Goal: Information Seeking & Learning: Learn about a topic

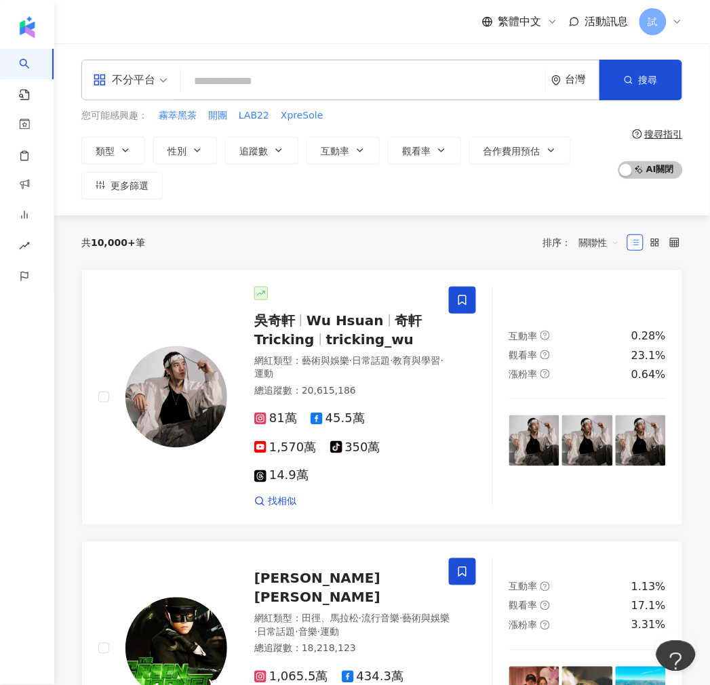
click at [432, 69] on input "search" at bounding box center [362, 81] width 353 height 26
paste input "**********"
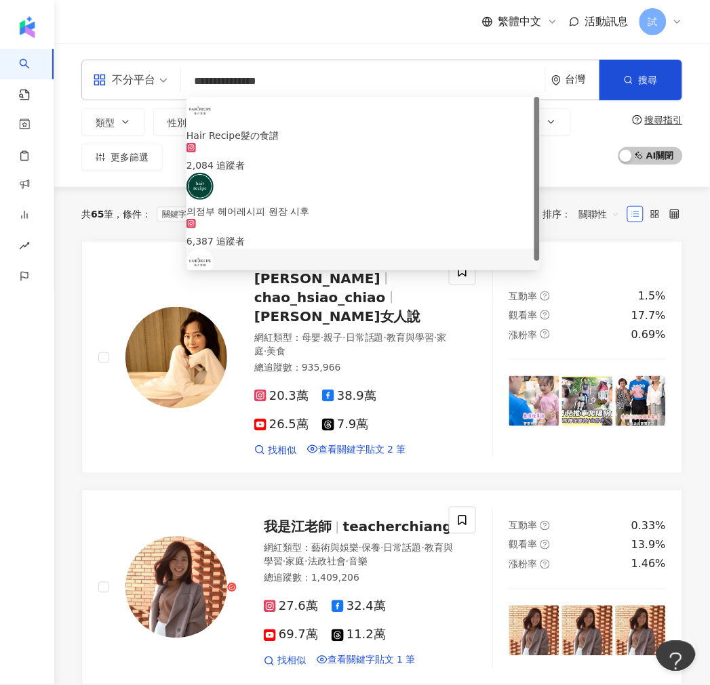
click at [567, 197] on div "共 65 筆 條件 ： 關鍵字：Hair AND Recipe 重置 排序： 關聯性" at bounding box center [381, 214] width 601 height 54
drag, startPoint x: 289, startPoint y: 73, endPoint x: 93, endPoint y: 72, distance: 196.6
click at [93, 72] on div "**********" at bounding box center [381, 80] width 601 height 41
paste input "search"
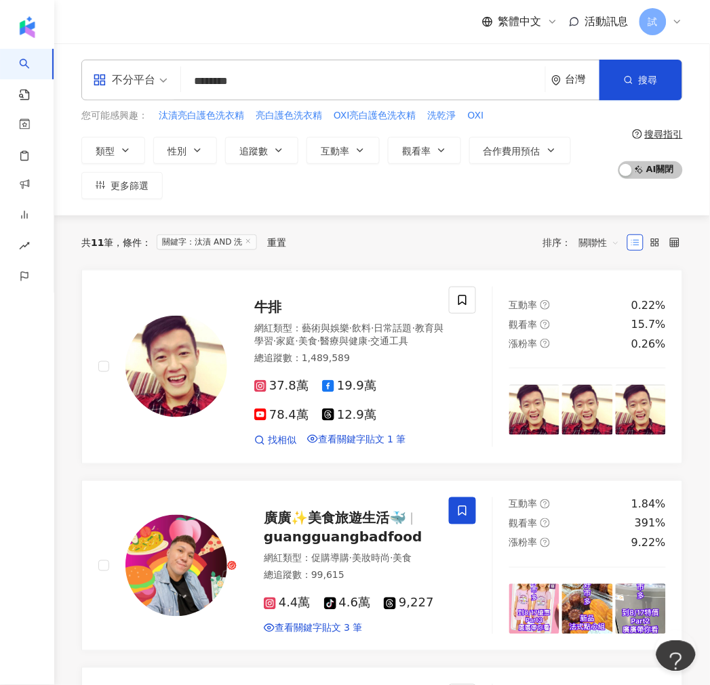
drag, startPoint x: 256, startPoint y: 77, endPoint x: 85, endPoint y: 97, distance: 171.3
click at [86, 96] on div "不分平台 ******** 台灣 搜尋 loading 搜尋名稱、敘述、貼文含有關鍵字 “ 汰漬 AND 洗 ” 的網紅" at bounding box center [381, 80] width 601 height 41
paste input "search"
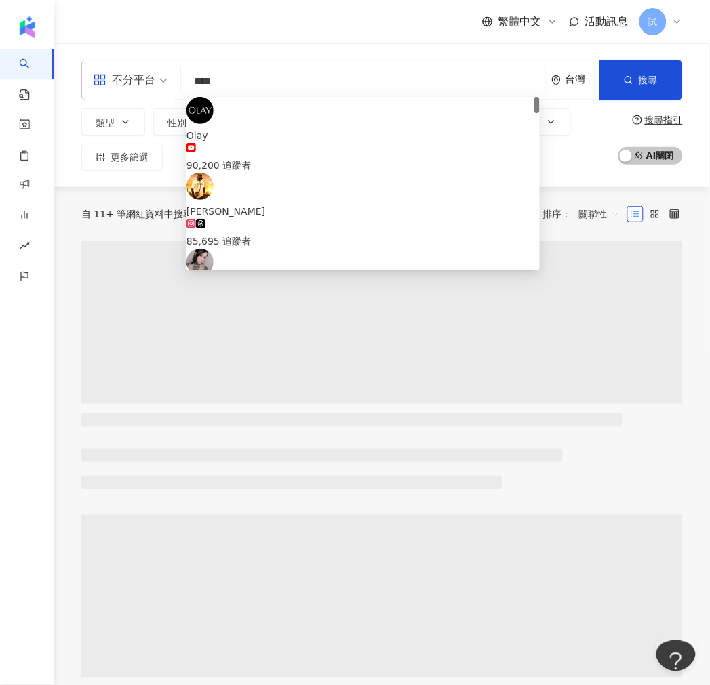
click at [598, 164] on div "類型 性別 追蹤數 互動率 觀看率 合作費用預估 更多篩選" at bounding box center [345, 139] width 529 height 62
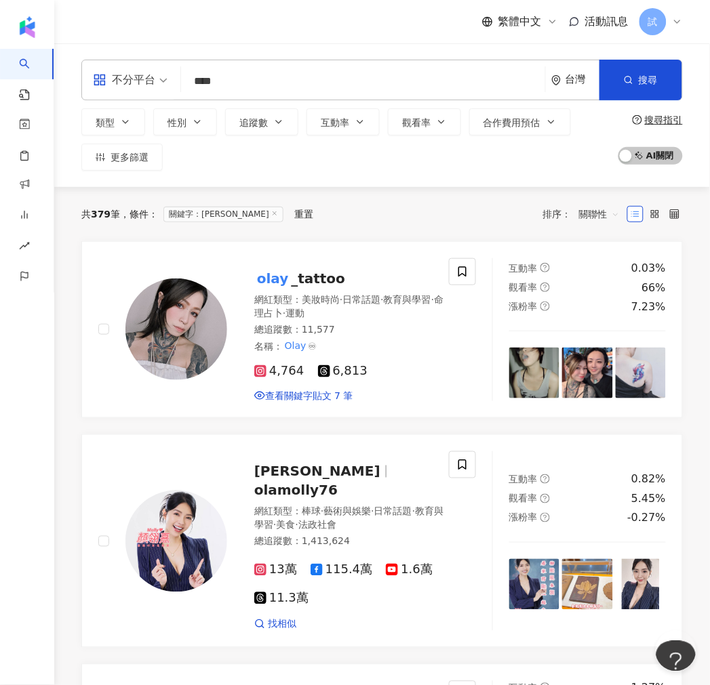
drag, startPoint x: 342, startPoint y: 81, endPoint x: 338, endPoint y: 88, distance: 8.3
click at [342, 80] on input "****" at bounding box center [362, 81] width 353 height 26
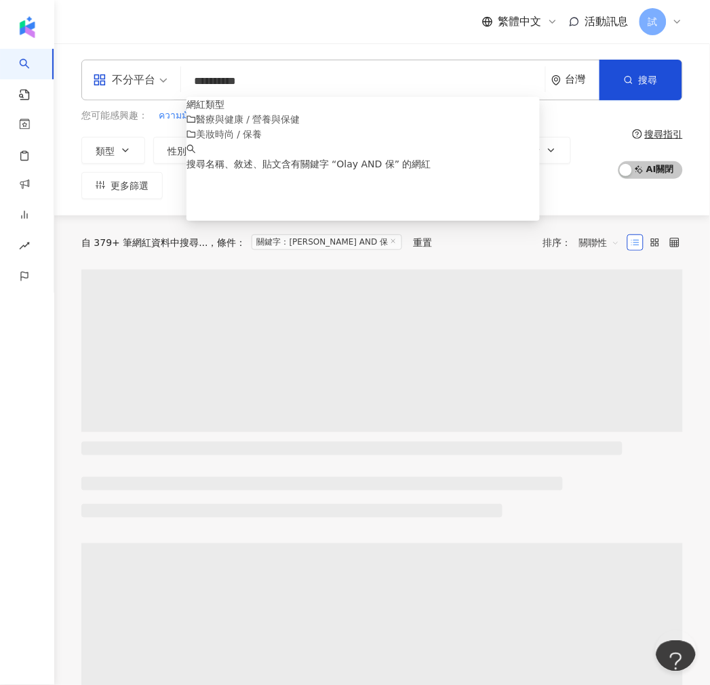
type input "**********"
click at [586, 146] on div "類型 性別 追蹤數 互動率 觀看率 合作費用預估 更多篩選" at bounding box center [345, 168] width 529 height 62
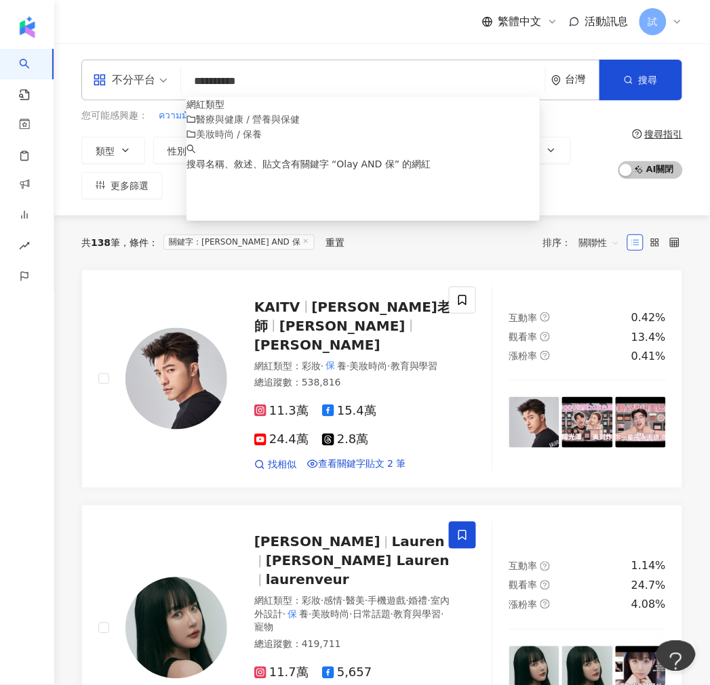
drag, startPoint x: 260, startPoint y: 81, endPoint x: 163, endPoint y: 75, distance: 96.4
click at [163, 75] on div "**********" at bounding box center [381, 80] width 601 height 41
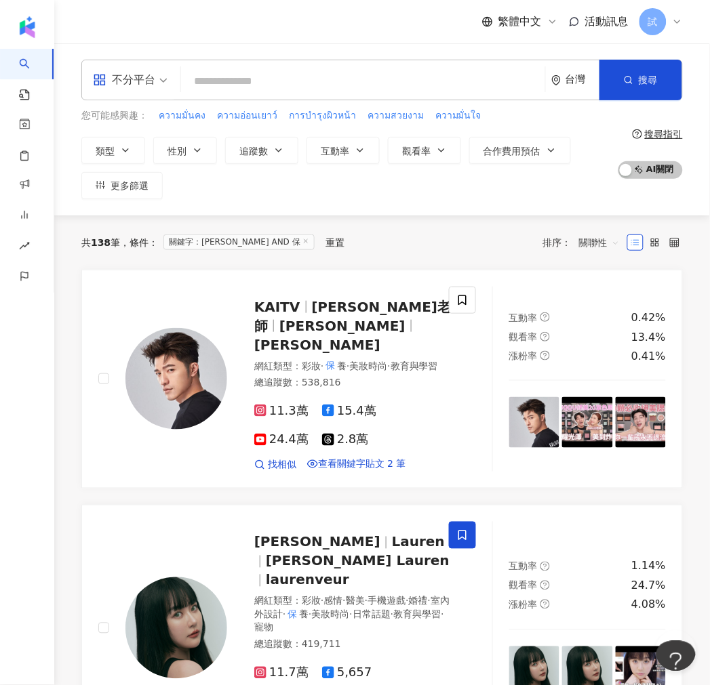
paste input "*****"
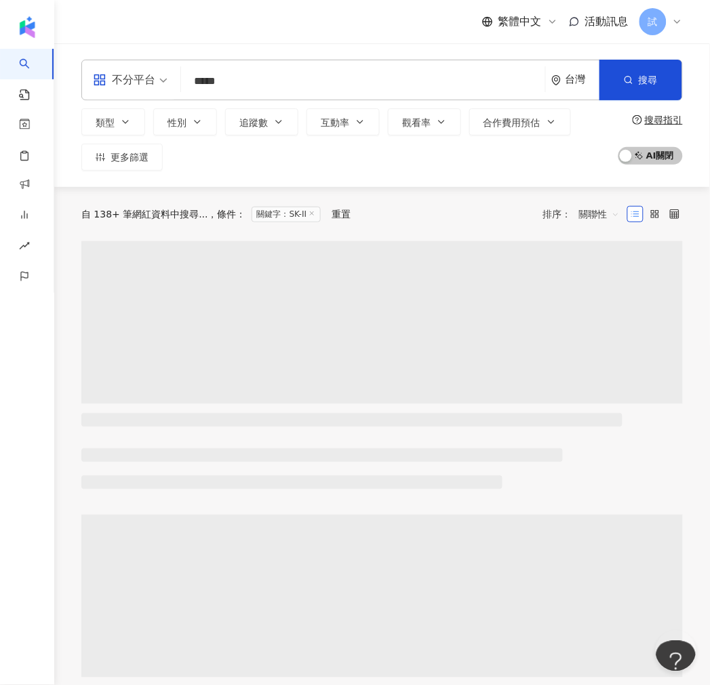
click at [578, 160] on div "類型 性別 追蹤數 互動率 觀看率 合作費用預估 更多篩選" at bounding box center [345, 139] width 529 height 62
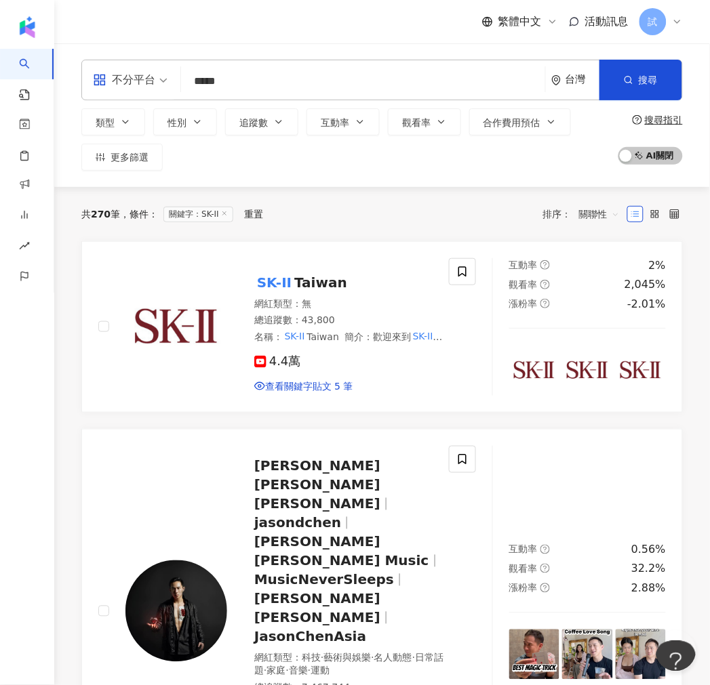
drag, startPoint x: 139, startPoint y: 92, endPoint x: 136, endPoint y: 85, distance: 7.3
click at [134, 92] on div "不分平台 ***** 台灣 搜尋 2443d5e8-6337-4c6f-977b-552aeba144aa SK-II Japan 59,400 追蹤者 SK…" at bounding box center [381, 80] width 601 height 41
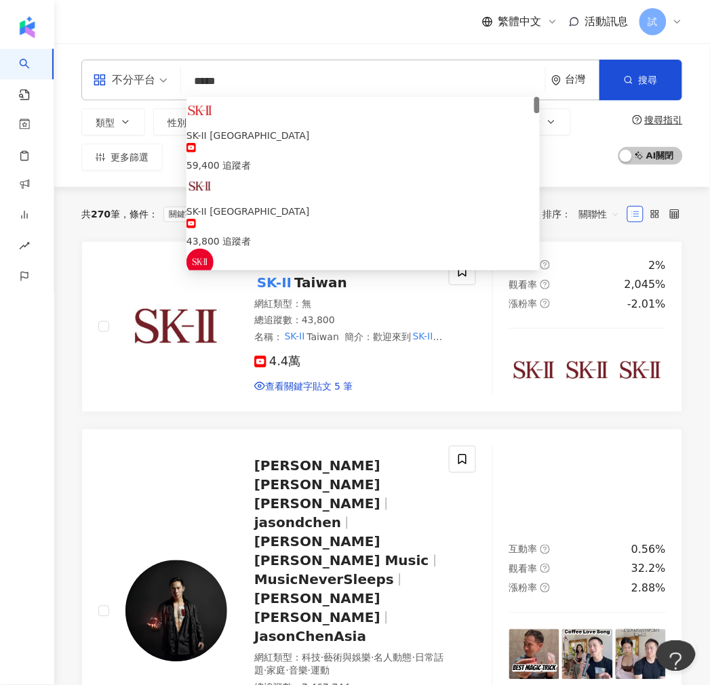
paste input "search"
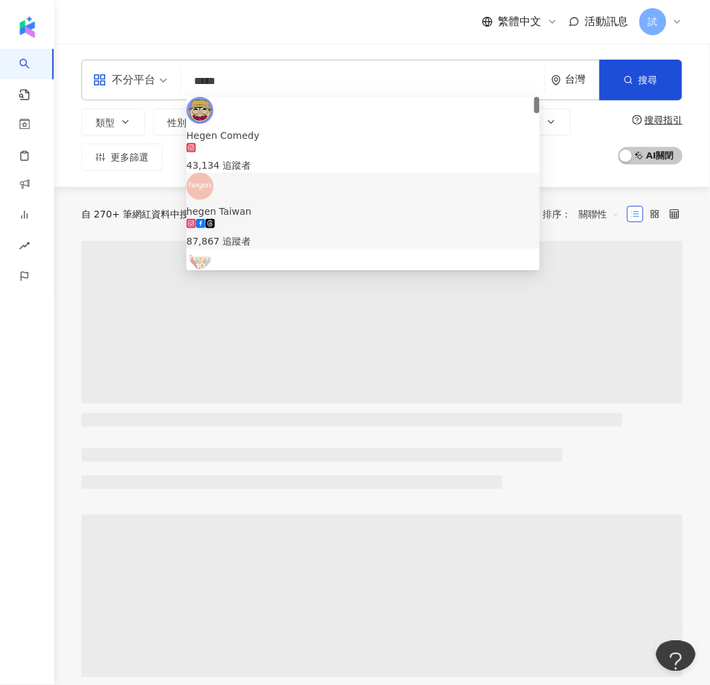
click at [585, 167] on div "類型 性別 追蹤數 互動率 觀看率 合作費用預估 更多篩選" at bounding box center [345, 139] width 529 height 62
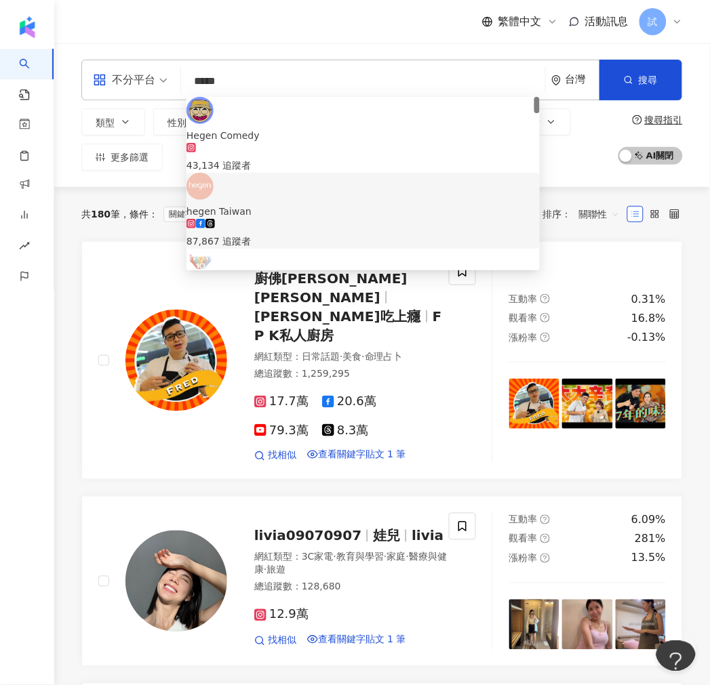
drag, startPoint x: 200, startPoint y: 77, endPoint x: 168, endPoint y: 79, distance: 31.9
click at [168, 79] on div "不分平台 ***** 台灣 搜尋 2abd530f-925e-4612-b2bc-43ac2445e308 07d0e445-9af5-4cb7-ab06-b…" at bounding box center [381, 80] width 601 height 41
paste input "**"
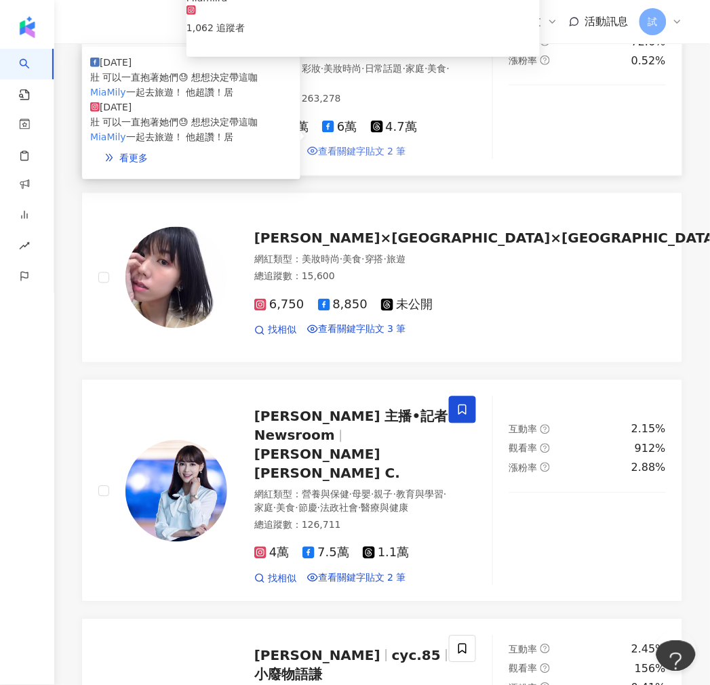
scroll to position [301, 0]
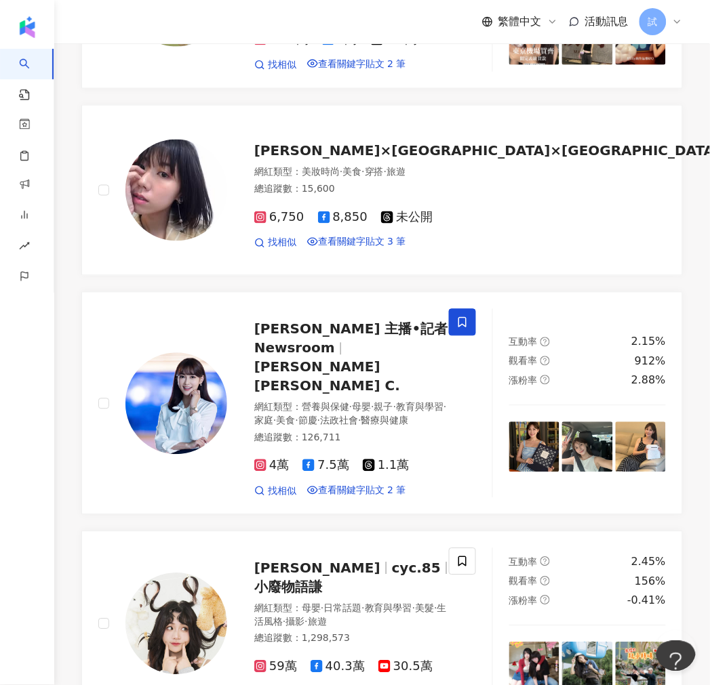
type input "*******"
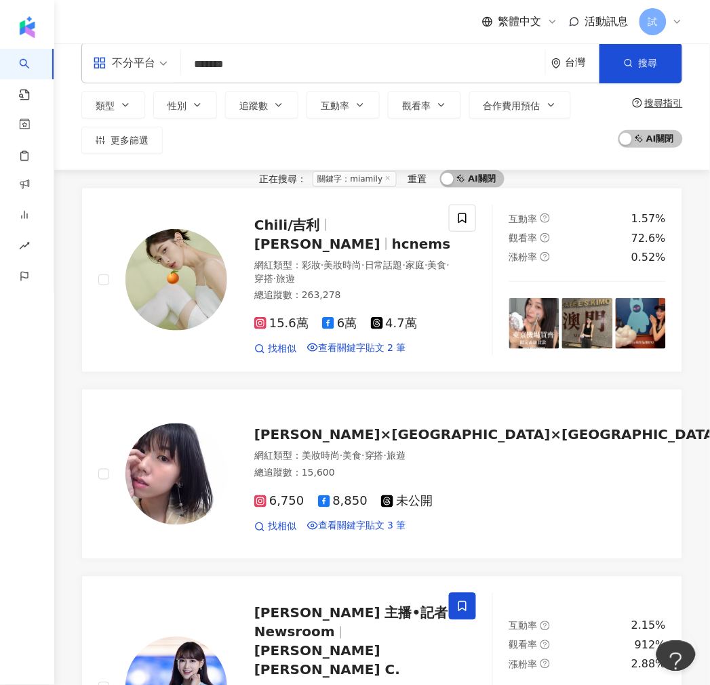
scroll to position [0, 0]
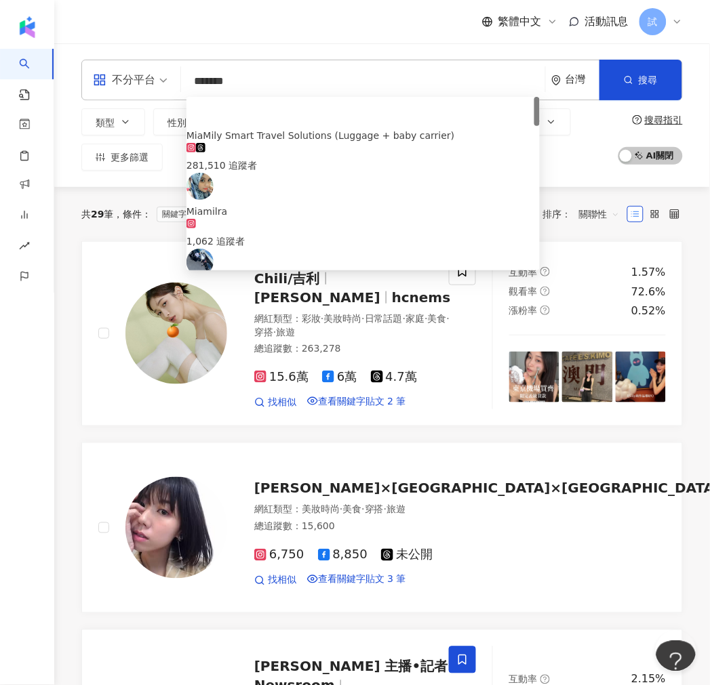
drag, startPoint x: 272, startPoint y: 96, endPoint x: 207, endPoint y: 81, distance: 65.9
click at [207, 81] on div "不分平台 ******* 台灣 搜尋 e2b87f2a-f165-4c9a-a28c-cc70e2e41b18 4aeab942-a791-4b92-9a87…" at bounding box center [381, 80] width 601 height 41
drag, startPoint x: 232, startPoint y: 77, endPoint x: 144, endPoint y: 78, distance: 88.1
click at [144, 78] on div "不分平台 ******* 台灣 搜尋 e2b87f2a-f165-4c9a-a28c-cc70e2e41b18 4aeab942-a791-4b92-9a87…" at bounding box center [381, 80] width 601 height 41
drag, startPoint x: 247, startPoint y: 81, endPoint x: -159, endPoint y: 64, distance: 406.4
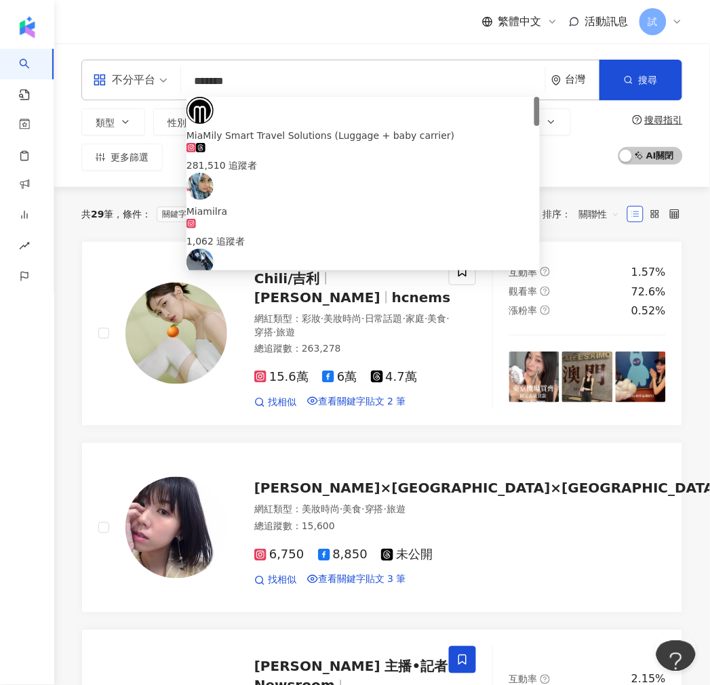
click at [0, 64] on html "AI 找網紅 找貼文 資源庫 效益預測報告 ALPHA 商案媒合 洞察報告 趨勢分析 BETA 競品分析 繁體中文 活動訊息 試 不分平台 ******* 台…" at bounding box center [355, 342] width 710 height 685
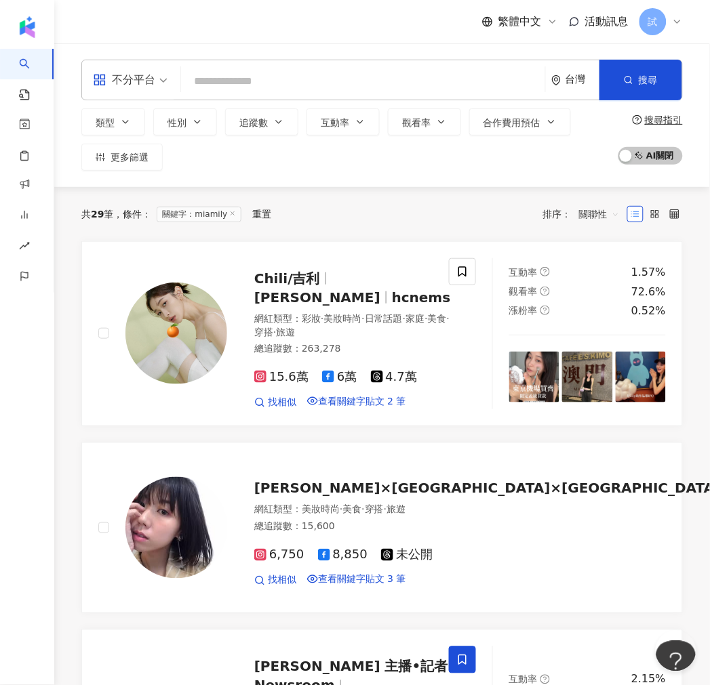
paste input "*******"
click at [124, 87] on div "不分平台 ******* 台灣 搜尋 3182575a-e979-4bc6-b764-67a1d89f3350 c507d070-e70a-498f-a33b…" at bounding box center [381, 80] width 601 height 41
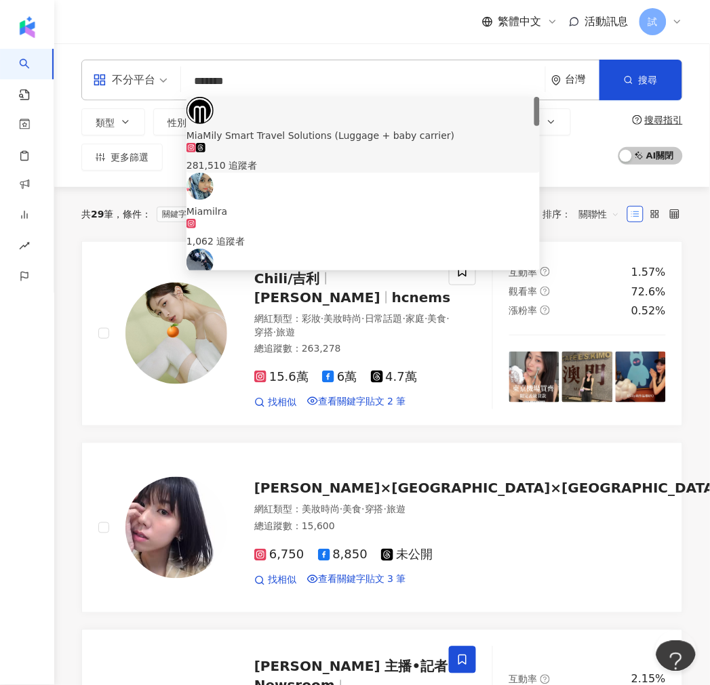
paste input "search"
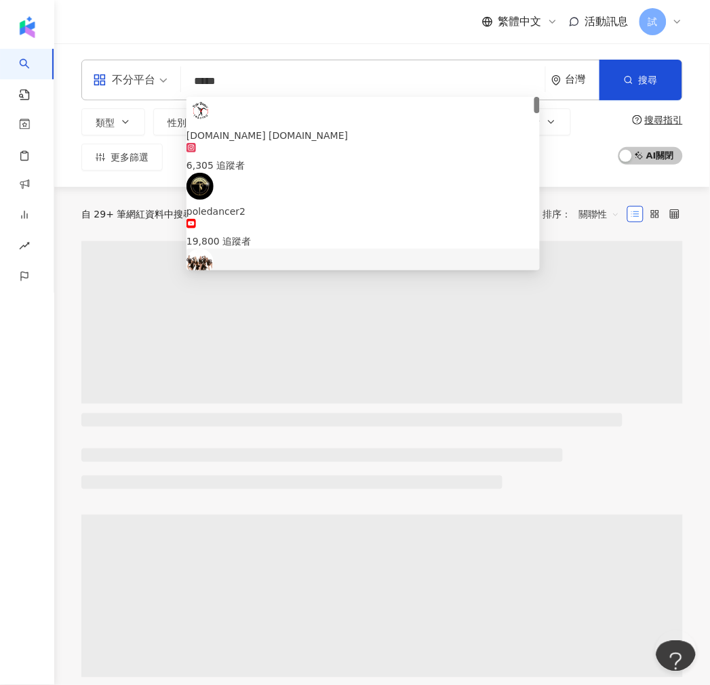
click at [559, 179] on div "不分平台 ***** 台灣 搜尋 4fd141cb-76bc-4cfe-83a7-1749b88e8be5 f916ae94-0f51-48b4-8418-6…" at bounding box center [381, 115] width 655 height 144
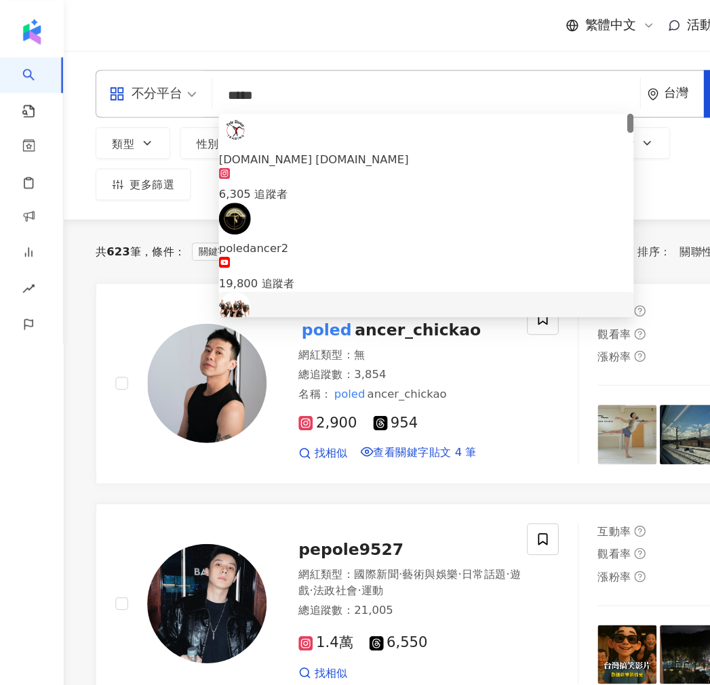
drag, startPoint x: 260, startPoint y: 92, endPoint x: 184, endPoint y: 89, distance: 76.6
click at [184, 89] on div "不分平台 ***** 台灣 搜尋 4fd141cb-76bc-4cfe-83a7-1749b88e8be5 f916ae94-0f51-48b4-8418-6…" at bounding box center [381, 80] width 601 height 41
paste input "**"
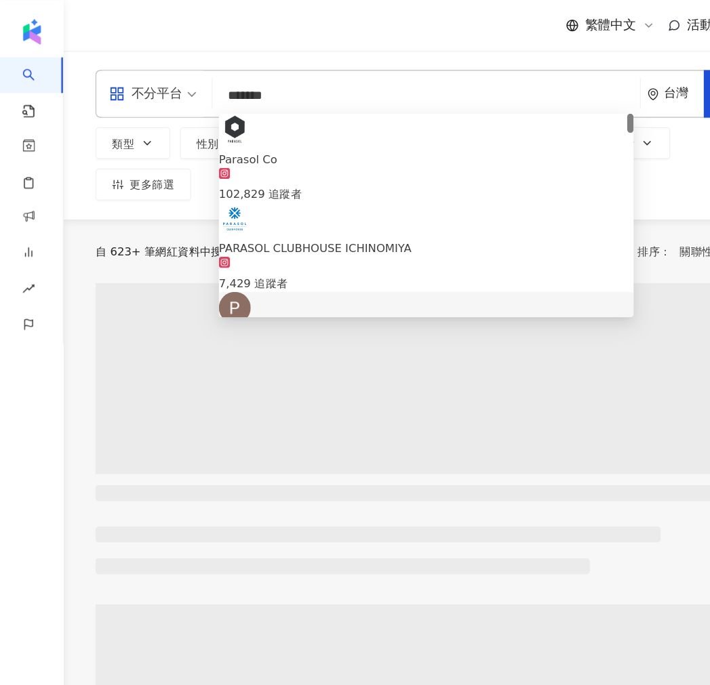
click at [584, 160] on div "類型 性別 追蹤數 互動率 觀看率 合作費用預估 更多篩選" at bounding box center [345, 139] width 529 height 62
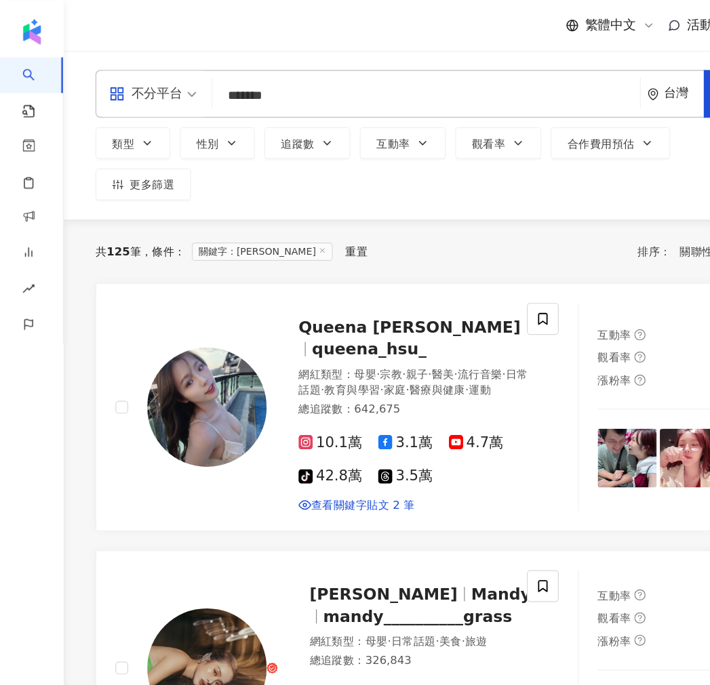
drag, startPoint x: 163, startPoint y: 68, endPoint x: 152, endPoint y: 68, distance: 10.8
click at [152, 68] on div "不分平台 ******* 台灣 搜尋 ca871d1d-3bc3-422e-a530-7df4beca7a57 6fe1d1b7-d4ac-49c9-bf10…" at bounding box center [381, 80] width 601 height 41
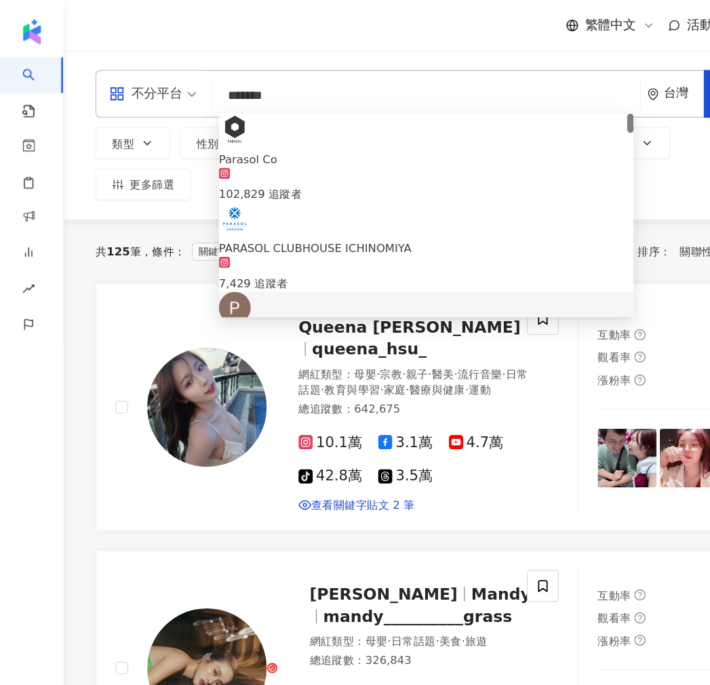
paste input "search"
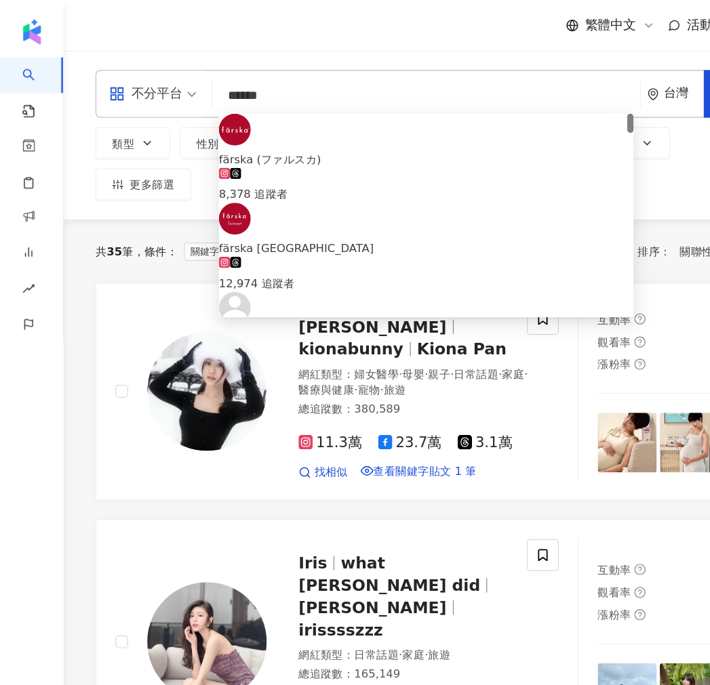
drag, startPoint x: 237, startPoint y: 71, endPoint x: 157, endPoint y: 60, distance: 80.8
click at [157, 60] on div "不分平台 ****** 台灣 搜尋 https://www.instagram.com/nikipifi https://www.instagram.com/…" at bounding box center [381, 80] width 601 height 41
paste input "search"
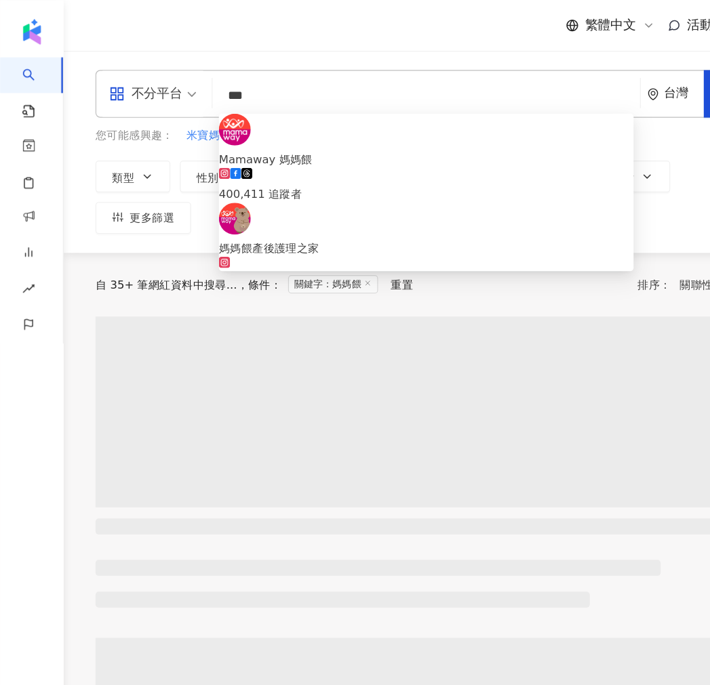
type input "***"
click at [433, 47] on div "不分平台 *** 台灣 搜尋 71104b2f-47b2-49e2-985f-04b30681d40a Mamaway 媽媽餵 400,411 追蹤者 媽媽餵…" at bounding box center [381, 129] width 655 height 172
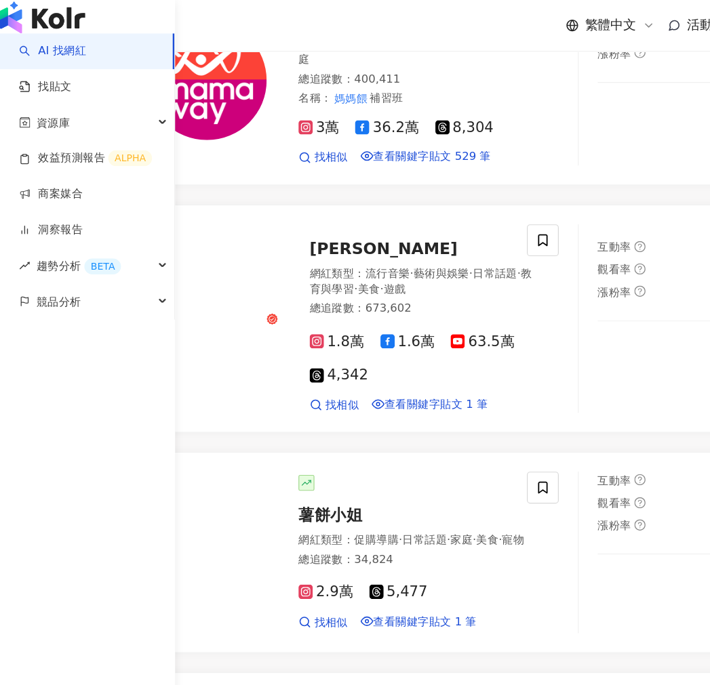
scroll to position [254, 0]
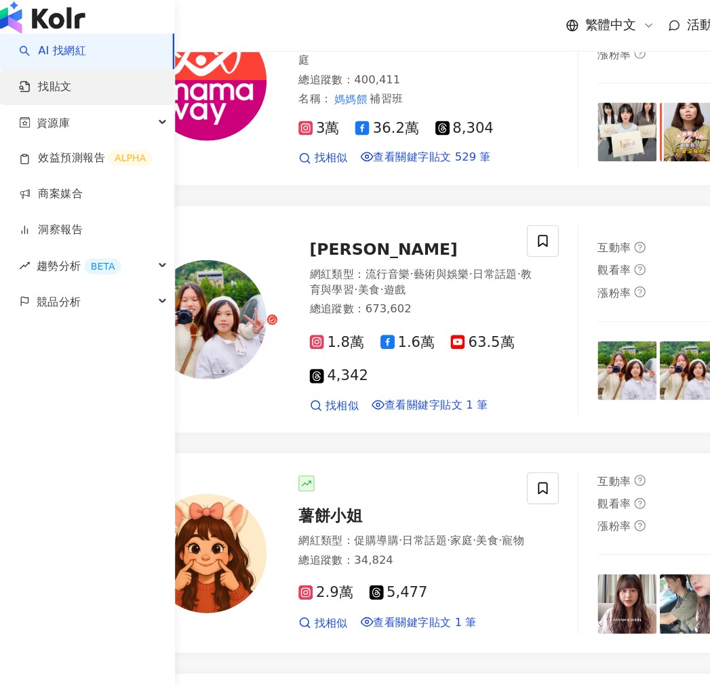
click at [52, 81] on link "找貼文" at bounding box center [38, 74] width 45 height 14
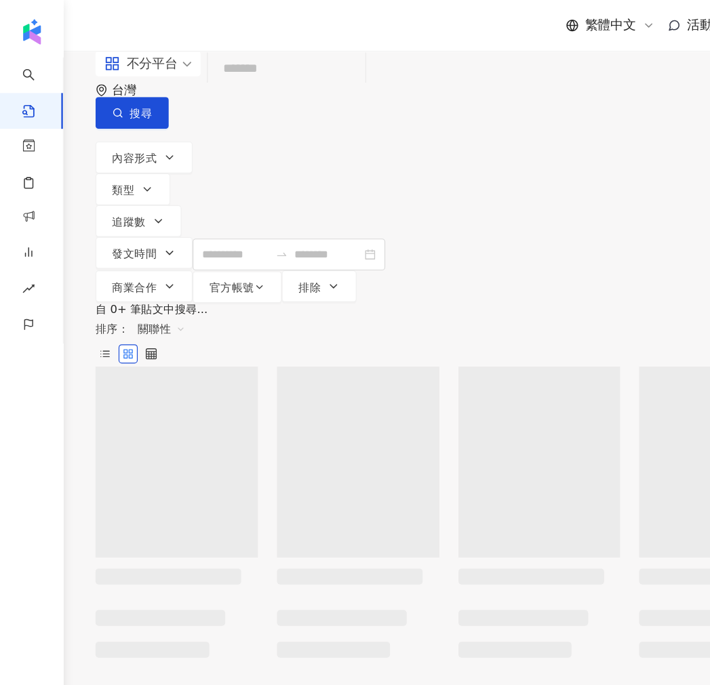
click at [306, 73] on input "search" at bounding box center [243, 58] width 123 height 29
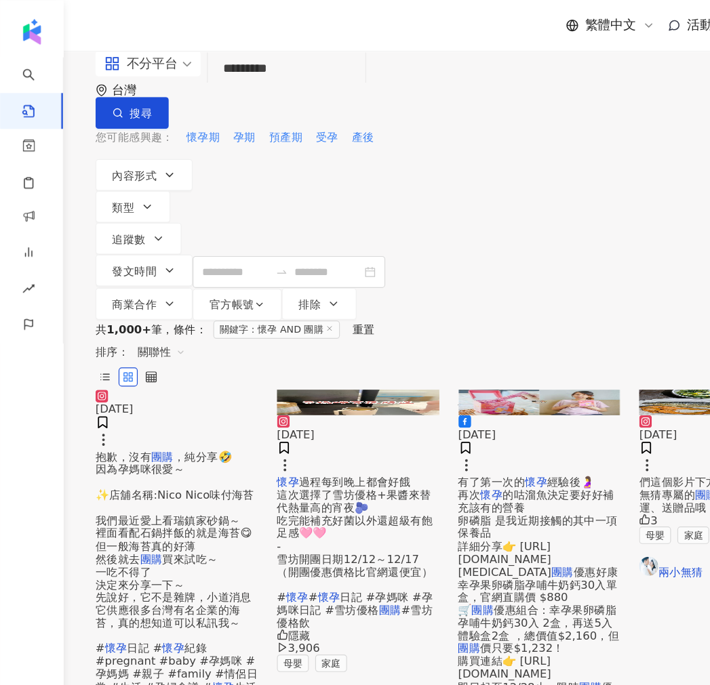
click at [170, 396] on span "，純分享🤣 因為孕媽咪很愛～ ✨店舖名稱:Nico Nico味付海苔 我們最近愛上看瑞鎮家砂鍋～ 裡面看配石鍋拌飯的就是海苔😋 但一般海苔真的好薄 然後就去" at bounding box center [148, 433] width 135 height 98
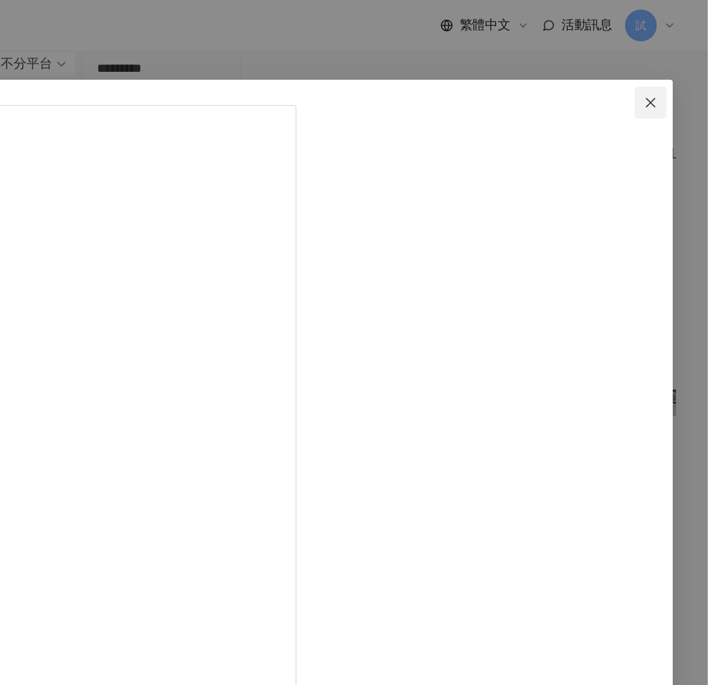
click at [655, 90] on icon "close" at bounding box center [660, 87] width 11 height 11
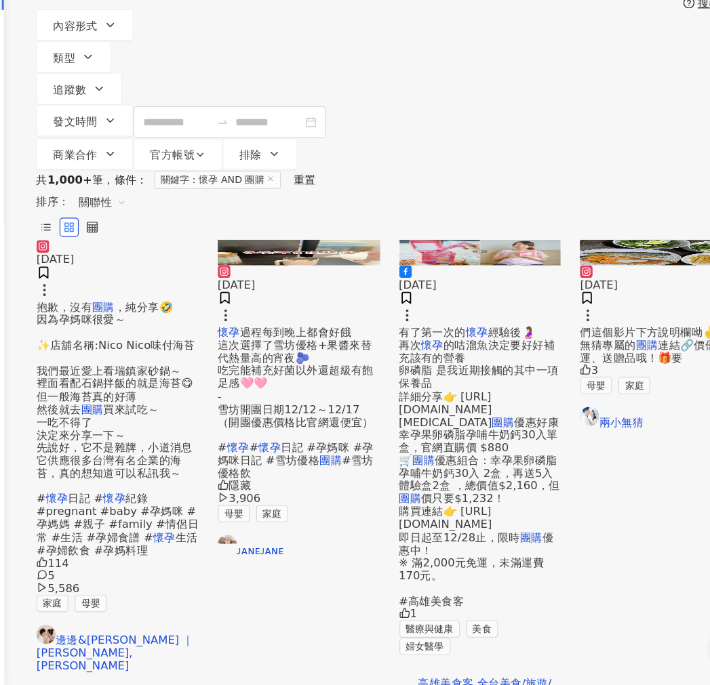
scroll to position [25, 0]
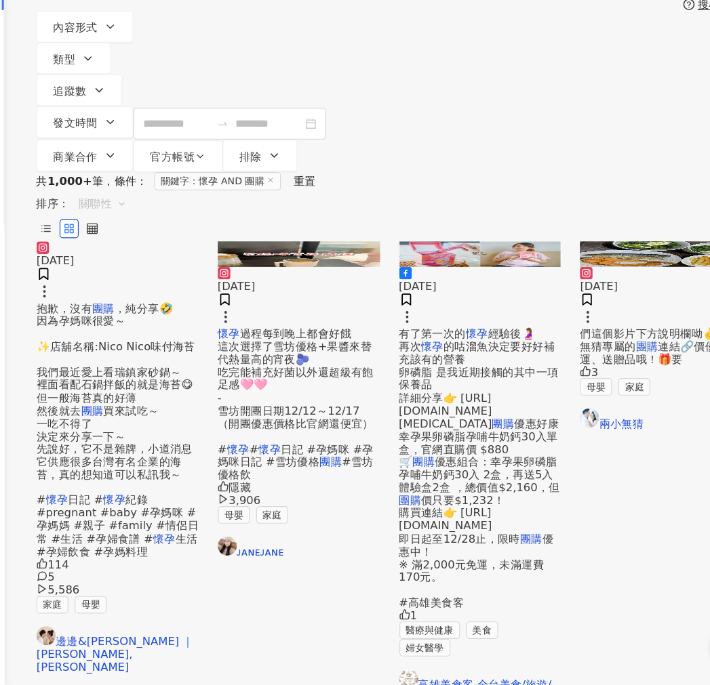
click at [158, 264] on span "關聯性" at bounding box center [137, 275] width 41 height 22
click at [581, 302] on div "留言數" at bounding box center [602, 300] width 54 height 23
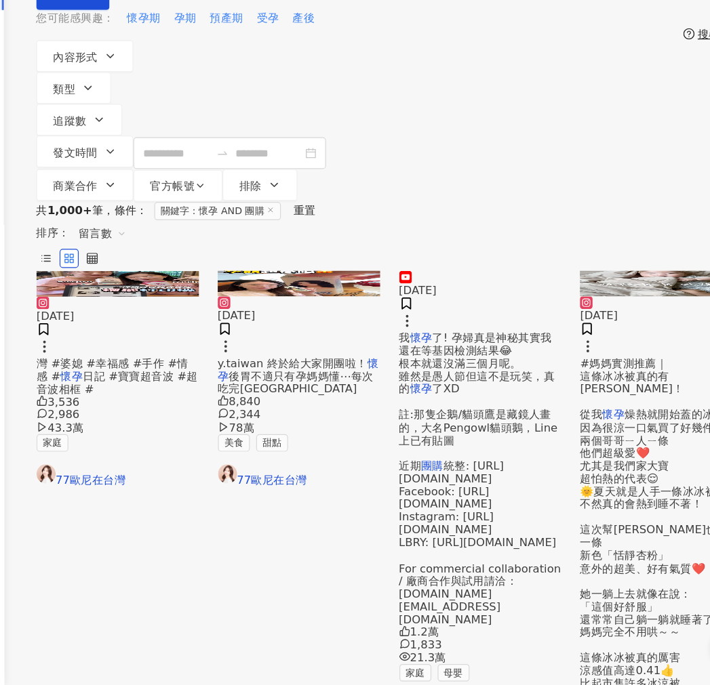
click at [298, 405] on mark "懷孕" at bounding box center [304, 416] width 137 height 22
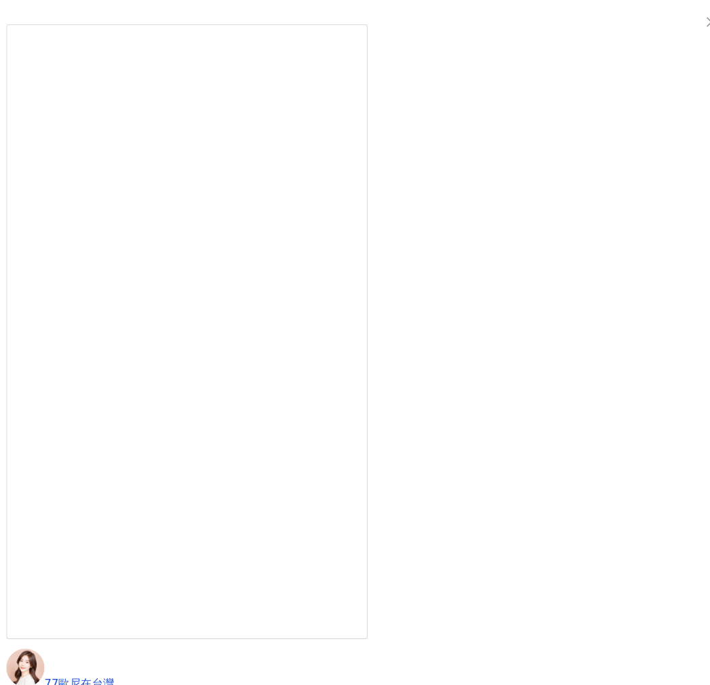
scroll to position [129, 0]
click at [403, 611] on div "77歐尼在台灣 2025/8/8 8,840 2,344 78萬 查看原始貼文" at bounding box center [355, 342] width 710 height 685
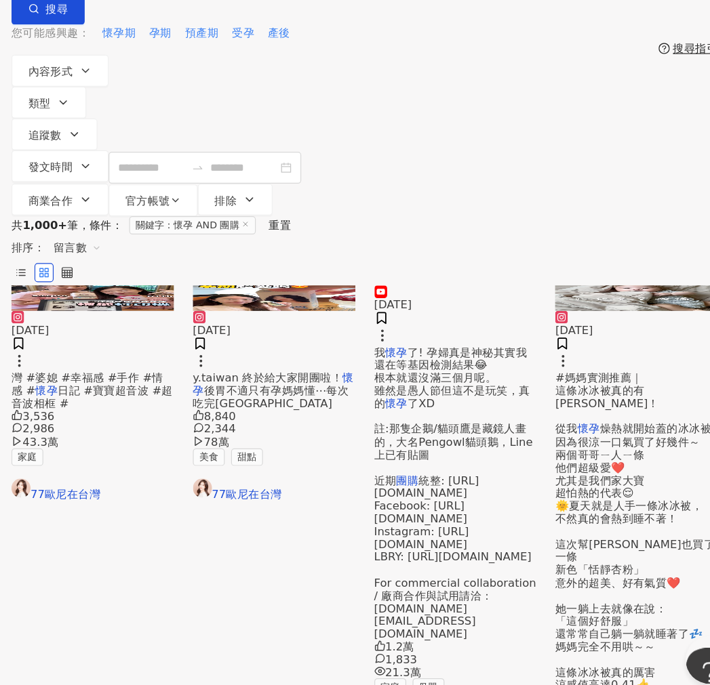
click at [587, 405] on span "#媽媽實測推薦｜ 這條冰冰被真的有涼！ 從我" at bounding box center [588, 432] width 88 height 54
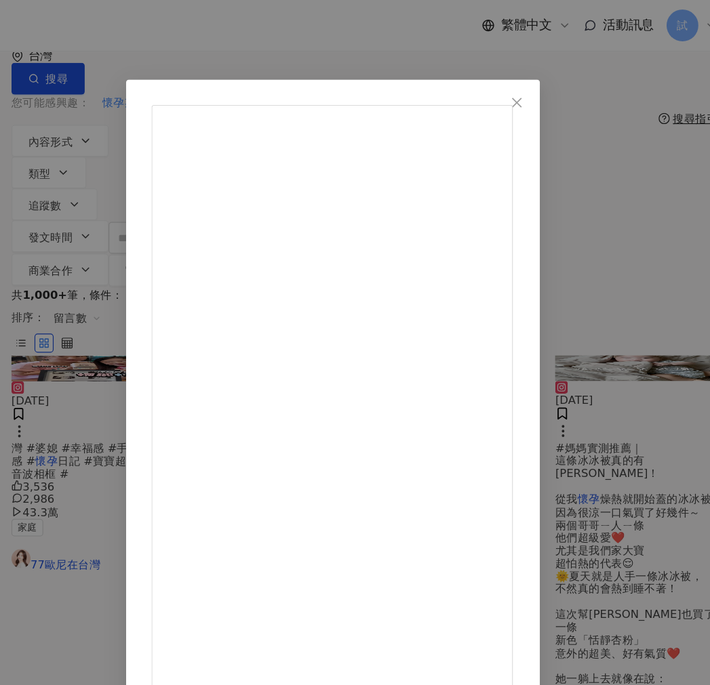
scroll to position [114, 0]
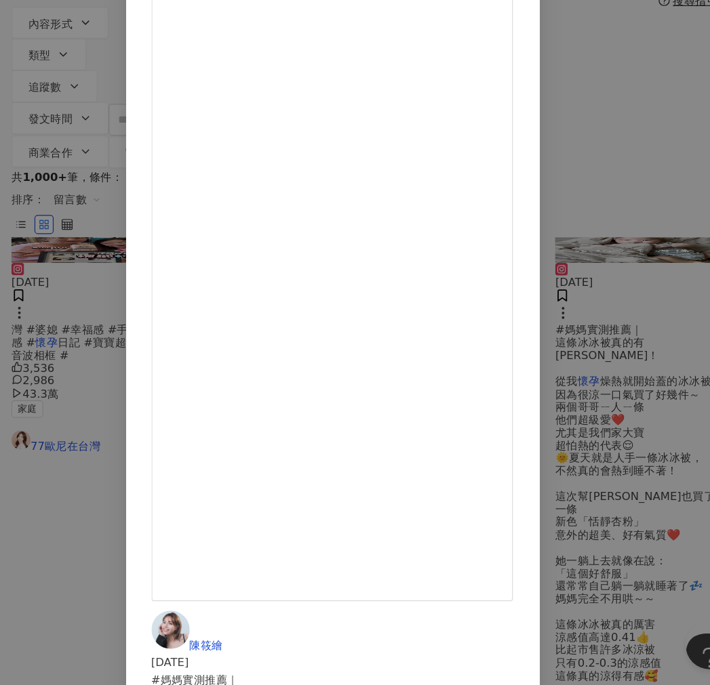
click at [363, 603] on div "陳筱繪 2025/4/18 #媽媽實測推薦｜ 這條冰冰被真的有涼！ 從我懷孕燥熱就開始蓋的冰冰被 因為很涼一口氣買了好幾件～ 兩個哥哥ㄧ人ㄧ條 他們超級愛❤️…" at bounding box center [355, 342] width 710 height 685
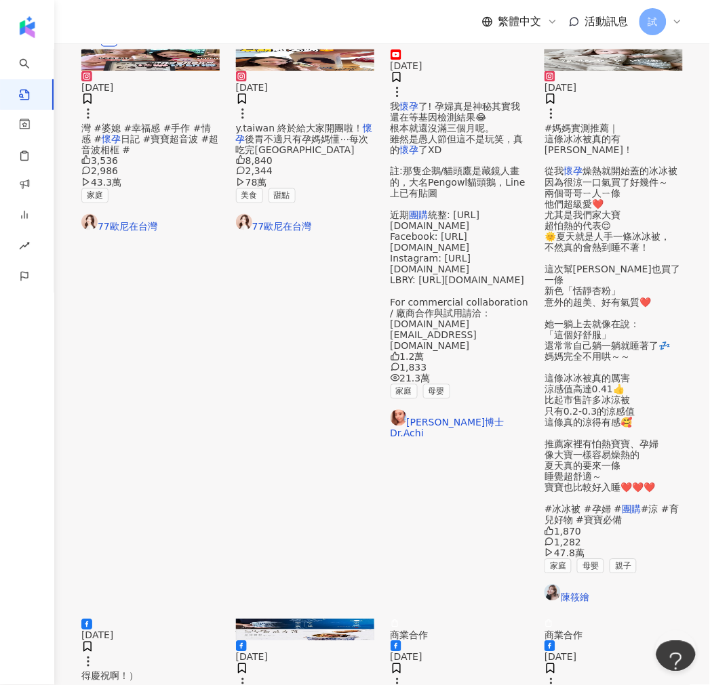
scroll to position [0, 0]
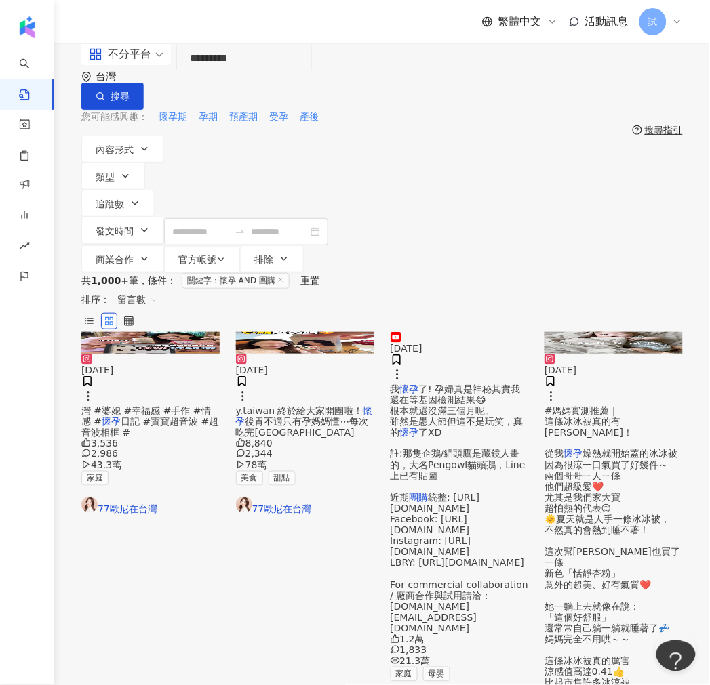
drag, startPoint x: 289, startPoint y: 71, endPoint x: 104, endPoint y: 64, distance: 184.5
click at [104, 64] on div "不分平台 ********* 台灣 搜尋 searchOperator 插入語法 完全符合 "" 聯集 OR 交集 AND 排除 - 群組 {}" at bounding box center [381, 76] width 601 height 66
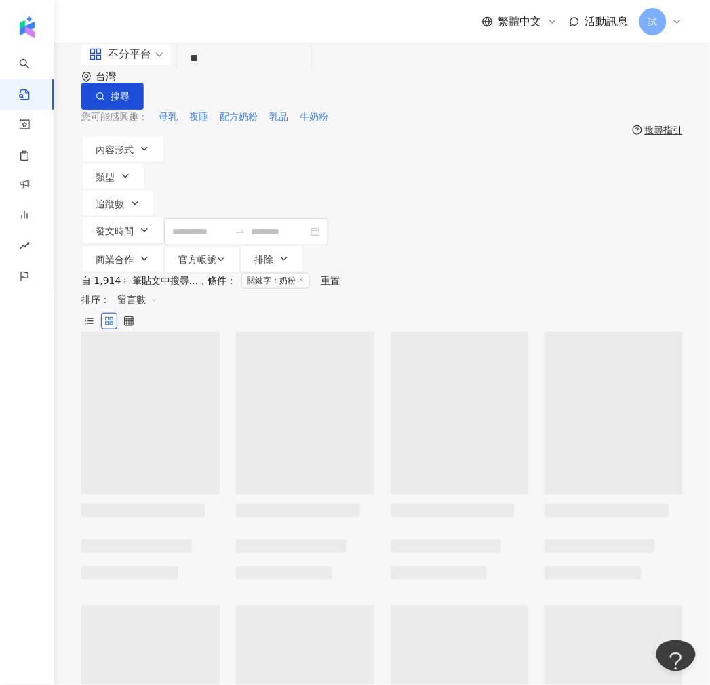
click at [142, 65] on div "不分平台" at bounding box center [120, 54] width 62 height 22
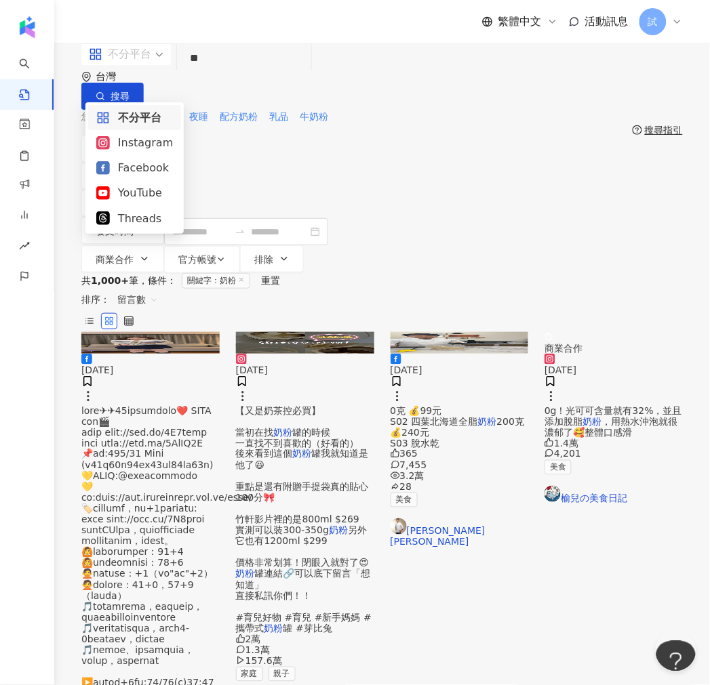
click at [136, 145] on div "Instagram" at bounding box center [134, 142] width 77 height 17
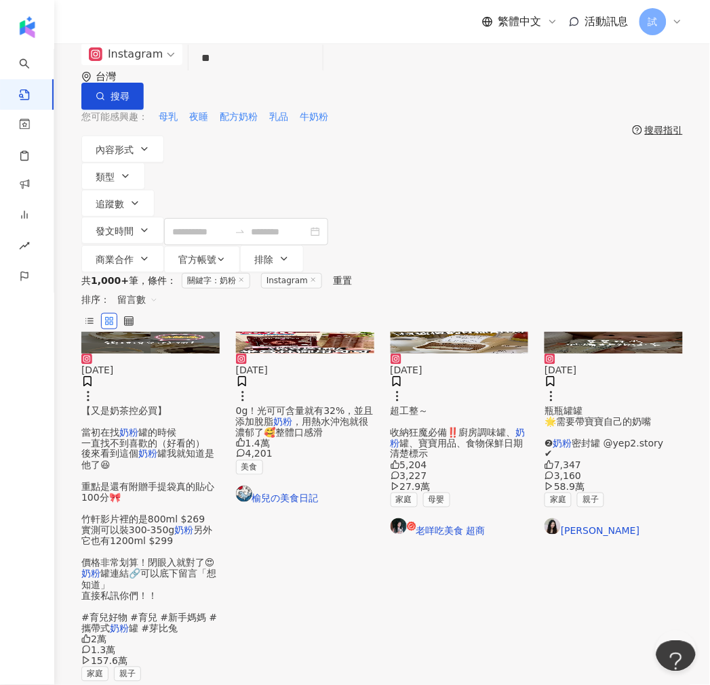
click at [611, 405] on span "瓶瓶罐罐 🌟需要帶寶寶自己的奶嘴 ❷" at bounding box center [597, 426] width 106 height 43
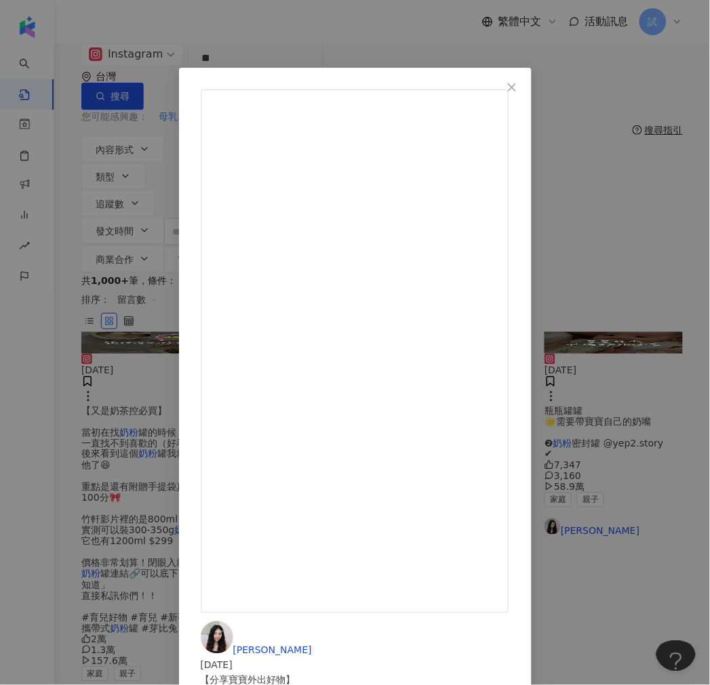
drag, startPoint x: 520, startPoint y: 172, endPoint x: 556, endPoint y: 174, distance: 36.0
drag, startPoint x: 413, startPoint y: 178, endPoint x: 455, endPoint y: 178, distance: 42.0
copy div "MOTHERK"
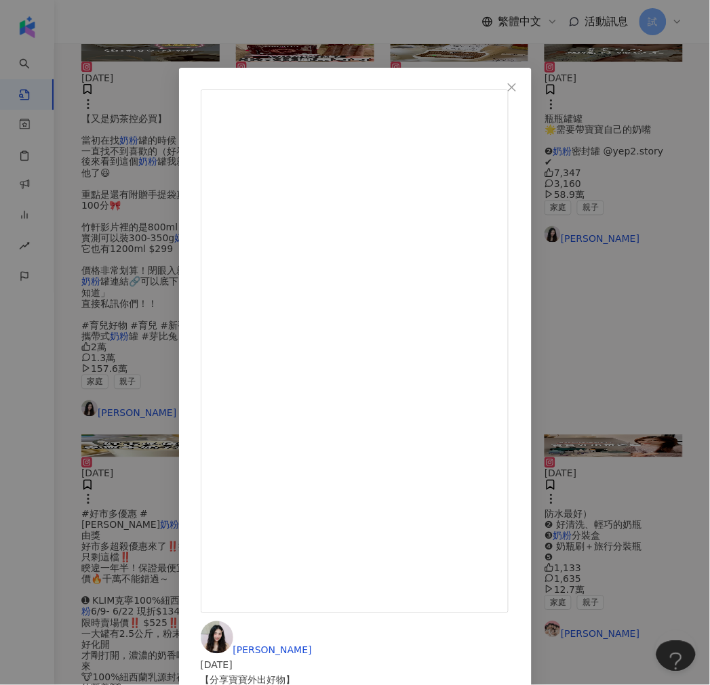
scroll to position [301, 0]
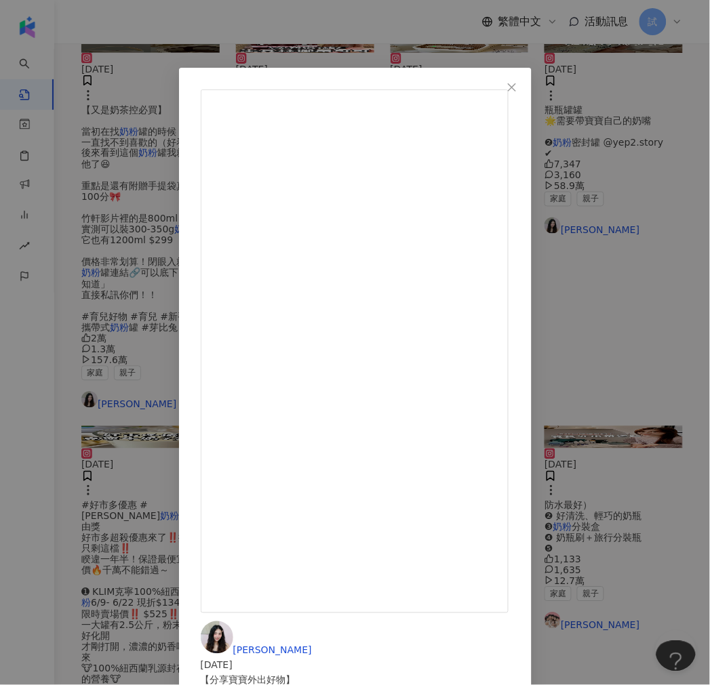
click at [512, 634] on div "竹軒 2024/5/1 【分享寶寶外出好物】 ❶韓國 MOTHERK 拋棄式奶瓶 @motherk_tw ✔️袋子可以直接顯示溫度很方便 ✔️出門可以免洗奶瓶…" at bounding box center [355, 342] width 710 height 685
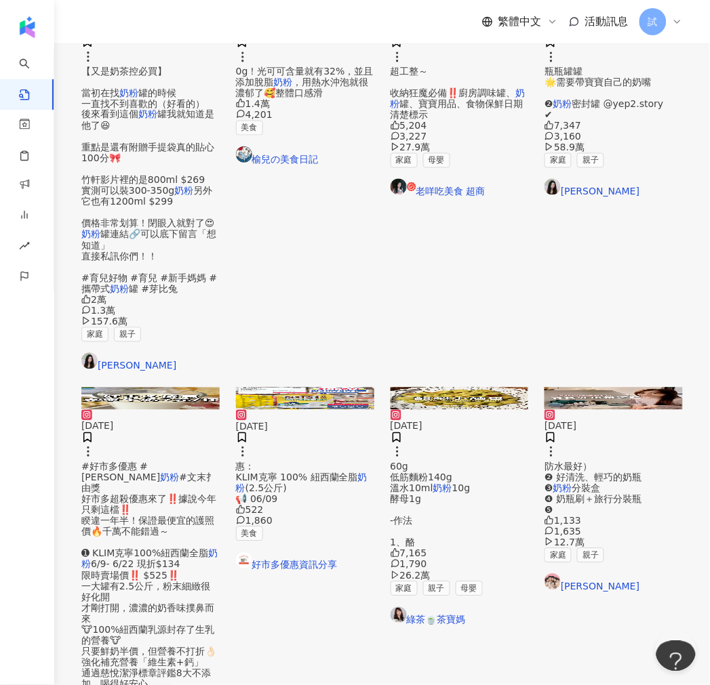
scroll to position [376, 0]
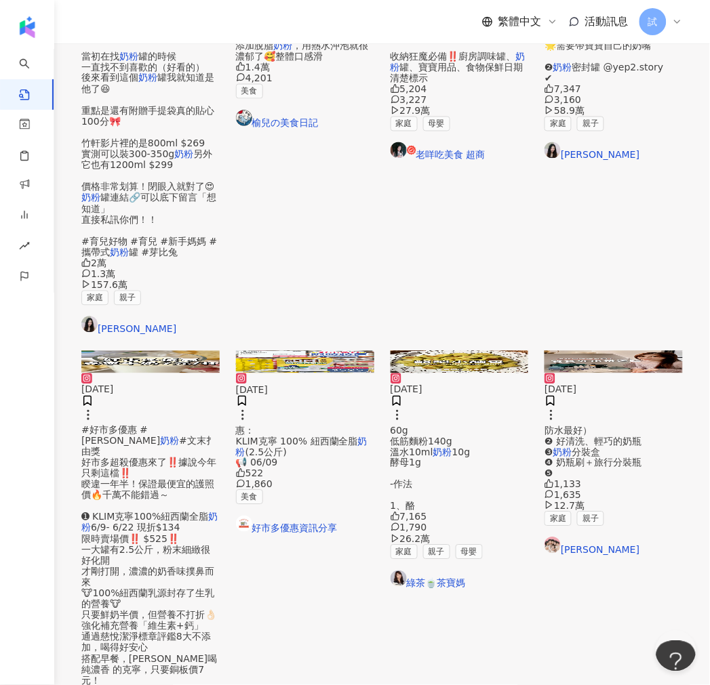
click at [152, 436] on span "#文末扌由獎 好市多超殺優惠來了‼️據說今年只剩這檔‼️ 睽違一年半！保證最便宜的護照價🔥千萬不能錯過～ ➊ KLIM克寧100%紐西蘭全脂" at bounding box center [148, 479] width 135 height 87
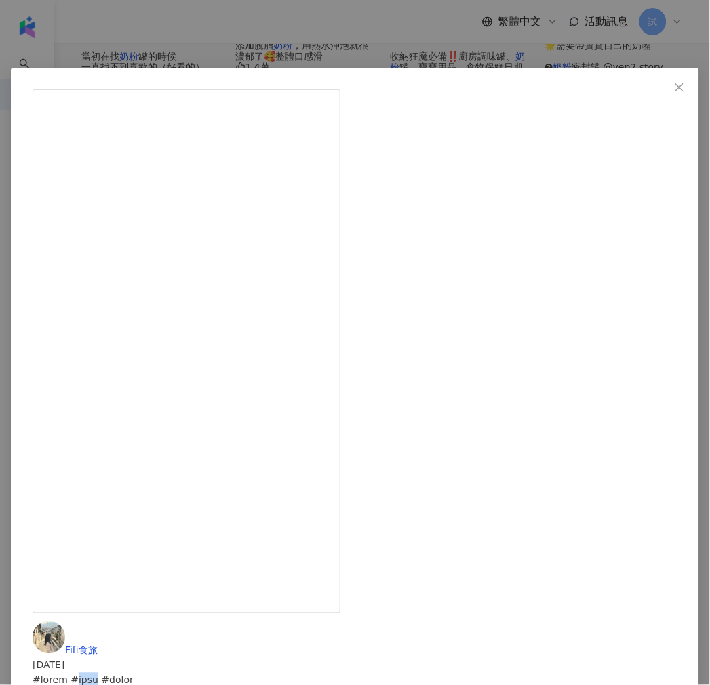
drag, startPoint x: 438, startPoint y: 150, endPoint x: 477, endPoint y: 149, distance: 38.7
copy div "克寧奶粉"
drag, startPoint x: 417, startPoint y: 523, endPoint x: 451, endPoint y: 523, distance: 33.9
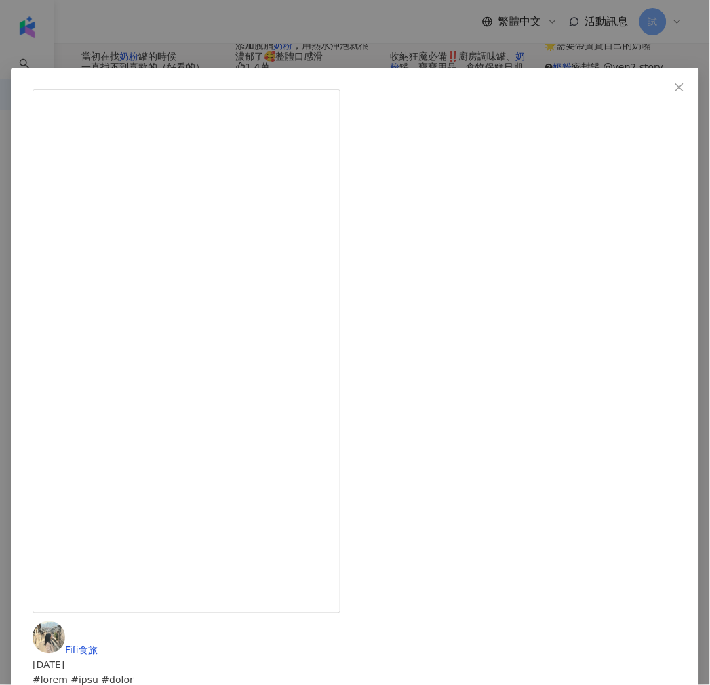
copy div "#好市多優惠 #克寧奶粉 #文末扌由獎 好市多超殺優惠來了‼️據說今年只剩這檔‼️ 睽違一年半！保證最便宜的護照價🔥千萬不能錯過～ ➊ KLIM克寧100%紐…"
click at [667, 288] on div "Fifi食旅 2025/6/2 805 1,930 19.2萬 查看原始貼文" at bounding box center [355, 342] width 710 height 685
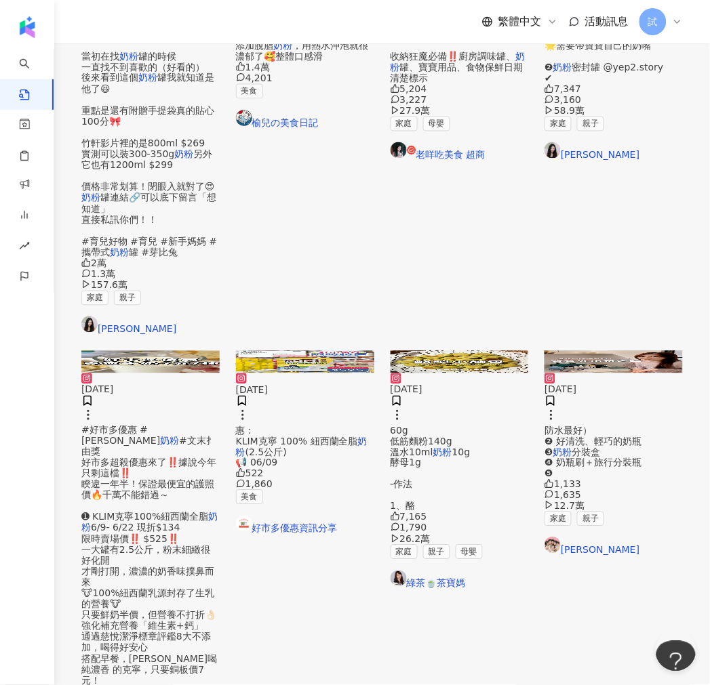
click at [604, 425] on span "防水最好） ❷ 好清洗、輕巧的奶瓶 ❸" at bounding box center [592, 441] width 97 height 33
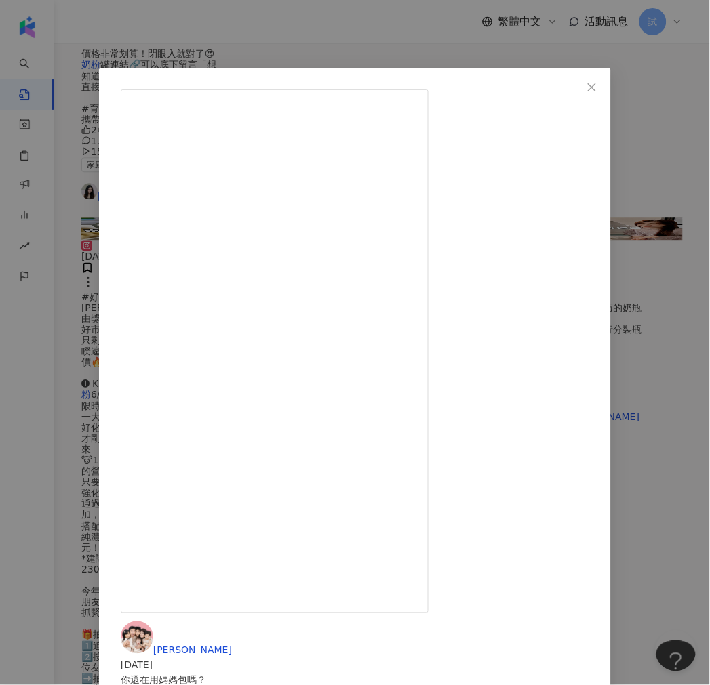
scroll to position [678, 0]
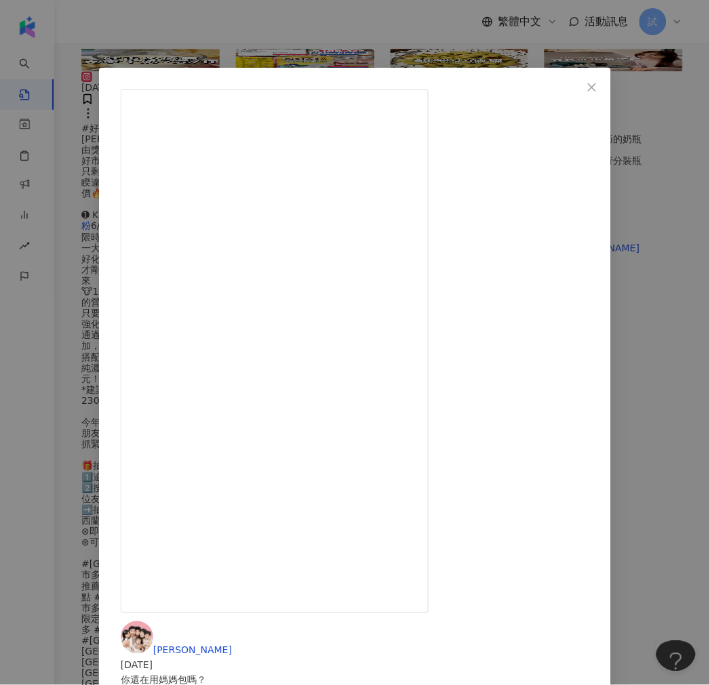
click at [402, 611] on div "茜茜 2024/4/22 你還在用媽媽包嗎？ 茜茜我生了四寶後 越來越精簡出門吃飯要帶的東西 以前也是一定要帶一堆東西出門才安心 雖然我還是覺得媽媽包還是很好…" at bounding box center [355, 342] width 710 height 685
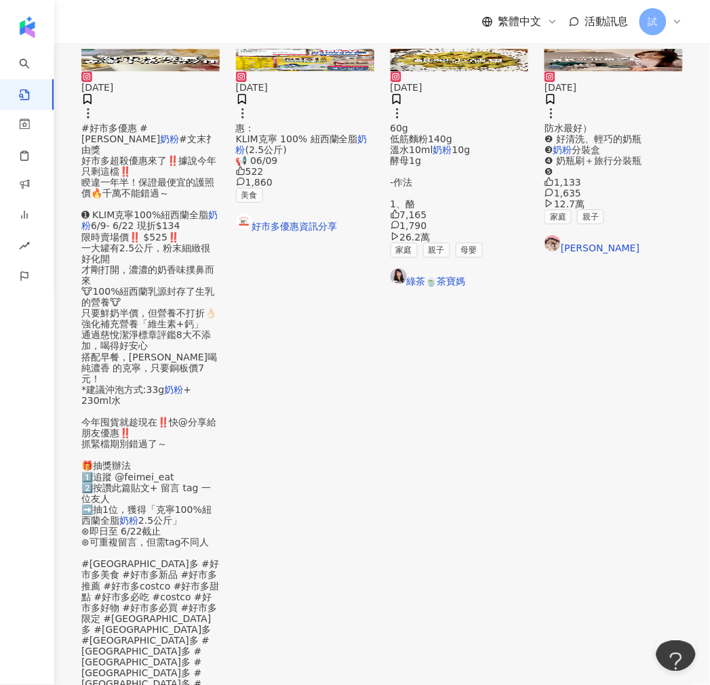
drag, startPoint x: 432, startPoint y: 470, endPoint x: 432, endPoint y: 463, distance: 7.5
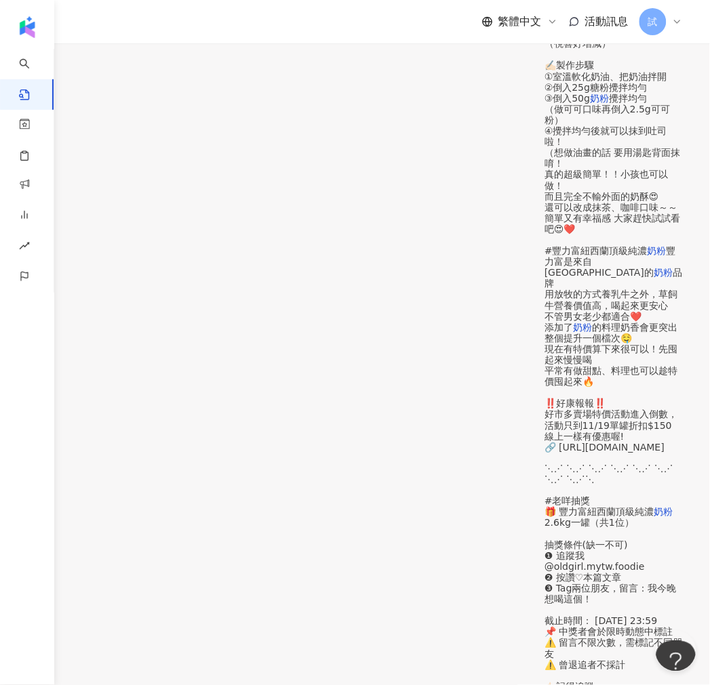
scroll to position [647, 0]
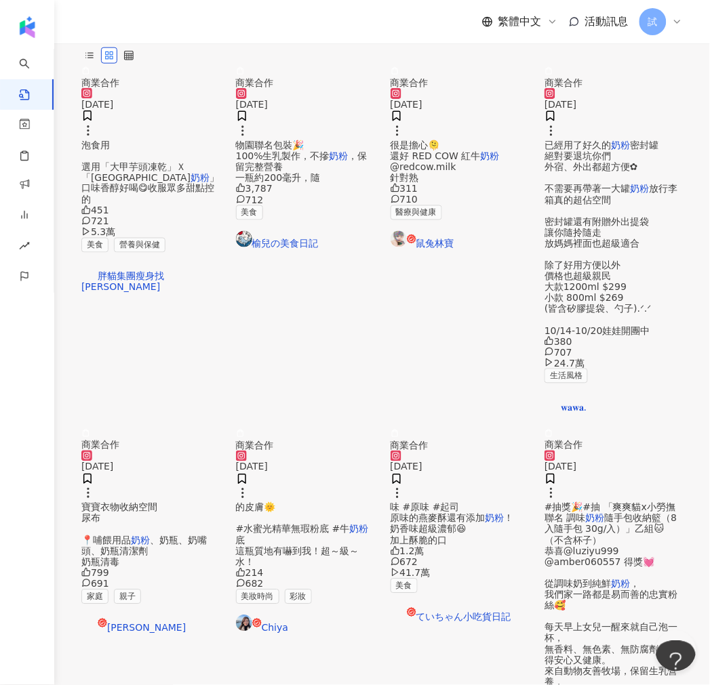
scroll to position [102, 0]
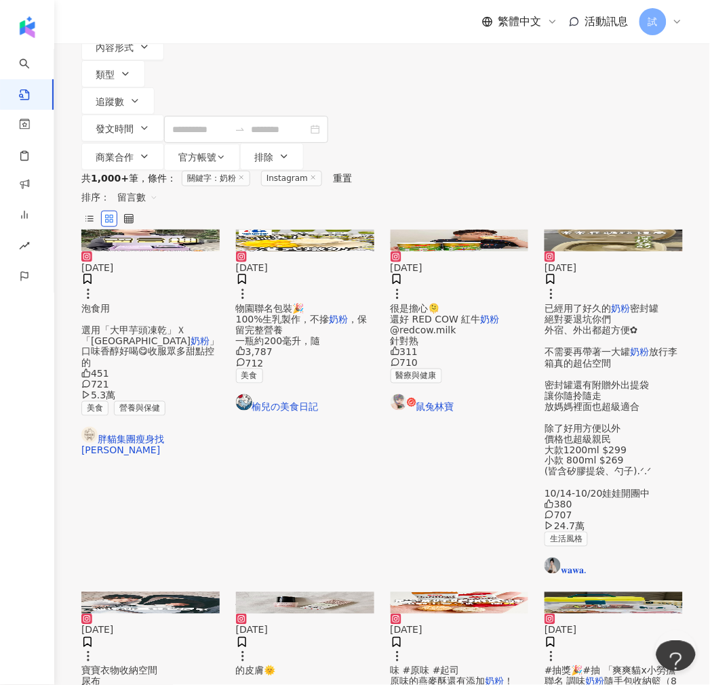
click at [134, 666] on span "寶寶衣物收納空間 尿布 📍哺餵用品" at bounding box center [119, 687] width 76 height 43
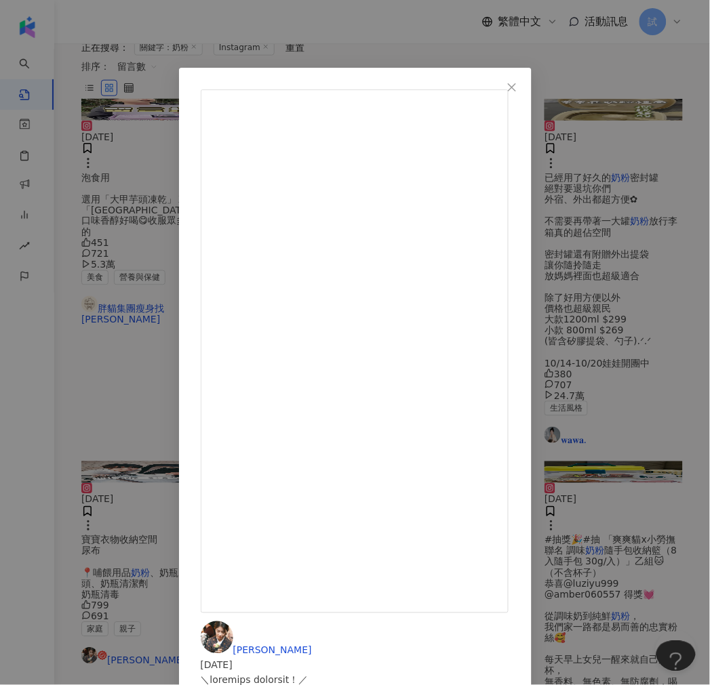
scroll to position [403, 0]
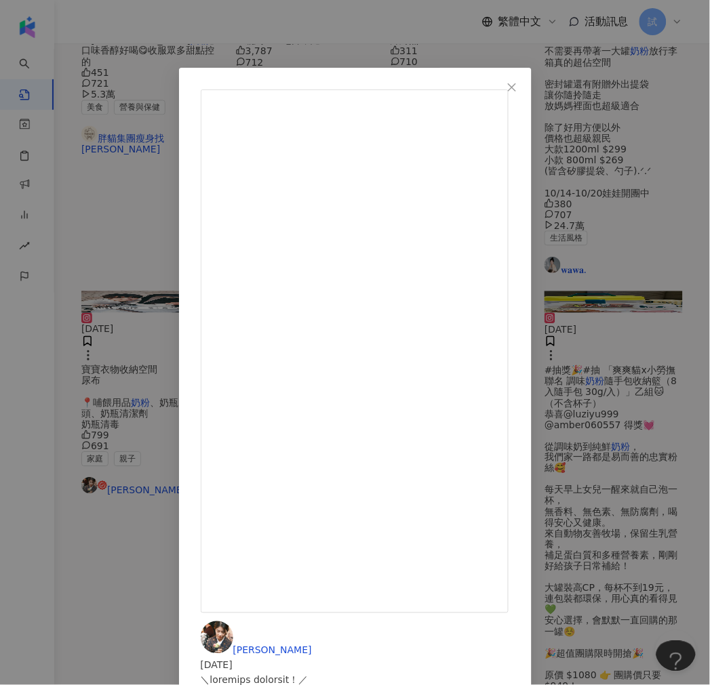
click at [375, 607] on div "Jennifer 2024/4/26 799 691 查看原始貼文" at bounding box center [355, 342] width 710 height 685
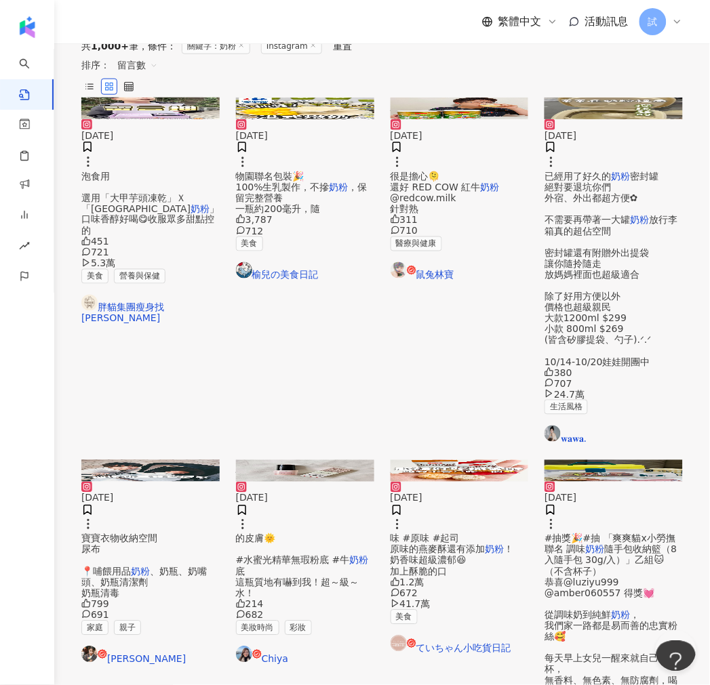
scroll to position [629, 0]
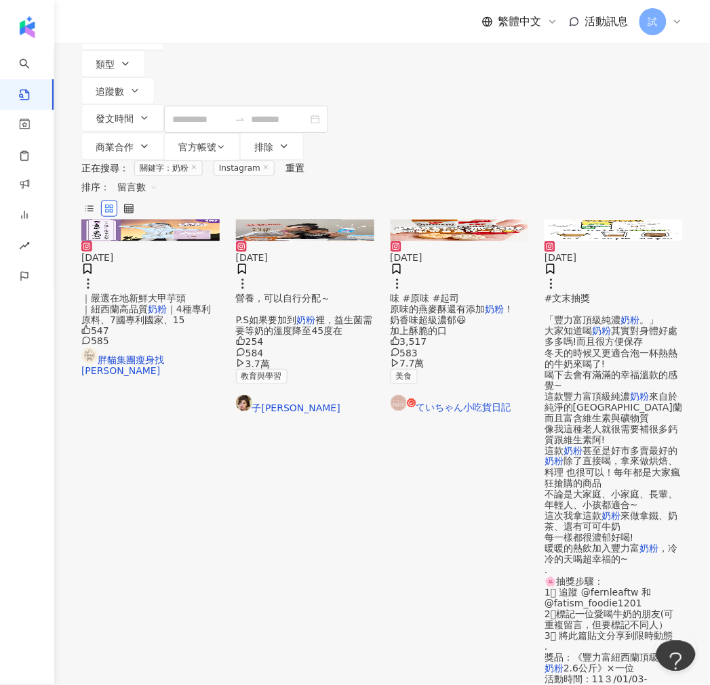
scroll to position [0, 0]
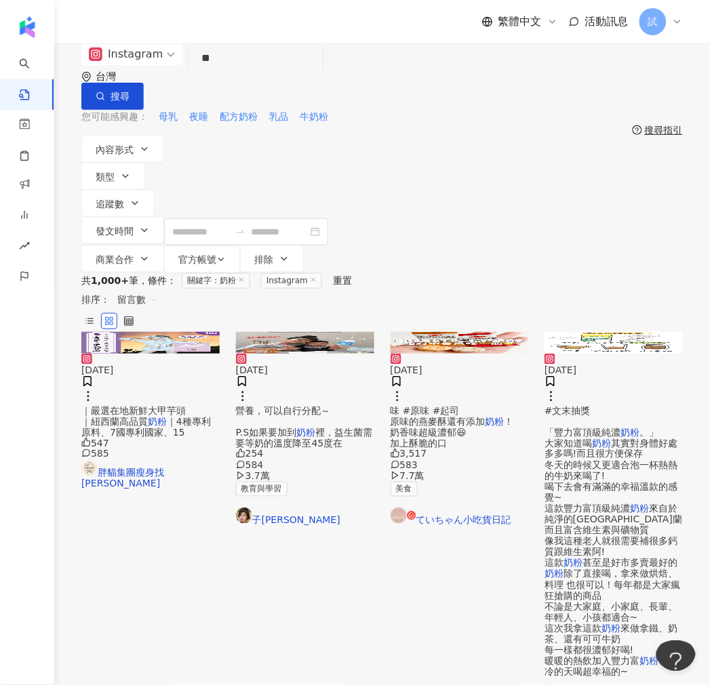
click at [307, 73] on input "**" at bounding box center [255, 58] width 123 height 29
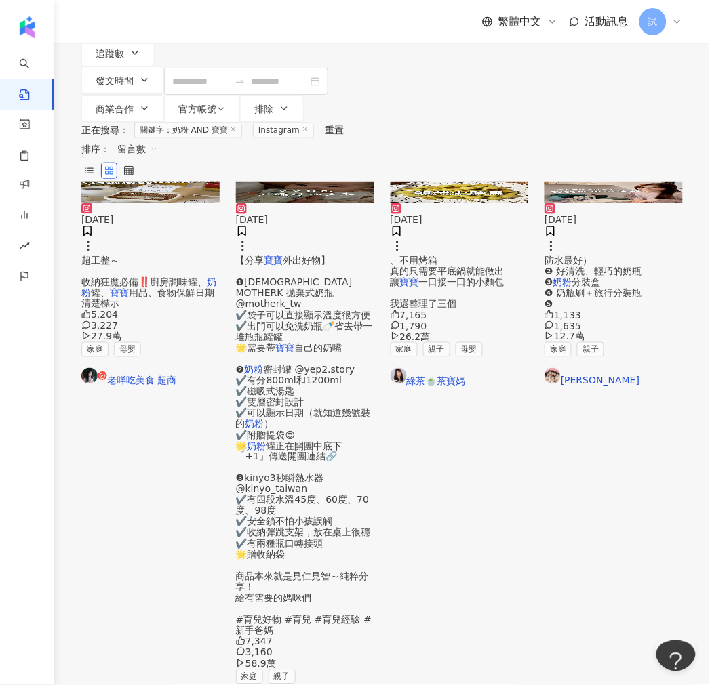
scroll to position [301, 0]
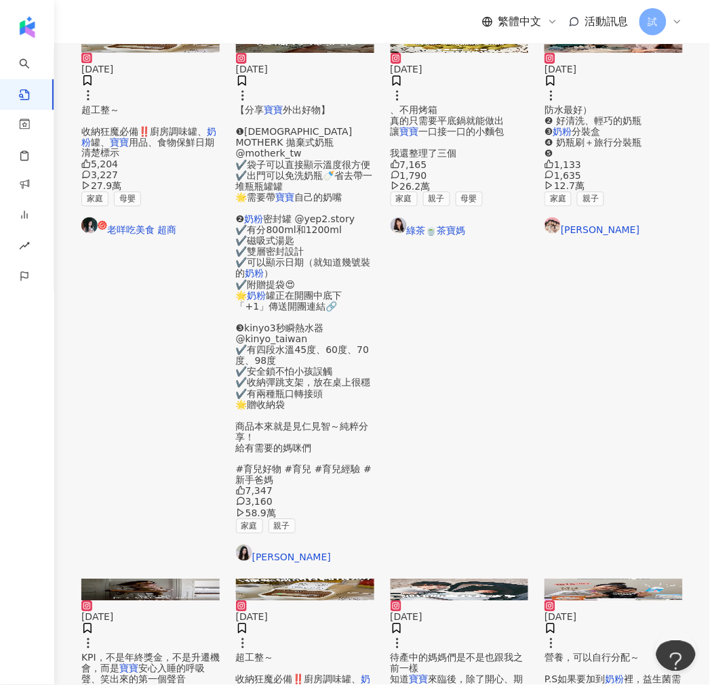
click at [138, 664] on mark "寶寶" at bounding box center [128, 669] width 19 height 11
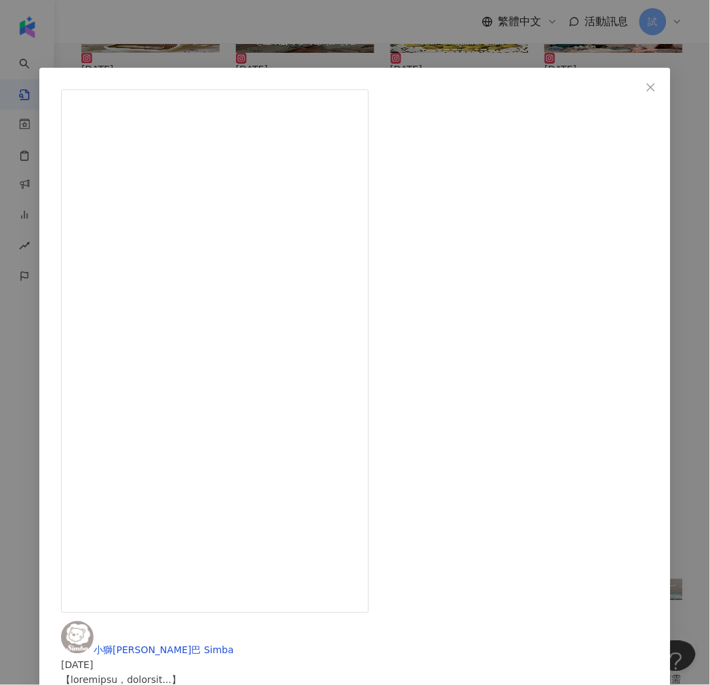
click at [683, 279] on div "小獅王辛巴 Simba 2025/5/8 1,391 1,562 查看原始貼文" at bounding box center [355, 342] width 710 height 685
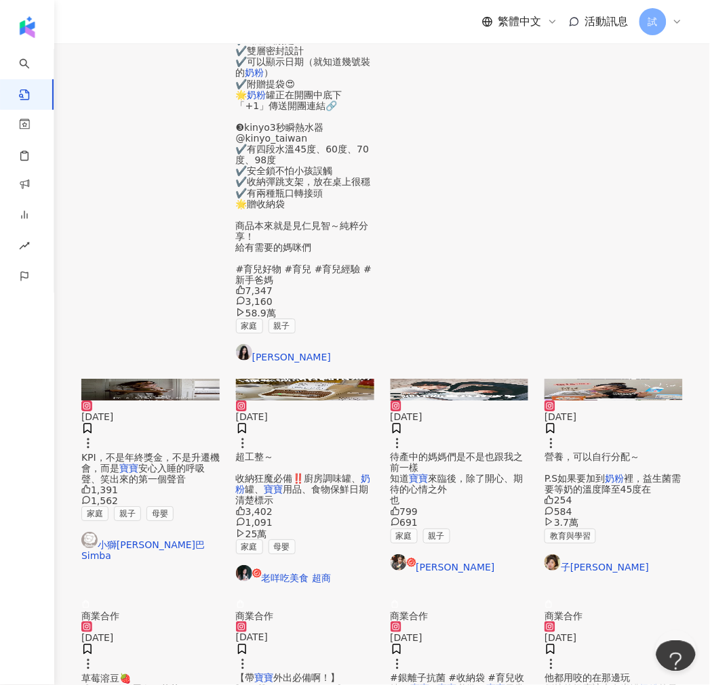
scroll to position [645, 0]
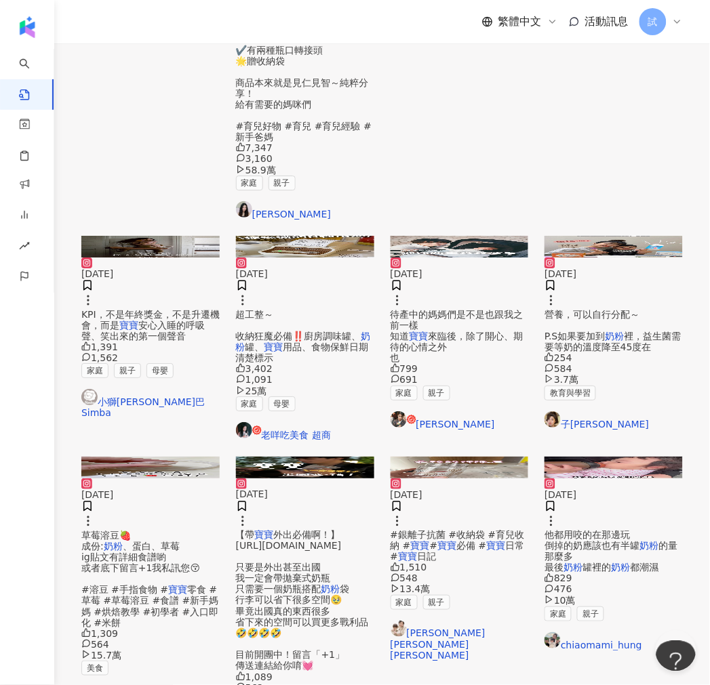
click at [449, 530] on span "#銀離子抗菌 #收納袋 #育兒收納 #" at bounding box center [457, 541] width 134 height 22
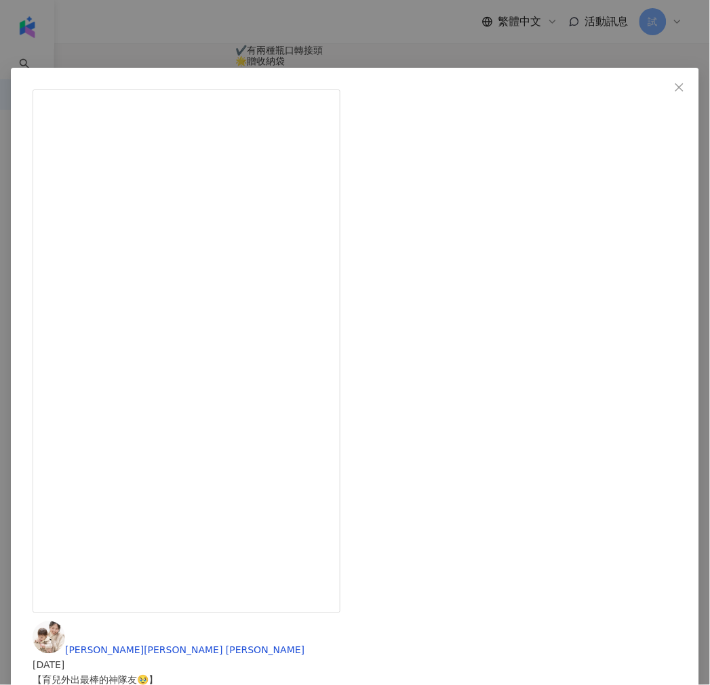
click at [689, 367] on div "蔡晨晨 chen chen 2025/7/25 【育兒外出最棒的神隊友🥹】 優惠連結分享給你們🔗 https://reurl.cc/axqX9l 曾經的我也傻…" at bounding box center [355, 342] width 710 height 685
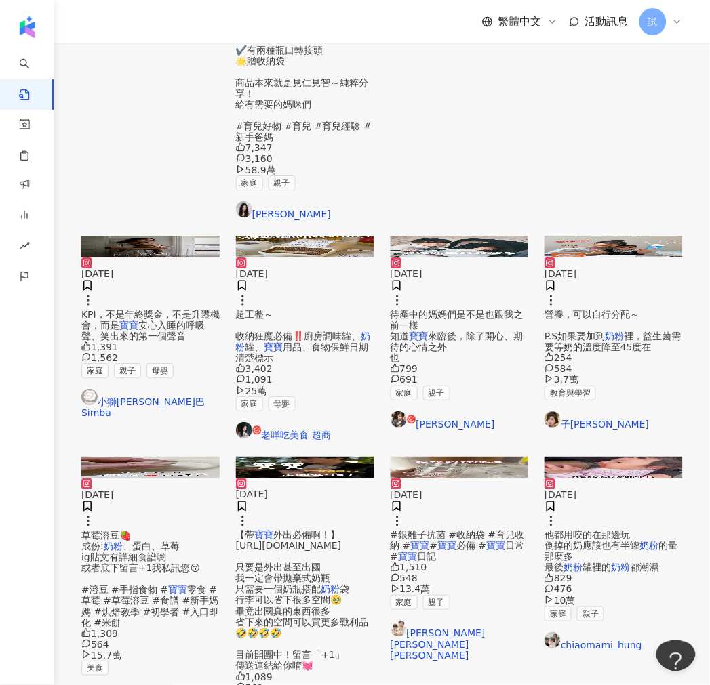
click at [295, 530] on span "外出必備啊！】 https://gbf.tw/mghje 只要是外出甚至出國 我一定會帶拋棄式奶瓶 只需要一個奶瓶搭配" at bounding box center [289, 562] width 106 height 65
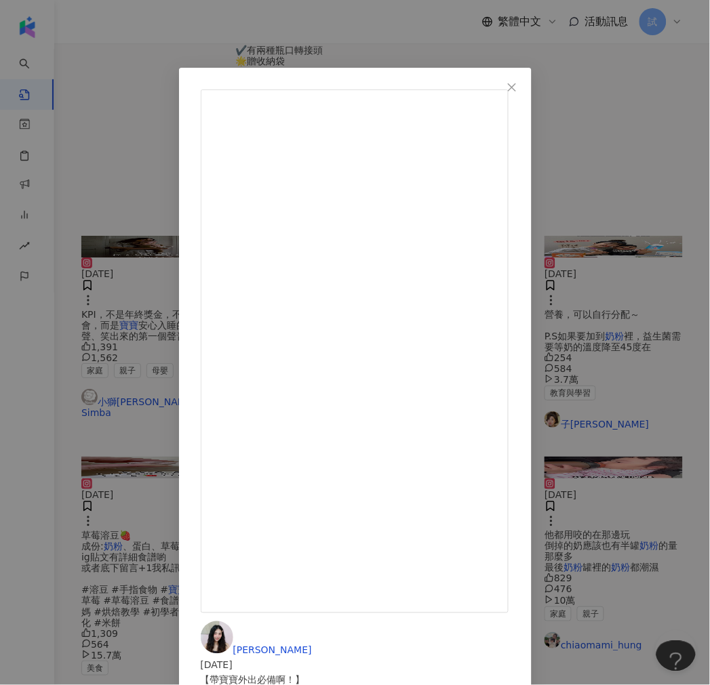
click at [668, 268] on div "竹軒 2024/12/6 【帶寶寶外出必備啊！】 https://gbf.tw/mghje 只要是外出甚至出國 我一定會帶拋棄式奶瓶 只需要一個奶瓶搭配奶粉袋…" at bounding box center [355, 342] width 710 height 685
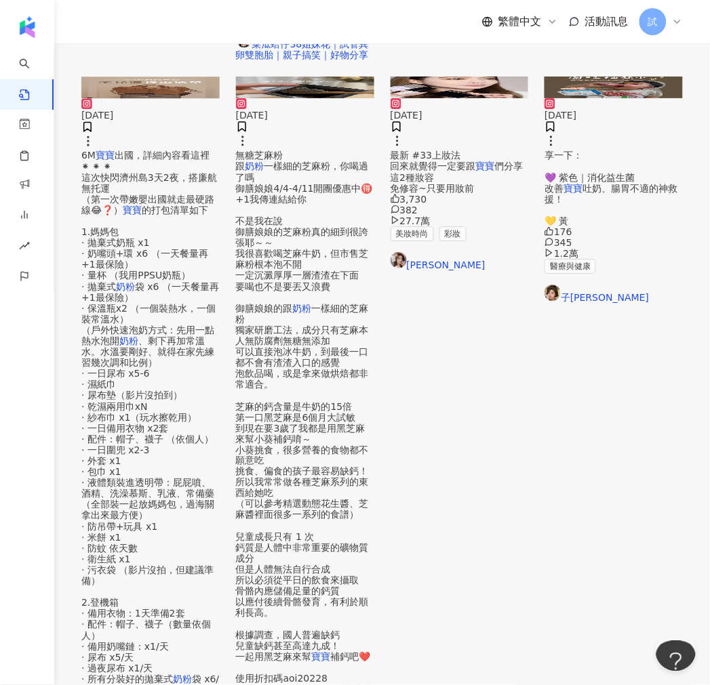
scroll to position [660, 0]
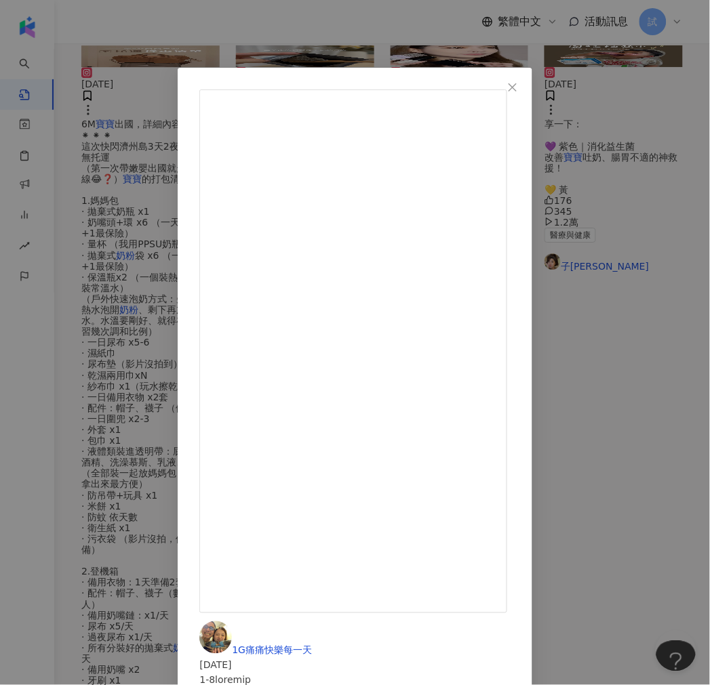
scroll to position [7, 0]
click at [681, 333] on div "1G痛痛快樂每一天 2024/6/7 3,729 307 24.7萬 查看原始貼文" at bounding box center [355, 342] width 710 height 685
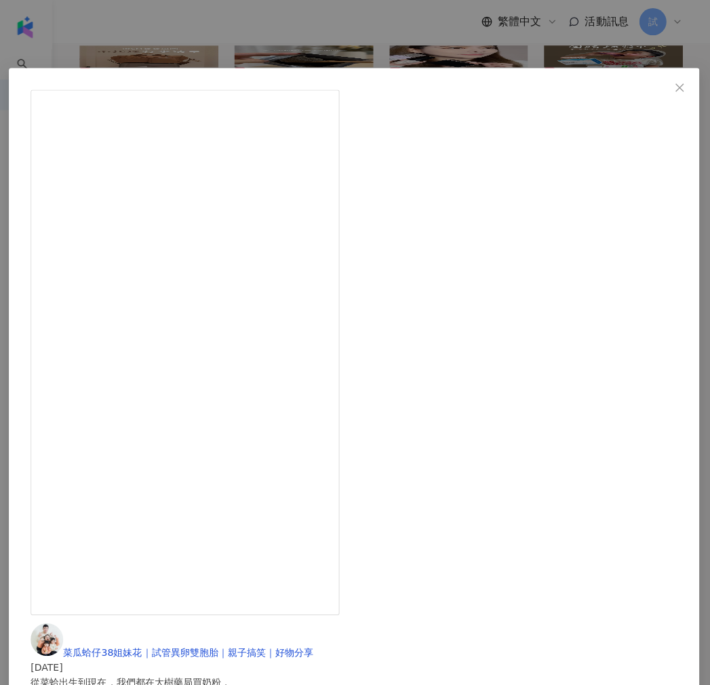
scroll to position [660, 0]
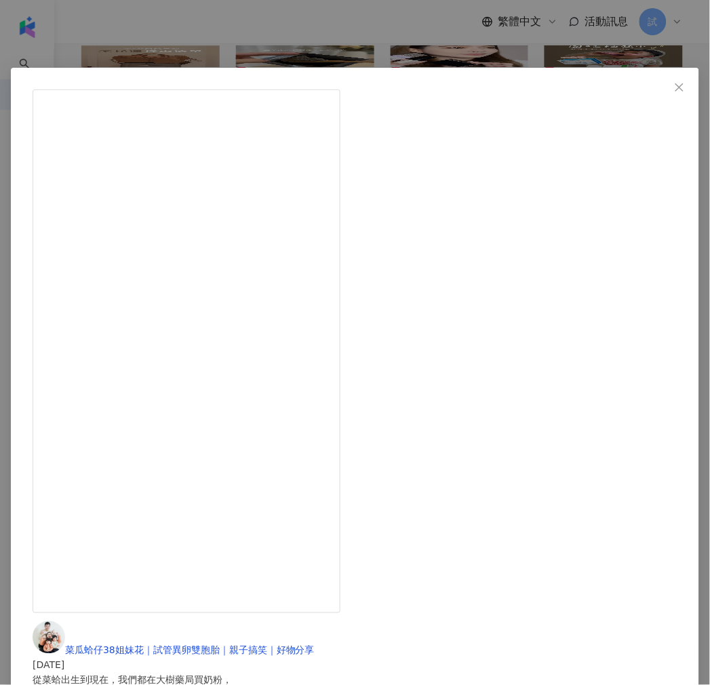
click at [683, 281] on div "菜瓜蛤仔38姐妹花｜試管異卵雙胞胎｜親子搞笑｜好物分享 2024/4/1 從菜蛤出生到現在，我們都在大樹藥局買奶粉， 因為大樹販售的奶粉都是國際知名的品牌， …" at bounding box center [355, 342] width 710 height 685
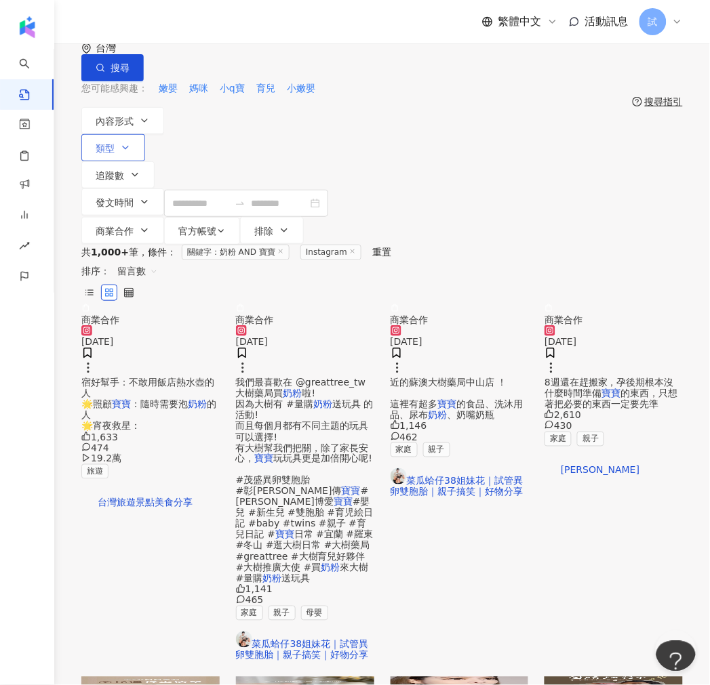
scroll to position [0, 0]
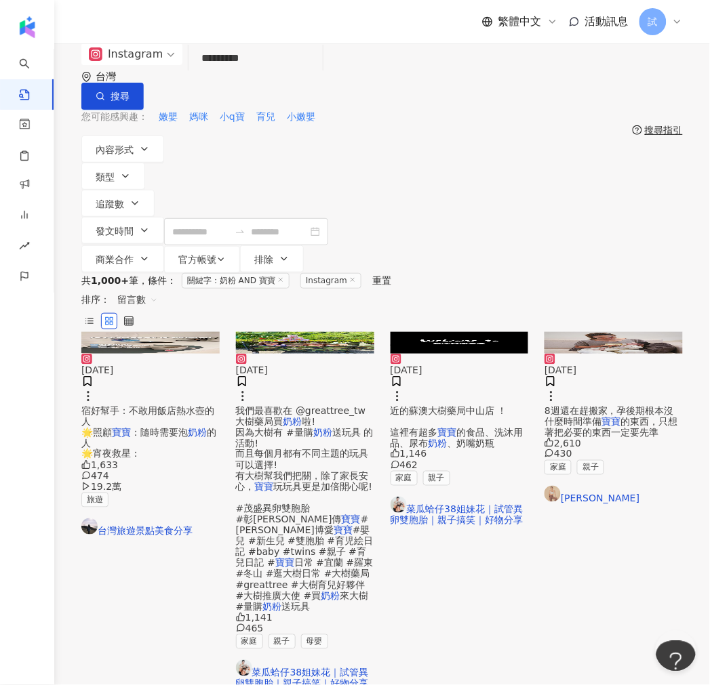
drag, startPoint x: 259, startPoint y: 79, endPoint x: 76, endPoint y: 85, distance: 183.1
click at [75, 85] on div "Instagram 奶粉 AND 寶寶 ********* 台灣 搜尋 searchOperator 插入語法 完全符合 "" 聯集 OR 交集 AND 排除…" at bounding box center [381, 158] width 655 height 230
paste input "**"
click at [245, 73] on input "**********" at bounding box center [255, 58] width 123 height 29
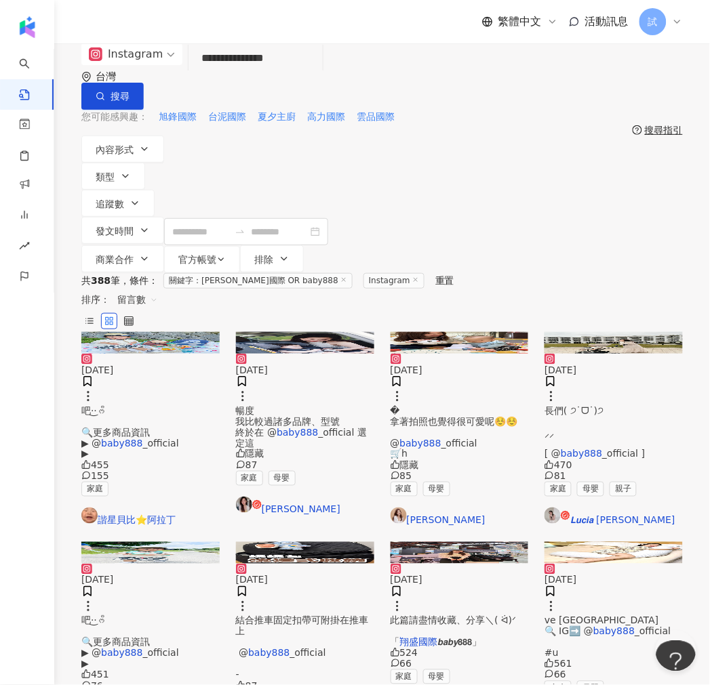
click at [262, 405] on span "暢度 我比較過諸多品牌、型號 終於在 @" at bounding box center [288, 421] width 104 height 33
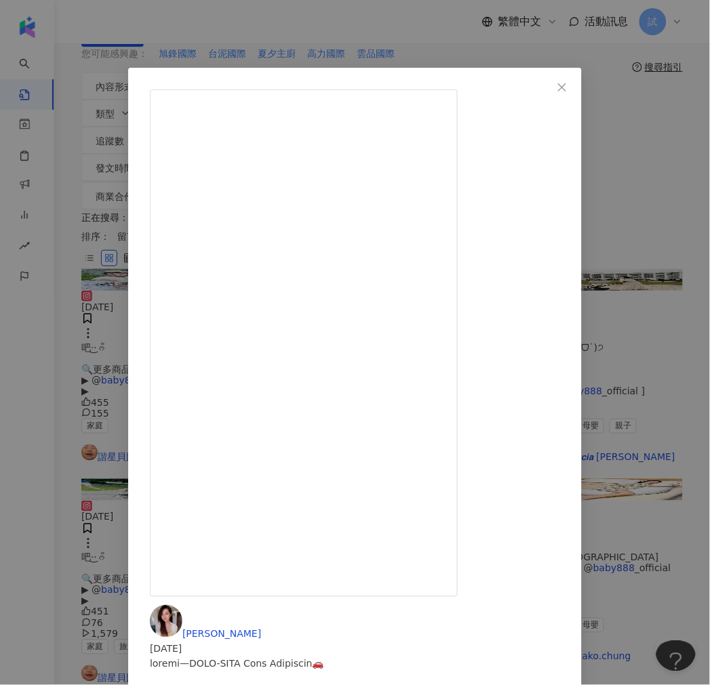
scroll to position [150, 0]
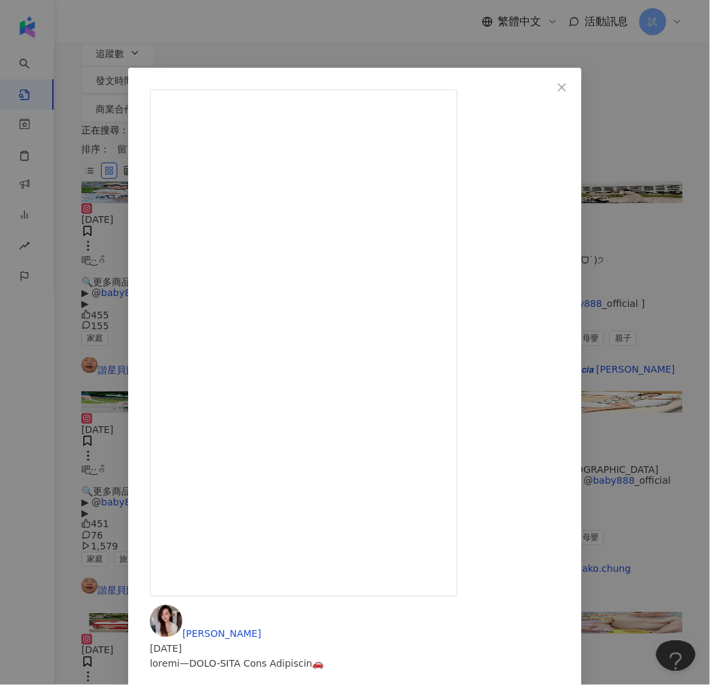
drag, startPoint x: 388, startPoint y: 479, endPoint x: 422, endPoint y: 479, distance: 33.9
copy div "I #M"
drag, startPoint x: 434, startPoint y: 354, endPoint x: 470, endPoint y: 363, distance: 36.3
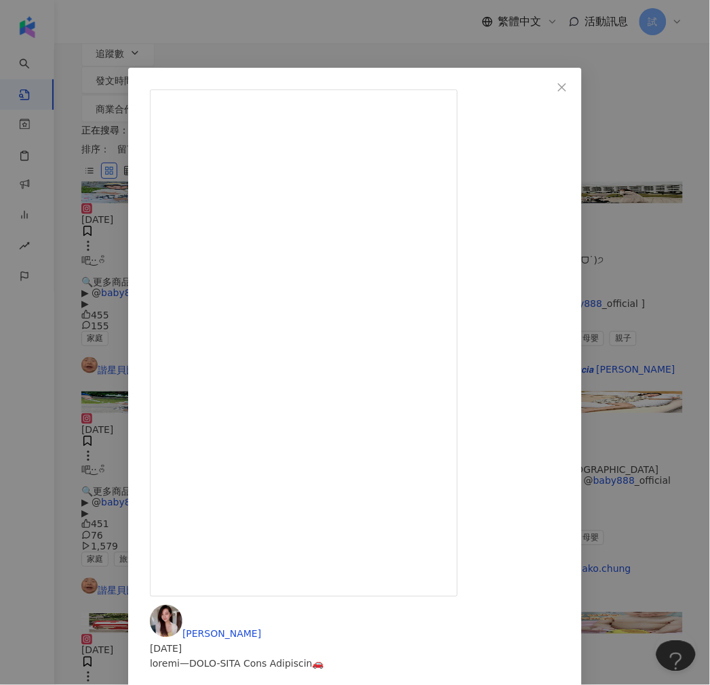
copy div "fficial"
click at [412, 52] on div "Chloe 2024/3/30 隱藏 87 查看原始貼文" at bounding box center [355, 342] width 710 height 685
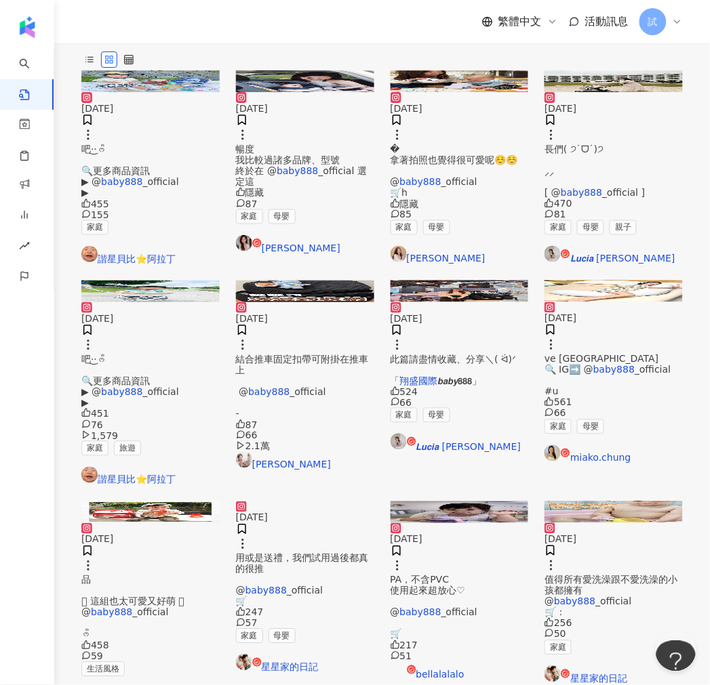
scroll to position [0, 0]
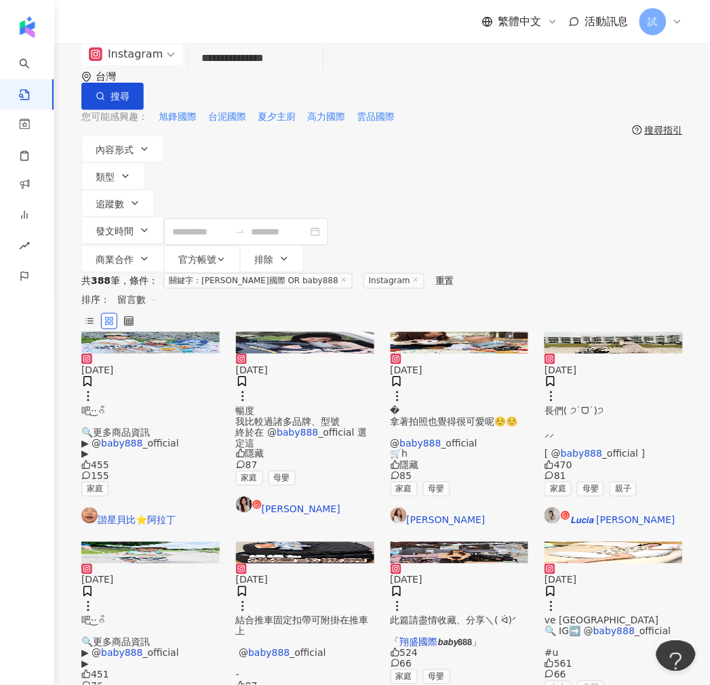
drag, startPoint x: 313, startPoint y: 83, endPoint x: 79, endPoint y: 75, distance: 234.0
click at [79, 75] on div "**********" at bounding box center [381, 158] width 655 height 230
paste input "search"
drag, startPoint x: 222, startPoint y: 84, endPoint x: 437, endPoint y: 77, distance: 215.0
click at [317, 73] on input "**********" at bounding box center [255, 58] width 123 height 29
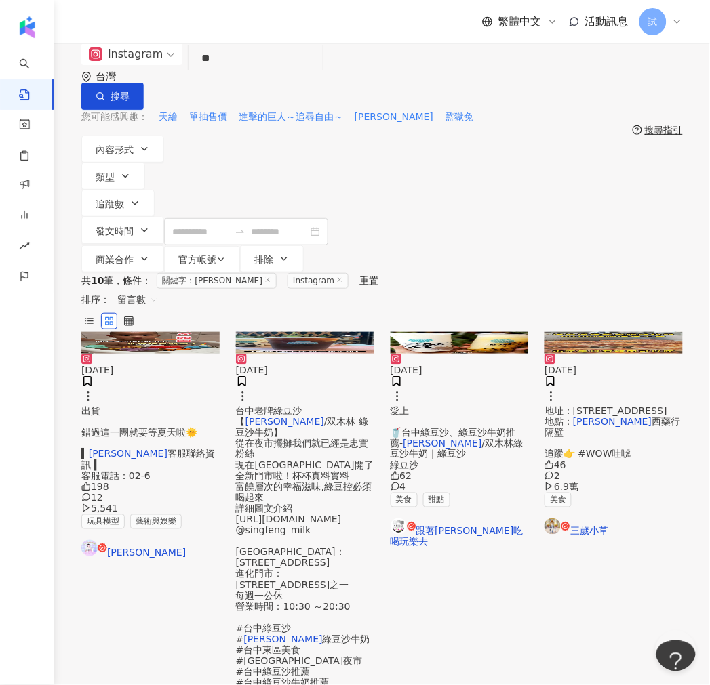
click at [190, 449] on span "客服聯絡資訊 ▍ 客服電話：02-6" at bounding box center [148, 465] width 134 height 33
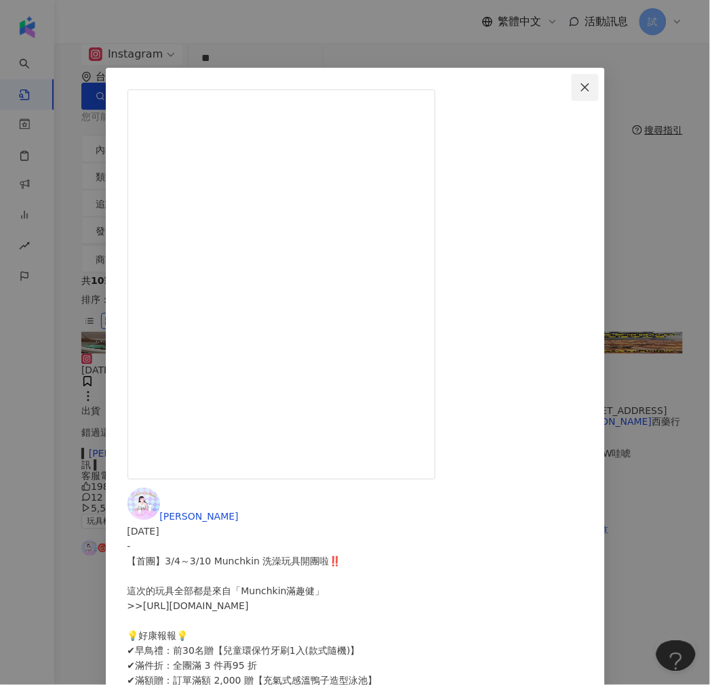
click at [599, 93] on button "Close" at bounding box center [584, 87] width 27 height 27
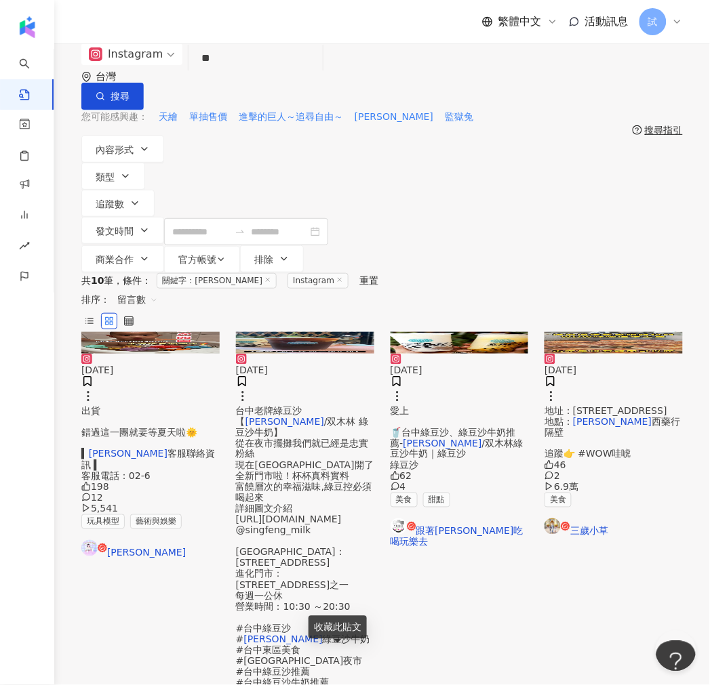
click at [107, 405] on span "出貨 錯過這一團就要等夏天啦🌞 ▍" at bounding box center [139, 432] width 116 height 54
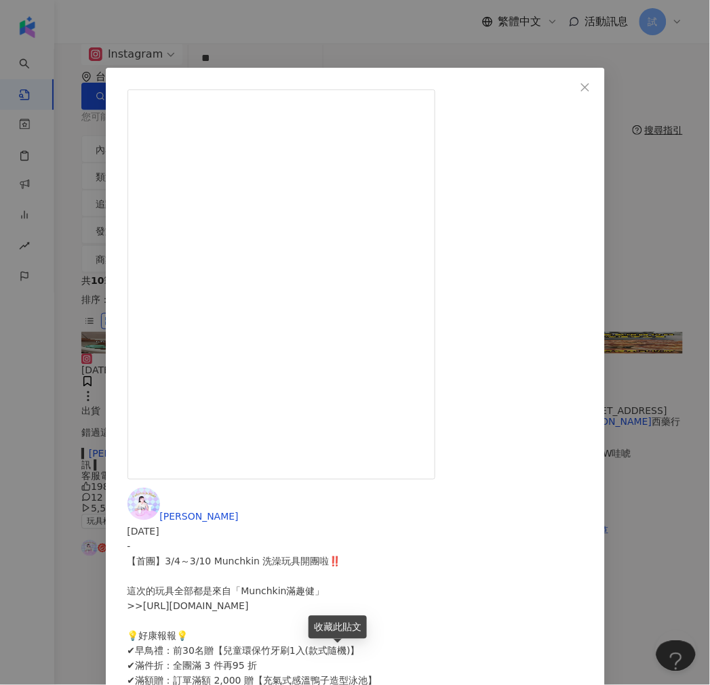
drag, startPoint x: 649, startPoint y: 89, endPoint x: 613, endPoint y: 42, distance: 58.6
click at [599, 89] on span "Close" at bounding box center [584, 87] width 27 height 11
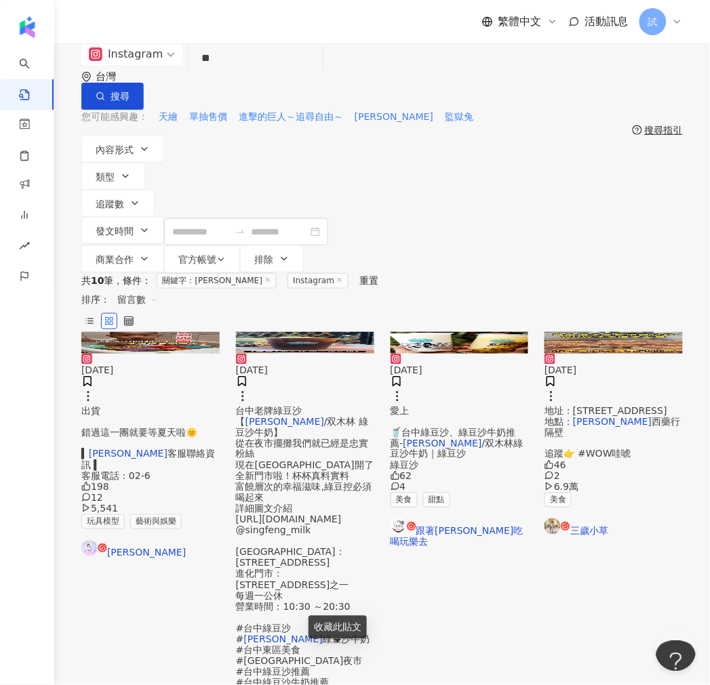
drag, startPoint x: 309, startPoint y: 79, endPoint x: 173, endPoint y: 85, distance: 136.3
click at [173, 85] on div "Instagram 杏豐 ** 台灣 搜尋 searchOperator 插入語法 完全符合 "" 聯集 OR 交集 AND 排除 - 群組 {}" at bounding box center [381, 76] width 601 height 66
paste input "search"
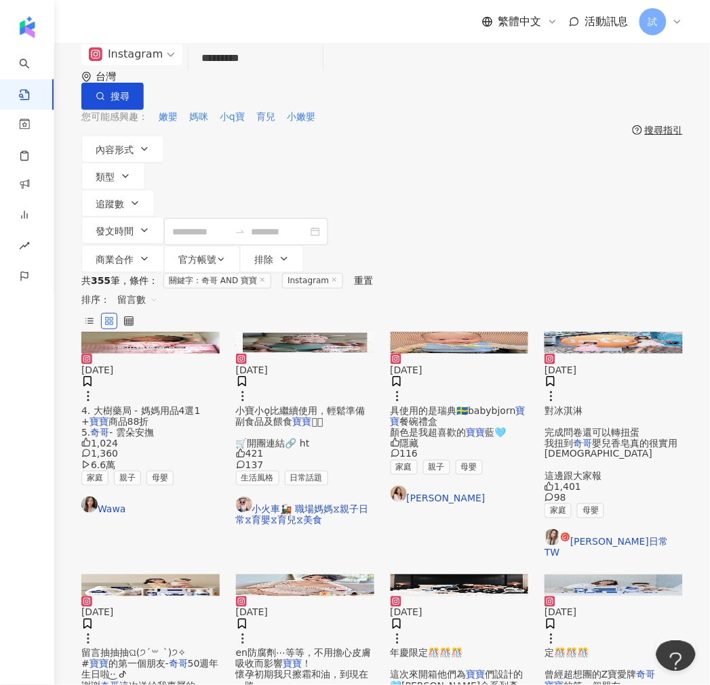
click at [169, 405] on span "4. 大樹藥局 - 媽媽用品4選1 +" at bounding box center [140, 416] width 119 height 22
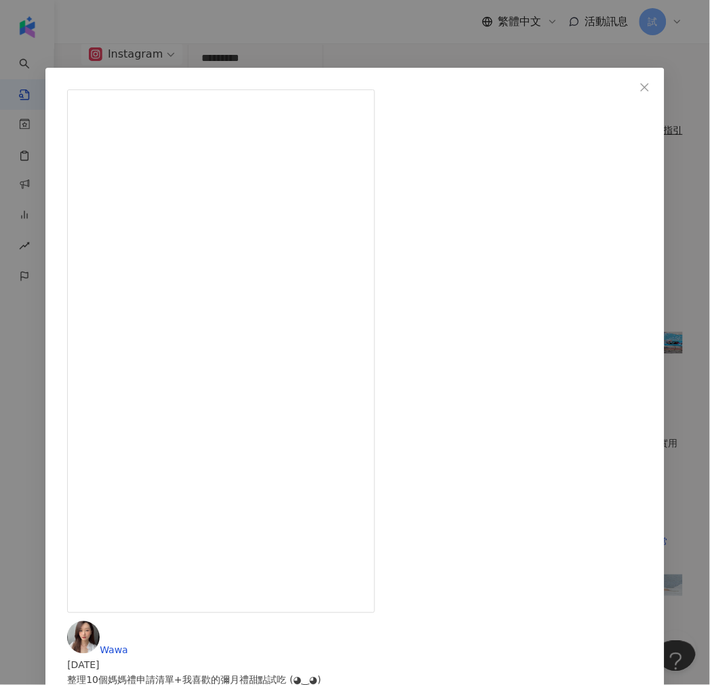
drag, startPoint x: 394, startPoint y: 388, endPoint x: 419, endPoint y: 388, distance: 25.1
copy div "Hugsie"
drag, startPoint x: 397, startPoint y: 414, endPoint x: 429, endPoint y: 411, distance: 32.0
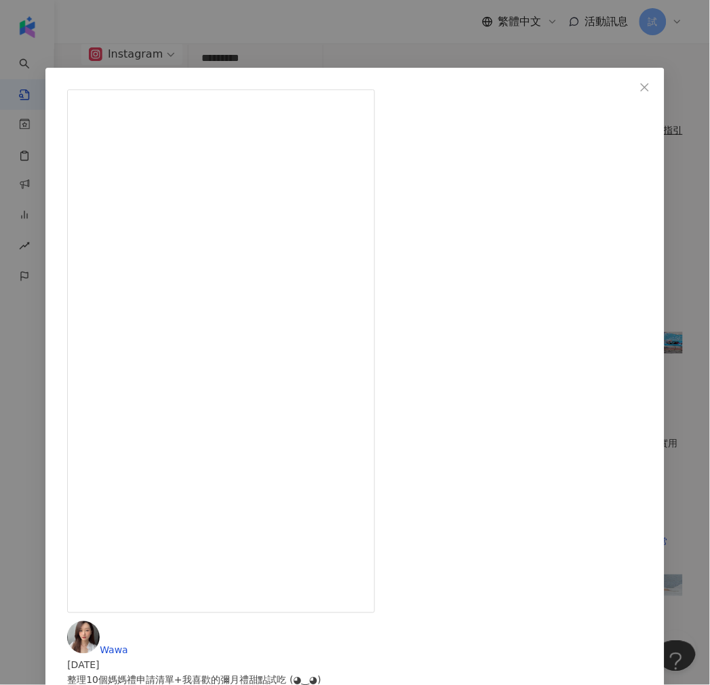
copy div "大樹藥局"
drag, startPoint x: 392, startPoint y: 432, endPoint x: 409, endPoint y: 432, distance: 17.6
copy div "奇哥"
click at [665, 620] on div "Wawa 2024/10/18 整理10個媽媽禮申請清單+我喜歡的彌月禮甜點試吃 (◕‿◕) 想要可以 「私訊+留言」給我～～ 那天在剪這支Reels的時候，…" at bounding box center [355, 342] width 710 height 685
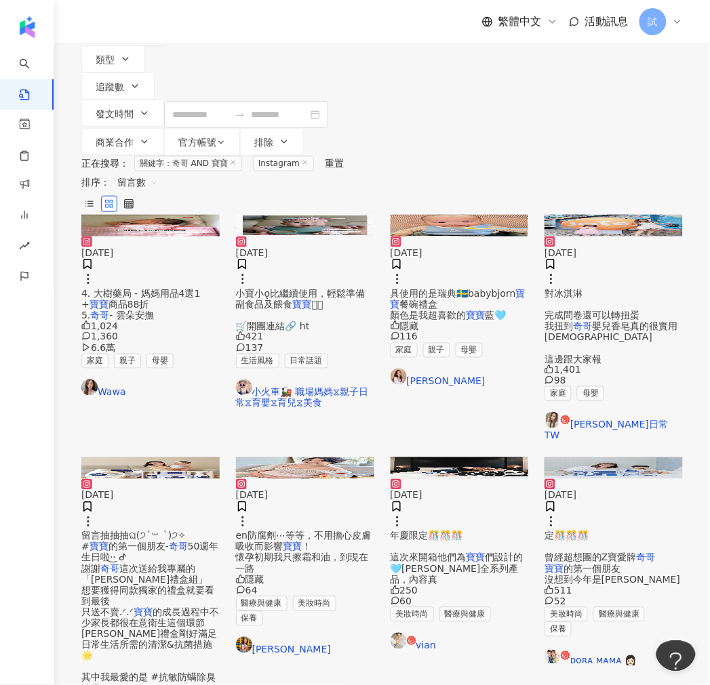
scroll to position [301, 0]
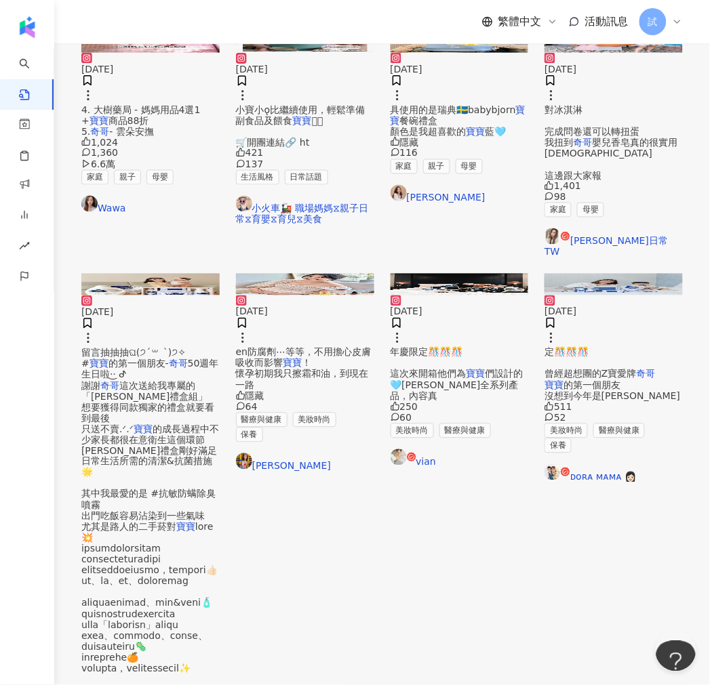
click at [636, 380] on mark "奇哥" at bounding box center [645, 374] width 19 height 11
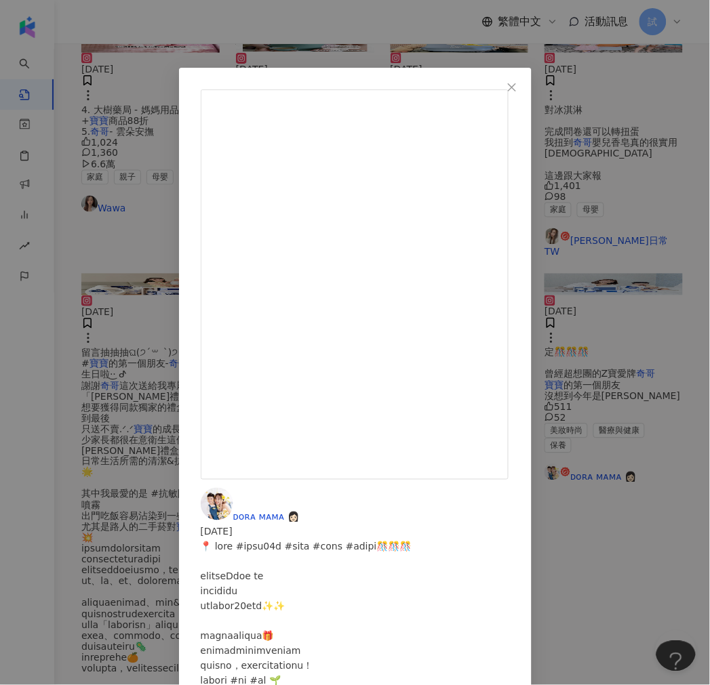
click at [458, 464] on div "ᴅᴏʀᴀ ᴍᴀᴍᴀ 👩🏻 2024/6/4 511 52 查看原始貼文" at bounding box center [355, 342] width 710 height 685
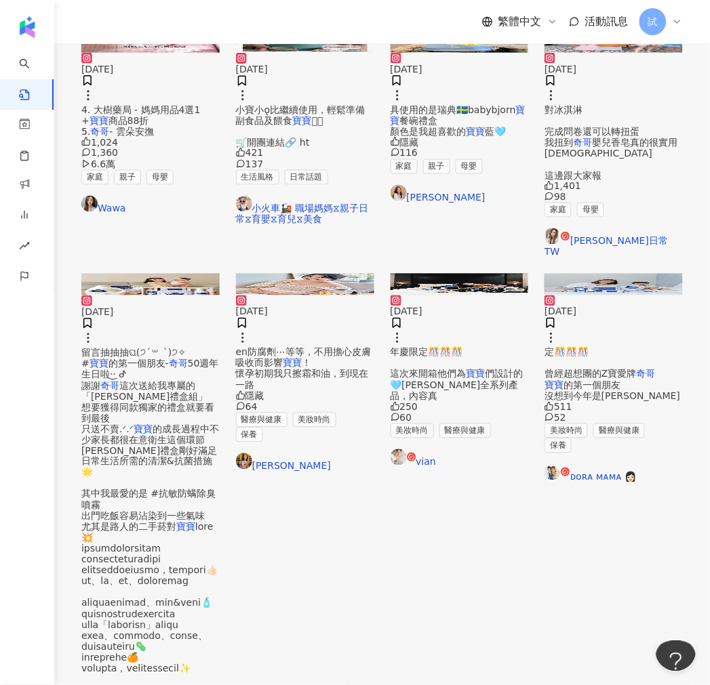
click at [281, 369] on span "en防腐劑⋯等等，不用擔心皮膚吸收而影響" at bounding box center [304, 358] width 136 height 22
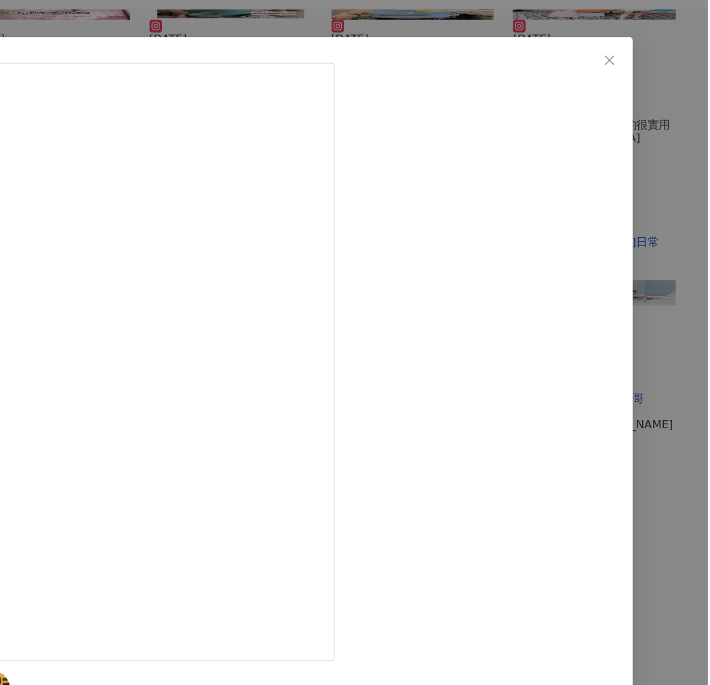
click at [673, 409] on div "陳柔安 2023/12/19 隱藏 64 查看原始貼文" at bounding box center [355, 342] width 710 height 685
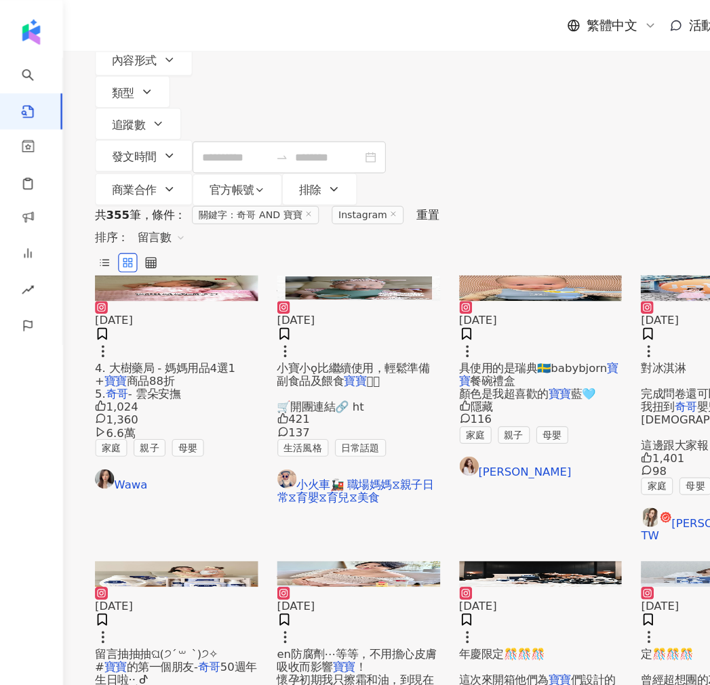
scroll to position [0, 0]
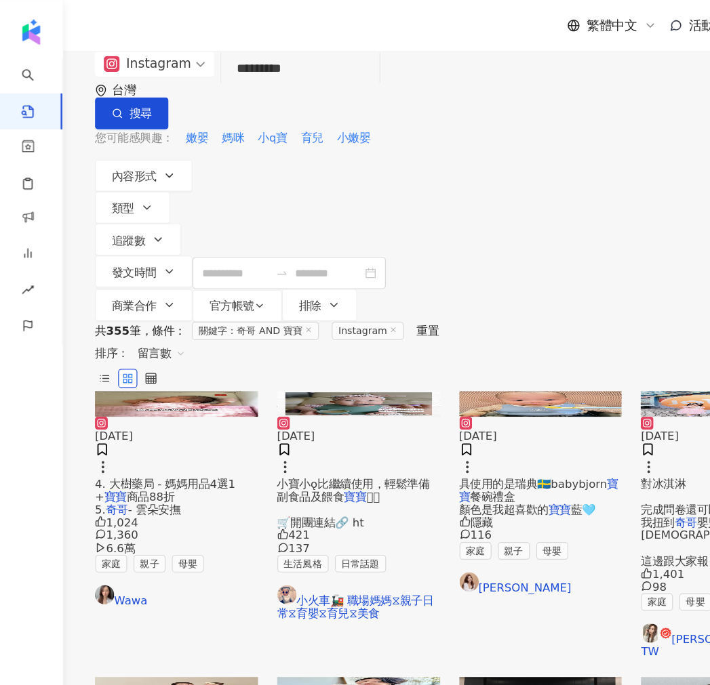
click at [316, 73] on input "*********" at bounding box center [255, 58] width 123 height 29
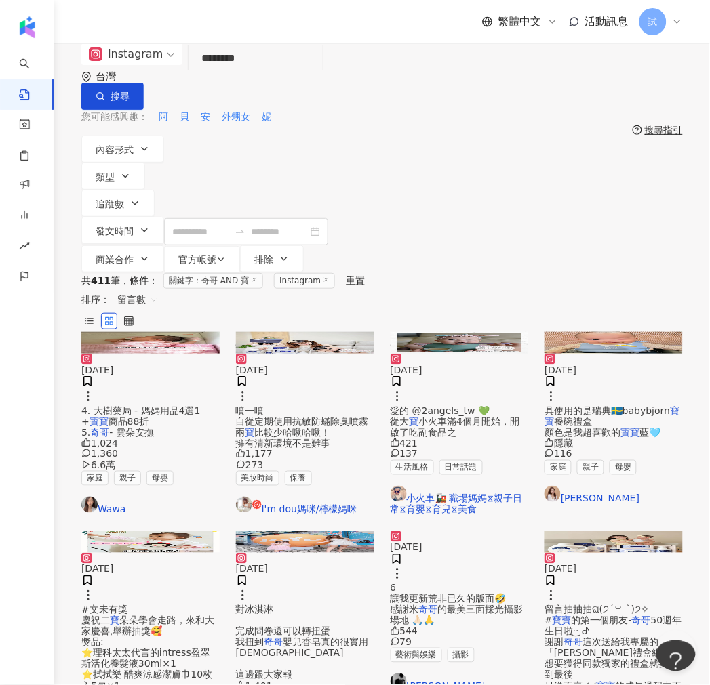
drag, startPoint x: 221, startPoint y: 83, endPoint x: 134, endPoint y: 85, distance: 86.8
click at [134, 85] on div "Instagram 奇哥 AND 寶 ******** 台灣 搜尋 searchOperator 插入語法 完全符合 "" 聯集 OR 交集 AND 排除 -…" at bounding box center [381, 76] width 601 height 66
paste input "***"
type input "**********"
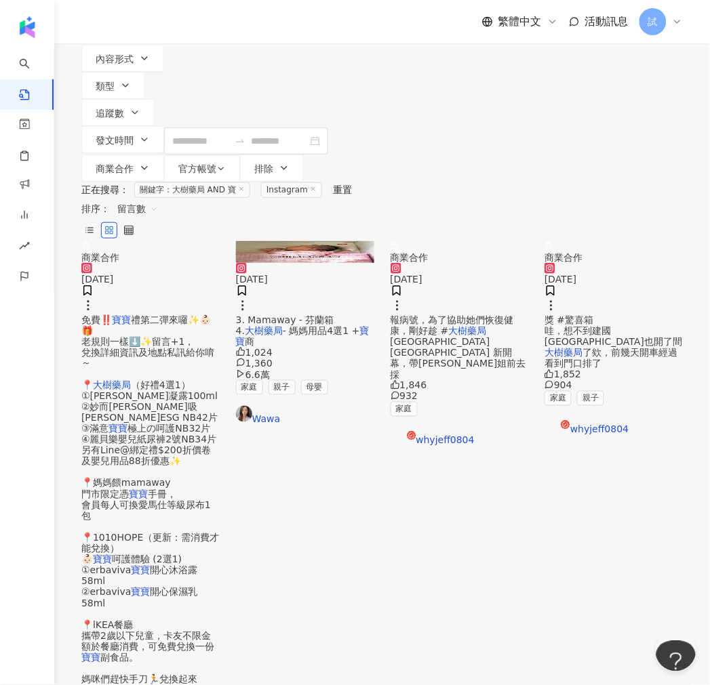
scroll to position [376, 0]
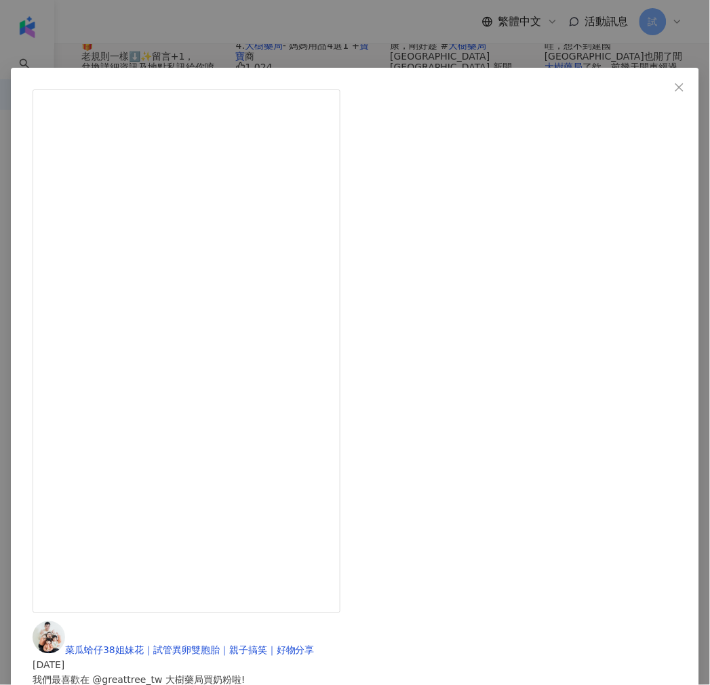
click at [348, 610] on div "菜瓜蛤仔38姐妹花｜試管異卵雙胞胎｜親子搞笑｜好物分享 2023/9/24 我們最喜歡在 @greattree_tw 大樹藥局買奶粉啦! 因為大樹有 #量購奶…" at bounding box center [355, 342] width 710 height 685
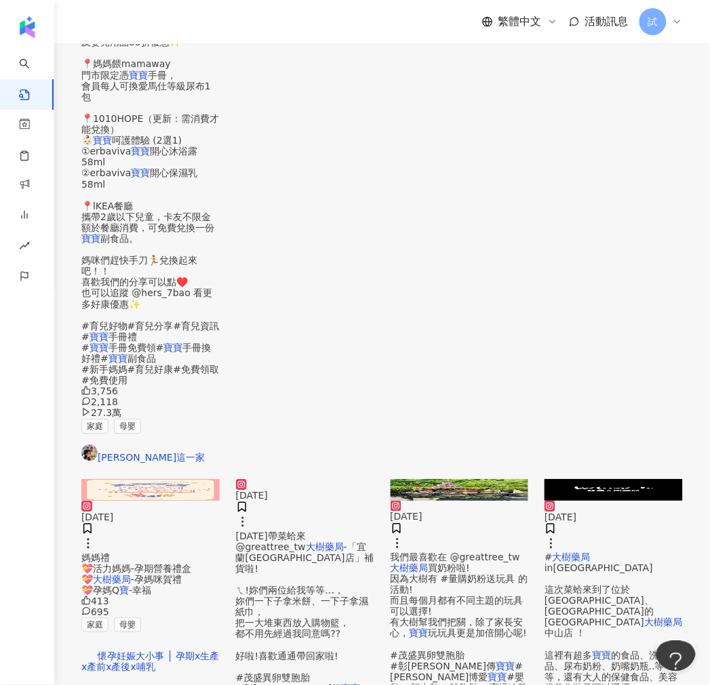
scroll to position [674, 0]
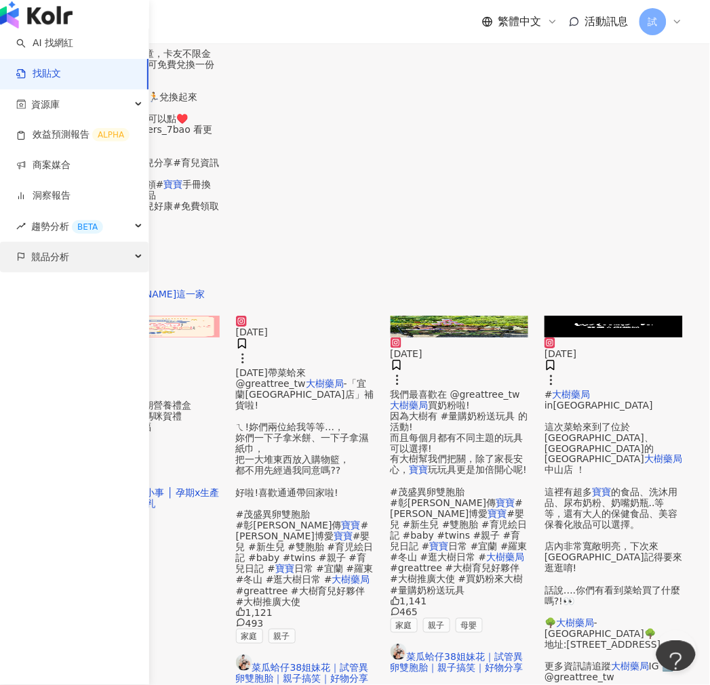
click at [22, 262] on icon "button" at bounding box center [20, 256] width 9 height 9
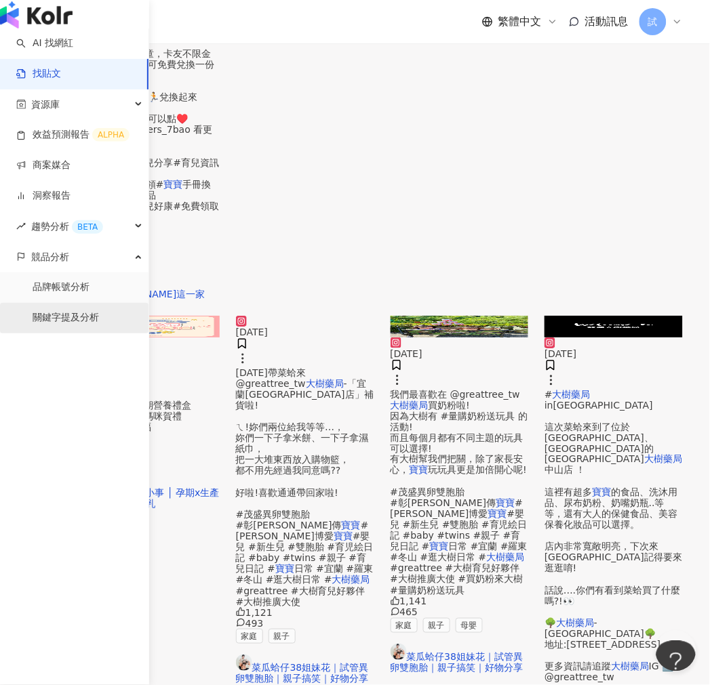
click at [96, 325] on link "關鍵字提及分析" at bounding box center [66, 318] width 66 height 14
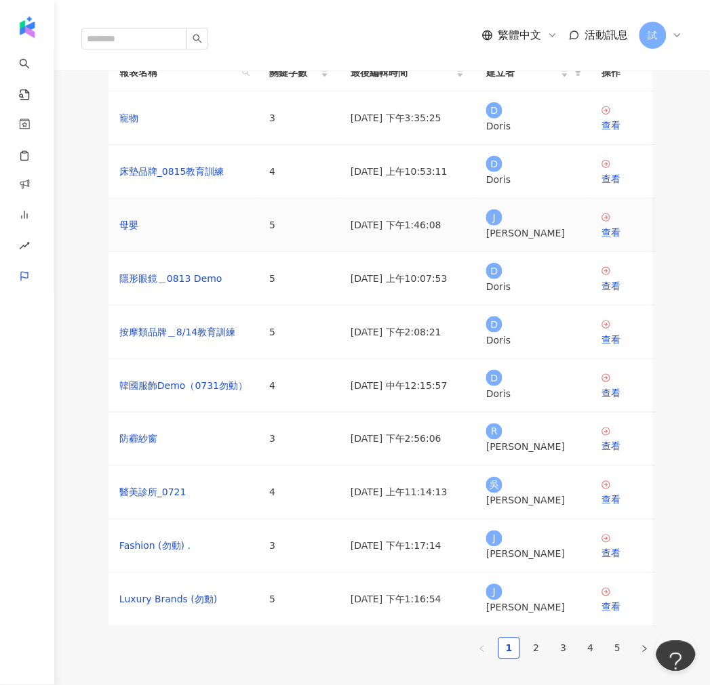
scroll to position [75, 0]
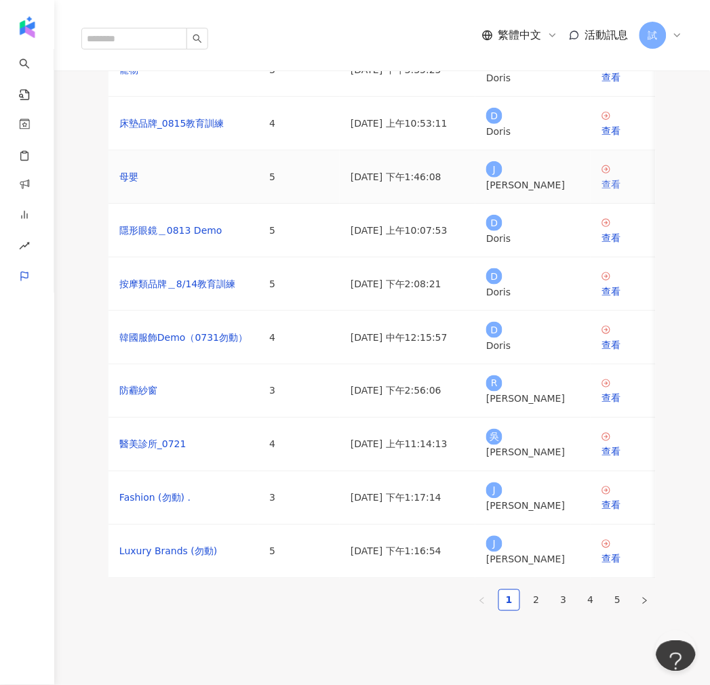
click at [606, 174] on icon at bounding box center [605, 169] width 9 height 9
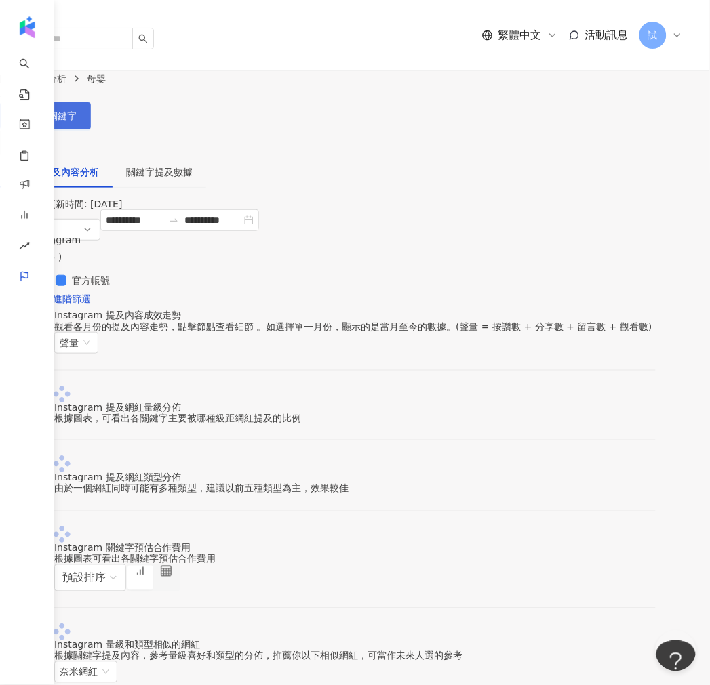
click at [77, 110] on span "設定關鍵字" at bounding box center [52, 115] width 47 height 11
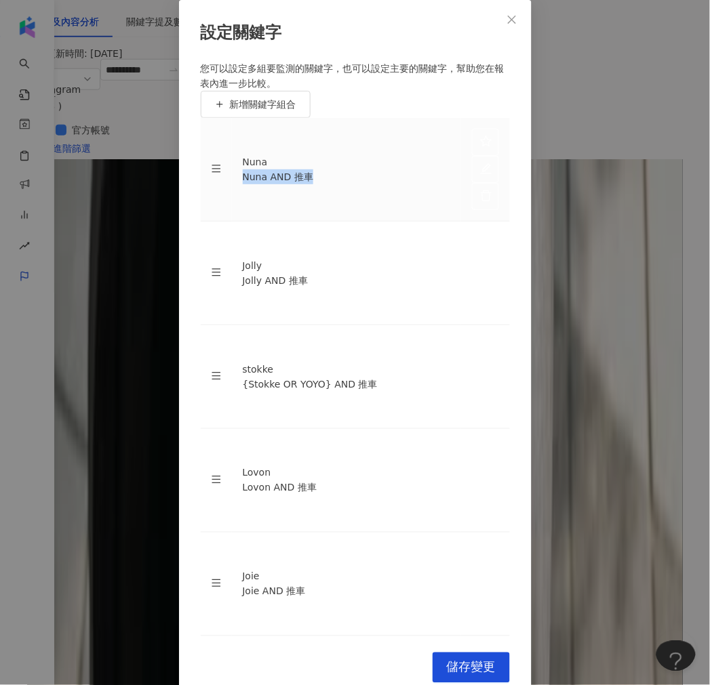
drag, startPoint x: 246, startPoint y: 333, endPoint x: 398, endPoint y: 334, distance: 151.8
click at [399, 184] on div "Nuna AND 推車" at bounding box center [346, 176] width 207 height 15
copy div "Nuna AND 推車"
drag, startPoint x: 300, startPoint y: 384, endPoint x: 322, endPoint y: 381, distance: 21.9
click at [322, 325] on td "Jolly Jolly AND 推車" at bounding box center [346, 274] width 229 height 104
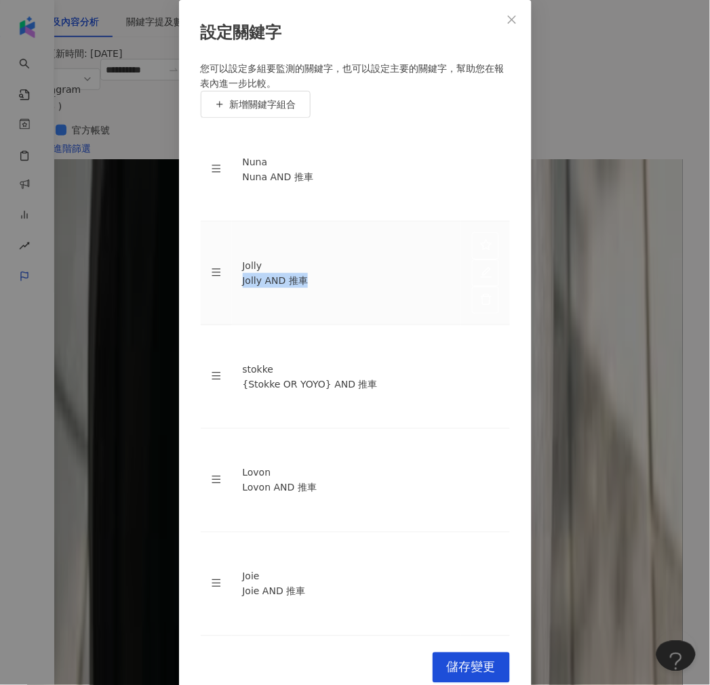
copy div "Jolly AND 推車"
drag, startPoint x: 245, startPoint y: 344, endPoint x: 397, endPoint y: 340, distance: 152.6
click at [397, 340] on td "stokke {Stokke OR YOYO} AND 推車" at bounding box center [346, 377] width 229 height 104
drag, startPoint x: 286, startPoint y: 342, endPoint x: 295, endPoint y: 342, distance: 8.8
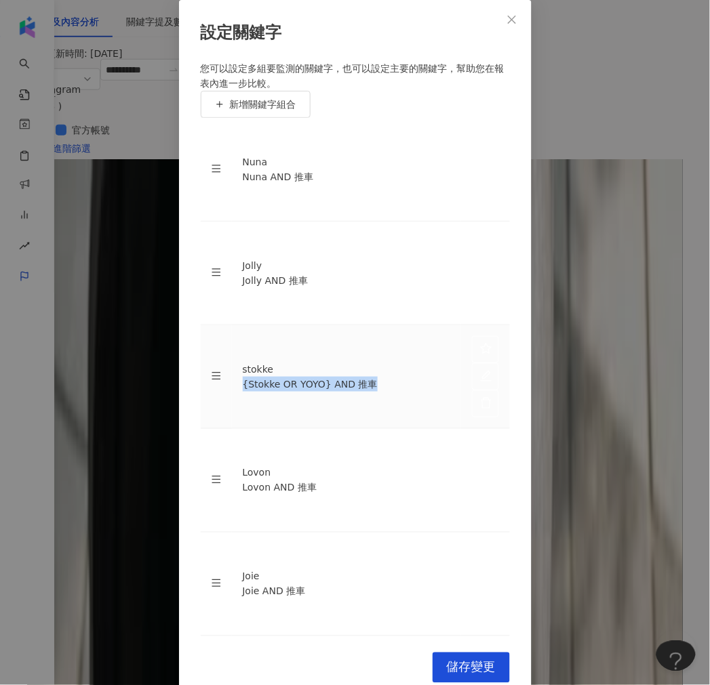
click at [286, 377] on div "{Stokke OR YOYO} AND 推車" at bounding box center [346, 384] width 207 height 15
drag, startPoint x: 303, startPoint y: 342, endPoint x: 392, endPoint y: 339, distance: 88.9
click at [392, 377] on div "{Stokke OR YOYO} AND 推車" at bounding box center [346, 384] width 207 height 15
drag, startPoint x: 249, startPoint y: 341, endPoint x: 287, endPoint y: 344, distance: 38.1
click at [287, 377] on div "{Stokke OR YOYO} AND 推車" at bounding box center [346, 384] width 207 height 15
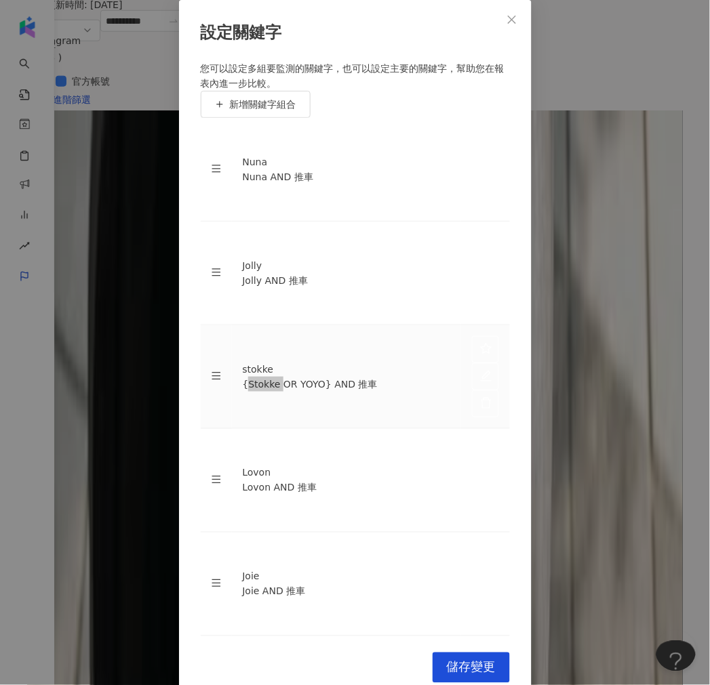
scroll to position [226, 0]
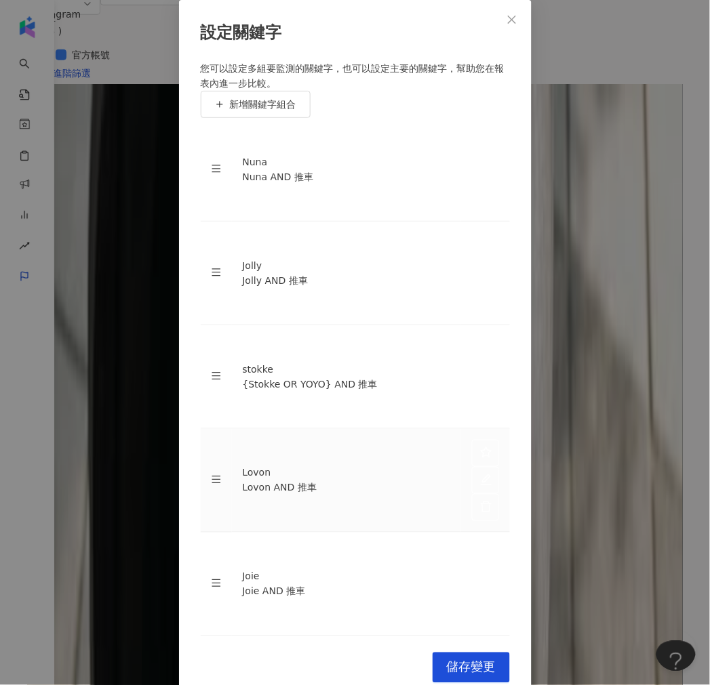
drag, startPoint x: 245, startPoint y: 397, endPoint x: 326, endPoint y: 378, distance: 83.4
click at [326, 429] on td "Lovon Lovon AND 推車" at bounding box center [346, 481] width 229 height 104
drag, startPoint x: 272, startPoint y: 400, endPoint x: 244, endPoint y: 392, distance: 29.6
click at [234, 429] on tr "Lovon Lovon AND 推車" at bounding box center [355, 481] width 309 height 104
drag, startPoint x: 286, startPoint y: 462, endPoint x: 315, endPoint y: 458, distance: 28.7
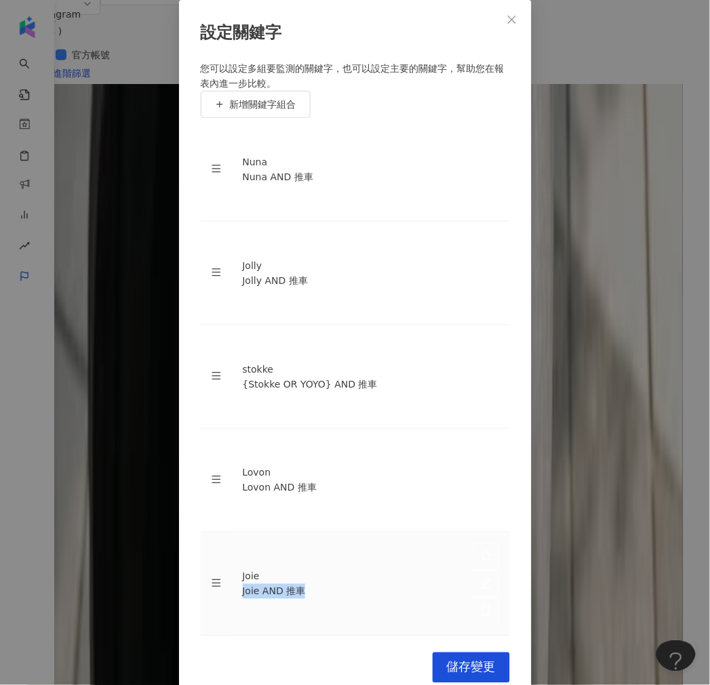
click at [312, 584] on div "Joie AND 推車" at bounding box center [346, 591] width 207 height 15
drag, startPoint x: 671, startPoint y: 443, endPoint x: 403, endPoint y: 338, distance: 287.6
click at [671, 443] on div "設定關鍵字 您可以設定多組要監測的關鍵字，也可以設定主要的關鍵字，幫助您在報表內進一步比較。 新增關鍵字組合 Nuna Nuna AND 推車 Jolly J…" at bounding box center [355, 342] width 710 height 685
click at [519, 181] on div "設定關鍵字 您可以設定多組要監測的關鍵字，也可以設定主要的關鍵字，幫助您在報表內進一步比較。 新增關鍵字組合 Nuna Nuna AND 推車 Jolly J…" at bounding box center [355, 350] width 352 height 700
click at [514, 25] on icon "close" at bounding box center [511, 19] width 11 height 11
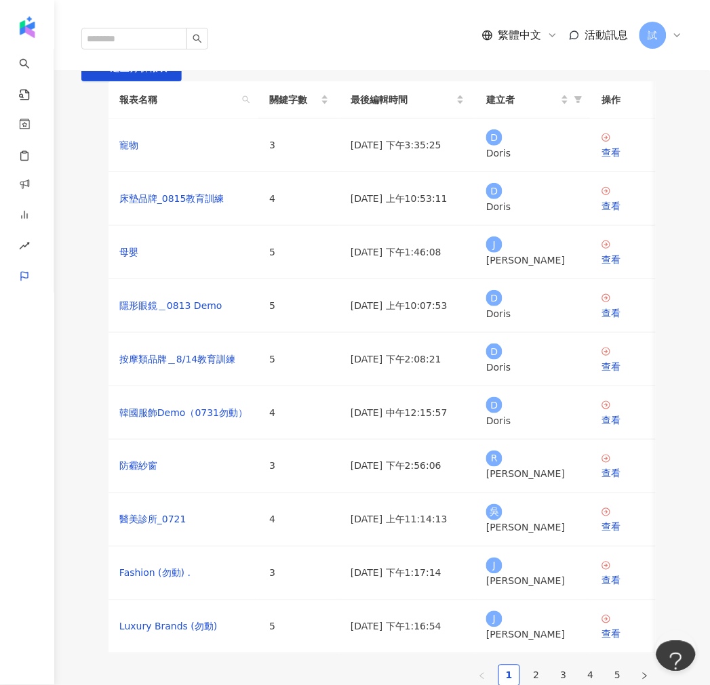
click at [533, 672] on link "2" at bounding box center [536, 676] width 20 height 20
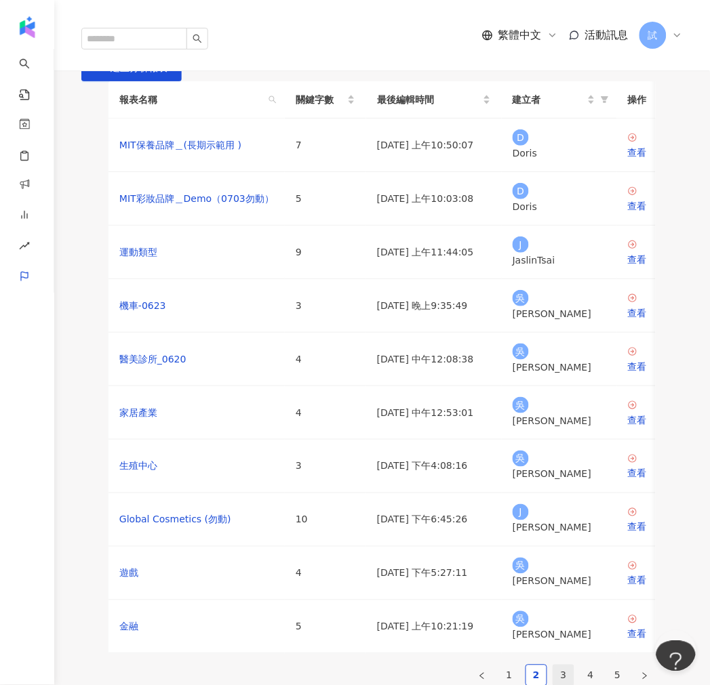
click at [561, 679] on link "3" at bounding box center [563, 676] width 20 height 20
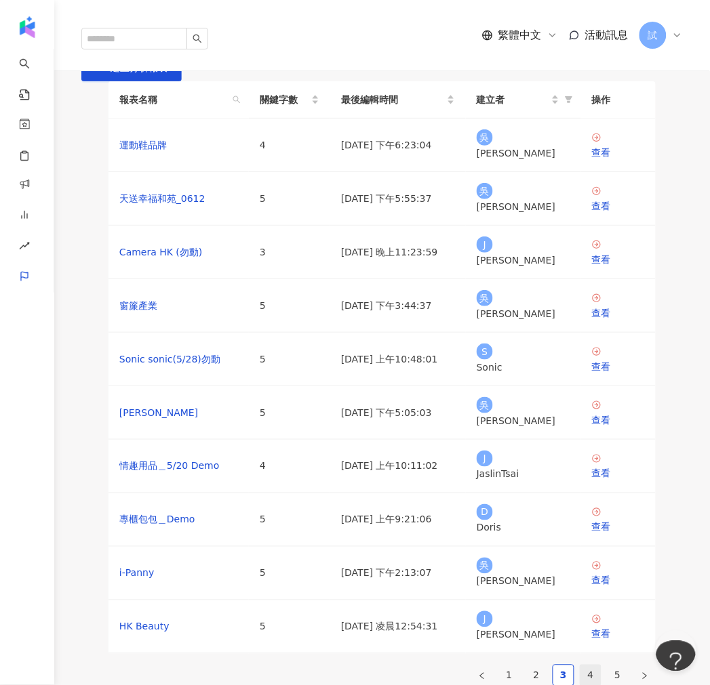
click at [584, 672] on link "4" at bounding box center [590, 676] width 20 height 20
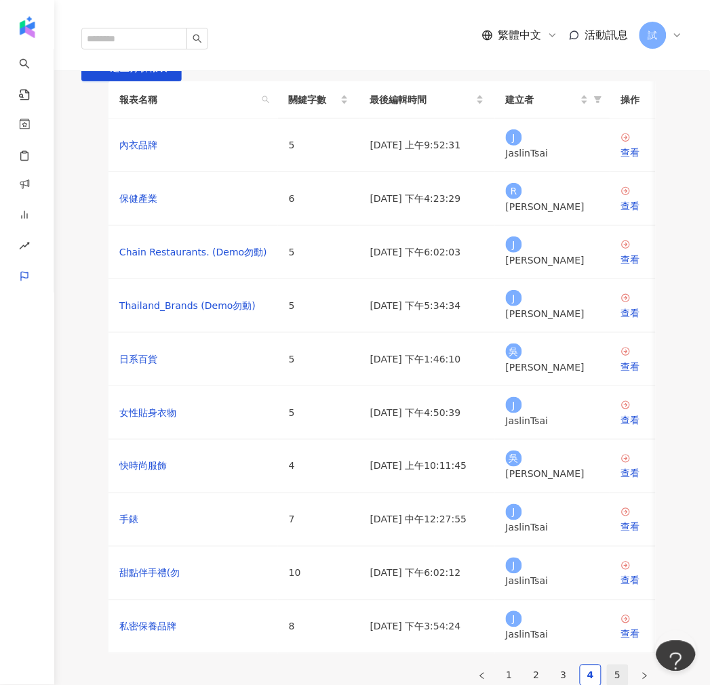
click at [609, 678] on link "5" at bounding box center [617, 676] width 20 height 20
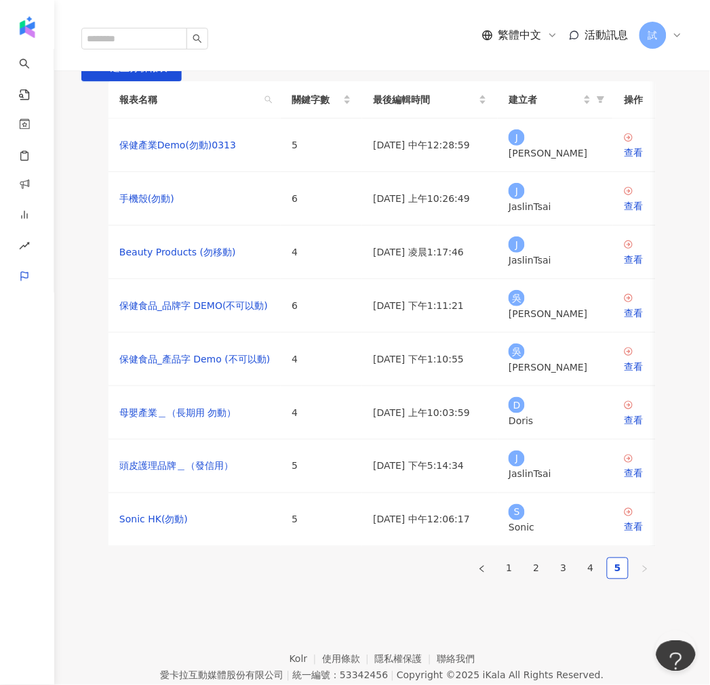
click at [666, 22] on span "試" at bounding box center [652, 35] width 27 height 27
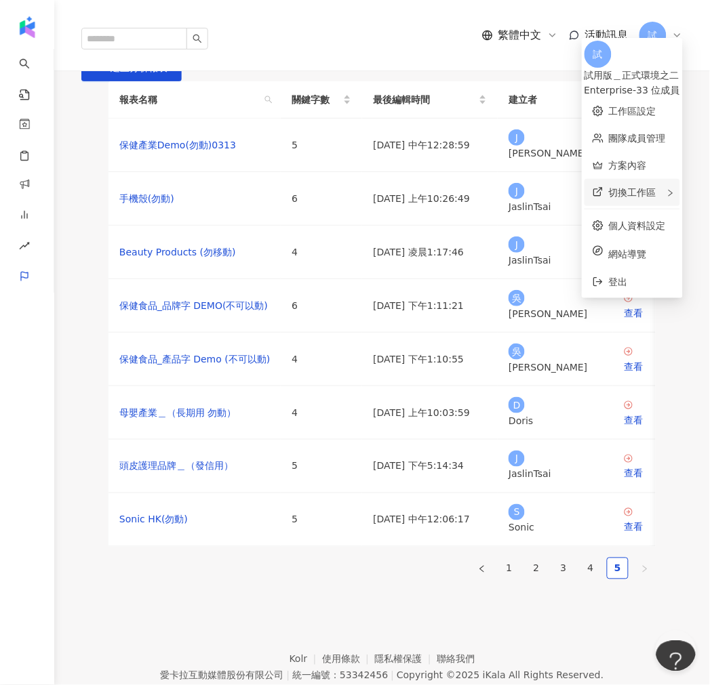
click at [610, 187] on div "切換工作區" at bounding box center [632, 192] width 96 height 27
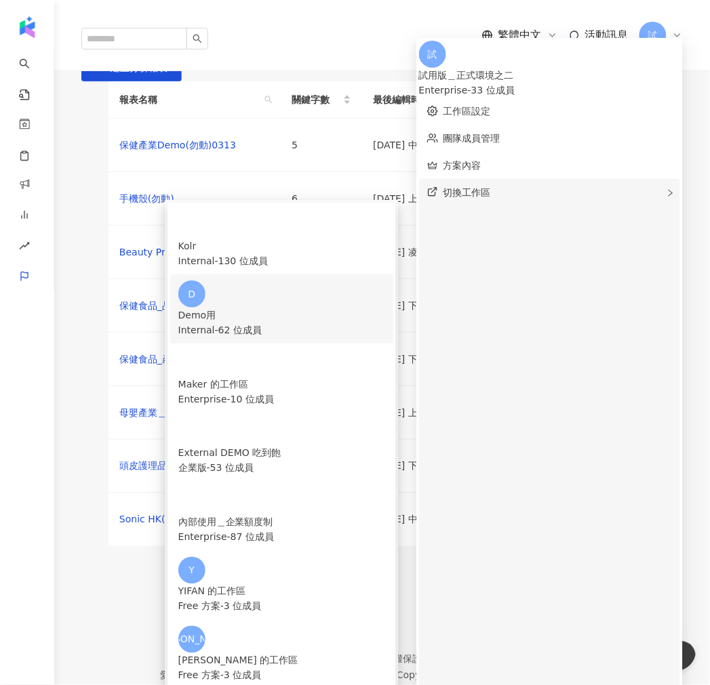
click at [385, 281] on div "D Demo用 Internal - 62 位成員" at bounding box center [281, 309] width 207 height 57
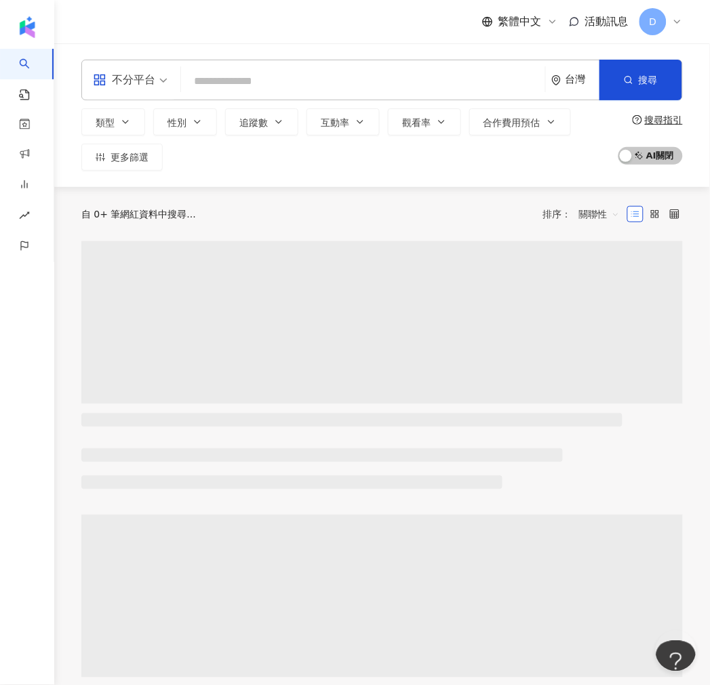
click at [678, 24] on icon at bounding box center [677, 21] width 11 height 11
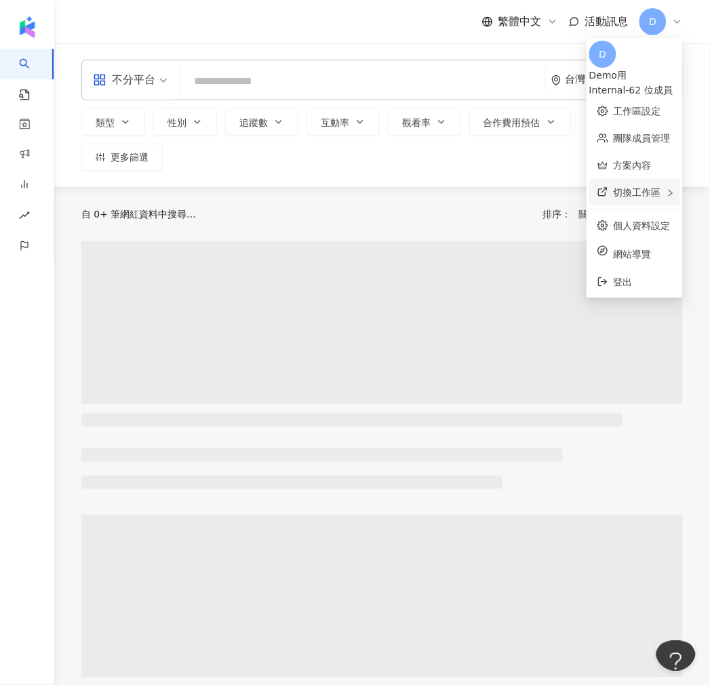
click at [613, 190] on span "切換工作區" at bounding box center [636, 192] width 47 height 11
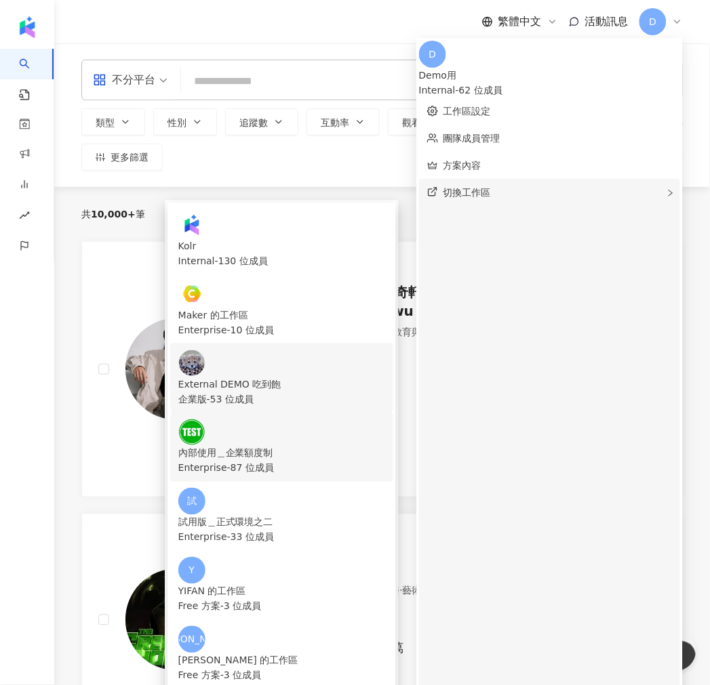
scroll to position [75, 0]
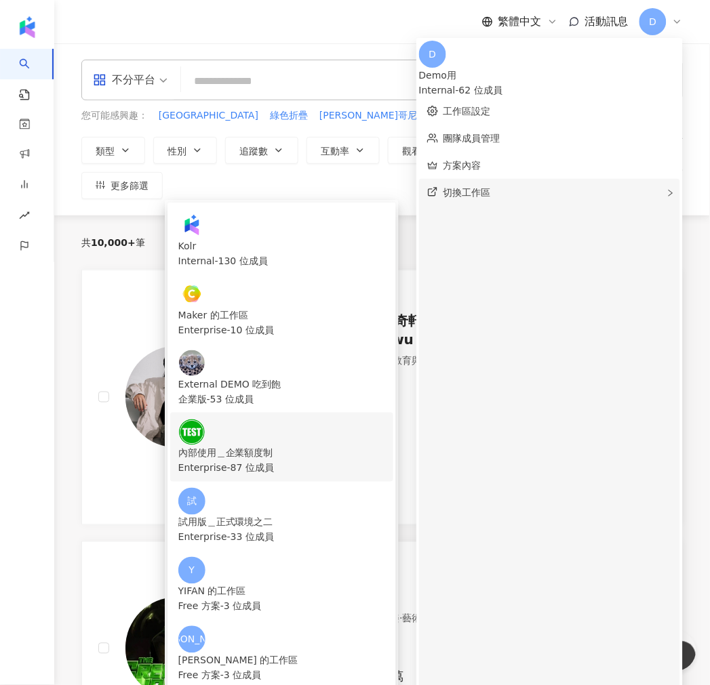
click at [385, 419] on div "內部使用＿企業額度制 Enterprise - 87 位成員" at bounding box center [281, 447] width 207 height 57
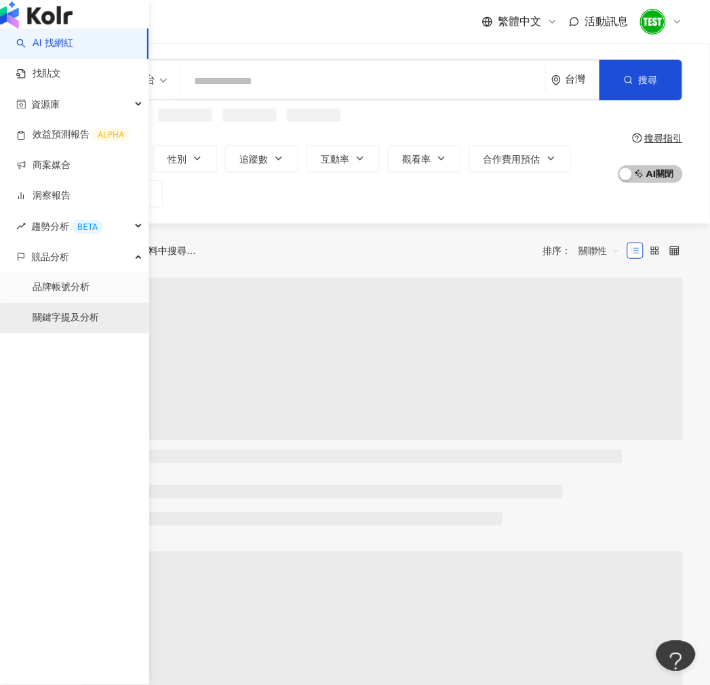
click at [37, 325] on link "關鍵字提及分析" at bounding box center [66, 318] width 66 height 14
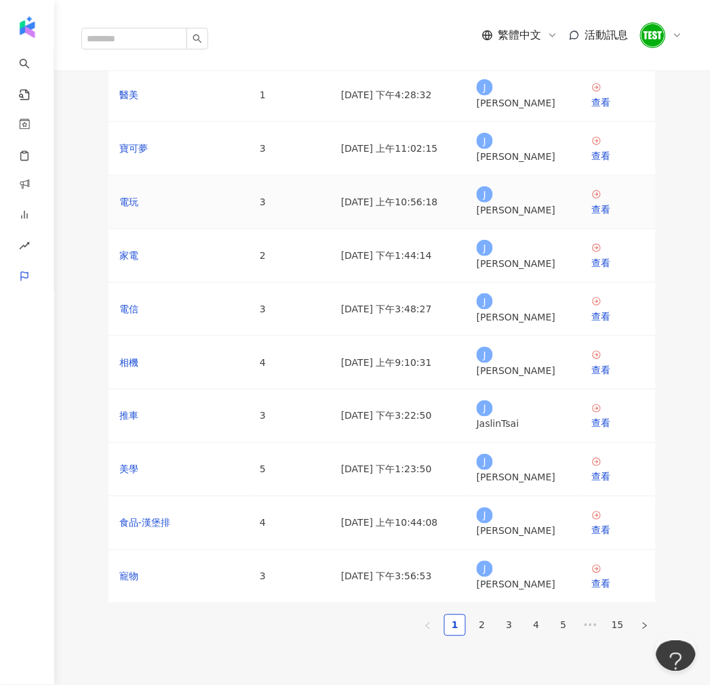
scroll to position [75, 0]
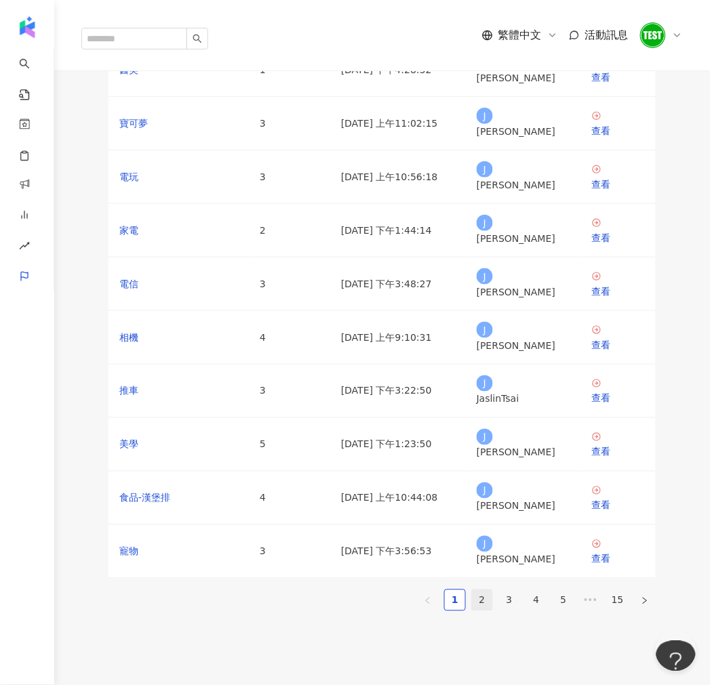
click at [483, 597] on link "2" at bounding box center [482, 600] width 20 height 20
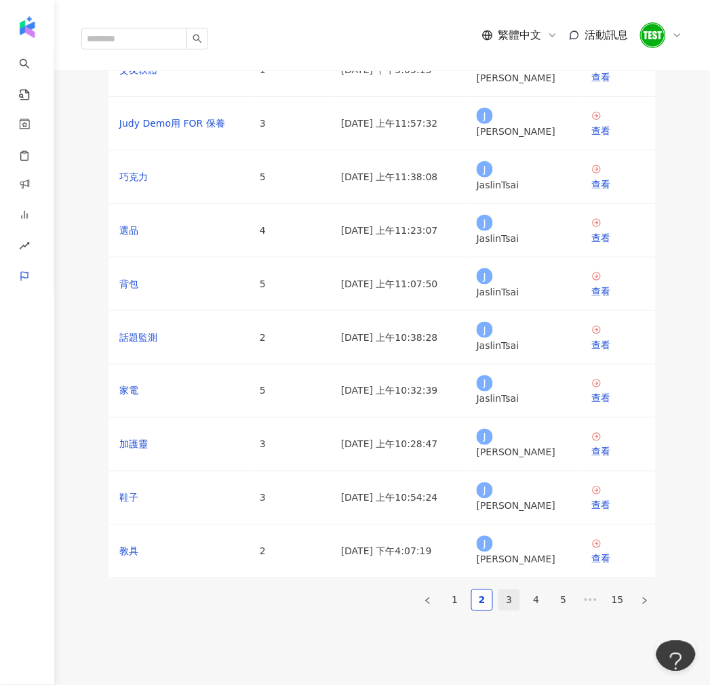
click at [511, 596] on link "3" at bounding box center [509, 600] width 20 height 20
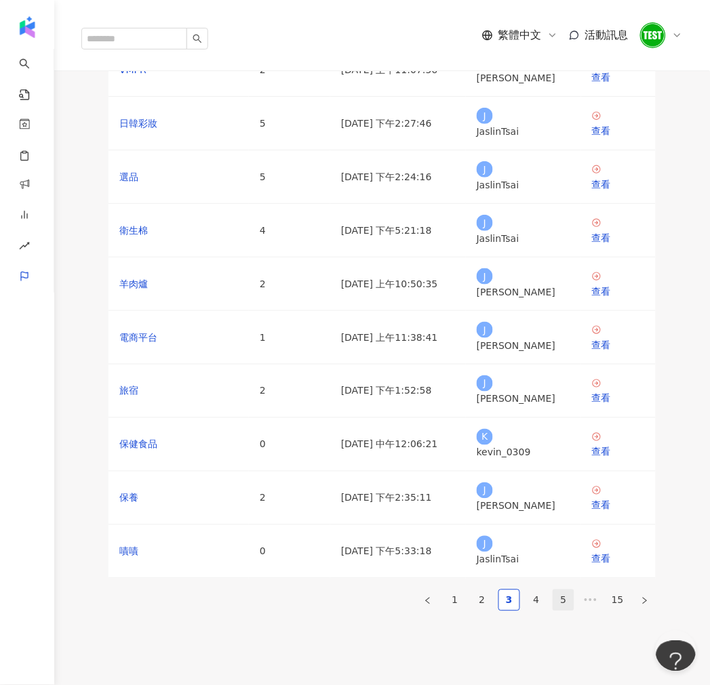
click at [537, 597] on link "4" at bounding box center [536, 600] width 20 height 20
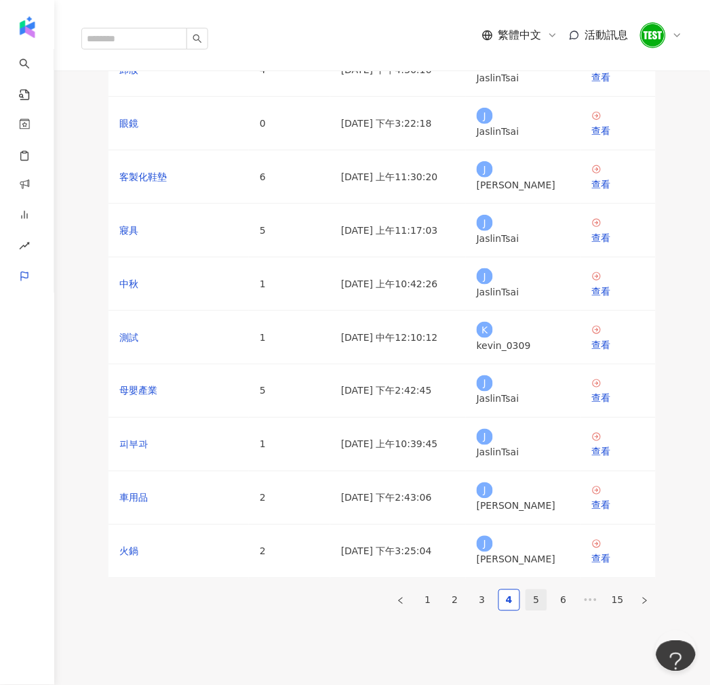
click at [537, 590] on link "5" at bounding box center [536, 600] width 20 height 20
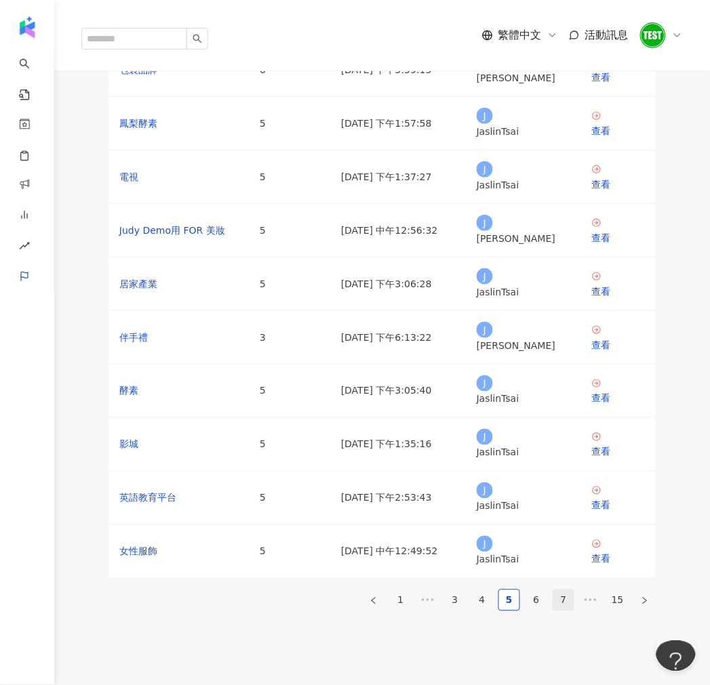
click at [539, 590] on link "6" at bounding box center [536, 600] width 20 height 20
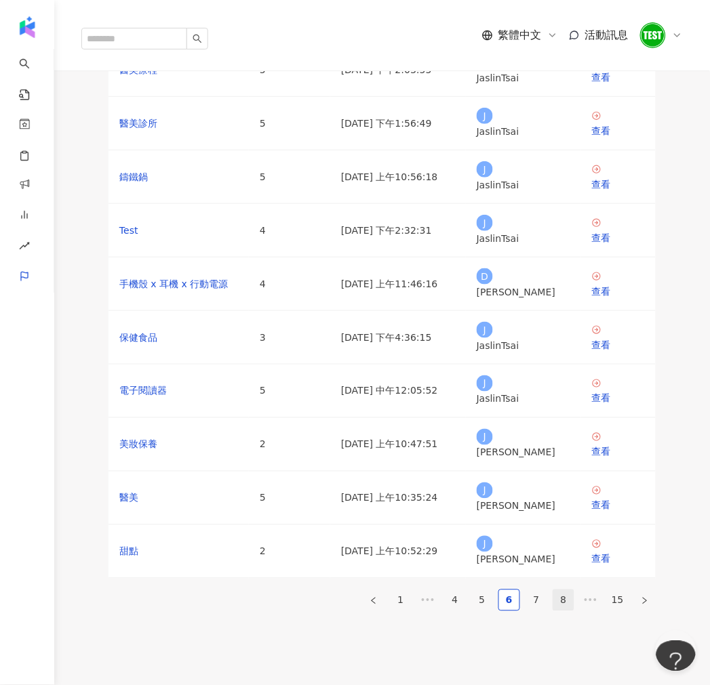
click at [543, 594] on link "7" at bounding box center [536, 600] width 20 height 20
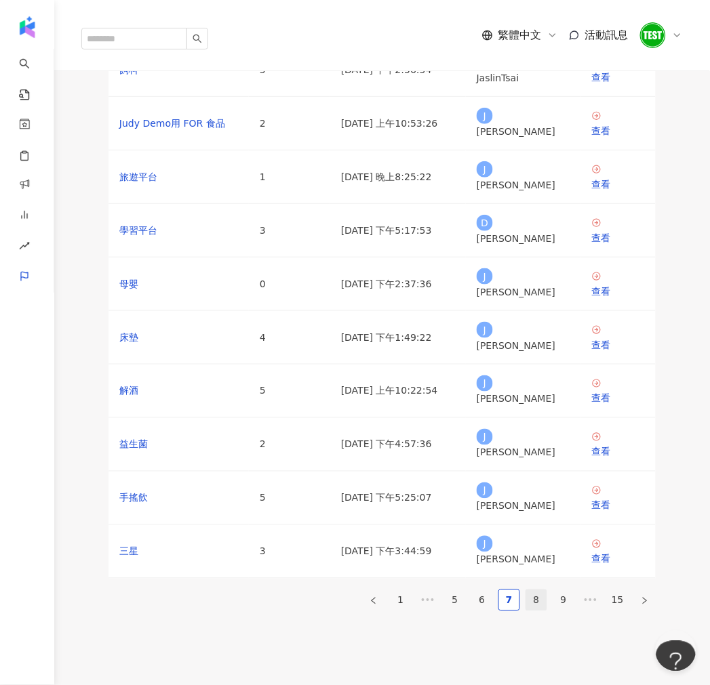
click at [536, 590] on link "8" at bounding box center [536, 600] width 20 height 20
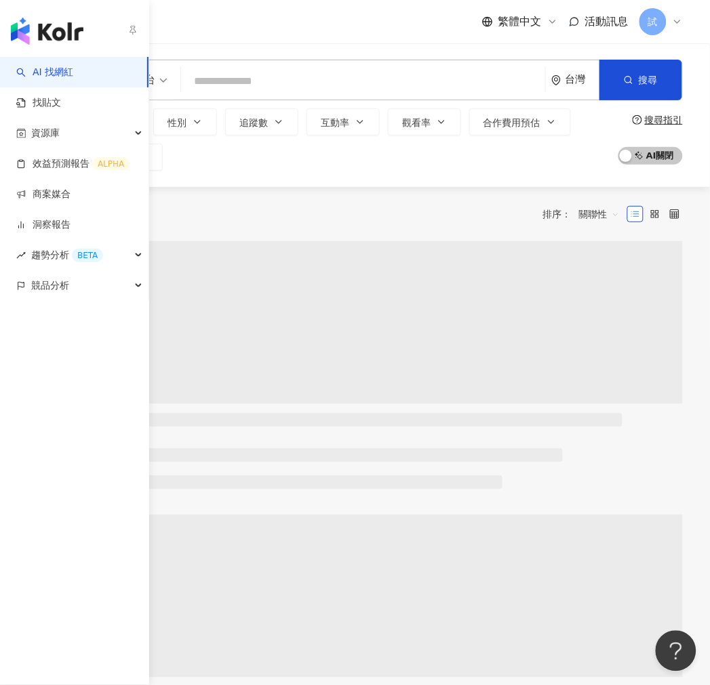
click at [52, 77] on link "AI 找網紅" at bounding box center [44, 73] width 57 height 14
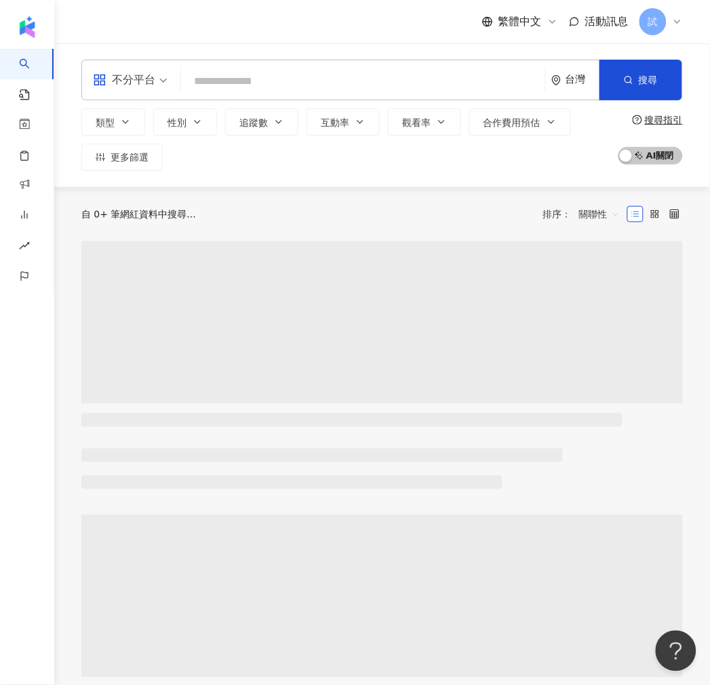
click at [240, 70] on input "search" at bounding box center [362, 81] width 353 height 26
paste input "**********"
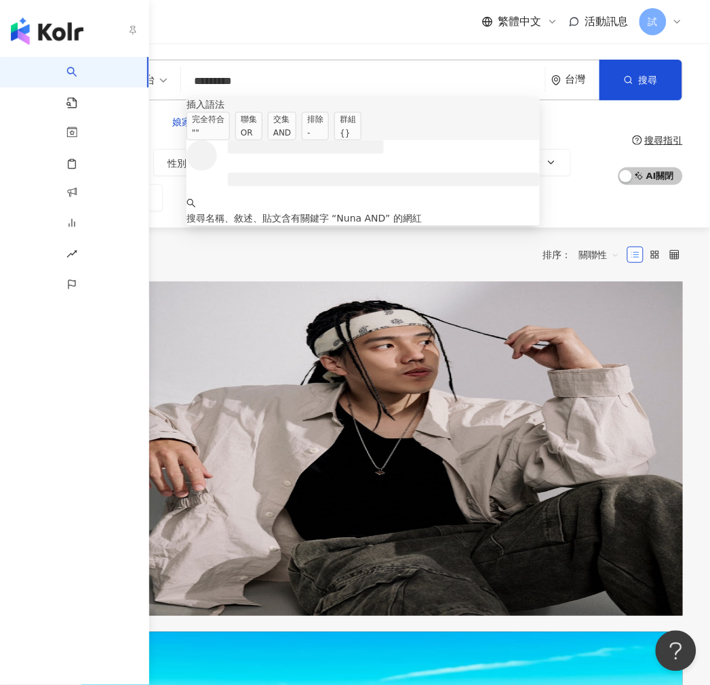
type input "********"
click at [35, 55] on div "button" at bounding box center [74, 28] width 149 height 57
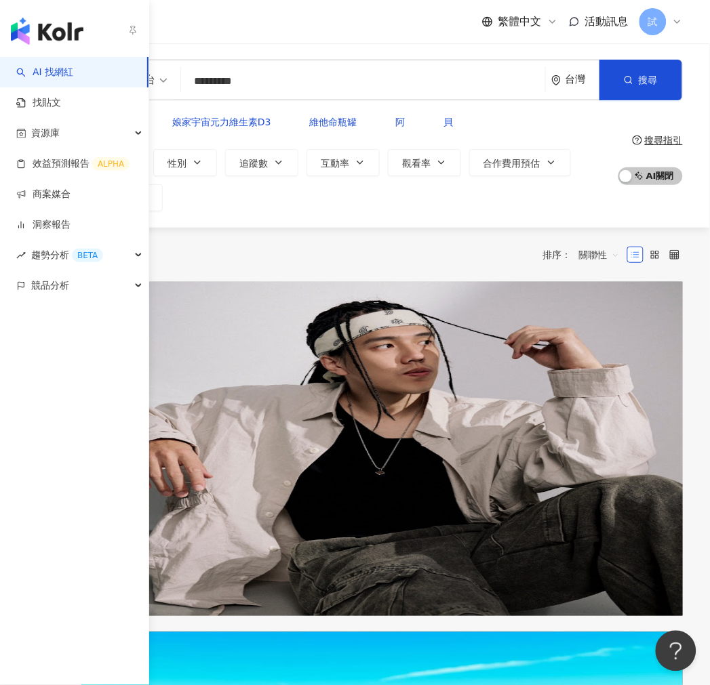
click at [44, 66] on link "AI 找網紅" at bounding box center [44, 73] width 57 height 14
click at [73, 79] on link "AI 找網紅" at bounding box center [44, 73] width 57 height 14
click at [61, 103] on link "找貼文" at bounding box center [38, 103] width 45 height 14
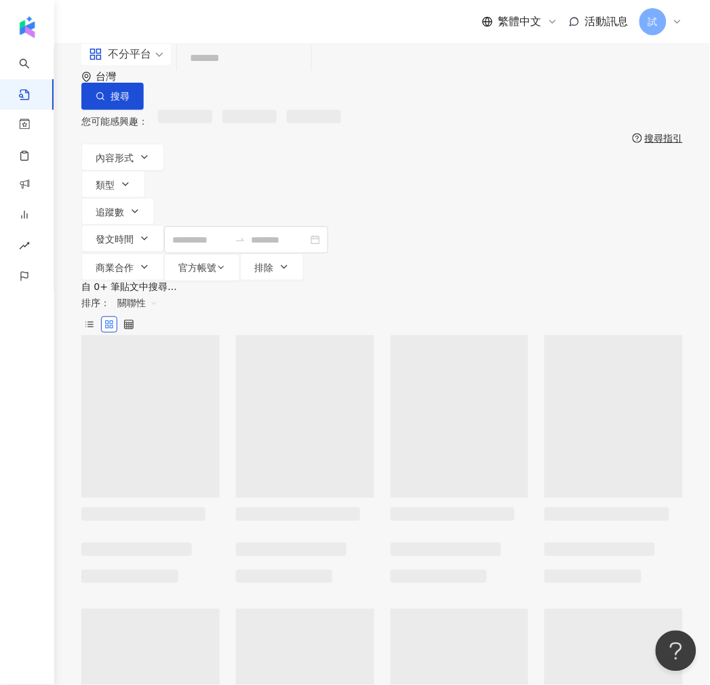
drag, startPoint x: 275, startPoint y: 85, endPoint x: 235, endPoint y: 75, distance: 42.1
click at [235, 73] on input "search" at bounding box center [243, 58] width 123 height 29
paste input "**********"
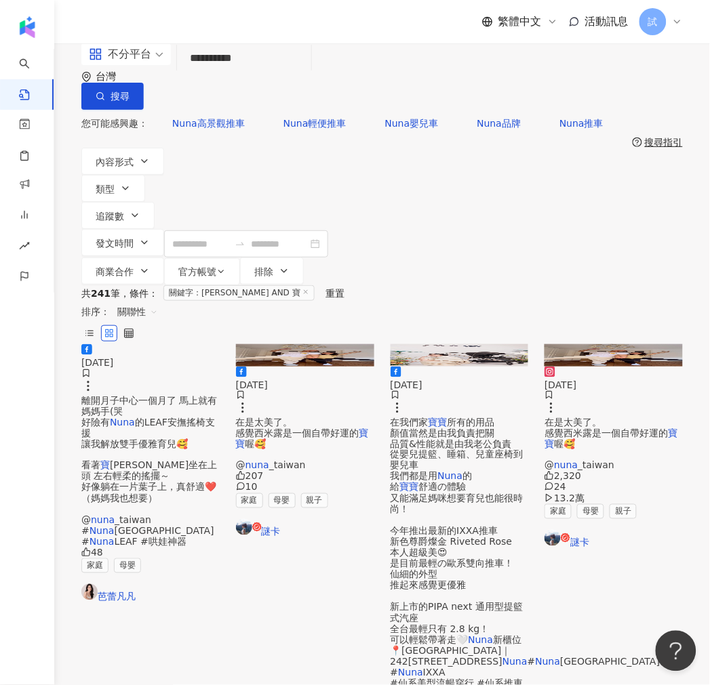
click at [478, 417] on span "所有的用品 顏值當然是由我負責把關 品質&性能就是由我老公負責 從嬰兒提籃、睡箱、兒童座椅到嬰兒車 我們都是用" at bounding box center [456, 449] width 133 height 65
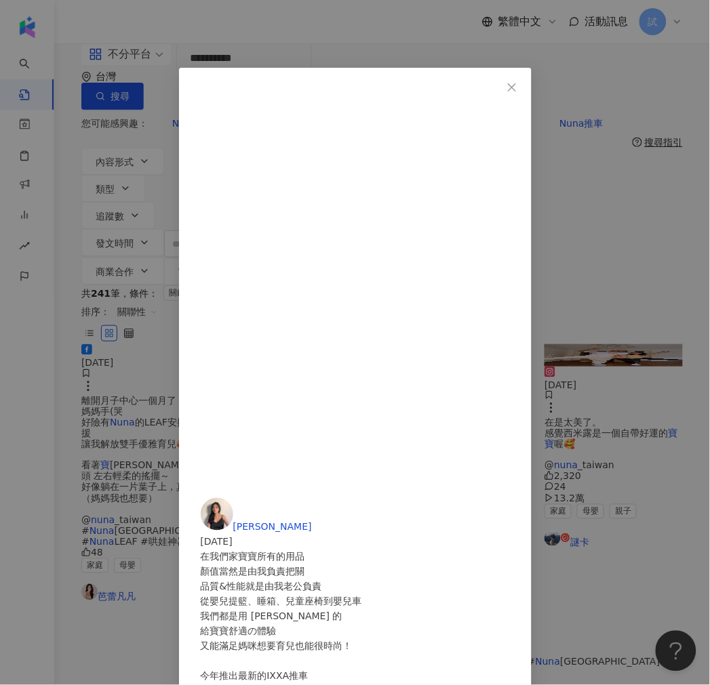
click at [685, 211] on div "蕭珊珊 Abby 2023/9/26 在我們家寶寶所有的用品 顏值當然是由我負責把關 品質&性能就是由我老公負責 從嬰兒提籃、睡箱、兒童座椅到嬰兒車 我們都是…" at bounding box center [355, 342] width 710 height 685
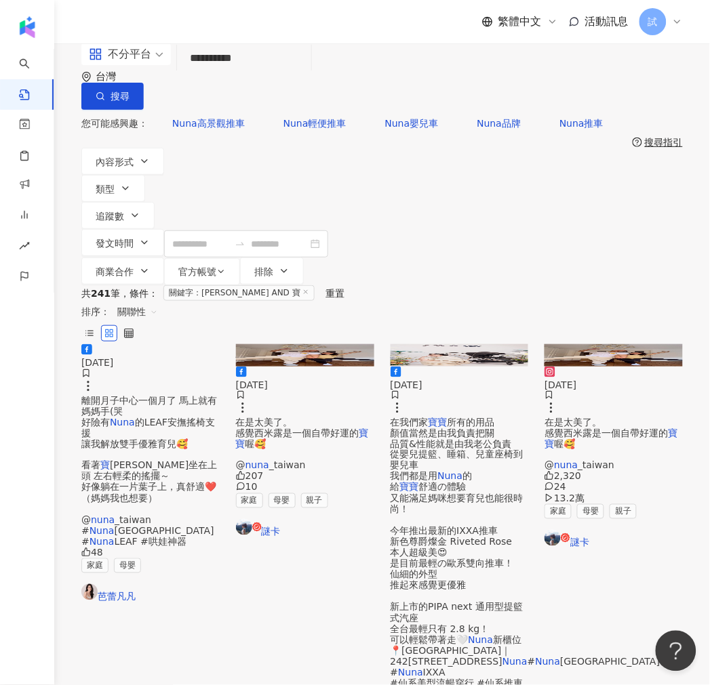
drag, startPoint x: 275, startPoint y: 86, endPoint x: 146, endPoint y: 83, distance: 128.8
click at [146, 83] on div "**********" at bounding box center [381, 76] width 601 height 66
paste input "**"
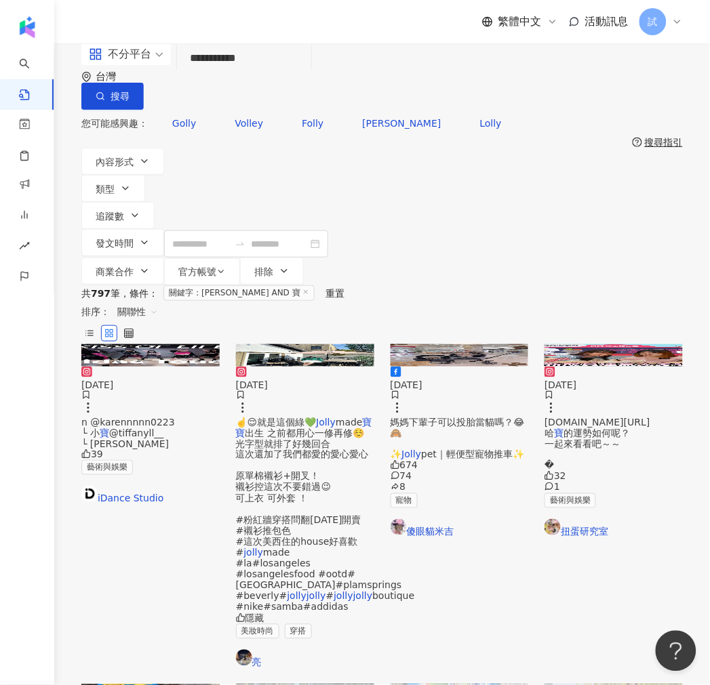
click at [289, 73] on input "**********" at bounding box center [243, 58] width 123 height 29
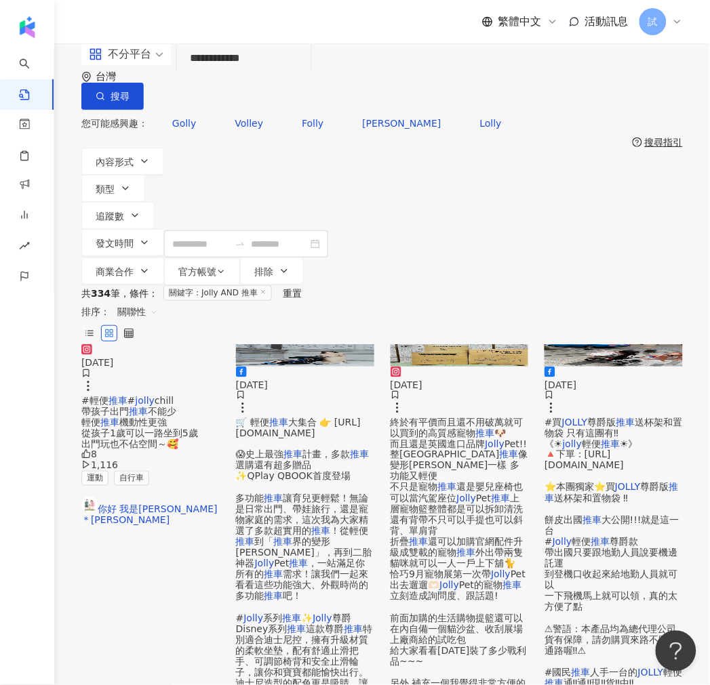
click at [319, 417] on span "大集合 👉 https://gbf.tw/tm3kq 😱史上最強" at bounding box center [298, 438] width 125 height 43
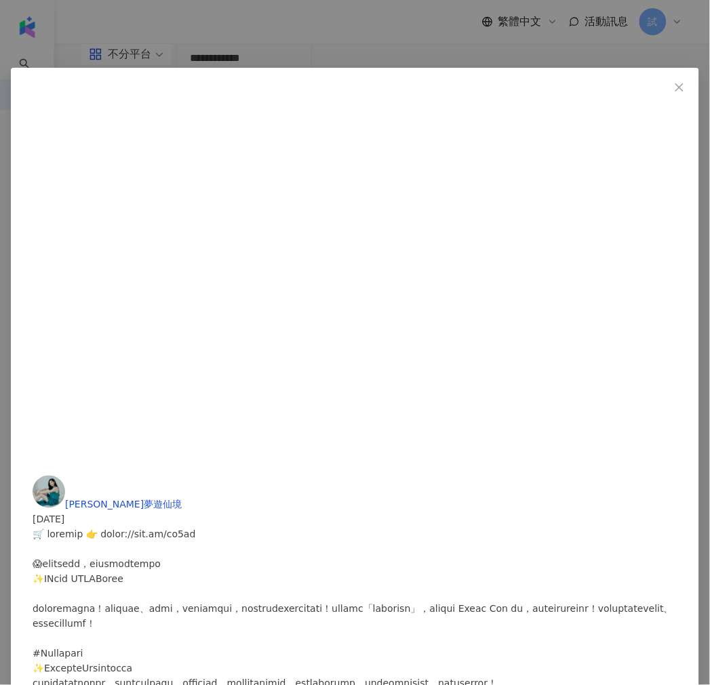
click at [430, 546] on div "露易絲夢遊仙境 2025/1/25 78 47 23 查看原始貼文" at bounding box center [355, 342] width 710 height 685
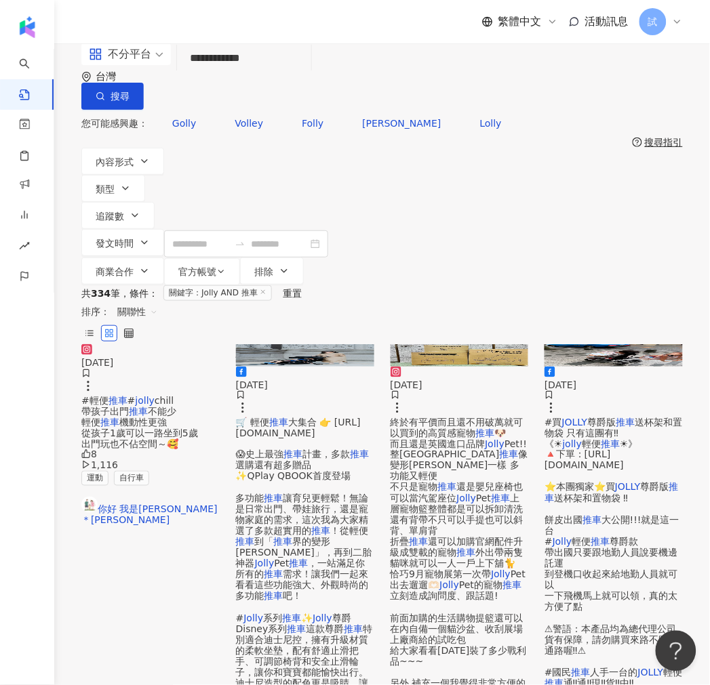
drag, startPoint x: 272, startPoint y: 88, endPoint x: 168, endPoint y: 72, distance: 105.6
click at [168, 72] on div "**********" at bounding box center [381, 76] width 601 height 66
paste input "**********"
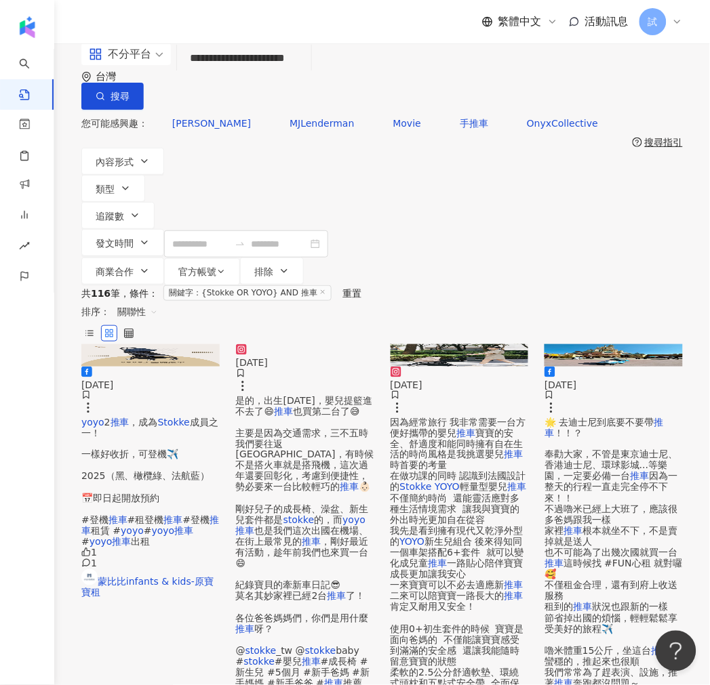
click at [310, 404] on span "是的，出生5個月後，嬰兒提籃進不去了😄" at bounding box center [304, 406] width 136 height 22
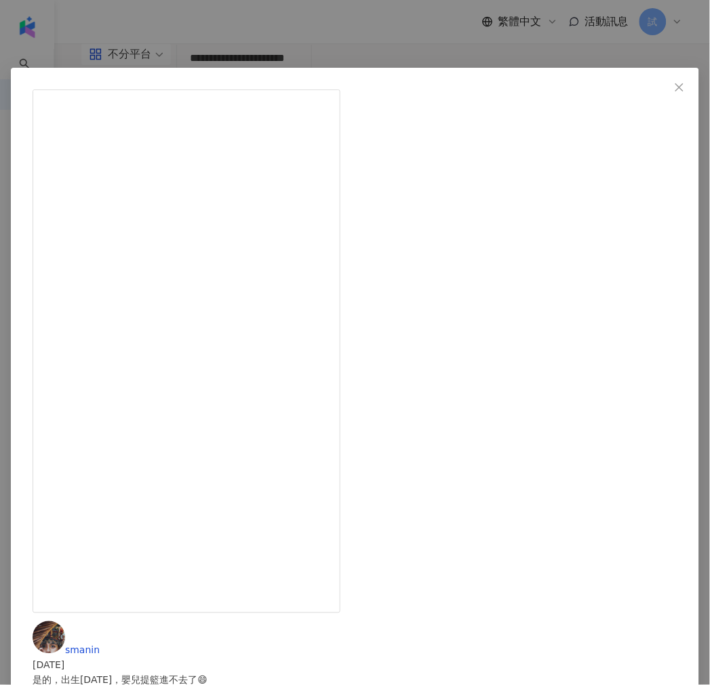
drag, startPoint x: 678, startPoint y: 320, endPoint x: 654, endPoint y: 336, distance: 28.4
click at [678, 320] on div "smanin 2025/1/24 是的，出生5個月後，嬰兒提籃進不去了😄 推車也買第二台了😅 主要是因為交通需求，三不五時我們要往返台北&台東，有時候不是搭火…" at bounding box center [355, 342] width 710 height 685
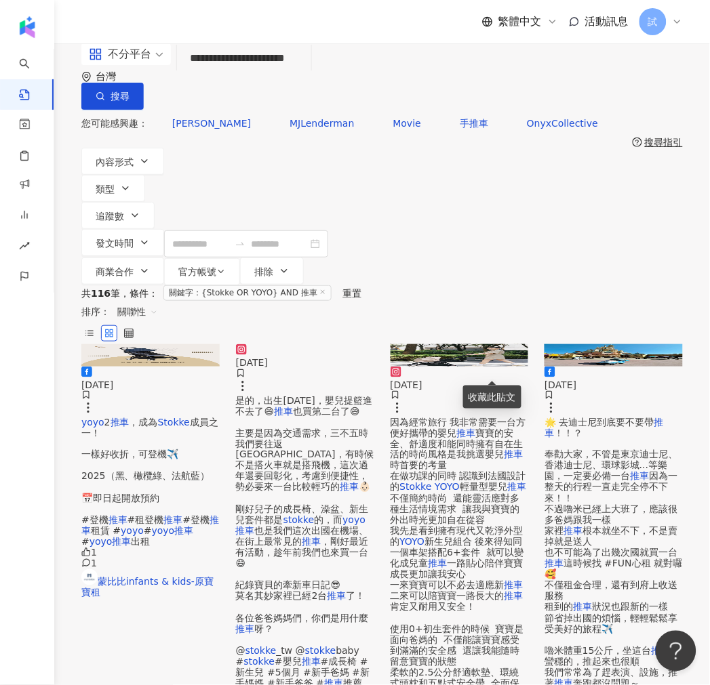
click at [477, 417] on span "因為經常旅行 我非常需要一台方便好攜帶的嬰兒" at bounding box center [458, 428] width 136 height 22
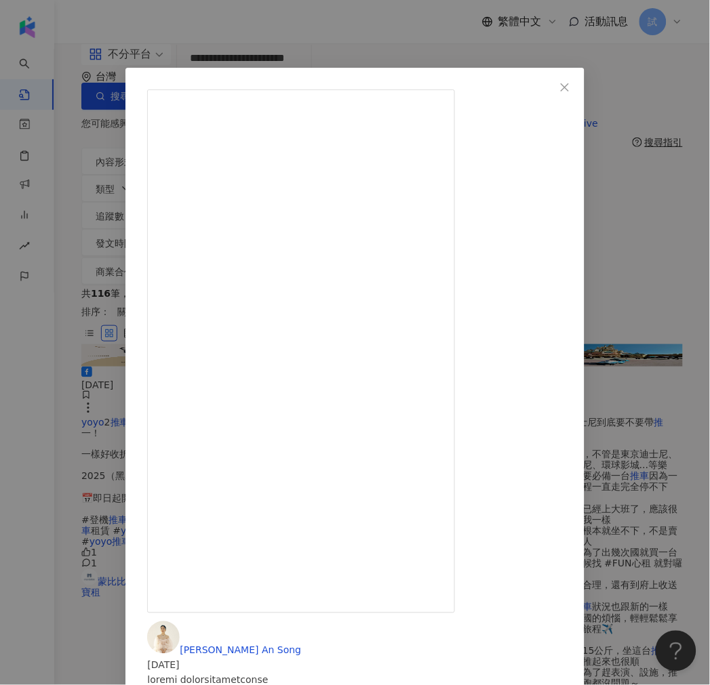
scroll to position [218, 0]
click at [516, 39] on div "宋安 An Song 2024/9/23 1,194 5 查看原始貼文" at bounding box center [355, 342] width 710 height 685
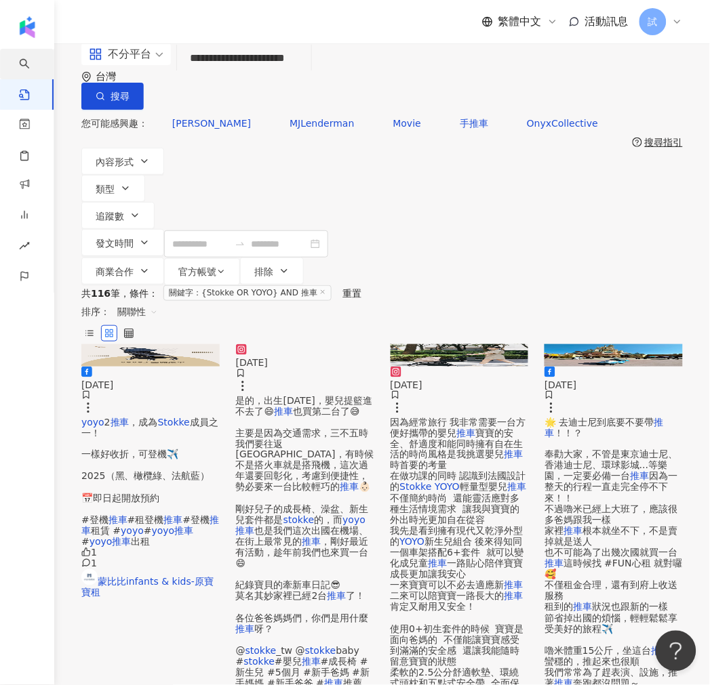
drag, startPoint x: 358, startPoint y: 79, endPoint x: 45, endPoint y: 71, distance: 312.6
paste input "search"
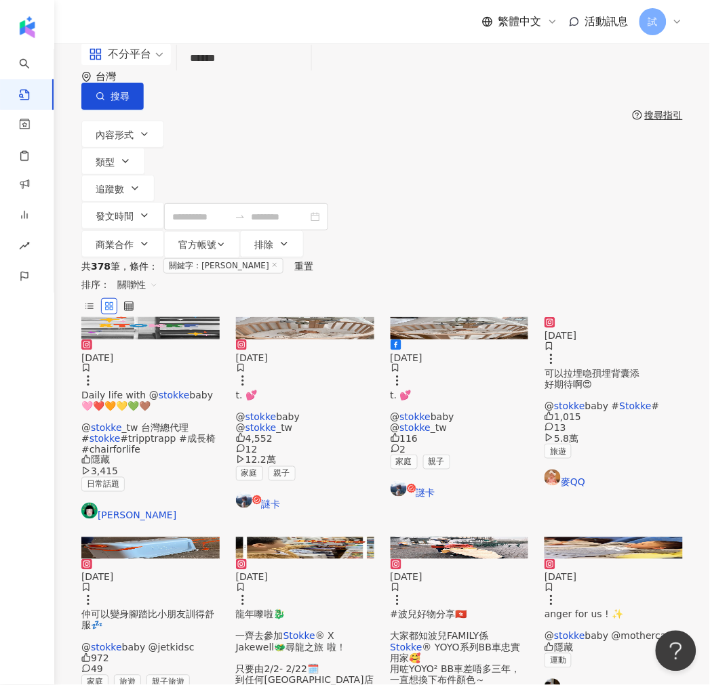
drag, startPoint x: 175, startPoint y: 83, endPoint x: 160, endPoint y: 83, distance: 14.9
click at [160, 83] on div "不分平台 Stokke ****** 台灣 搜尋 searchOperator 插入語法 完全符合 "" 聯集 OR 交集 AND 排除 - 群組 {}" at bounding box center [381, 76] width 601 height 66
paste input "*****"
drag, startPoint x: 225, startPoint y: 86, endPoint x: 393, endPoint y: 93, distance: 168.2
click at [306, 73] on input "**********" at bounding box center [243, 58] width 123 height 29
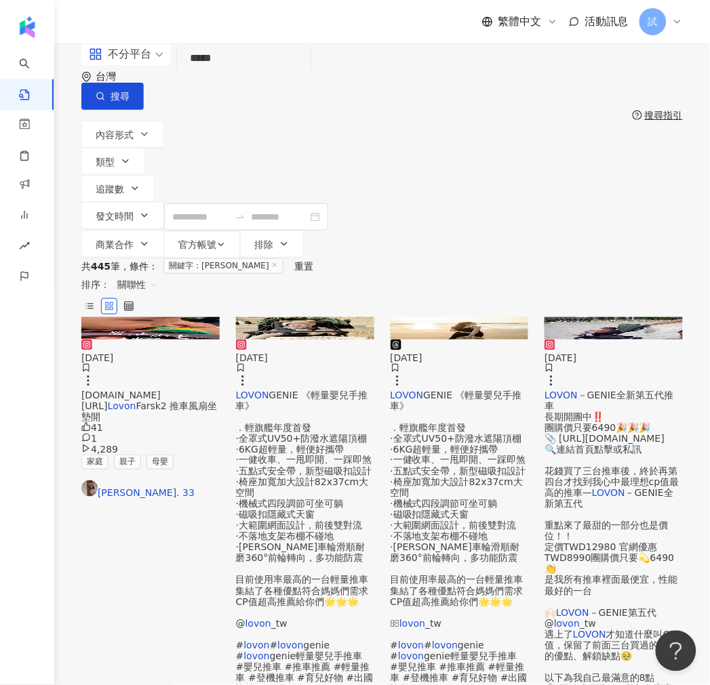
drag, startPoint x: 221, startPoint y: 91, endPoint x: 161, endPoint y: 106, distance: 62.3
click at [161, 106] on div "不分平台 Lovon ***** 台灣 搜尋 searchOperator 插入語法 完全符合 "" 聯集 OR 交集 AND 排除 - 群組 {} 搜尋指引…" at bounding box center [381, 150] width 655 height 215
paste input "******"
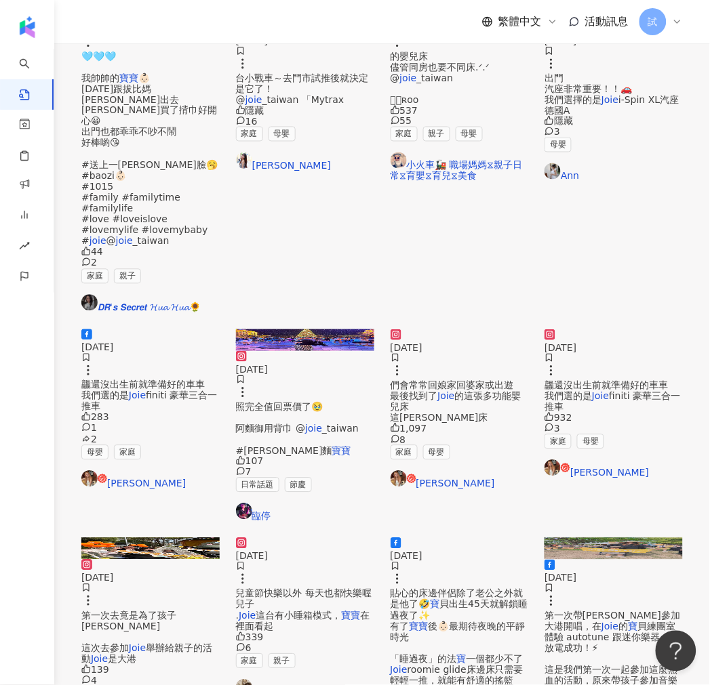
scroll to position [451, 0]
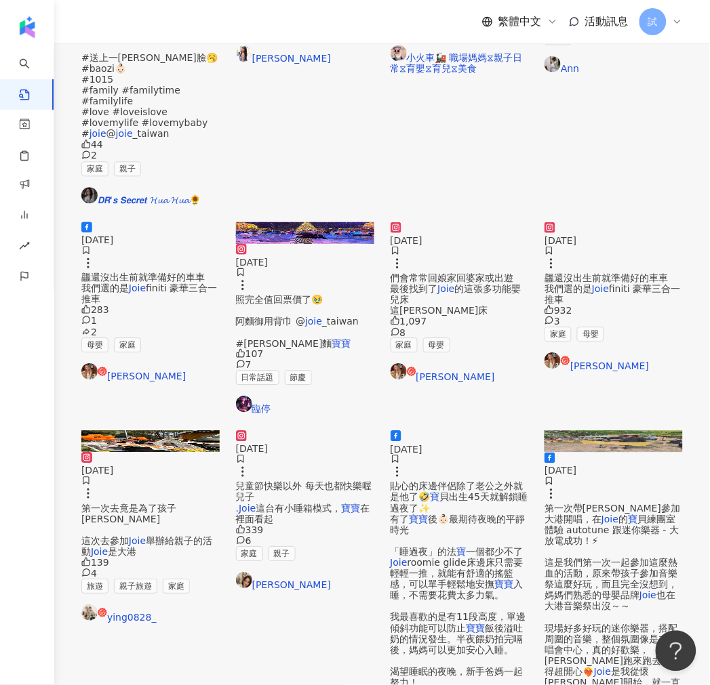
click at [315, 294] on span "照完全值回票價了🥹 阿麵御用背巾 @" at bounding box center [279, 310] width 87 height 33
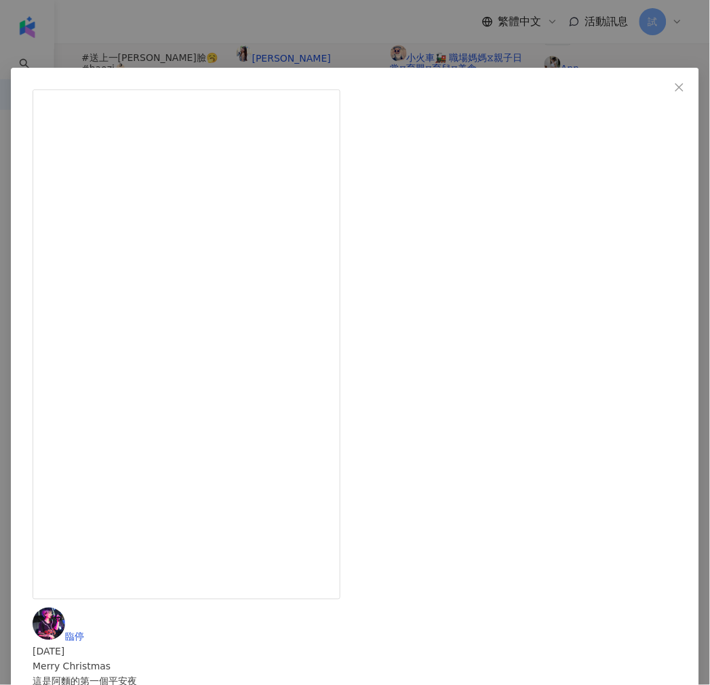
click at [668, 204] on div "臨停 2023/12/24 Merry Christmas 這是阿麵的第一個平安夜 我們在香港搜集了三顆聖誕樹🎄 不愧是迪士尼還有人造雪花 超夢幻！有拍到美照…" at bounding box center [355, 342] width 710 height 685
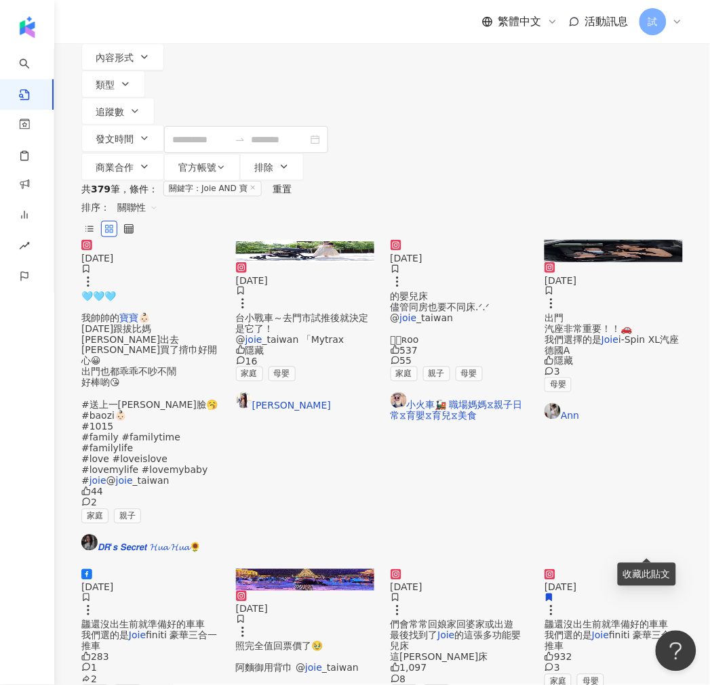
scroll to position [0, 0]
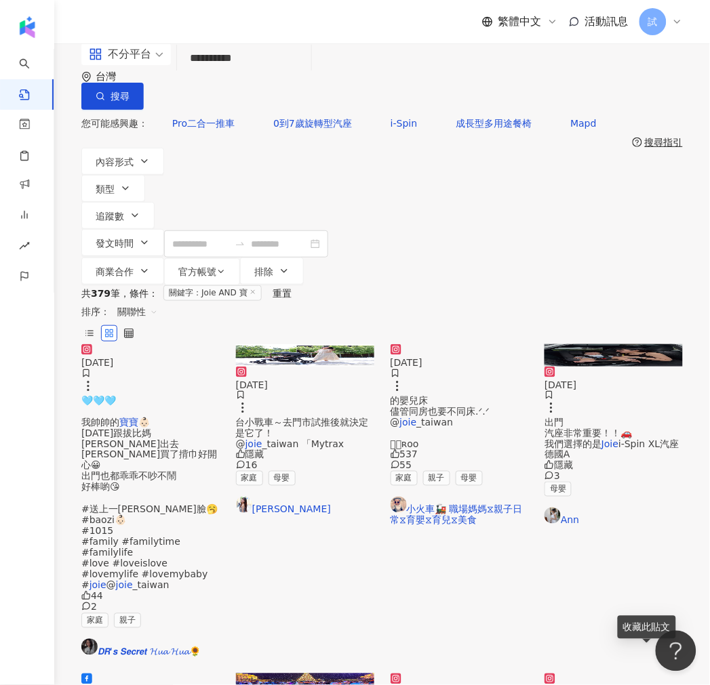
drag, startPoint x: 169, startPoint y: 92, endPoint x: 137, endPoint y: 84, distance: 33.4
click at [136, 89] on div "**********" at bounding box center [381, 76] width 601 height 66
paste input "search"
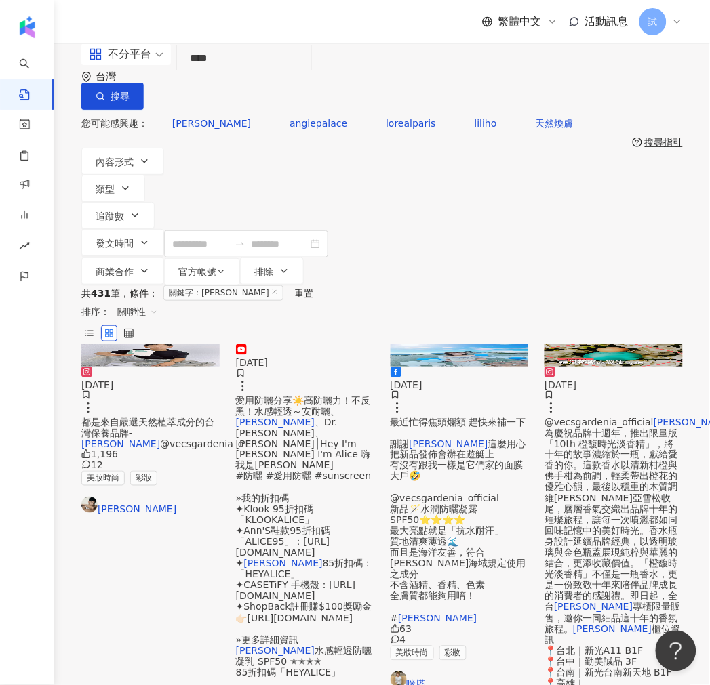
click at [178, 414] on div "2024/10/31 都是來自嚴選天然植萃成分的台灣保養品牌- 嘉丹妮爾 @vecsgardenia_o 1,196 12 美妝時尚 彩妝 彭名揚" at bounding box center [150, 441] width 138 height 149
click at [178, 417] on span "都是來自嚴選天然植萃成分的台灣保養品牌-" at bounding box center [147, 428] width 133 height 22
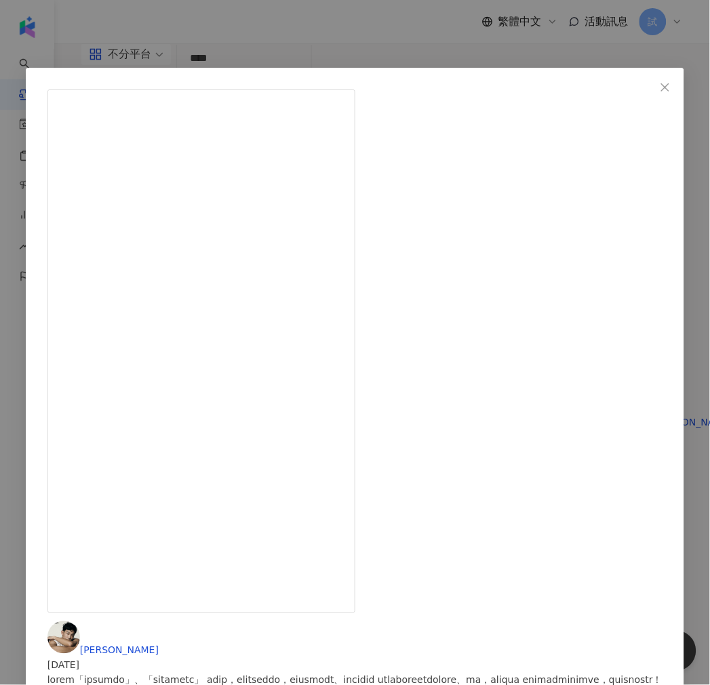
click at [387, 57] on div "彭名揚 2024/10/31 1,196 12 查看原始貼文" at bounding box center [355, 342] width 710 height 685
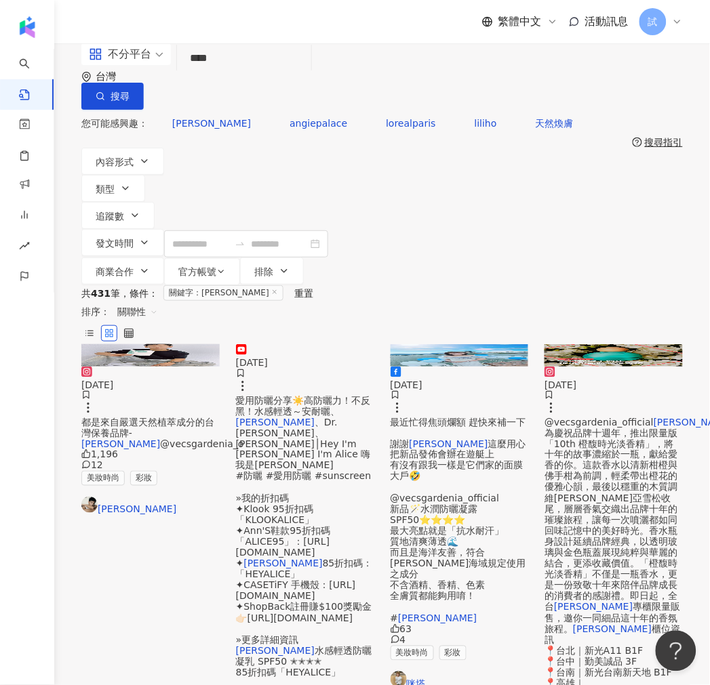
drag, startPoint x: 283, startPoint y: 73, endPoint x: 98, endPoint y: 110, distance: 188.6
click at [98, 110] on div "不分平台 嘉丹妮爾 **** 台灣 搜尋 searchOperator 插入語法 完全符合 "" 聯集 OR 交集 AND 排除 - 群組 {} 您可能感興趣…" at bounding box center [381, 164] width 655 height 242
paste input "**"
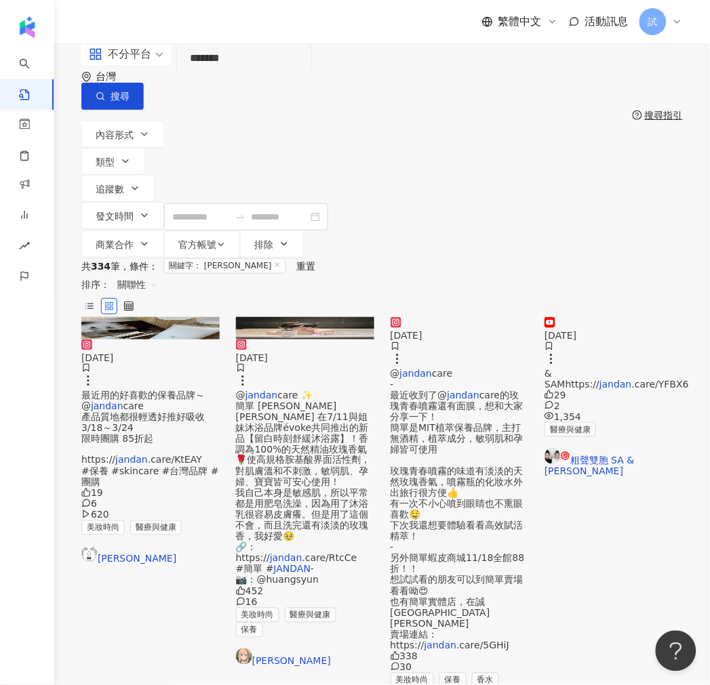
drag, startPoint x: 276, startPoint y: 79, endPoint x: 105, endPoint y: 84, distance: 170.9
click at [100, 85] on div "不分平台 ****** 台灣 搜尋 searchOperator 插入語法 完全符合 "" 聯集 OR 交集 AND 排除 - 群組 {}" at bounding box center [381, 76] width 601 height 66
paste input "search"
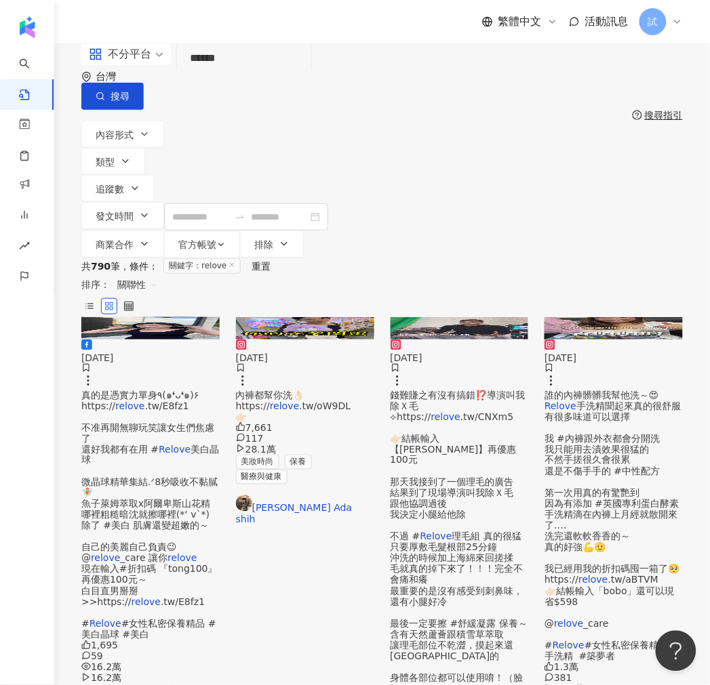
click at [248, 62] on div "不分平台 relove ****** 台灣 搜尋 searchOperator 插入語法 完全符合 "" 聯集 OR 交集 AND 排除 - 群組 {}" at bounding box center [381, 76] width 601 height 66
drag, startPoint x: 240, startPoint y: 73, endPoint x: 137, endPoint y: 83, distance: 103.5
click at [137, 83] on div "不分平台 relove ****** 台灣 搜尋 searchOperator 插入語法 完全符合 "" 聯集 OR 交集 AND 排除 - 群組 {}" at bounding box center [381, 76] width 601 height 66
paste input "search"
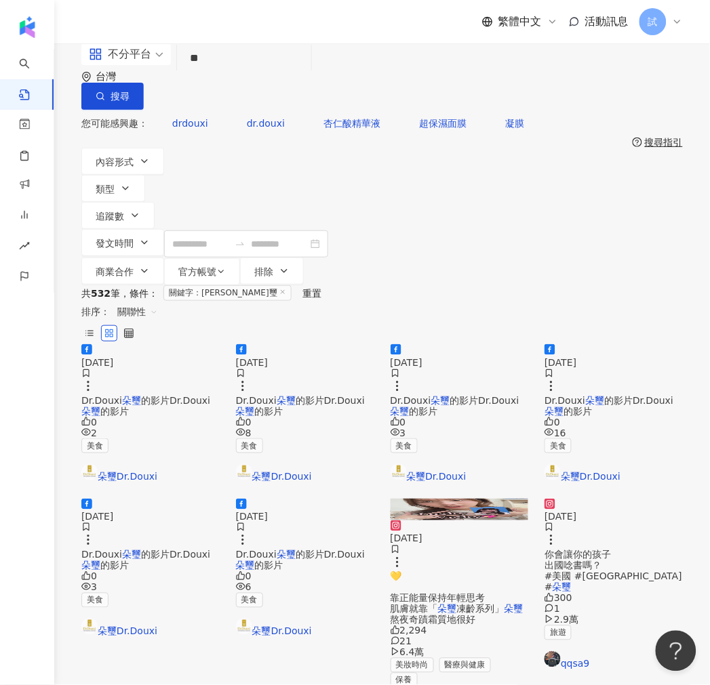
type input "*"
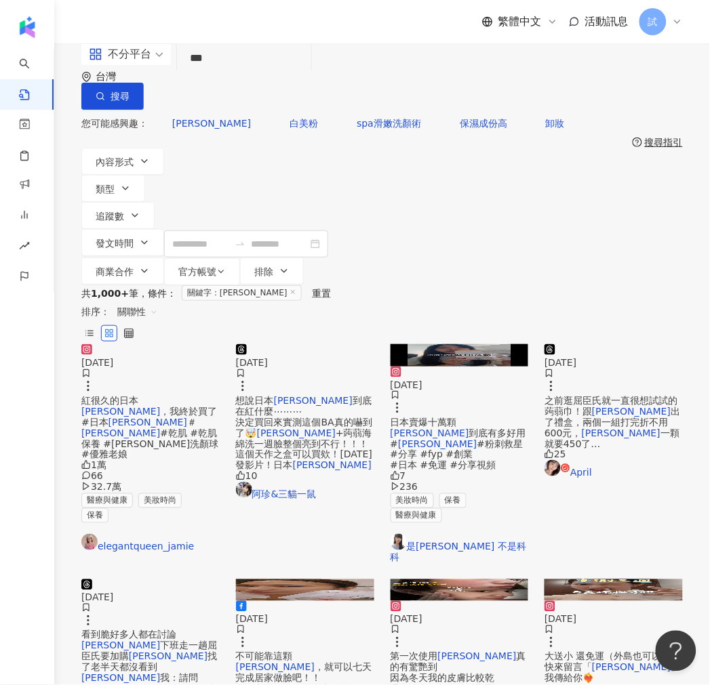
drag, startPoint x: 229, startPoint y: 85, endPoint x: 175, endPoint y: 86, distance: 54.2
click at [175, 86] on div "不分平台 白美球 *** 台灣 搜尋 searchOperator 插入語法 完全符合 "" 聯集 OR 交集 AND 排除 - 群組 {}" at bounding box center [381, 76] width 601 height 66
paste input "*"
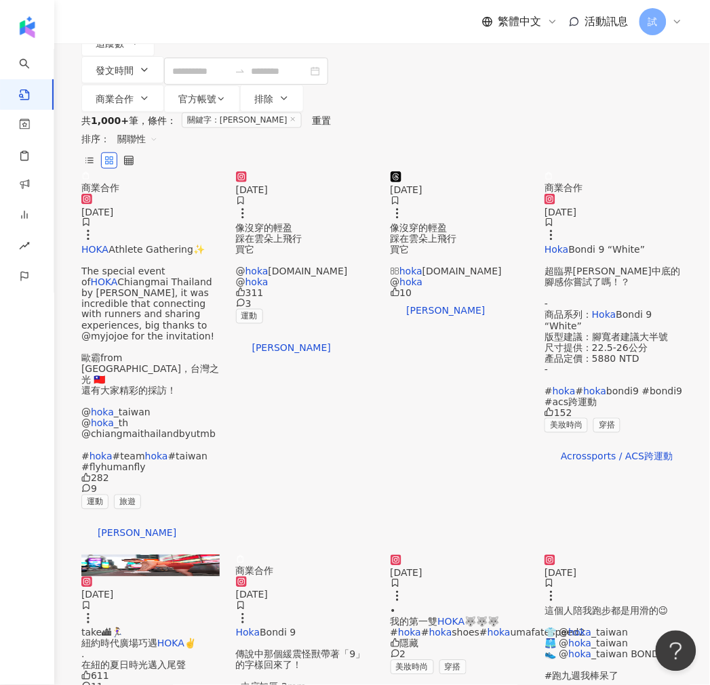
scroll to position [150, 0]
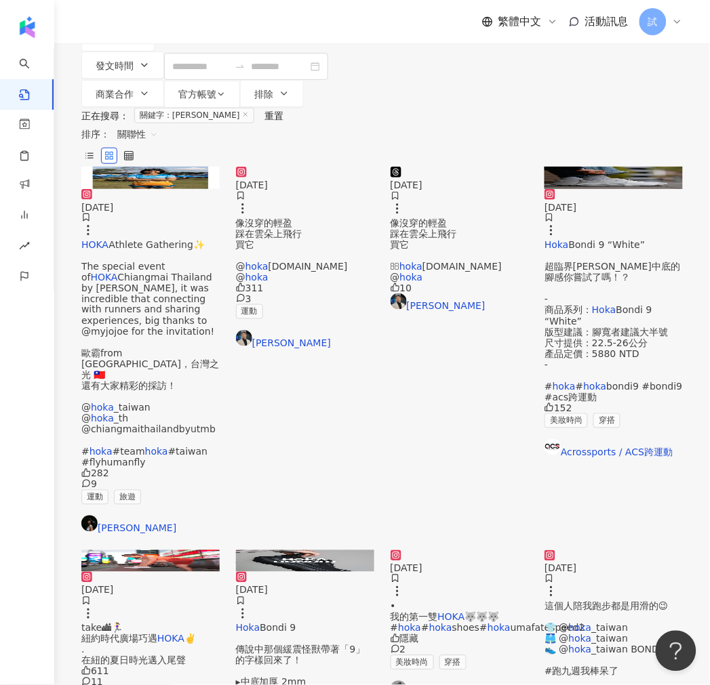
click at [150, 245] on span "Athlete Gathering✨ The special event of" at bounding box center [142, 260] width 123 height 43
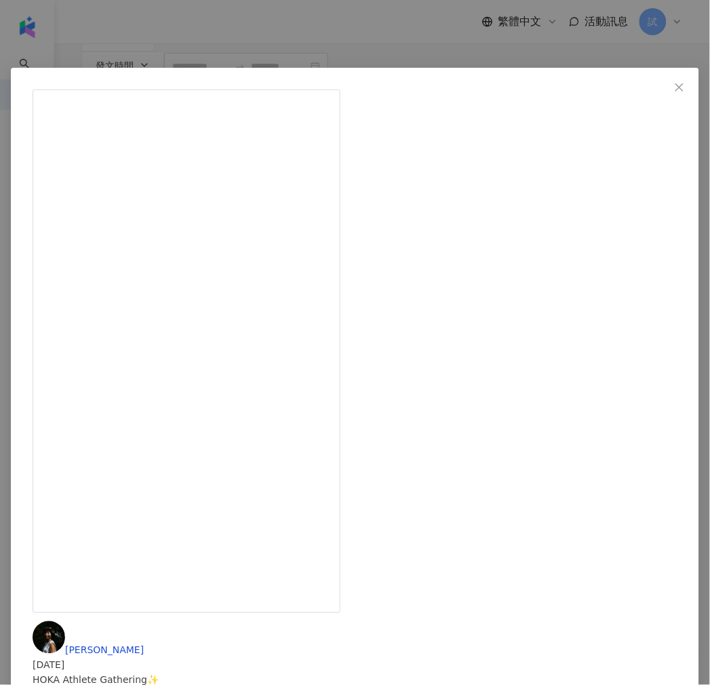
click at [686, 256] on div "Ada Wu 2024/12/12 HOKA Athlete Gathering✨ The special event of HOKA Chiangmai T…" at bounding box center [355, 342] width 710 height 685
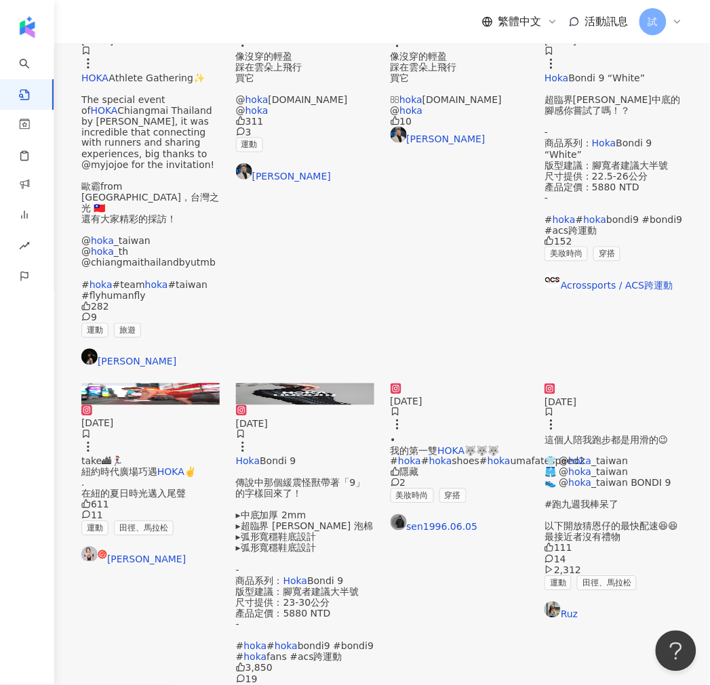
scroll to position [527, 0]
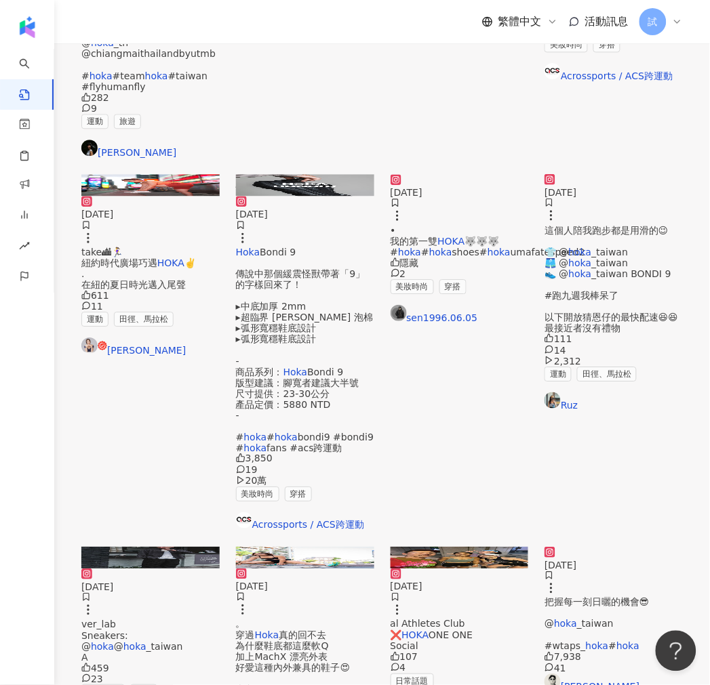
click at [310, 630] on span "真的回不去 為什麼鞋底都這麼軟Q 加上MachX 漂亮外表 好愛這種內外兼具的鞋子😍 上衣 @lululemontw 跑褲 @compressport_tai…" at bounding box center [302, 673] width 133 height 87
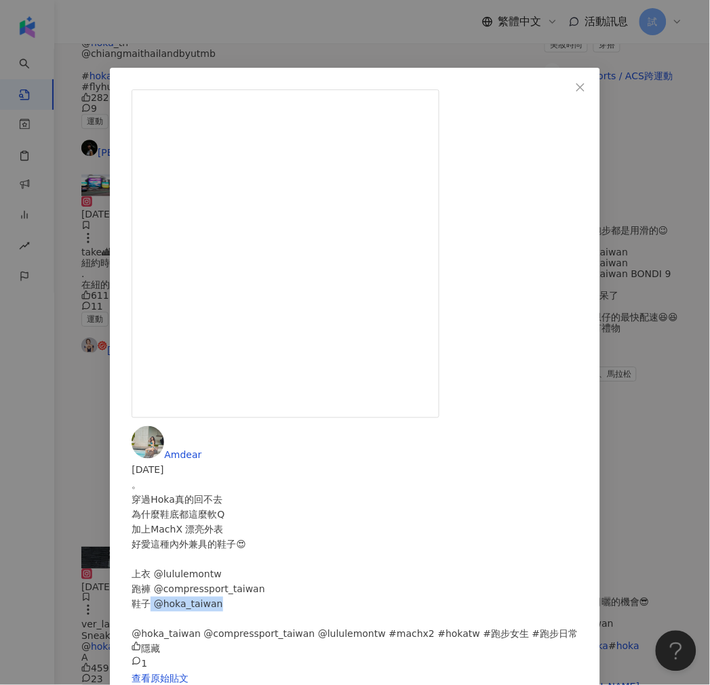
drag, startPoint x: 477, startPoint y: 262, endPoint x: 402, endPoint y: 273, distance: 75.3
click at [400, 478] on div "。 穿過Hoka真的回不去 為什麼鞋底都這麼軟Q 加上MachX 漂亮外表 好愛這種內外兼具的鞋子😍 上衣 @lululemontw 跑褲 @compress…" at bounding box center [354, 560] width 446 height 164
copy div "@hoka_taiwan"
click at [443, 428] on div "Amdear 2024/10/17 。 穿過Hoka真的回不去 為什麼鞋底都這麼軟Q 加上MachX 漂亮外表 好愛這種內外兼具的鞋子😍 上衣 @lulule…" at bounding box center [355, 342] width 710 height 685
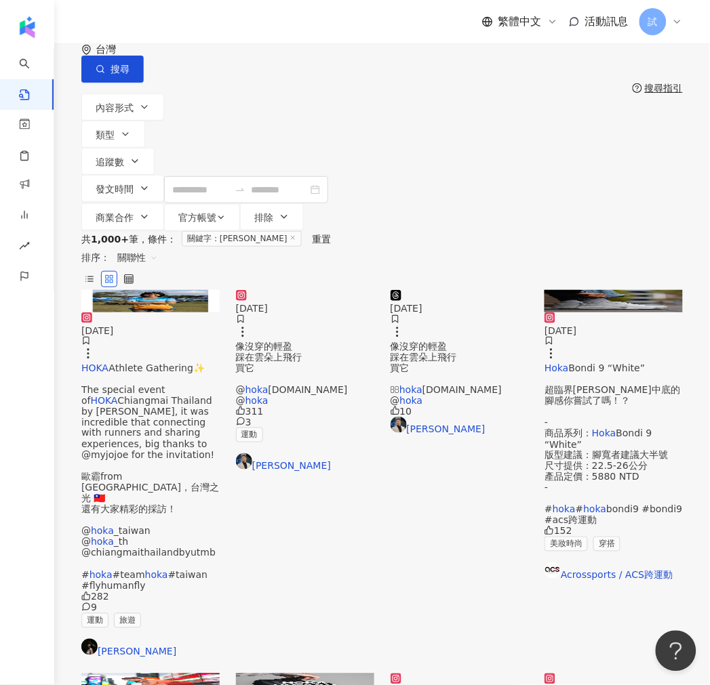
scroll to position [0, 0]
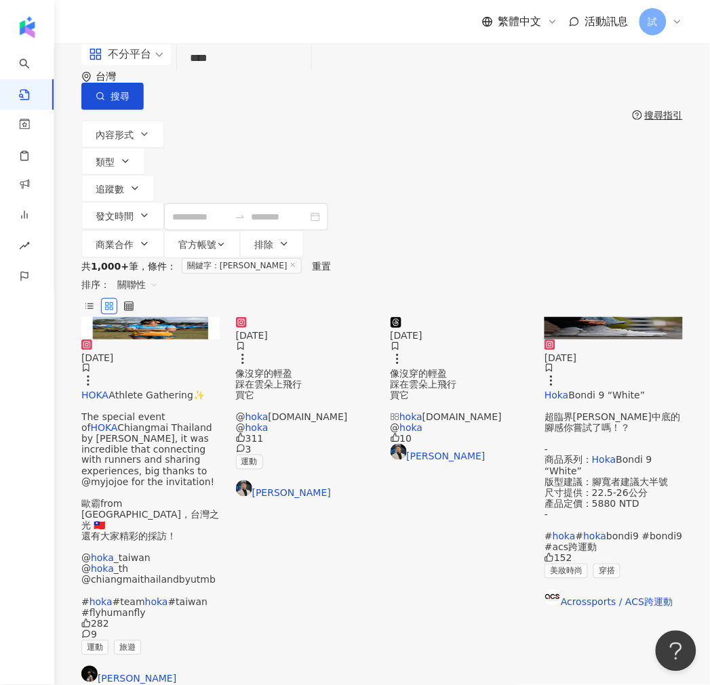
drag, startPoint x: 249, startPoint y: 82, endPoint x: 167, endPoint y: 89, distance: 83.0
click at [167, 89] on div "不分平台 HOKA **** 台灣 搜尋 searchOperator 插入語法 完全符合 "" 聯集 OR 交集 AND 排除 - 群組 {}" at bounding box center [381, 76] width 601 height 66
paste input "********"
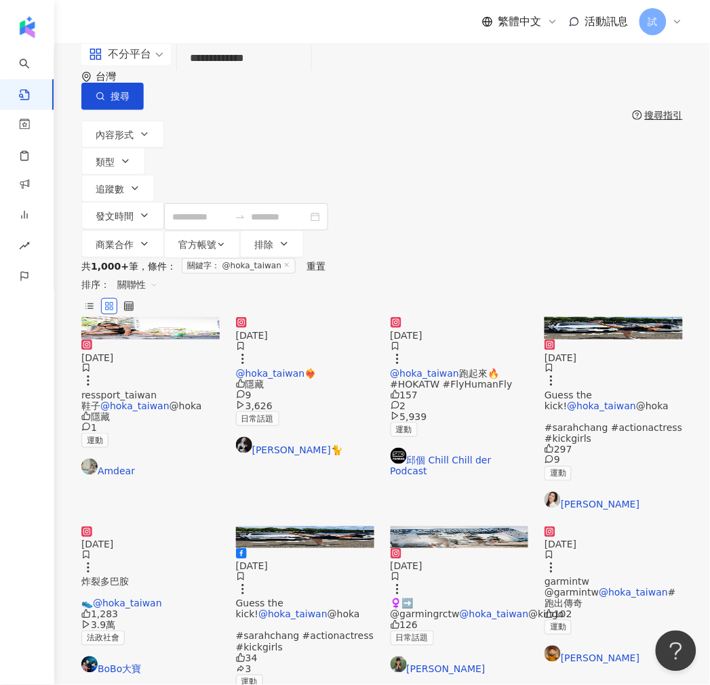
click at [458, 390] on span "跑起來🔥 #HOKATW #FlyHumanFly" at bounding box center [451, 379] width 122 height 22
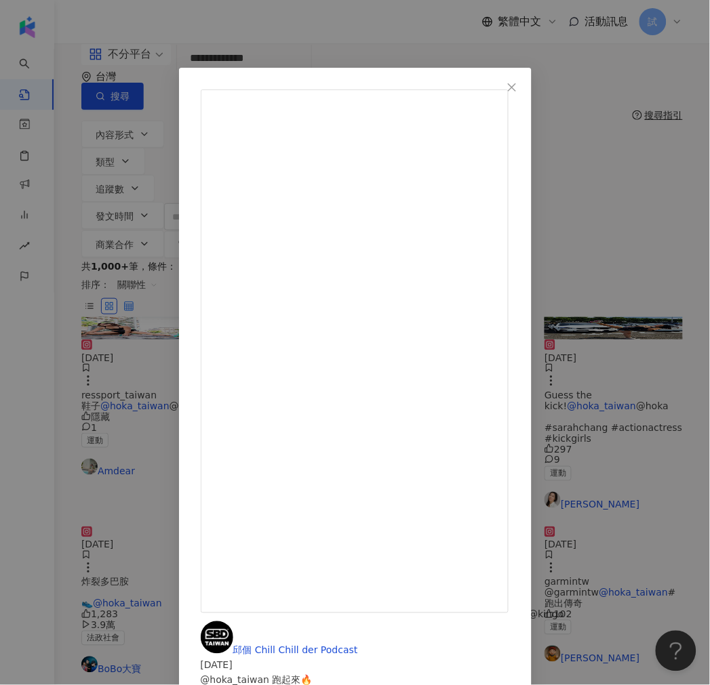
click at [674, 195] on div "邱個 Chill Chill der Podcast 2024/7/8 @hoka_taiwan 跑起來🔥 #HOKATW #FlyHumanFly 157 …" at bounding box center [355, 342] width 710 height 685
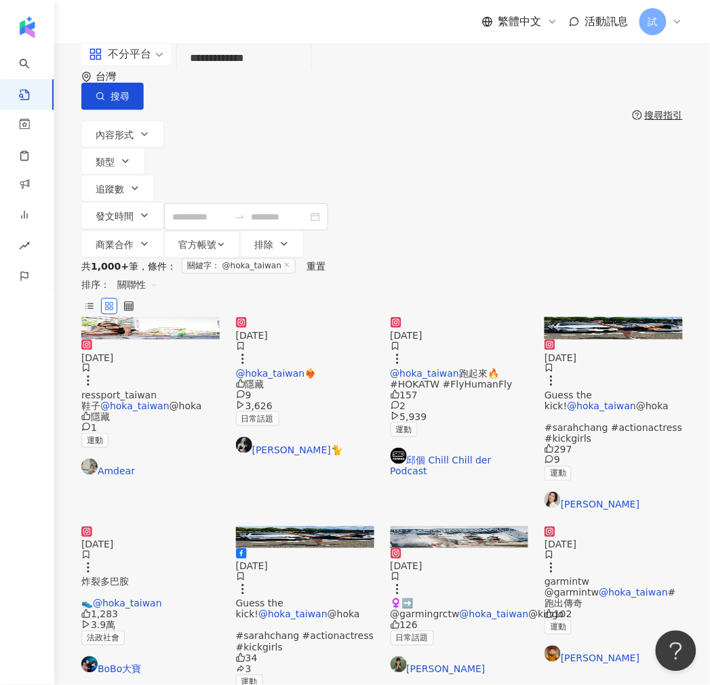
click at [158, 274] on span "關聯性" at bounding box center [137, 285] width 41 height 22
click at [592, 302] on div "按讚數" at bounding box center [602, 298] width 38 height 15
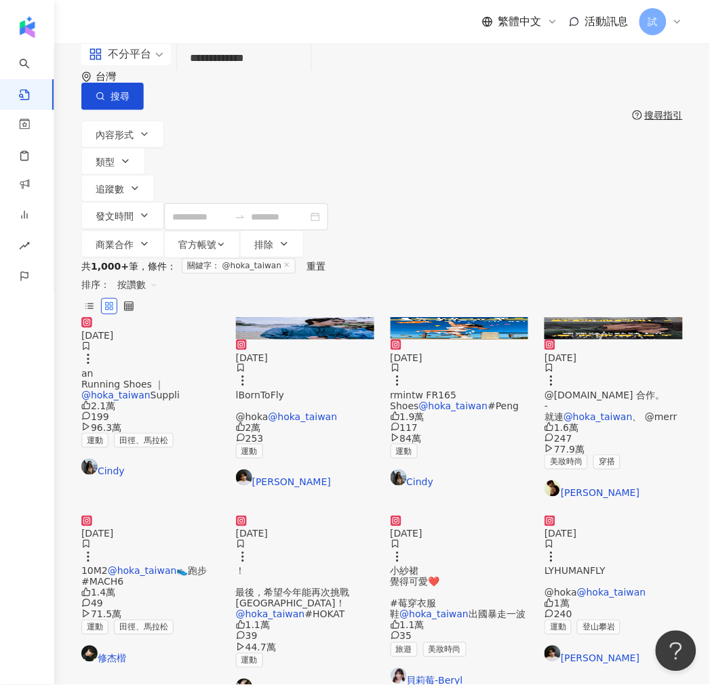
click at [150, 399] on mark "@hoka_taiwan" at bounding box center [115, 395] width 69 height 11
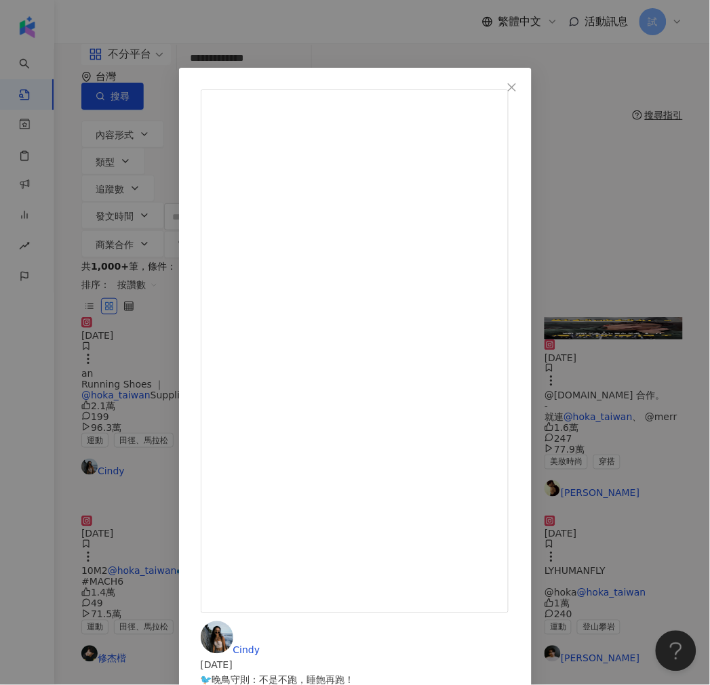
click at [675, 272] on div "Cindy 2024/1/11 🐦晚鳥守則：不是不跑，睡飽再跑！ 雖然一個人的長距離稍嫌寂寞，尤其是後半段AirPods沒電的時候⋯ಠ_ಠ 但是能夠自由自在的…" at bounding box center [355, 342] width 710 height 685
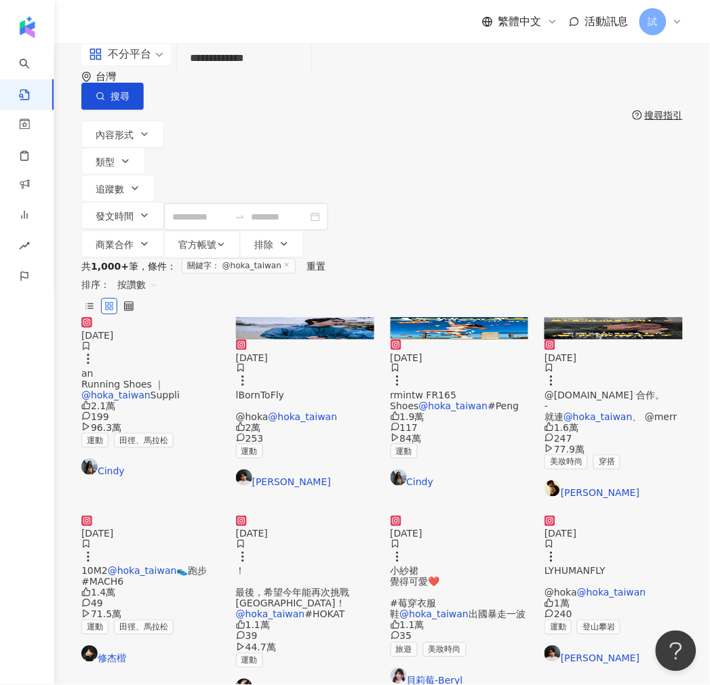
click at [490, 404] on span "#Peng" at bounding box center [502, 406] width 31 height 11
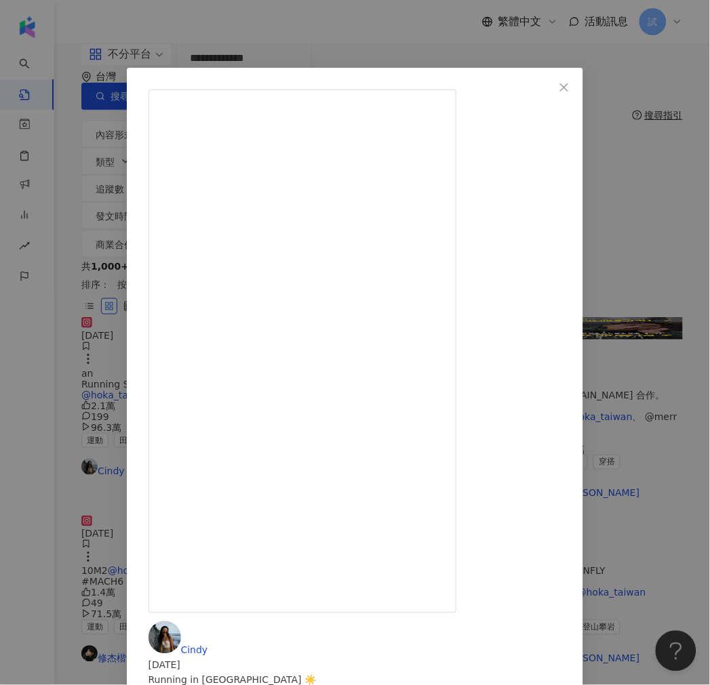
drag, startPoint x: 489, startPoint y: 430, endPoint x: 380, endPoint y: 405, distance: 112.8
copy div "ing outfit @lululemontw Watch @garmintw FR165 Shoes @hoka_taiwan #"
click at [569, 92] on icon "close" at bounding box center [564, 87] width 11 height 11
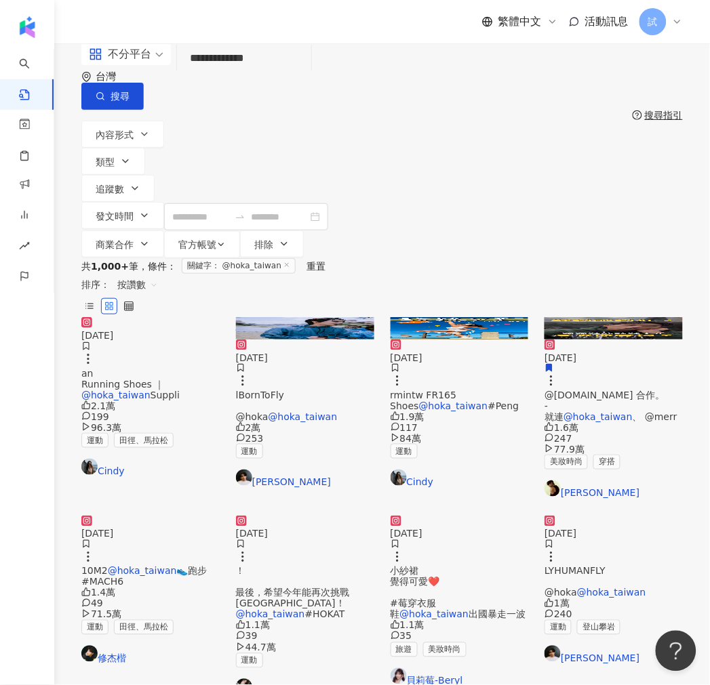
click at [582, 411] on mark "@hoka_taiwan" at bounding box center [597, 416] width 69 height 11
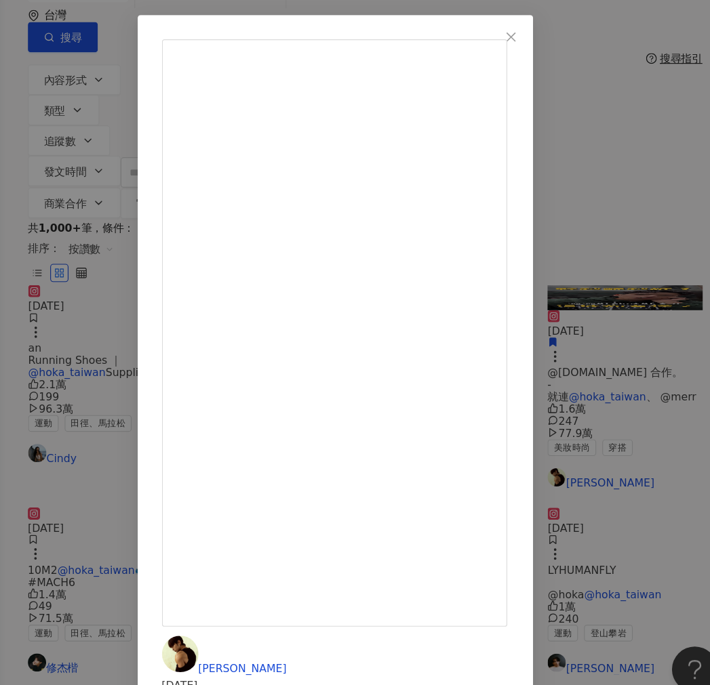
scroll to position [9, 0]
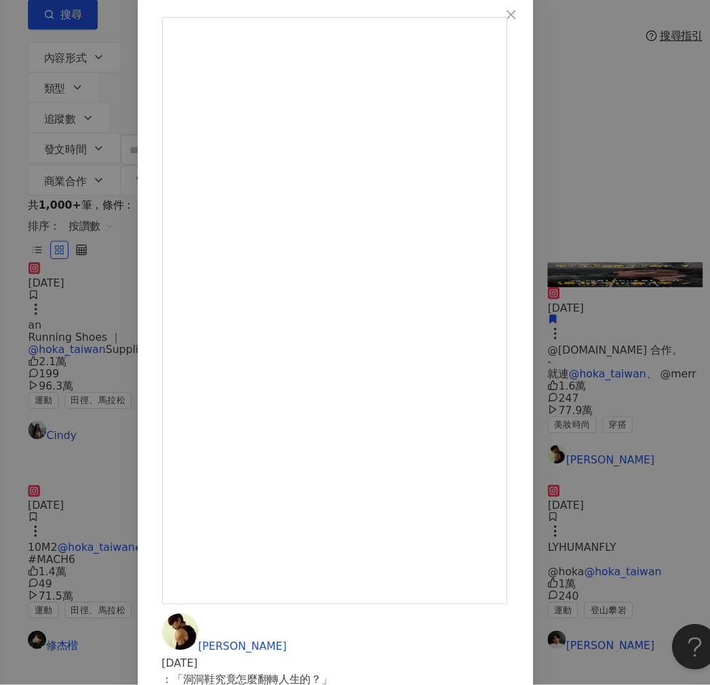
drag, startPoint x: 641, startPoint y: 88, endPoint x: 588, endPoint y: 102, distance: 54.8
click at [517, 88] on icon "close" at bounding box center [511, 87] width 11 height 11
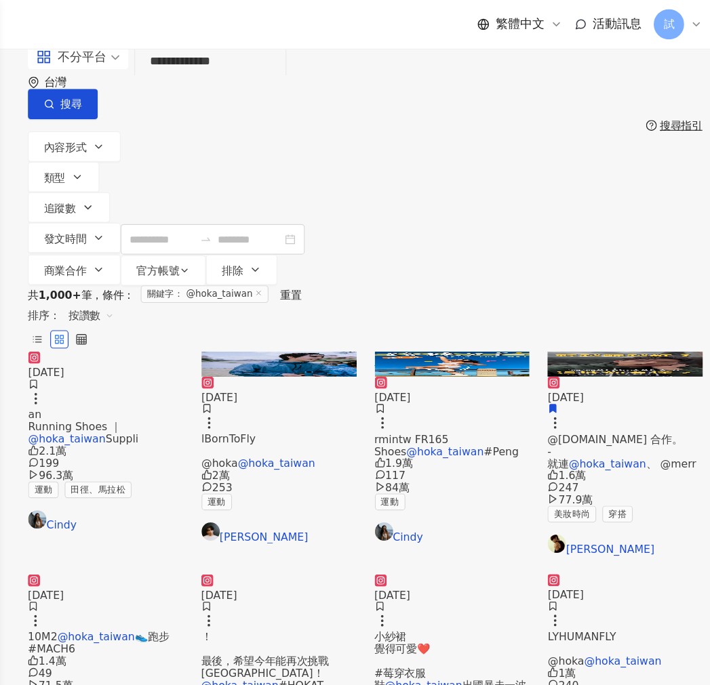
scroll to position [0, 0]
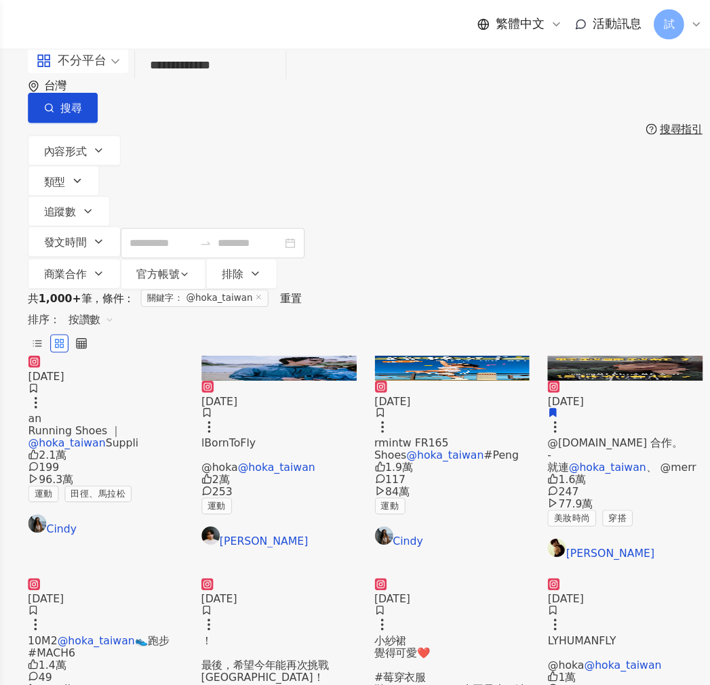
drag, startPoint x: 182, startPoint y: 92, endPoint x: 155, endPoint y: 100, distance: 27.7
click at [157, 95] on div "**********" at bounding box center [381, 76] width 601 height 66
paste input "**"
click at [226, 73] on input "**********" at bounding box center [243, 58] width 123 height 29
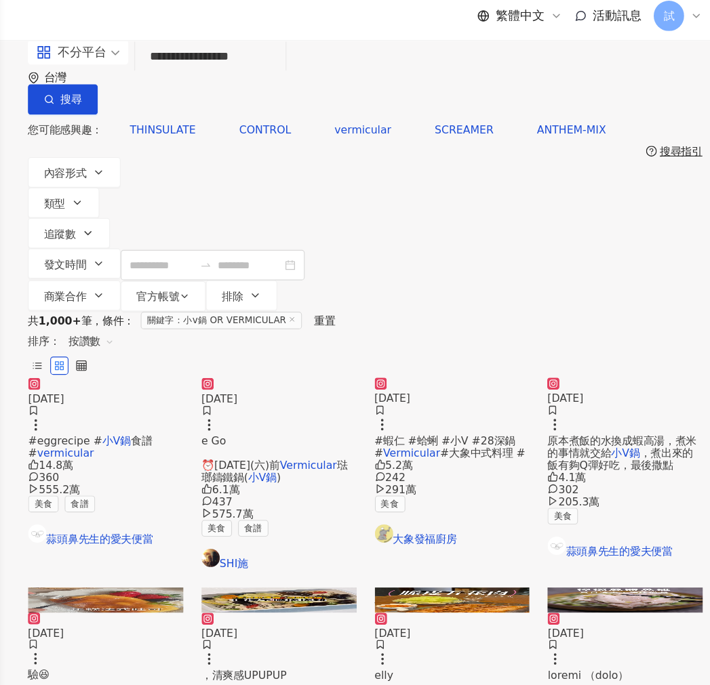
drag, startPoint x: 264, startPoint y: 75, endPoint x: 107, endPoint y: 83, distance: 156.8
click at [107, 83] on div "**********" at bounding box center [381, 76] width 601 height 66
paste input "search"
type input "**********"
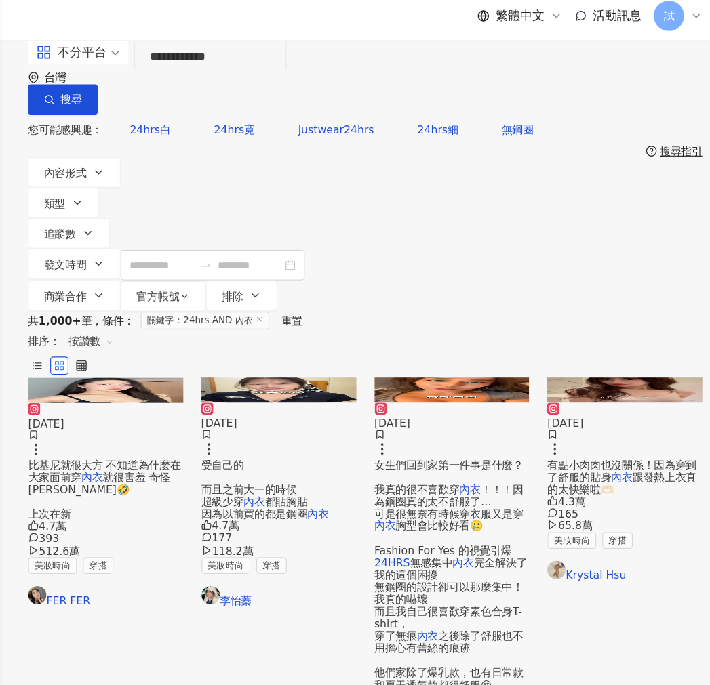
click at [269, 417] on span "受自己的 而且之前大一的時候 超級少穿" at bounding box center [278, 438] width 85 height 43
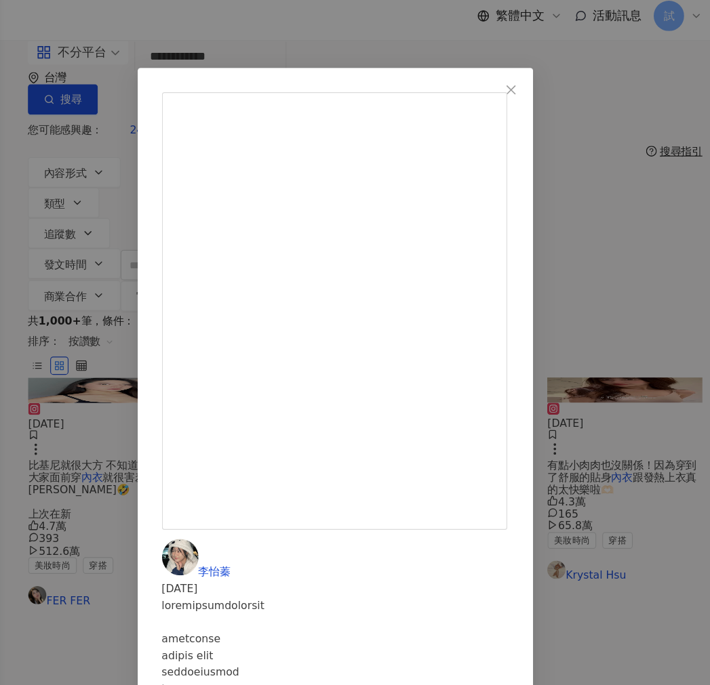
scroll to position [485, 0]
click at [455, 516] on div "李怡蓁 2024/12/26 4.7萬 177 118.2萬 查看原始貼文" at bounding box center [355, 342] width 710 height 685
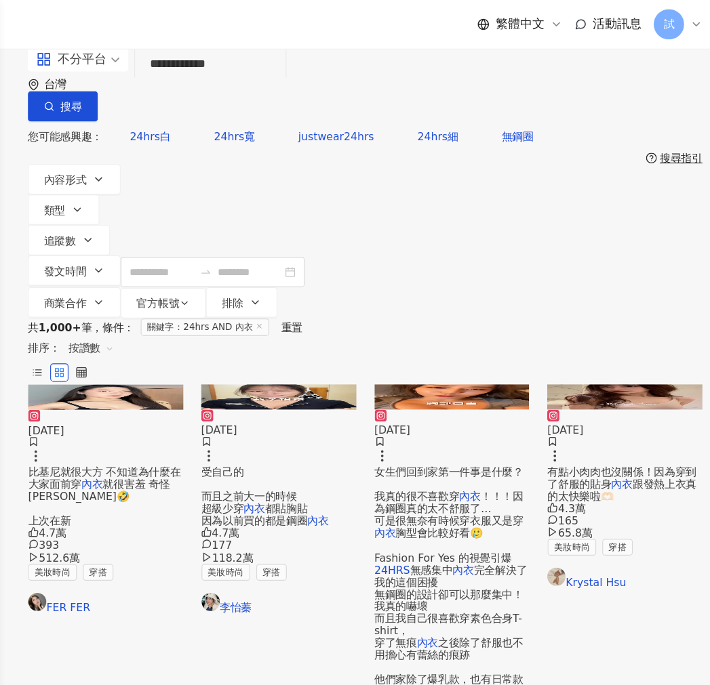
scroll to position [0, 0]
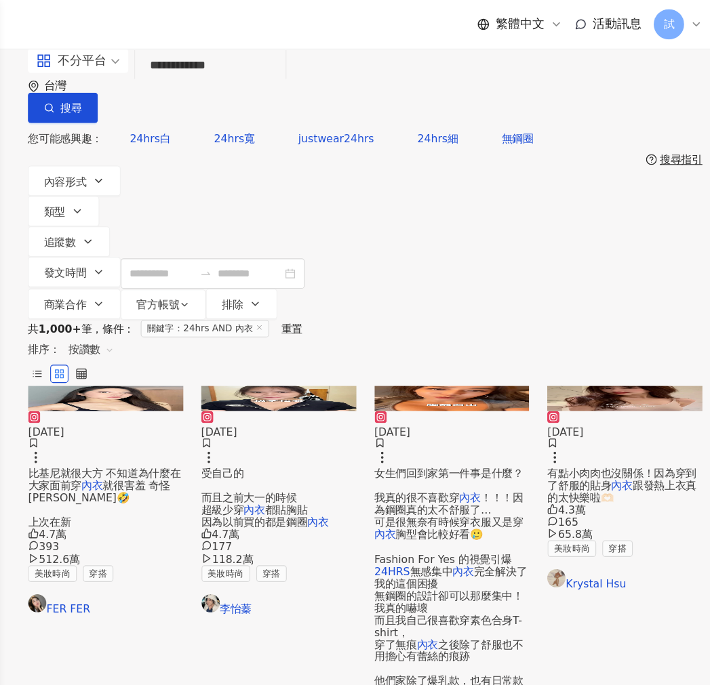
drag, startPoint x: 292, startPoint y: 81, endPoint x: 138, endPoint y: 89, distance: 154.0
click at [138, 89] on div "**********" at bounding box center [381, 76] width 601 height 66
paste input "*****"
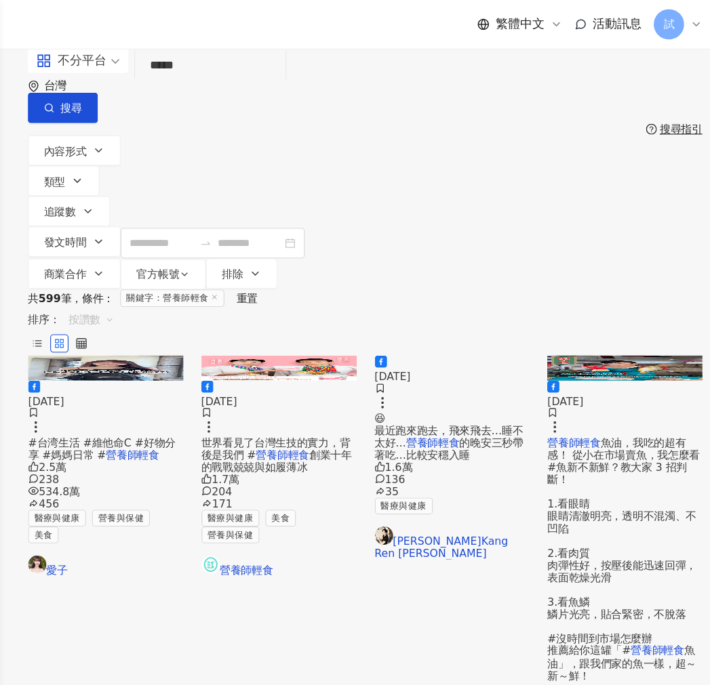
click at [158, 274] on span "按讚數" at bounding box center [137, 285] width 41 height 22
click at [600, 278] on div "觀看數" at bounding box center [602, 275] width 38 height 15
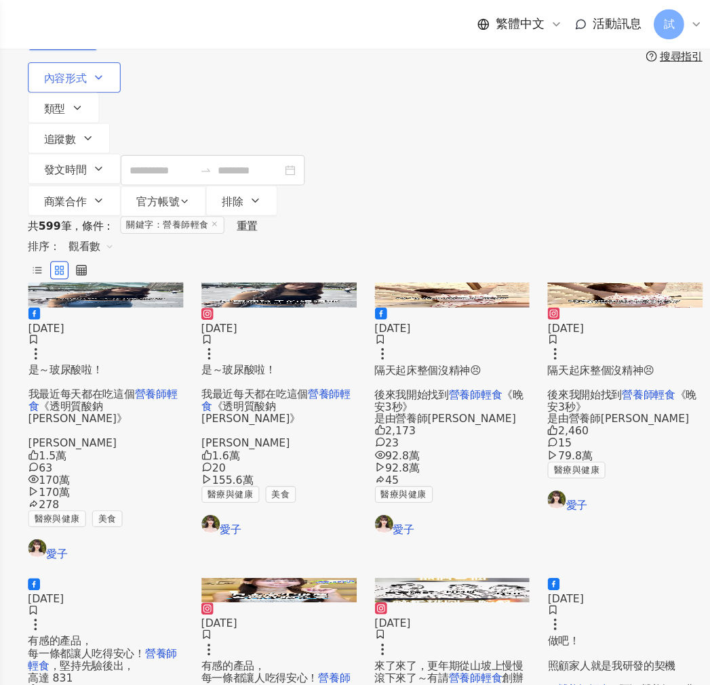
click at [134, 81] on button "內容形式" at bounding box center [122, 69] width 83 height 27
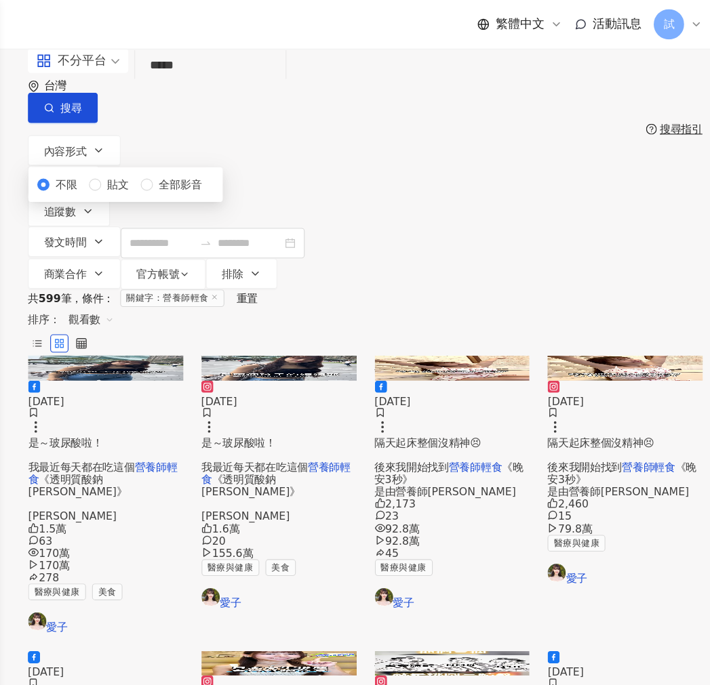
click at [145, 65] on div "不分平台" at bounding box center [120, 54] width 62 height 22
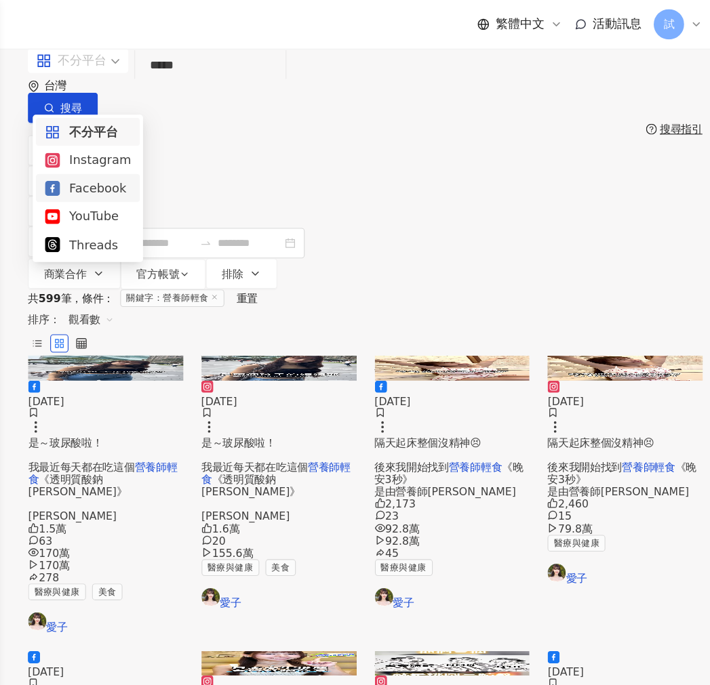
click at [142, 145] on div "Instagram" at bounding box center [134, 142] width 77 height 17
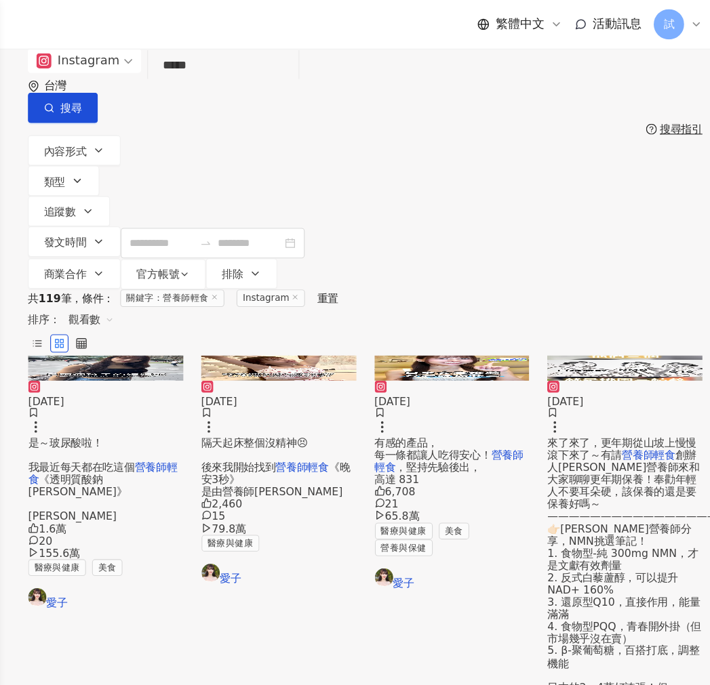
drag, startPoint x: 207, startPoint y: 98, endPoint x: 149, endPoint y: 104, distance: 58.0
click at [150, 104] on div "Instagram ***** 台灣 搜尋 searchOperator 插入語法 完全符合 "" 聯集 OR 交集 AND 排除 - 群組 {} 搜尋指引 …" at bounding box center [381, 150] width 655 height 215
paste input "search"
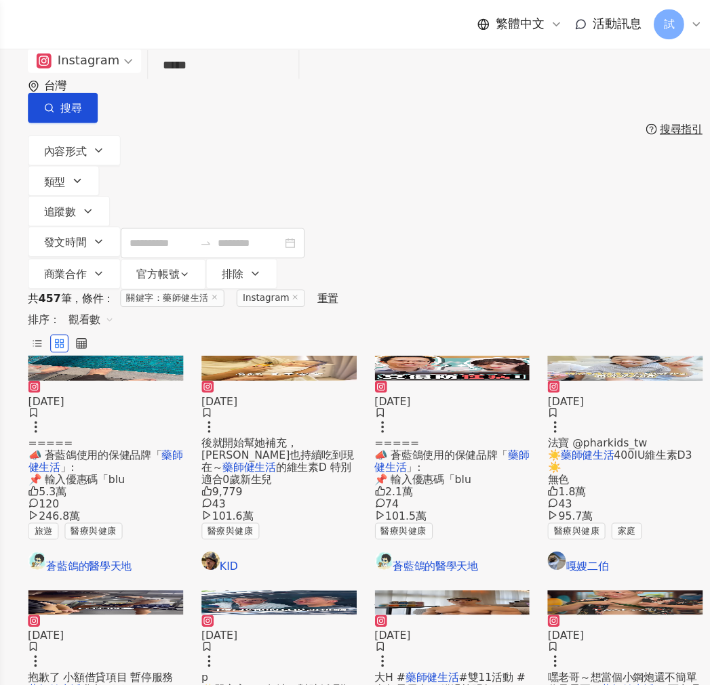
drag, startPoint x: 261, startPoint y: 84, endPoint x: 71, endPoint y: 83, distance: 189.8
click at [71, 83] on div "Instagram 藥師健生活 ***** 台灣 搜尋 searchOperator 插入語法 完全符合 "" 聯集 OR 交集 AND 排除 - 群組 {}…" at bounding box center [381, 150] width 655 height 215
paste input "search"
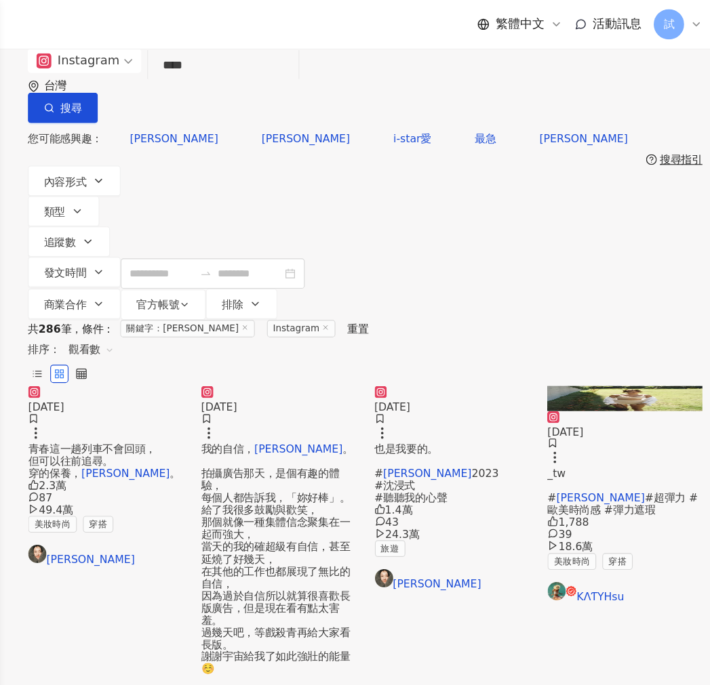
drag, startPoint x: 264, startPoint y: 68, endPoint x: 172, endPoint y: 86, distance: 94.0
click at [172, 86] on div "Instagram **** 台灣 搜尋 searchOperator 插入語法 完全符合 "" 聯集 OR 交集 AND 排除 - 群組 {}" at bounding box center [381, 76] width 601 height 66
paste input "search"
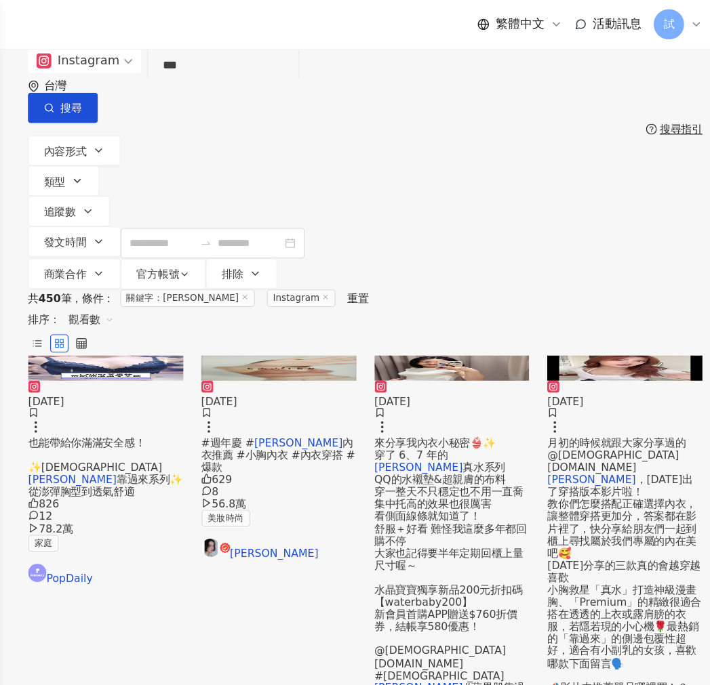
click at [172, 85] on div "Instagram 蕾黛絲 *** 台灣 搜尋 searchOperator 插入語法 完全符合 "" 聯集 OR 交集 AND 排除 - 群組 {}" at bounding box center [381, 76] width 601 height 66
paste input "******"
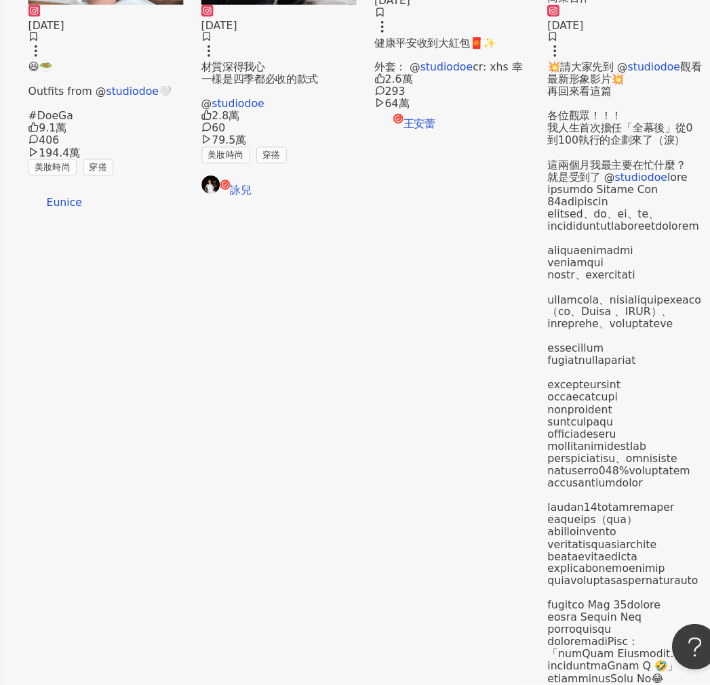
scroll to position [260, 0]
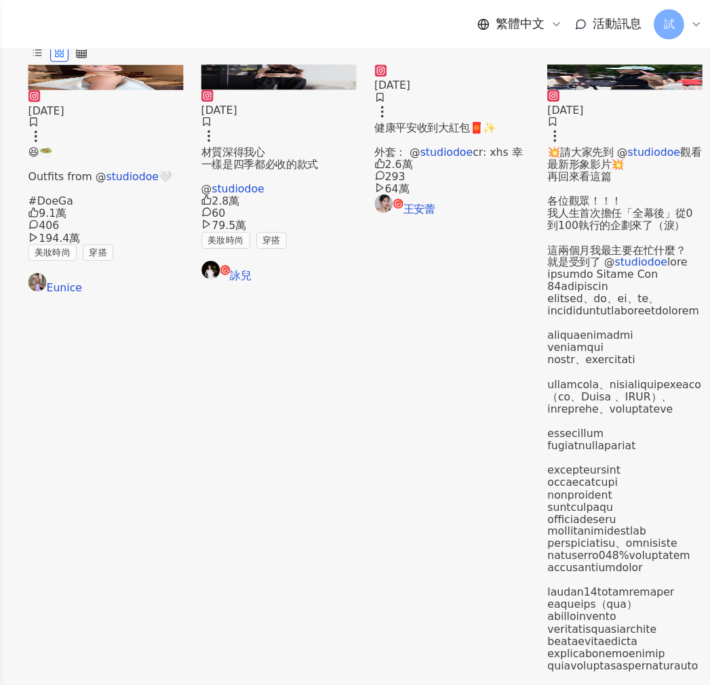
click at [460, 151] on div "2024/5/12 健康平安收到大紅包🧧✨ 外套： @ studiodoe cr: xhs 幸 2.6萬 293 64萬 王安蕾" at bounding box center [459, 125] width 138 height 134
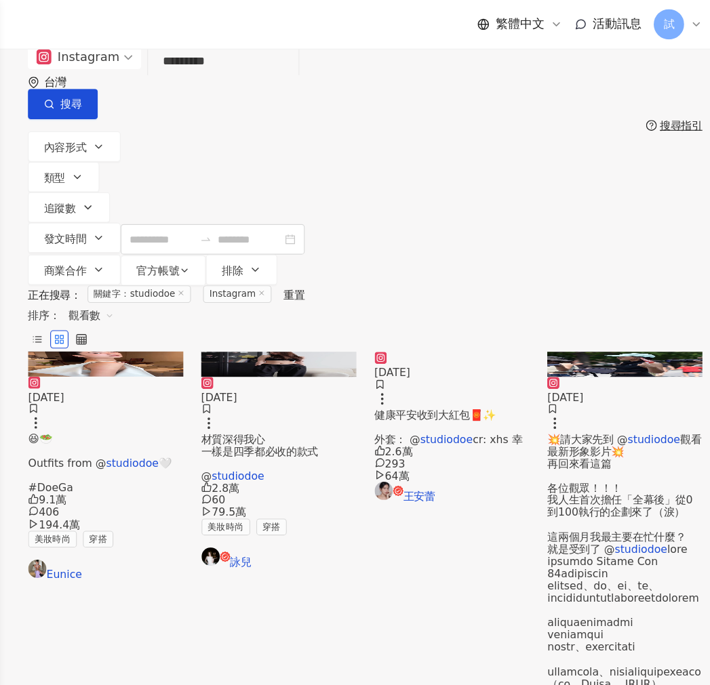
scroll to position [0, 0]
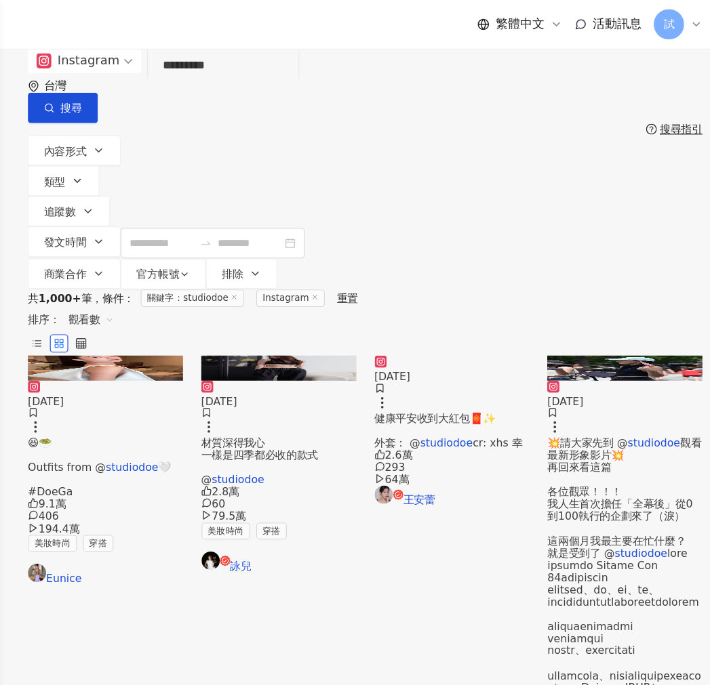
drag, startPoint x: 305, startPoint y: 89, endPoint x: 131, endPoint y: 82, distance: 173.7
click at [131, 82] on div "Instagram ********* 台灣 搜尋 searchOperator 插入語法 完全符合 "" 聯集 OR 交集 AND 排除 - 群組 {}" at bounding box center [381, 76] width 601 height 66
paste input "search"
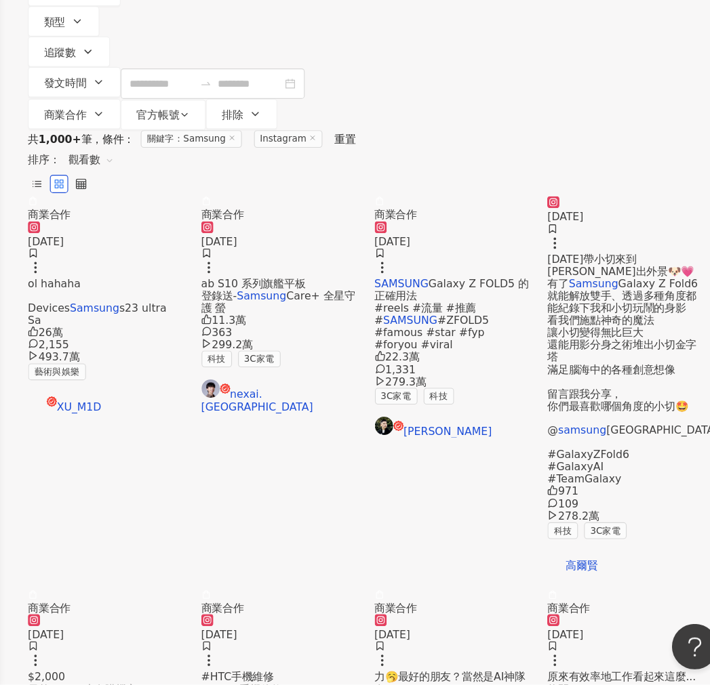
scroll to position [134, 0]
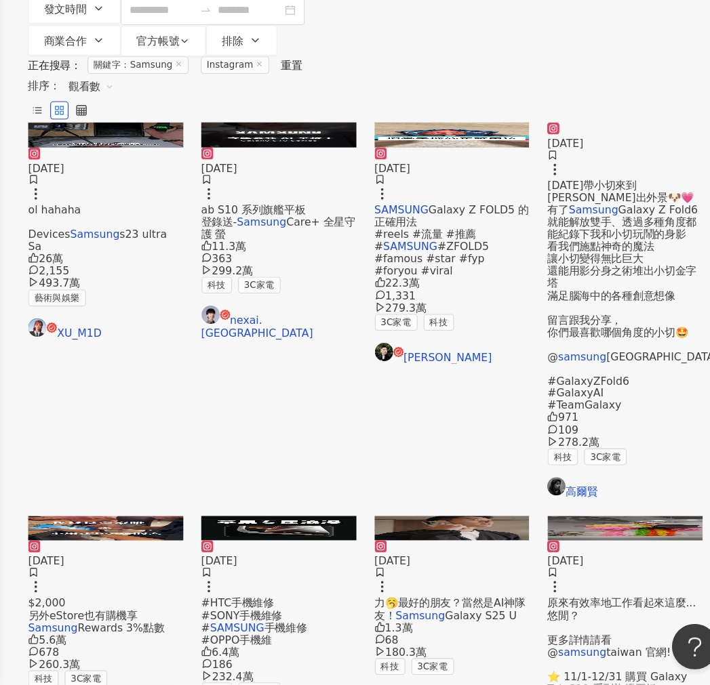
click at [125, 629] on mark "Samsung" at bounding box center [103, 634] width 44 height 11
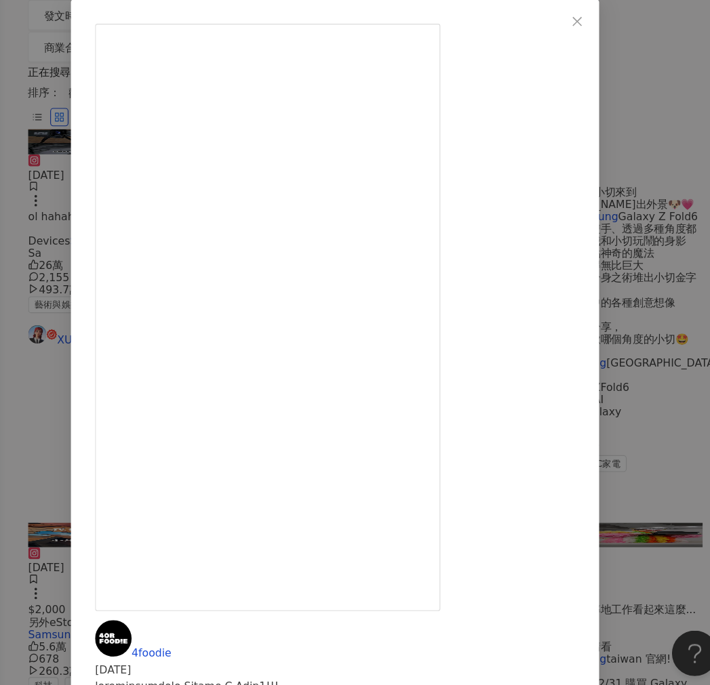
drag, startPoint x: 436, startPoint y: 521, endPoint x: 465, endPoint y: 524, distance: 29.3
copy div "ZFlip6"
click at [662, 455] on div "4foodie 2024/8/15 5.6萬 678 260.3萬 查看原始貼文" at bounding box center [355, 342] width 710 height 685
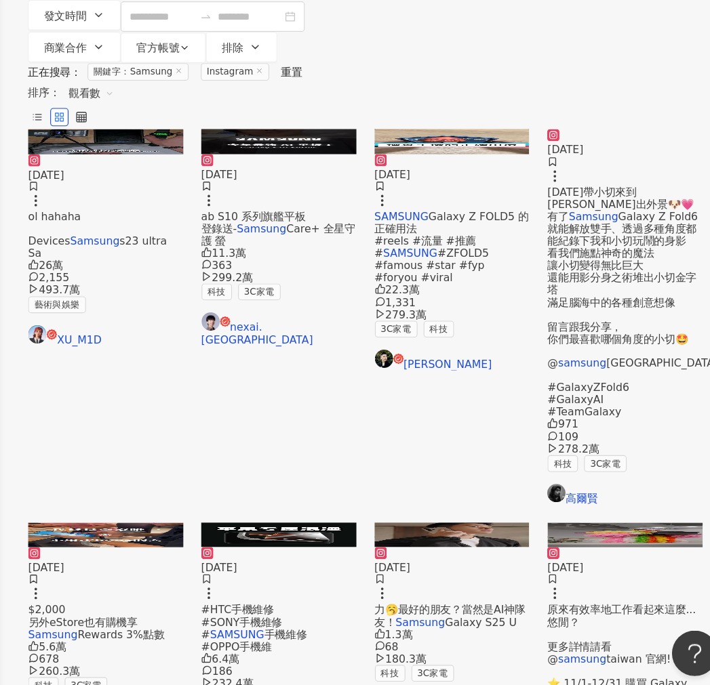
click at [453, 618] on mark "Samsung" at bounding box center [431, 623] width 44 height 11
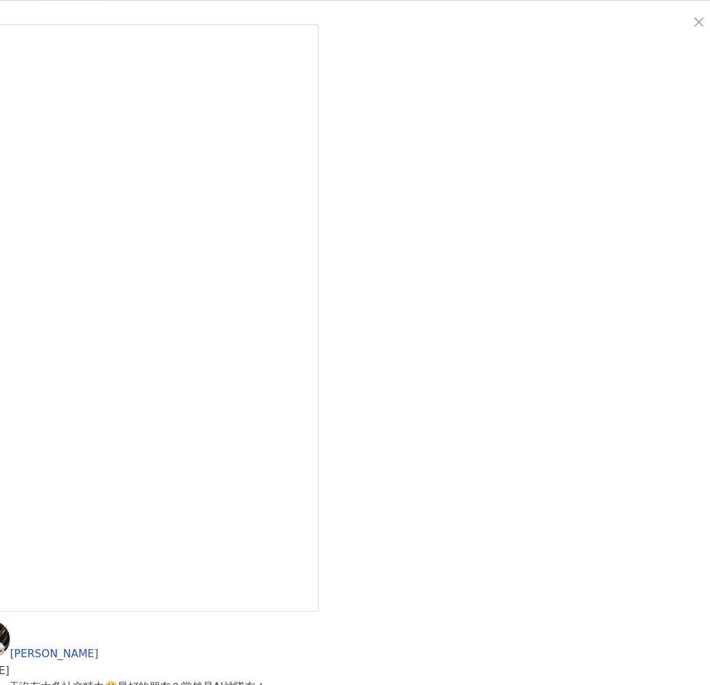
click at [676, 269] on div "Ivan 2025/2/14 I人的一天沒有太多社交精力🥱最好的朋友？當然是AI神隊友！ Samsung Galaxy S25 Ultra 的 #Galaxy…" at bounding box center [355, 342] width 710 height 685
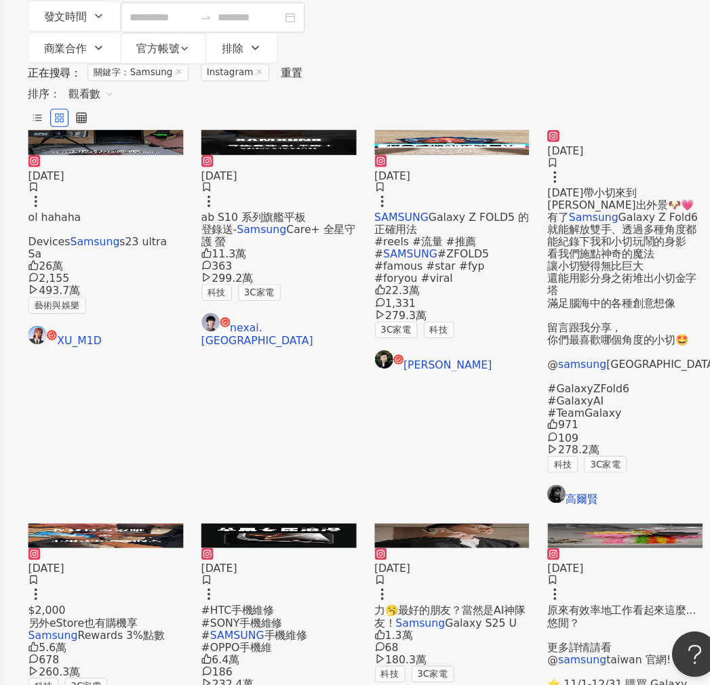
click at [440, 607] on span "力🥱最好的朋友？當然是AI神隊友！" at bounding box center [457, 618] width 135 height 22
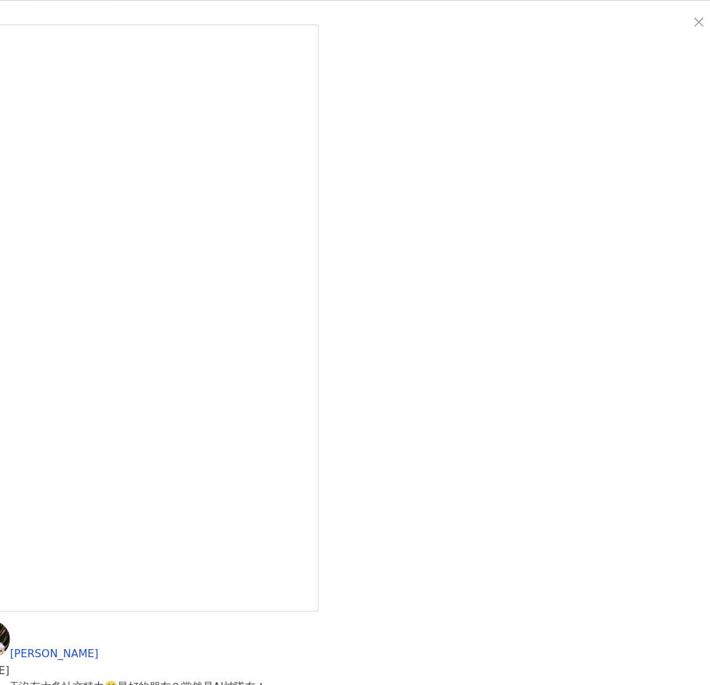
drag, startPoint x: 430, startPoint y: 285, endPoint x: 379, endPoint y: 285, distance: 50.8
copy div "samsungtaiwan"
click at [676, 323] on div "Ivan 2025/2/14 I人的一天沒有太多社交精力🥱最好的朋友？當然是AI神隊友！ Samsung Galaxy S25 Ultra 的 #Galaxy…" at bounding box center [355, 342] width 710 height 685
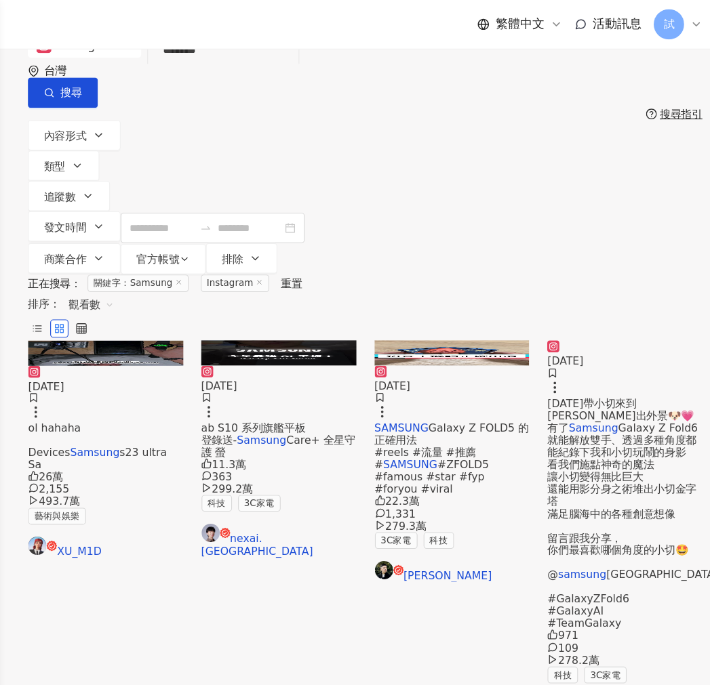
scroll to position [0, 0]
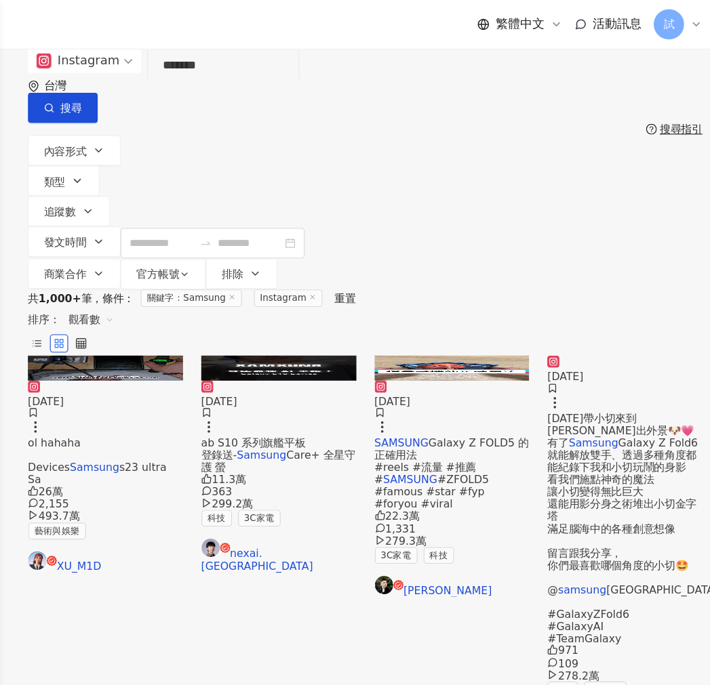
drag, startPoint x: 255, startPoint y: 85, endPoint x: 148, endPoint y: 92, distance: 106.6
click at [148, 92] on div "Instagram Samsung ******* 台灣 搜尋 searchOperator 插入語法 完全符合 "" 聯集 OR 交集 AND 排除 - 群…" at bounding box center [381, 76] width 601 height 66
paste input "*******"
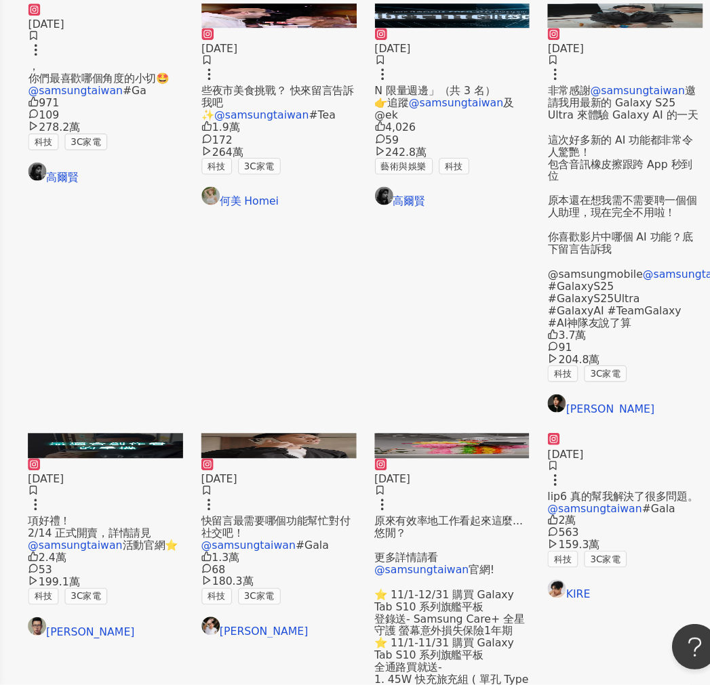
scroll to position [604, 0]
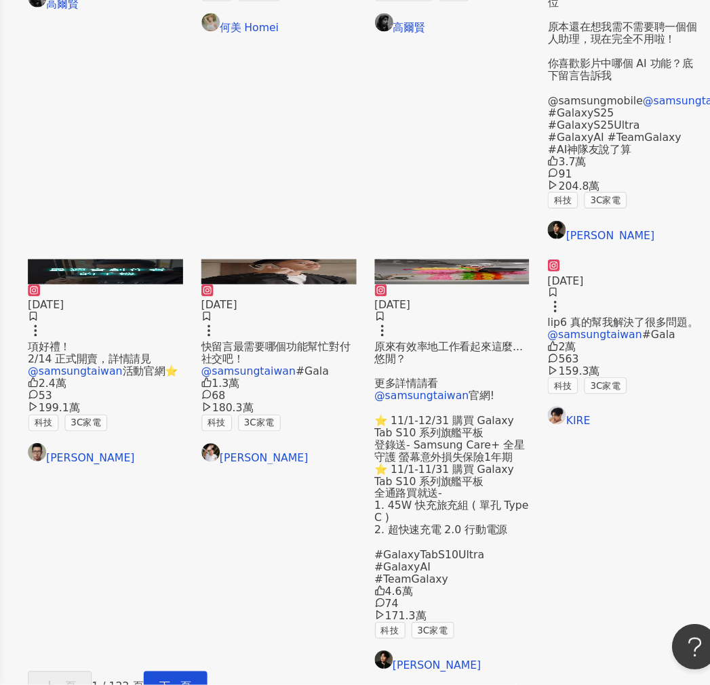
click at [301, 378] on div "2025/2/14 快留言最需要哪個功能幫忙對付社交吧！ @samsungtaiwan #Gala 1.3萬 68 180.3萬 科技 3C家電 Ivan" at bounding box center [305, 408] width 138 height 160
click at [301, 378] on span "快留言最需要哪個功能幫忙對付社交吧！" at bounding box center [302, 389] width 133 height 22
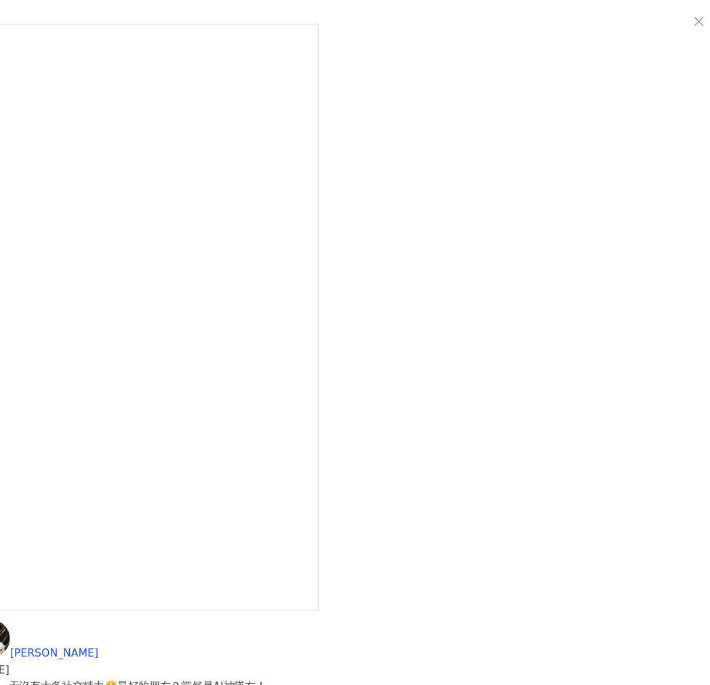
drag, startPoint x: 416, startPoint y: 295, endPoint x: 388, endPoint y: 299, distance: 27.4
copy div "alaxyS"
click at [676, 321] on div "Ivan 2025/2/14 I人的一天沒有太多社交精力🥱最好的朋友？當然是AI神隊友！ Samsung Galaxy S25 Ultra 的 #Galaxy…" at bounding box center [355, 342] width 710 height 685
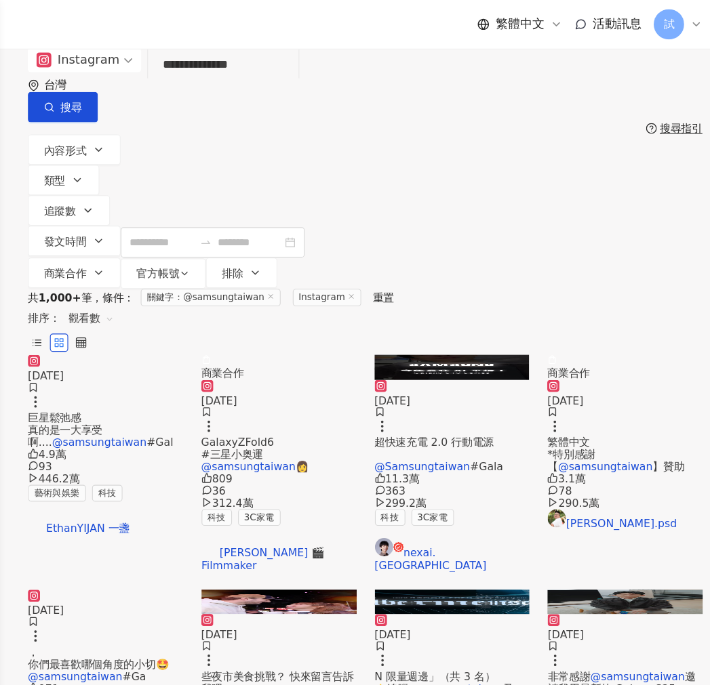
scroll to position [0, 0]
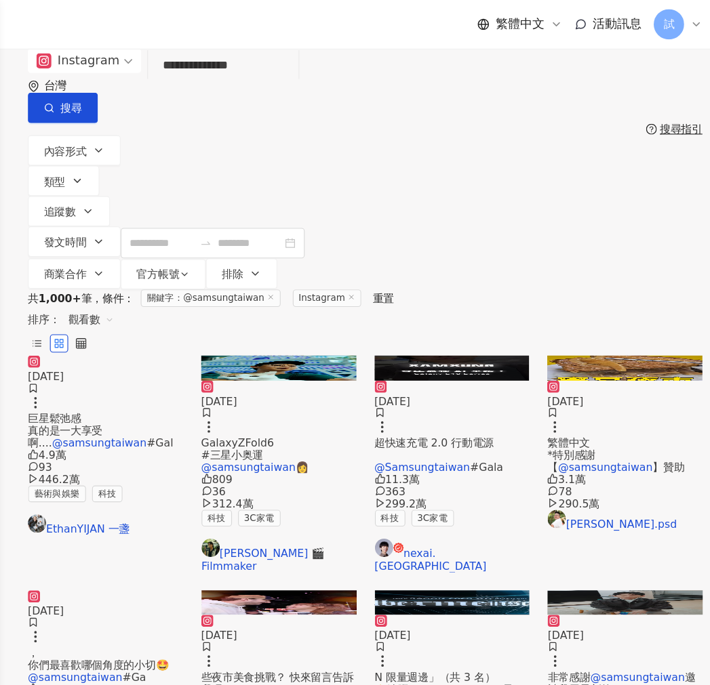
click at [308, 73] on input "**********" at bounding box center [255, 58] width 123 height 29
paste input "******"
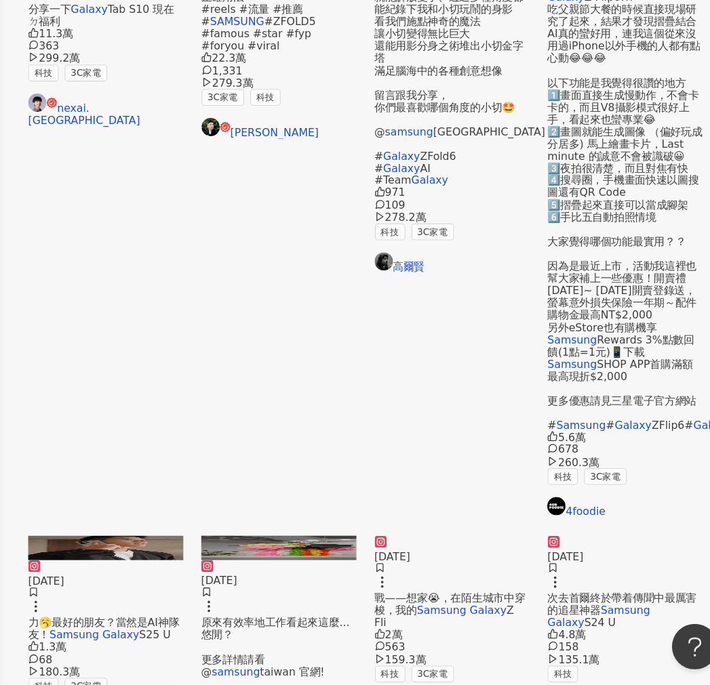
scroll to position [336, 0]
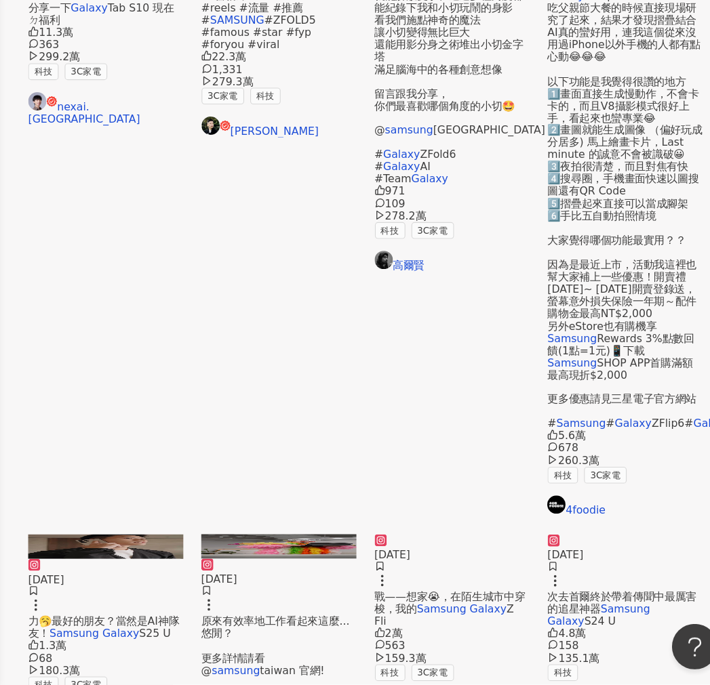
click at [616, 601] on span "次去首爾終於帶着傳聞中最厲害的追星神器" at bounding box center [610, 612] width 133 height 22
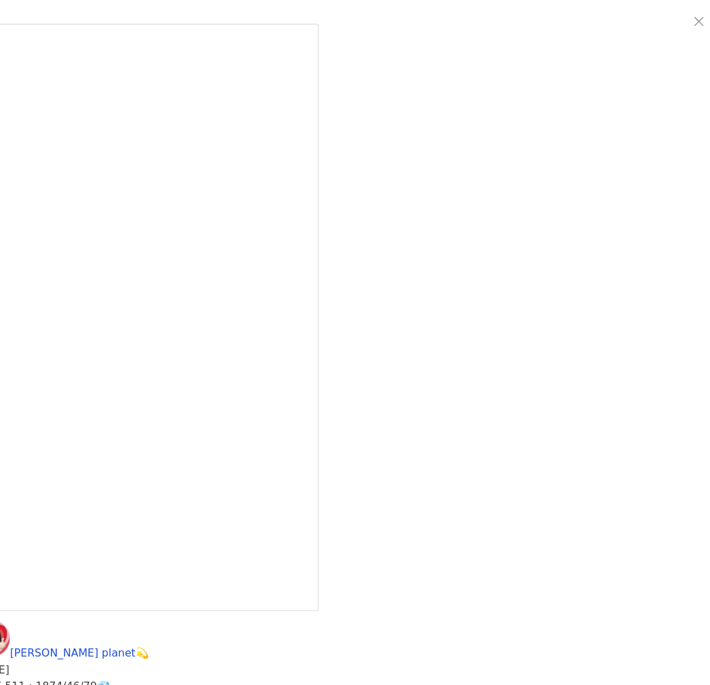
click at [499, 623] on div "李欣Lee’s planet💫 2024/5/17 4.8萬 158 135.1萬 查看原始貼文" at bounding box center [355, 342] width 710 height 685
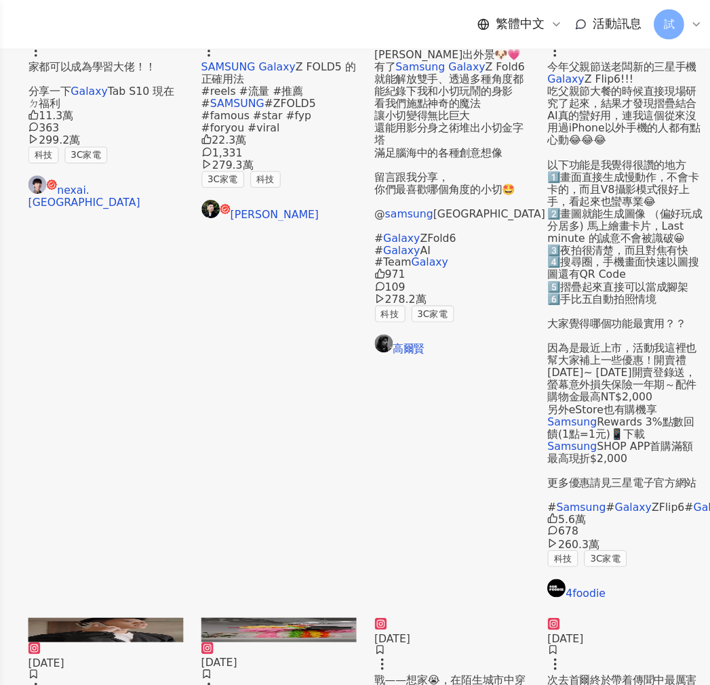
scroll to position [0, 0]
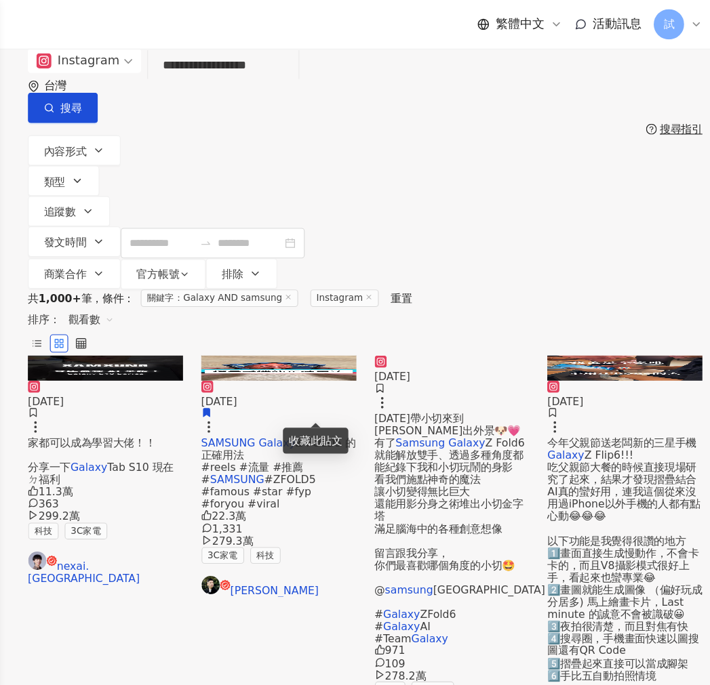
drag, startPoint x: 256, startPoint y: 101, endPoint x: 178, endPoint y: 106, distance: 78.8
click at [178, 106] on div "**********" at bounding box center [381, 150] width 655 height 215
paste input "search"
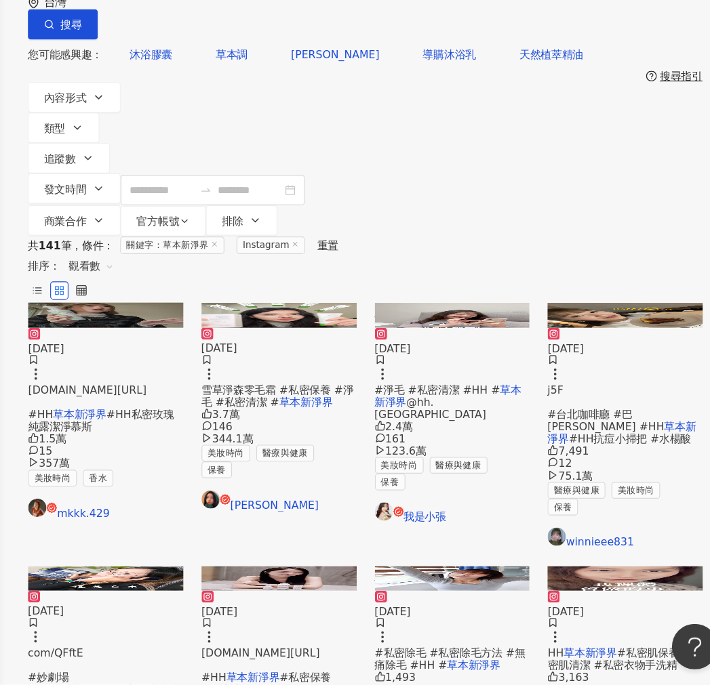
drag, startPoint x: 281, startPoint y: 92, endPoint x: 119, endPoint y: 92, distance: 162.0
click at [119, 92] on div "Instagram 草本新淨界 ***** 台灣 搜尋 searchOperator 插入語法 完全符合 "" 聯集 OR 交集 AND 排除 - 群組 {}" at bounding box center [381, 76] width 601 height 66
paste input "search"
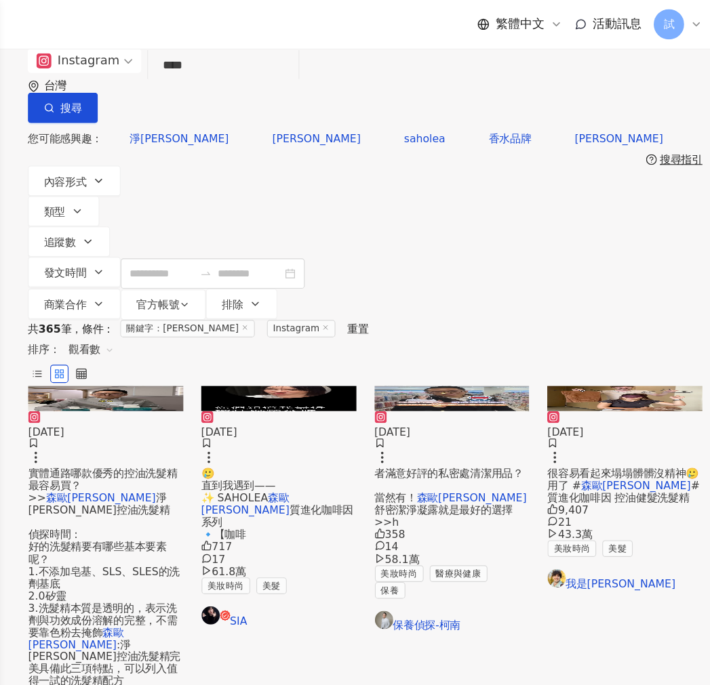
click at [123, 87] on div "Instagram 森歐黎漾 **** 台灣 搜尋 searchOperator 插入語法 完全符合 "" 聯集 OR 交集 AND 排除 - 群組 {}" at bounding box center [381, 76] width 601 height 66
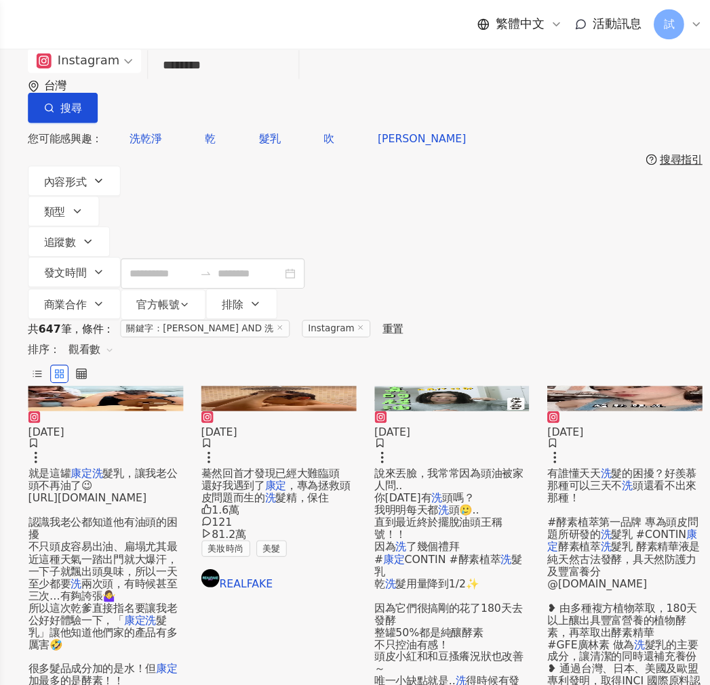
drag, startPoint x: 289, startPoint y: 82, endPoint x: 193, endPoint y: 87, distance: 95.7
click at [194, 73] on input "********" at bounding box center [255, 58] width 123 height 29
click at [214, 71] on input "********" at bounding box center [255, 58] width 123 height 29
drag, startPoint x: 220, startPoint y: 73, endPoint x: 178, endPoint y: 83, distance: 43.9
click at [178, 83] on div "Instagram 康定 AND 洗 ******** 台灣 搜尋 searchOperator 插入語法 完全符合 "" 聯集 OR 交集 AND 排除 -…" at bounding box center [381, 76] width 601 height 66
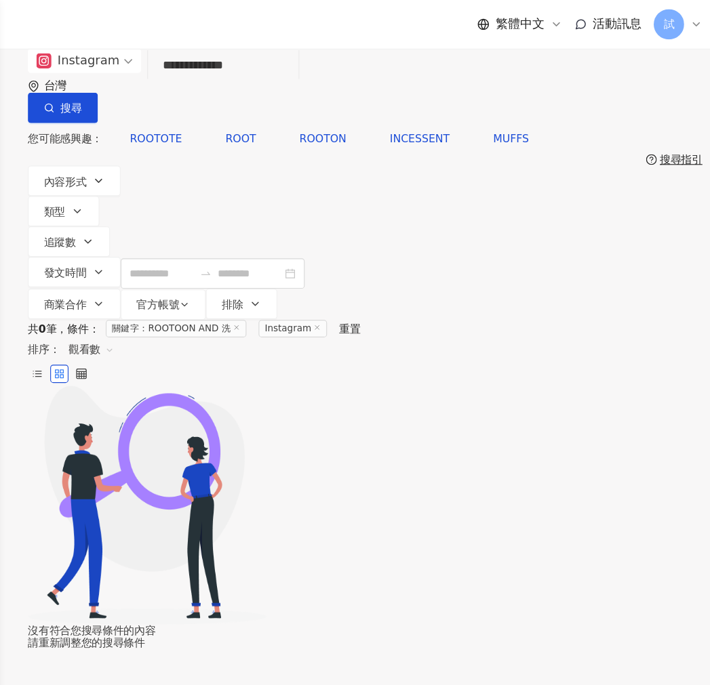
drag, startPoint x: 203, startPoint y: 83, endPoint x: 258, endPoint y: 83, distance: 54.9
click at [258, 73] on input "**********" at bounding box center [255, 58] width 123 height 29
paste input "search"
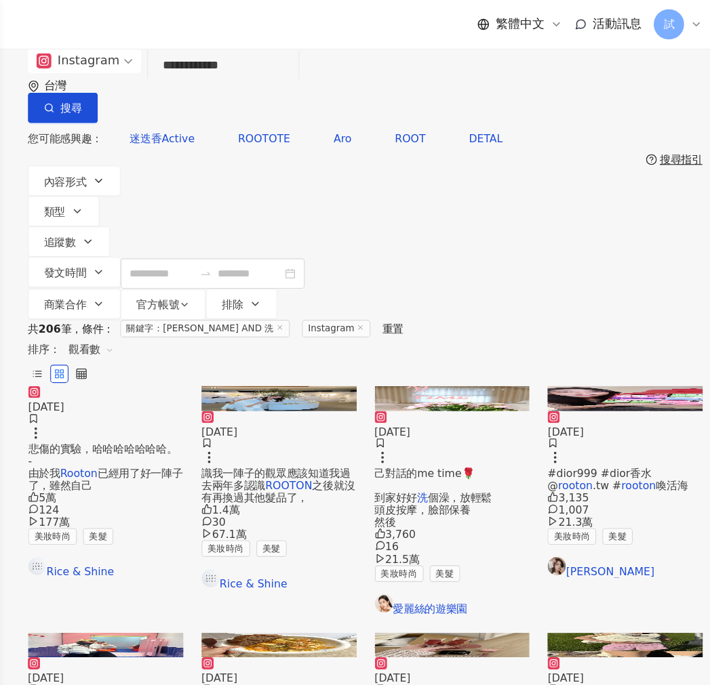
drag, startPoint x: 307, startPoint y: 85, endPoint x: 140, endPoint y: 66, distance: 168.6
click at [131, 75] on div "**********" at bounding box center [381, 76] width 601 height 66
paste input "search"
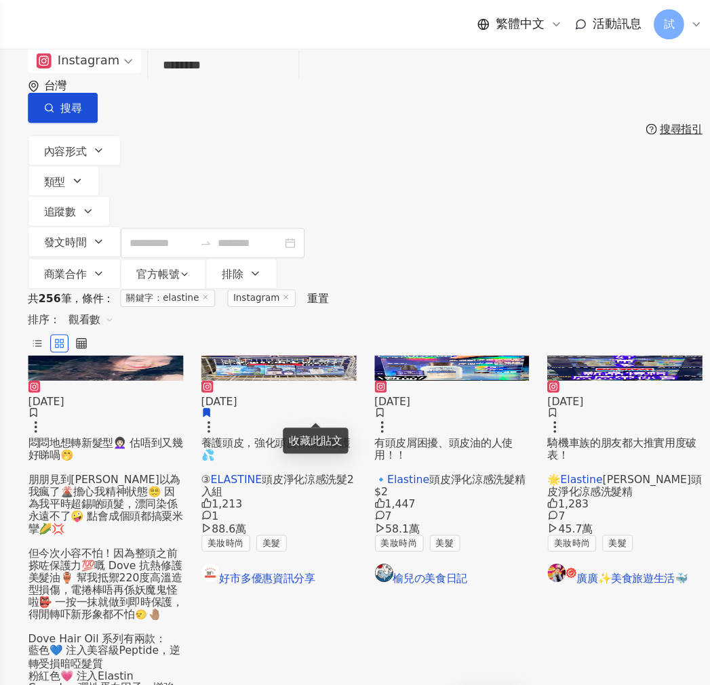
drag, startPoint x: 247, startPoint y: 87, endPoint x: 172, endPoint y: 82, distance: 75.4
click at [173, 82] on div "Instagram elastine ******** 台灣 搜尋 searchOperator 插入語法 完全符合 "" 聯集 OR 交集 AND 排除 -…" at bounding box center [381, 76] width 601 height 66
paste input "search"
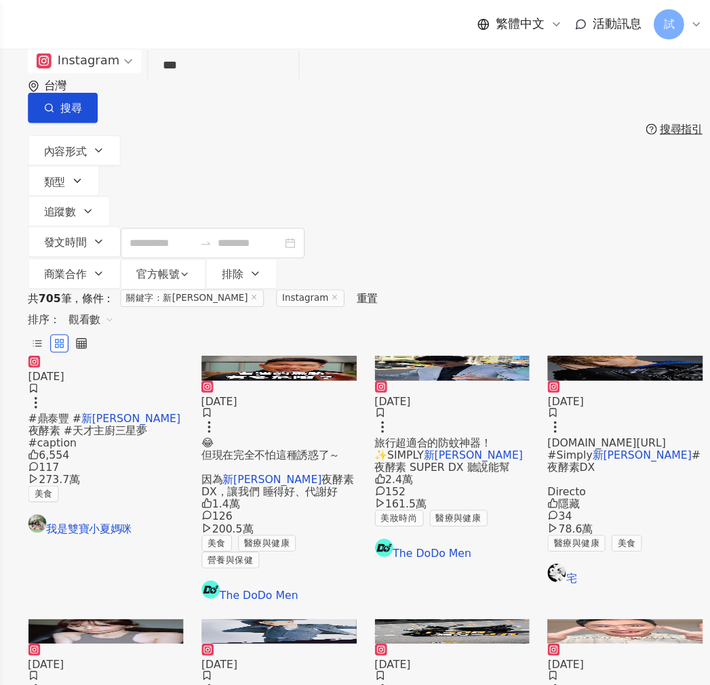
drag, startPoint x: 260, startPoint y: 89, endPoint x: 175, endPoint y: 99, distance: 85.3
click at [175, 99] on div "Instagram 新普利 *** 台灣 搜尋 searchOperator 插入語法 完全符合 "" 聯集 OR 交集 AND 排除 - 群組 {}" at bounding box center [381, 76] width 601 height 66
paste input "********"
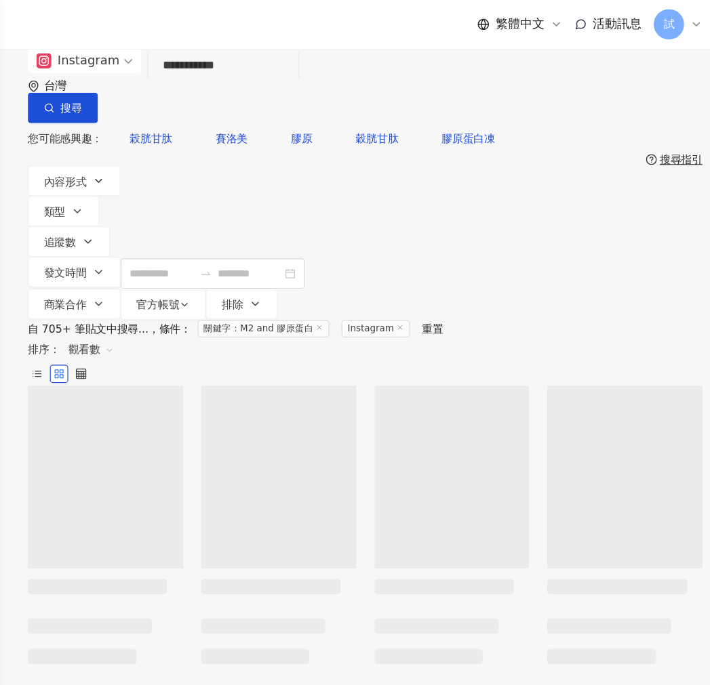
click at [271, 73] on input "**********" at bounding box center [255, 58] width 123 height 29
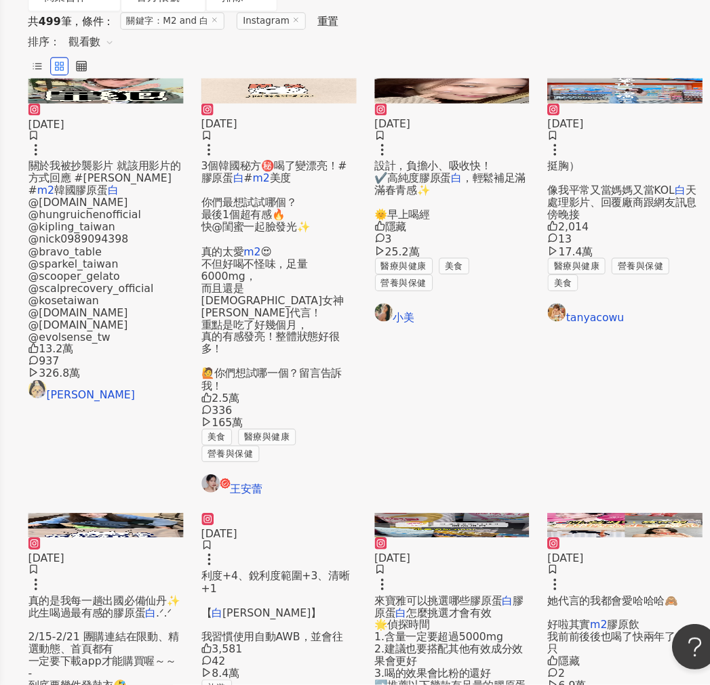
scroll to position [201, 0]
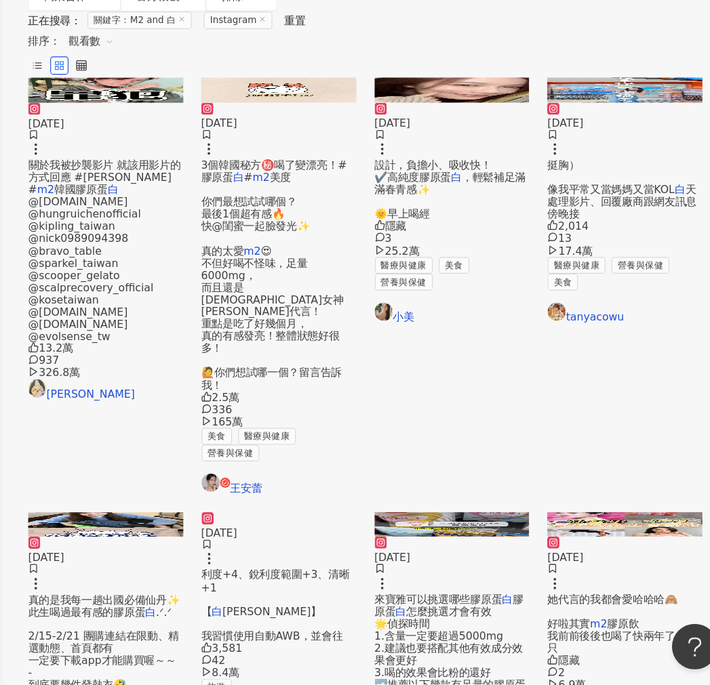
click at [177, 216] on span "關於我被抄襲影片 就該用影片的方式回應 #安蕾 #" at bounding box center [149, 232] width 136 height 33
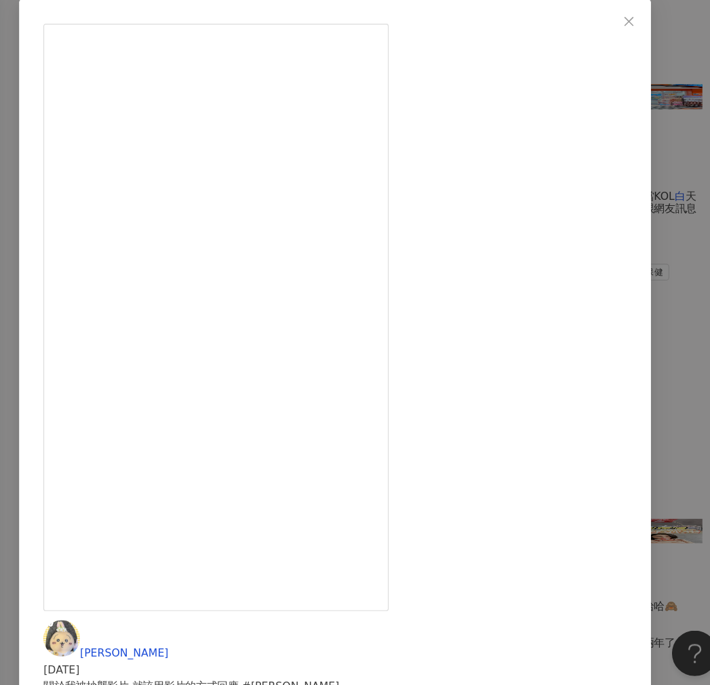
click at [672, 371] on div "艾倫歐優歐 2024/11/12 關於我被抄襲影片 就該用影片的方式回應 #安蕾 #m2 韓國膠原蛋白 @hellozamy.co @hungruicheno…" at bounding box center [355, 342] width 710 height 685
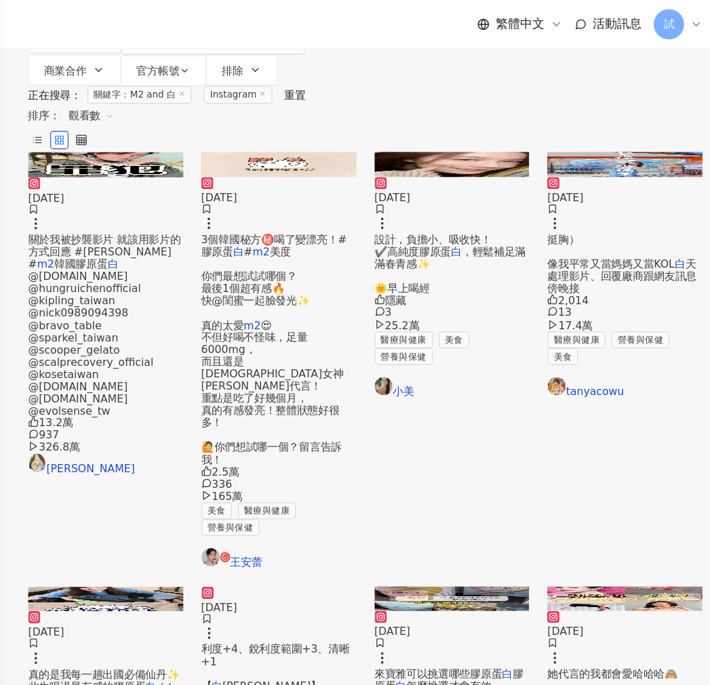
scroll to position [0, 0]
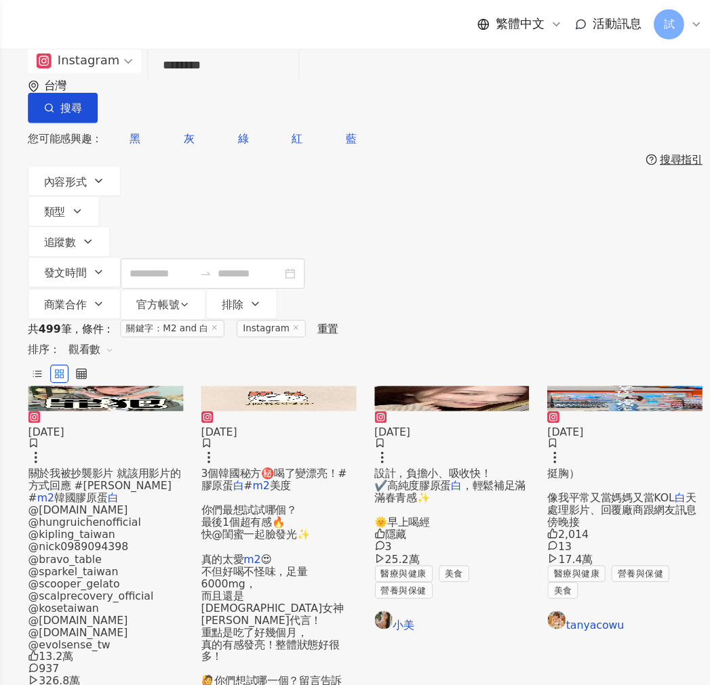
drag, startPoint x: 188, startPoint y: 86, endPoint x: 144, endPoint y: 88, distance: 44.8
click at [144, 88] on div "Instagram M2 and 白 ******** 台灣 搜尋 searchOperator 插入語法 完全符合 "" 聯集 OR 交集 AND 排除 -…" at bounding box center [381, 76] width 601 height 66
paste input "search"
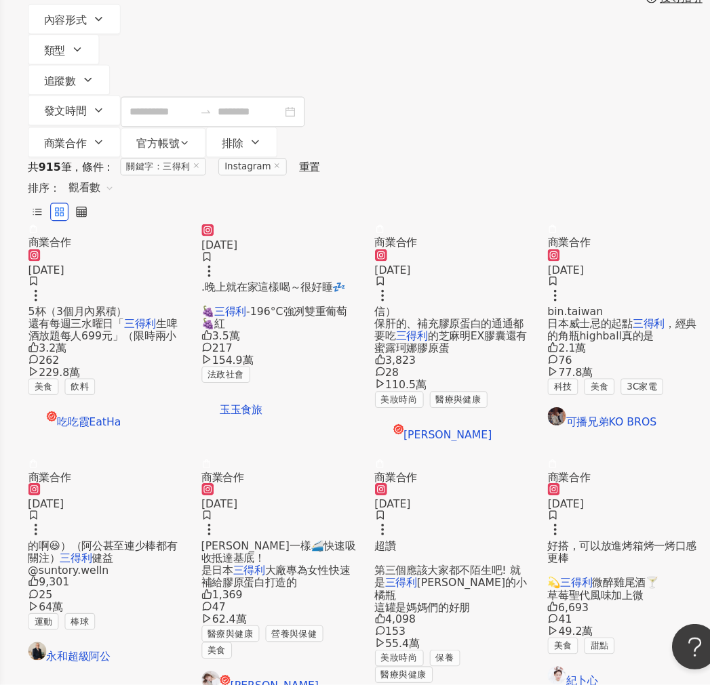
scroll to position [201, 0]
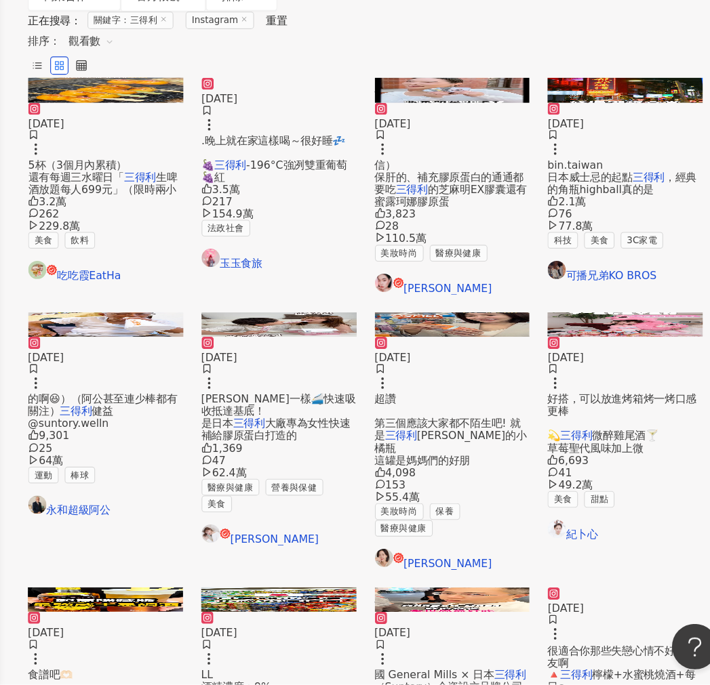
click at [478, 506] on div "2024/10/6 超讚 第三個應該大家都不陌生吧! 就是 三得利 蜜得絲的小橘瓶 這罐是媽媽們的好朋 4,098 153 55.4萬 美妝時尚 保養 醫療與…" at bounding box center [459, 478] width 138 height 207
click at [464, 468] on span "超讚 第三個應該大家都不陌生吧! 就是" at bounding box center [455, 446] width 130 height 43
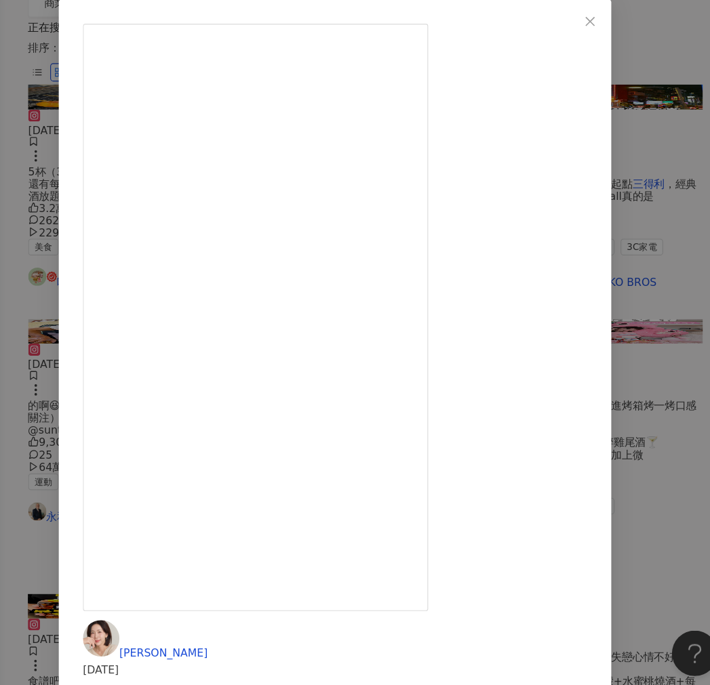
scroll to position [367, 0]
click at [674, 353] on div "蘇斉李 2024/10/6 4,098 153 55.4萬 查看原始貼文" at bounding box center [355, 342] width 710 height 685
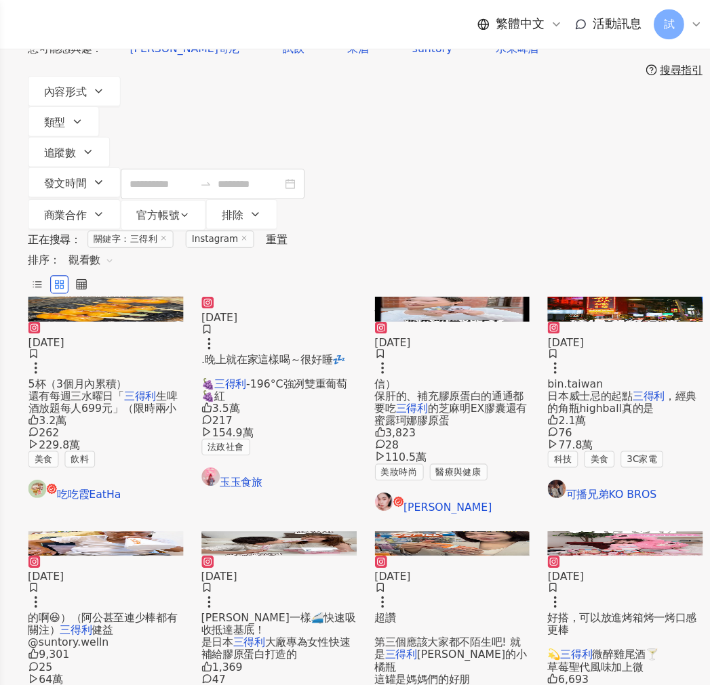
scroll to position [0, 0]
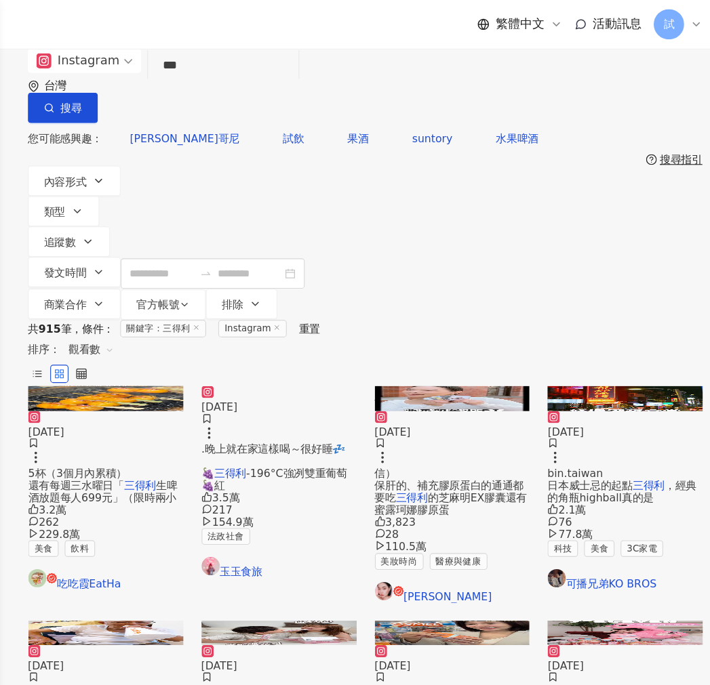
drag, startPoint x: 262, startPoint y: 83, endPoint x: 161, endPoint y: 73, distance: 102.2
click at [161, 73] on div "Instagram 三得利 *** 台灣 搜尋 searchOperator 插入語法 完全符合 "" 聯集 OR 交集 AND 排除 - 群組 {}" at bounding box center [381, 76] width 601 height 66
paste input "*****"
click at [223, 73] on input "********" at bounding box center [255, 58] width 123 height 29
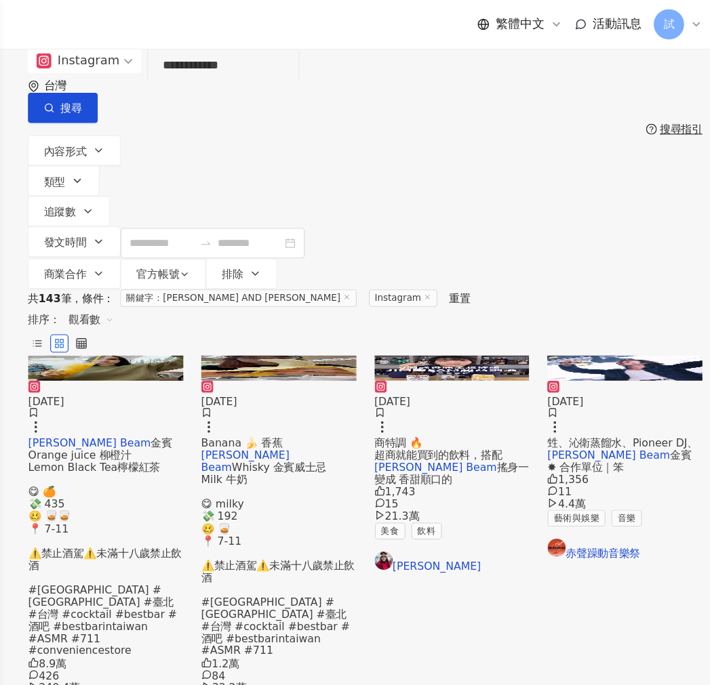
click at [443, 395] on span "商特調 🔥 超商就能買到的飲料，搭配" at bounding box center [447, 401] width 114 height 22
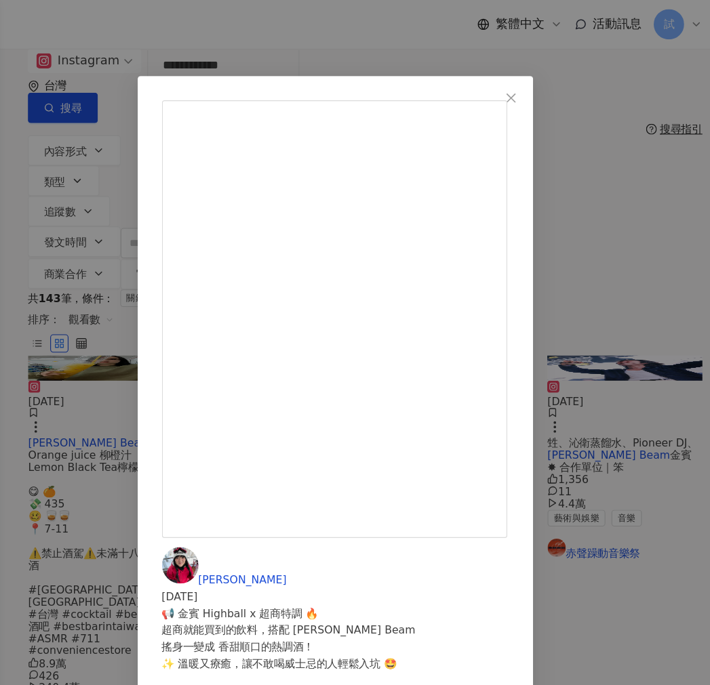
click at [675, 296] on div "Karen Hsiao 2025/3/25 📢 金賓 Highball x 超商特調 🔥 超商就能買到的飲料，搭配 Jim Beam 搖身一變成 香甜順口的熱…" at bounding box center [355, 342] width 710 height 685
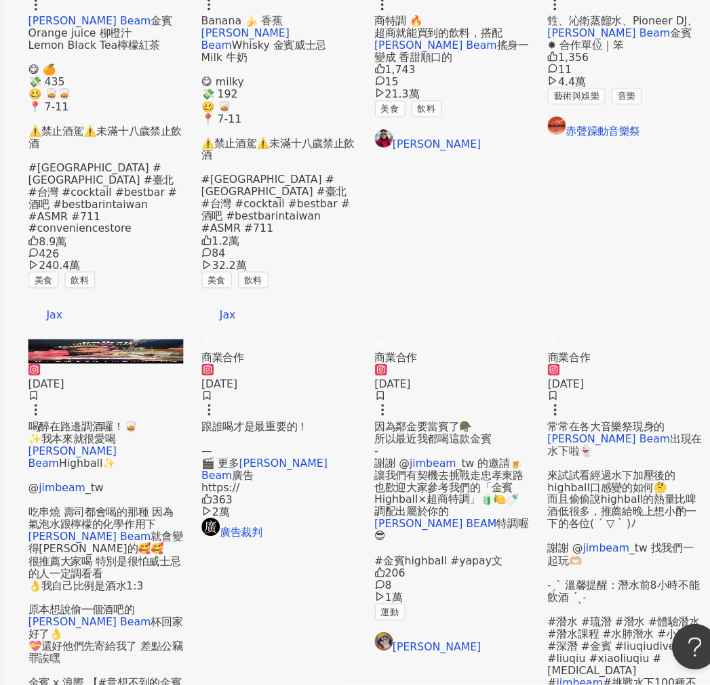
scroll to position [336, 0]
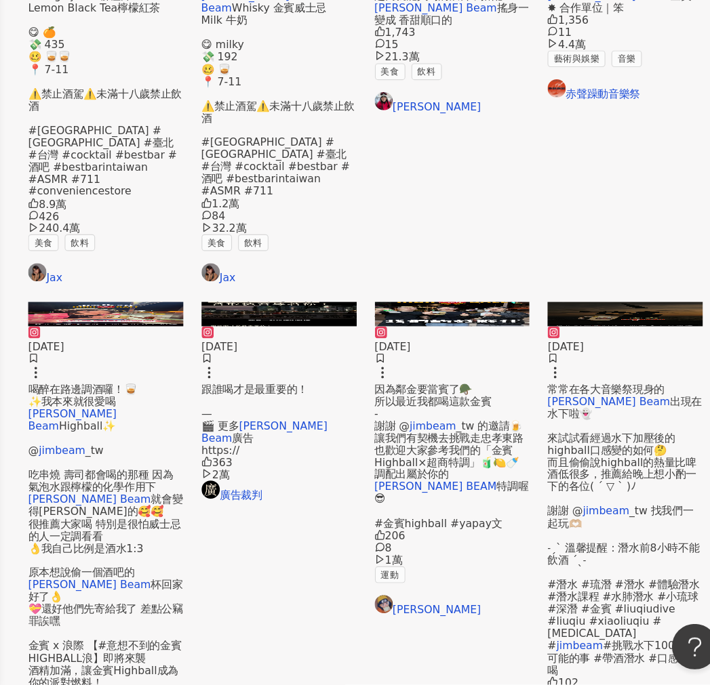
click at [463, 449] on mark "jimbeam" at bounding box center [442, 454] width 41 height 11
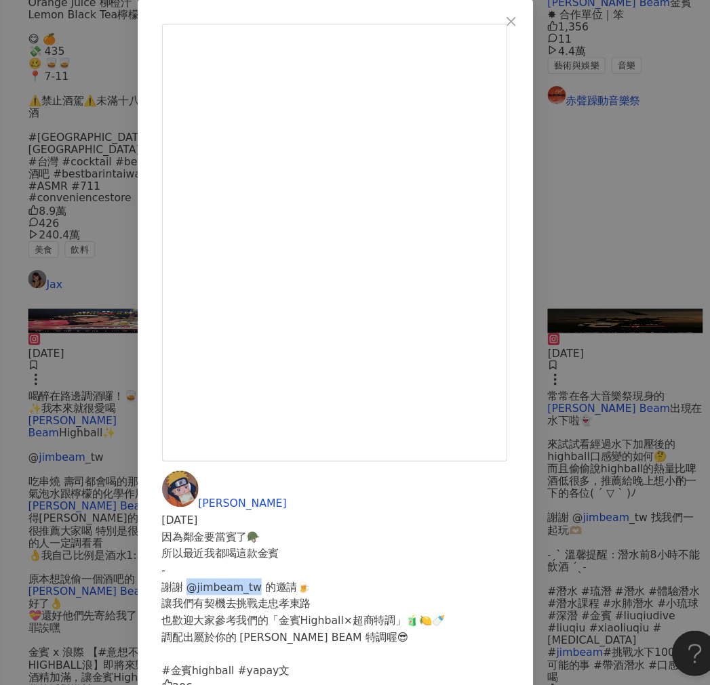
drag, startPoint x: 467, startPoint y: 194, endPoint x: 403, endPoint y: 188, distance: 64.0
click at [403, 540] on div "因為鄰金要當賓了🪖 所以最近我都喝這款金賓 - 謝謝 @jimbeam_tw 的邀請🍺 讓我們有契機去挑戰走忠孝東路 也歡迎大家參考我們的「金賓Highbal…" at bounding box center [355, 607] width 309 height 134
copy div "jimbeam_tw"
click at [371, 458] on div "周宸宇 2025/4/24 因為鄰金要當賓了🪖 所以最近我都喝這款金賓 - 謝謝 @jimbeam_tw 的邀請🍺 讓我們有契機去挑戰走忠孝東路 也歡迎大家參…" at bounding box center [355, 342] width 710 height 685
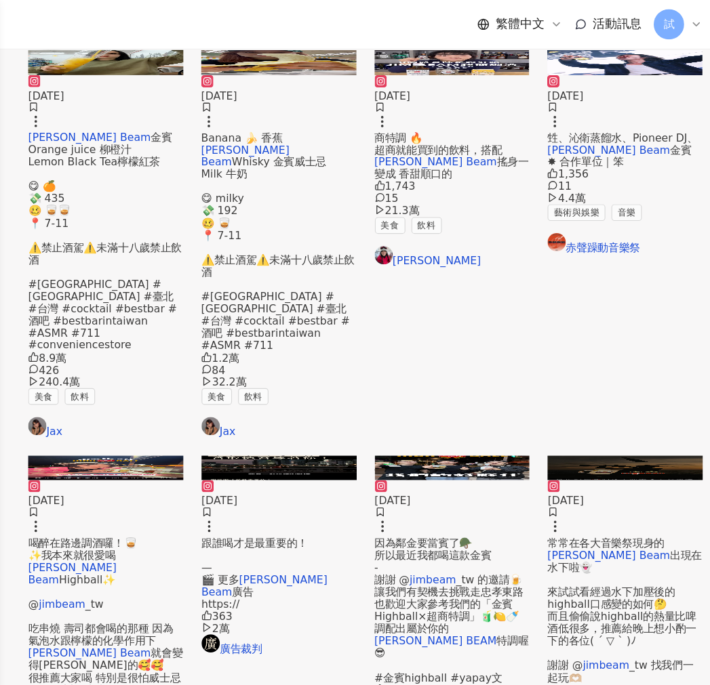
scroll to position [0, 0]
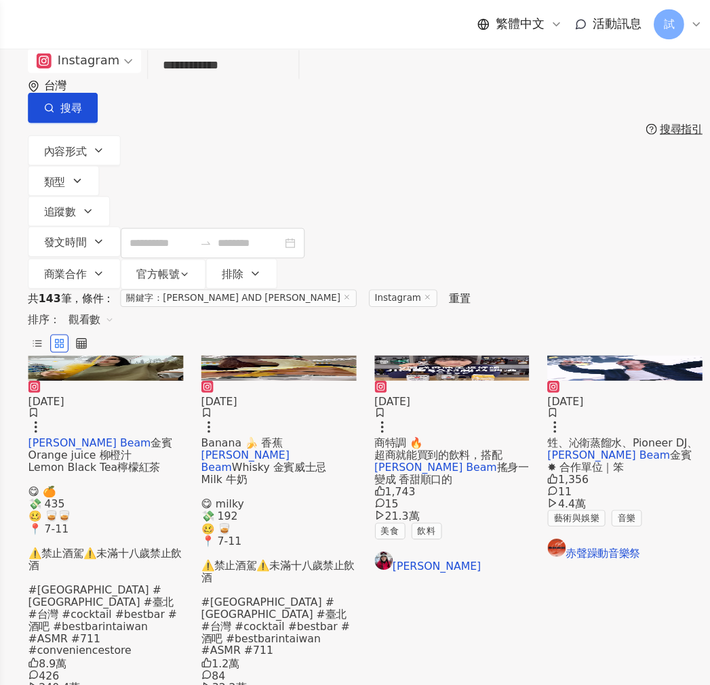
drag, startPoint x: 165, startPoint y: 87, endPoint x: 152, endPoint y: 89, distance: 13.0
click at [152, 89] on div "**********" at bounding box center [381, 76] width 601 height 66
paste input "search"
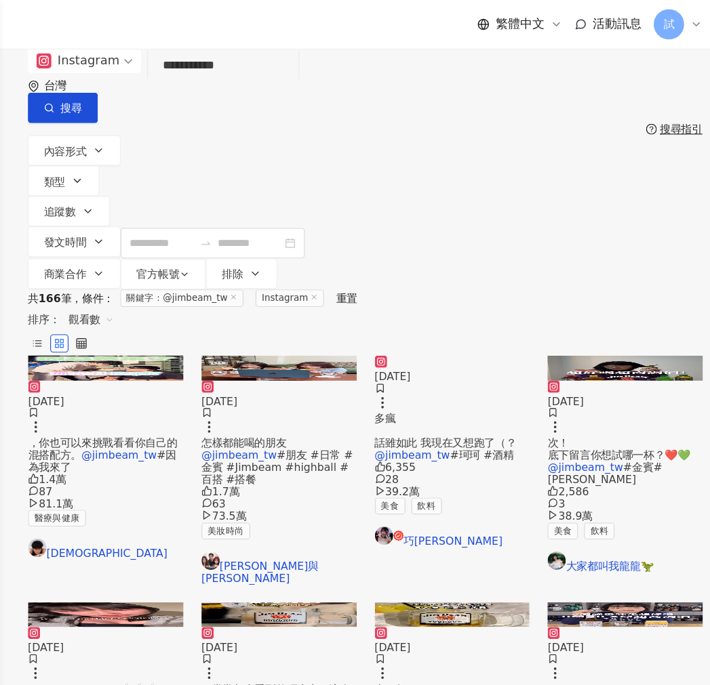
drag, startPoint x: 276, startPoint y: 80, endPoint x: 115, endPoint y: 89, distance: 160.9
click at [115, 89] on div "**********" at bounding box center [381, 76] width 601 height 66
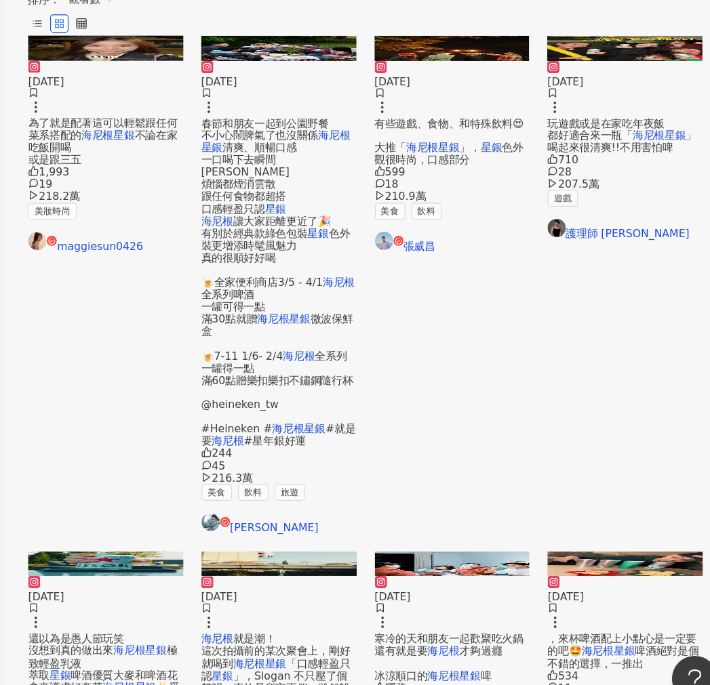
scroll to position [266, 0]
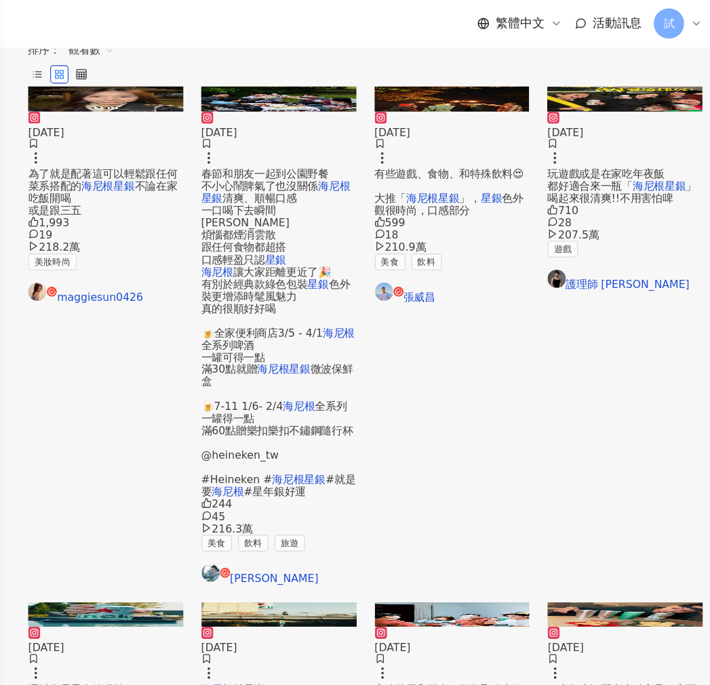
click at [628, 610] on span "，來杯啤酒配上小點心是一定要的吧🤩" at bounding box center [610, 621] width 133 height 22
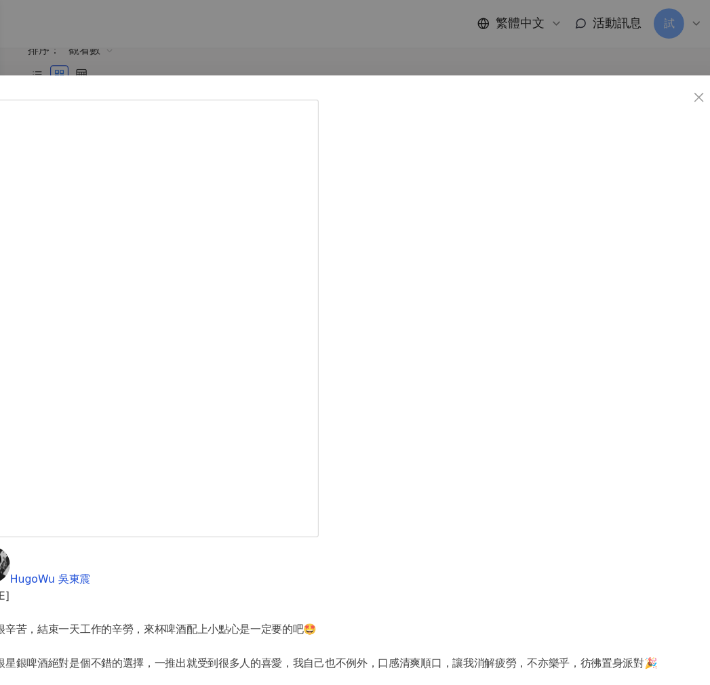
scroll to position [24, 0]
drag, startPoint x: 388, startPoint y: 394, endPoint x: 411, endPoint y: 388, distance: 24.3
click at [411, 540] on div "/ 賺錢很辛苦，結束一天工作的辛勞，來杯啤酒配上小點心是一定要的吧🤩 海尼根星銀啤酒絕對是個不錯的選擇，一推出就受到很多人的喜愛，我自己也不例外，口感清爽順口…" at bounding box center [355, 644] width 645 height 209
drag, startPoint x: 365, startPoint y: 478, endPoint x: 264, endPoint y: 354, distance: 160.4
click at [365, 478] on div "HugoWu 吳東震 2024/1/31 / 賺錢很辛苦，結束一天工作的辛勞，來杯啤酒配上小點心是一定要的吧🤩 海尼根星銀啤酒絕對是個不錯的選擇，一推出就受到…" at bounding box center [355, 342] width 710 height 685
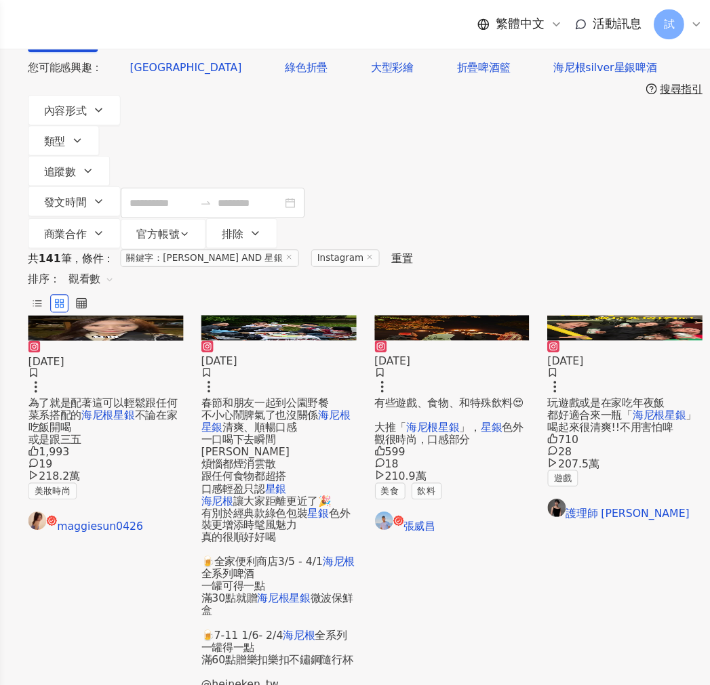
scroll to position [0, 0]
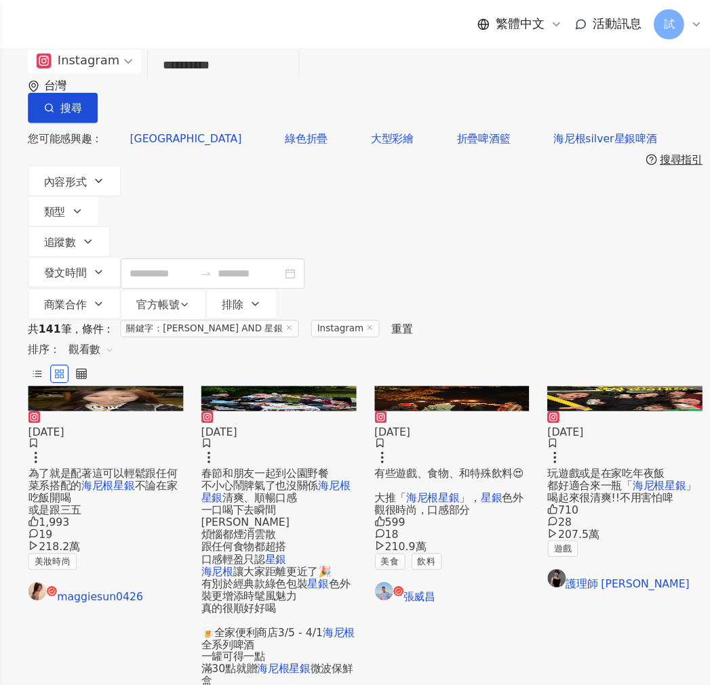
drag, startPoint x: 308, startPoint y: 91, endPoint x: 87, endPoint y: 65, distance: 222.5
click at [79, 84] on div "**********" at bounding box center [381, 164] width 655 height 242
paste input "search"
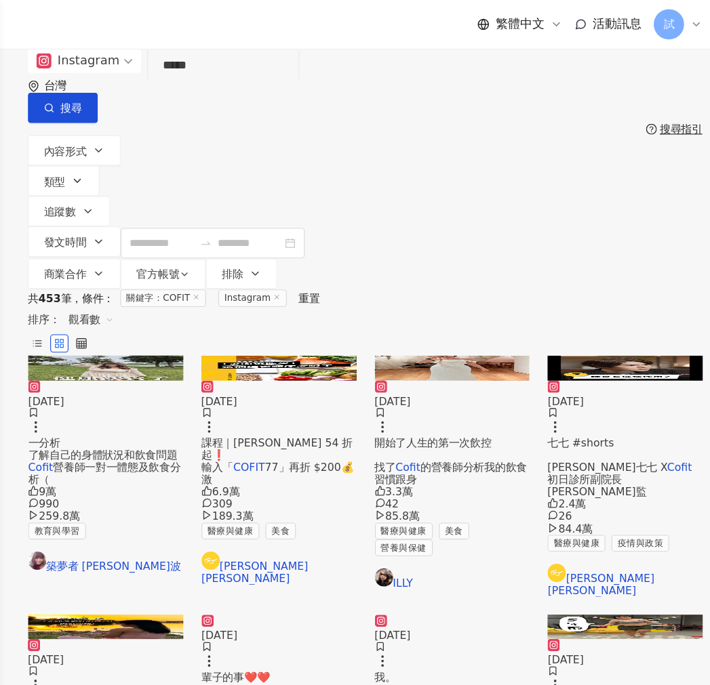
click at [104, 411] on mark "Cofit" at bounding box center [92, 416] width 22 height 11
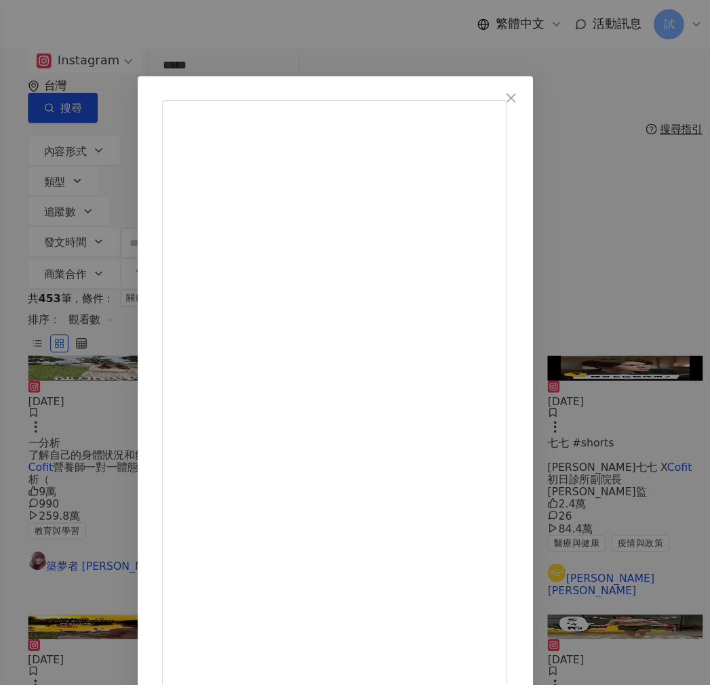
scroll to position [9, 0]
drag, startPoint x: 421, startPoint y: 447, endPoint x: 466, endPoint y: 443, distance: 44.9
copy div "fit.me 首頁"
click at [385, 30] on div "築夢者 夸克波波 2024/12/20 改變從現在開始💪 我會參加這個課程是因為想決定好好重視自己的健康 開始每天記錄我的飲食與運動 學習正確的營養知識 與我…" at bounding box center [355, 342] width 710 height 685
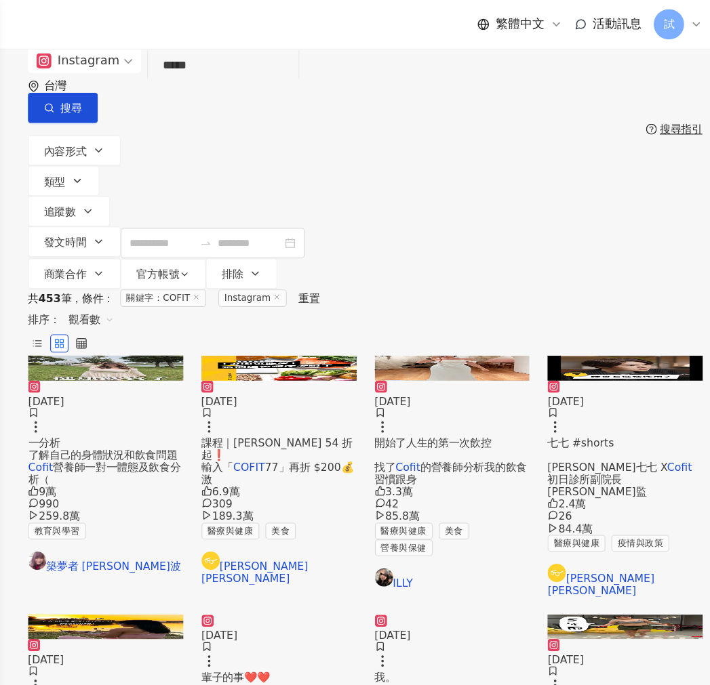
drag, startPoint x: 323, startPoint y: 90, endPoint x: 144, endPoint y: 106, distance: 180.3
click at [144, 106] on div "Instagram COFIT ***** 台灣 搜尋 searchOperator 插入語法 完全符合 "" 聯集 OR 交集 AND 排除 - 群組 {}…" at bounding box center [381, 150] width 655 height 215
paste input "search"
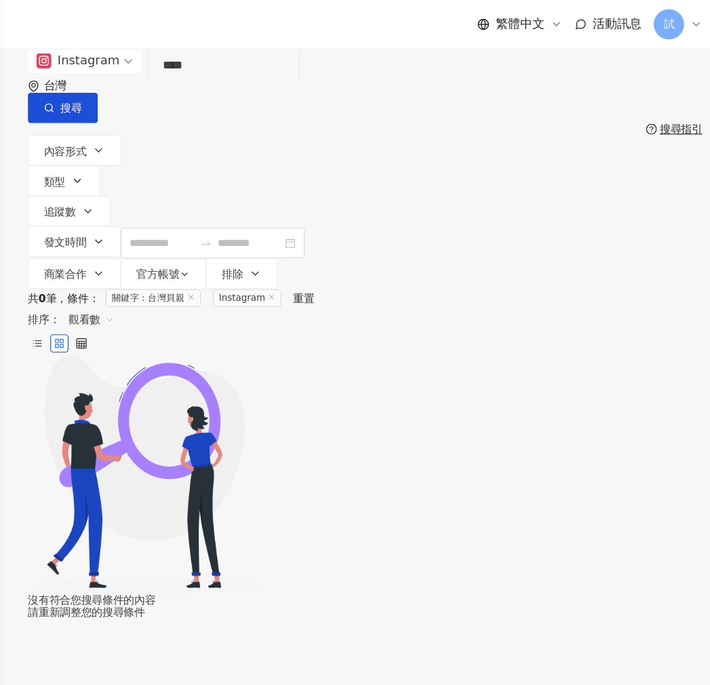
drag, startPoint x: 224, startPoint y: 87, endPoint x: 180, endPoint y: 87, distance: 43.4
click at [180, 87] on div "Instagram **** 台灣 搜尋 searchOperator 插入語法 完全符合 "" 聯集 OR 交集 AND 排除 - 群組 {}" at bounding box center [381, 76] width 601 height 66
paste input "******"
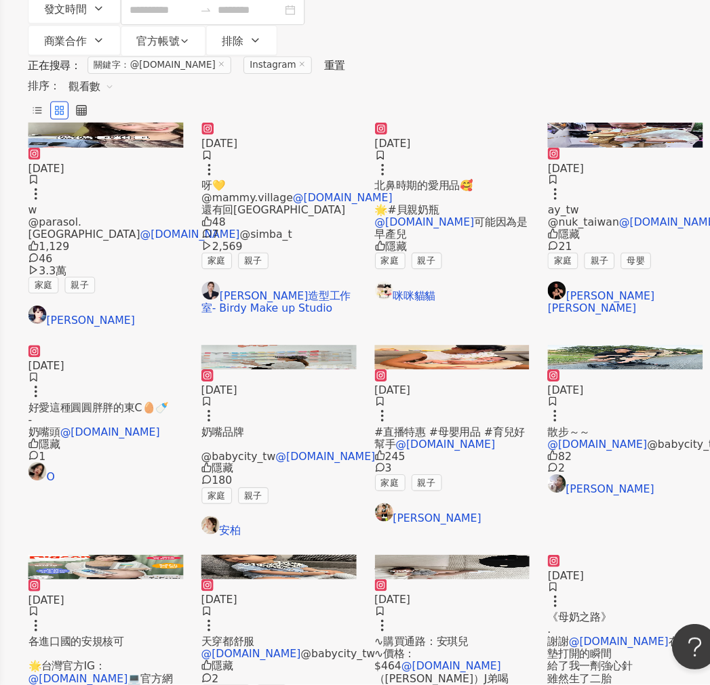
click at [446, 476] on span "#直播特惠 #母嬰用品 #育兒好幫手" at bounding box center [457, 465] width 134 height 22
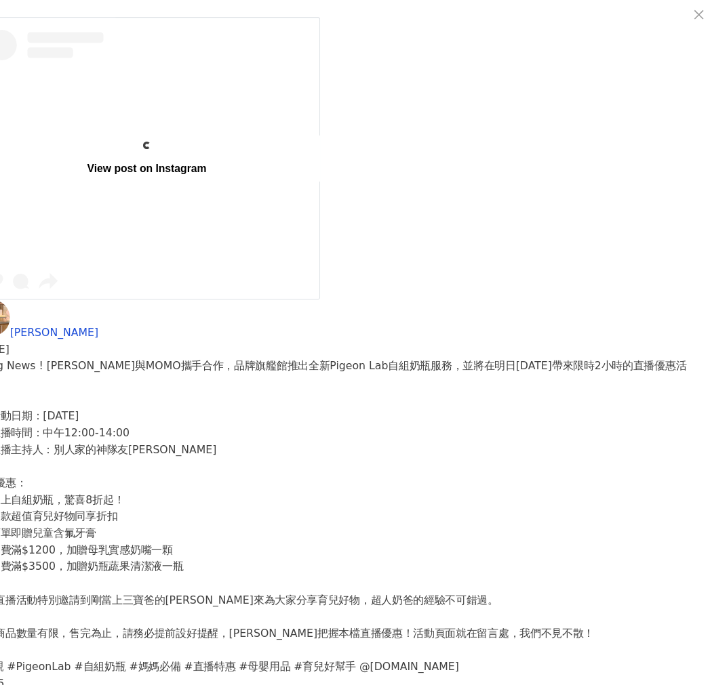
scroll to position [134, 0]
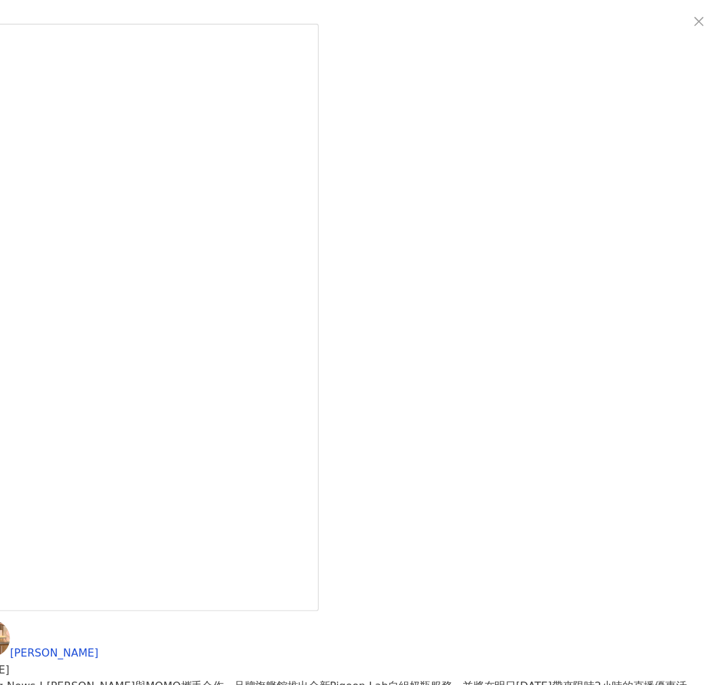
drag, startPoint x: 157, startPoint y: 619, endPoint x: 58, endPoint y: 541, distance: 125.4
click at [156, 619] on div "江振愷 2024/7/4 📣Big News ! 貝親與MOMO攜手合作，品牌旗艦館推出全新Pigeon Lab自組奶瓶服務，並將在明日7月5日帶來限時2小時…" at bounding box center [355, 342] width 710 height 685
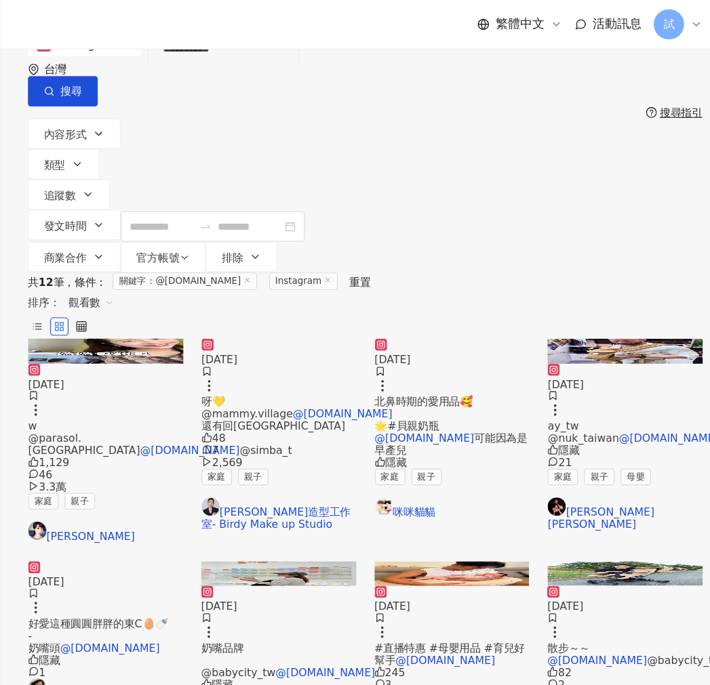
scroll to position [0, 0]
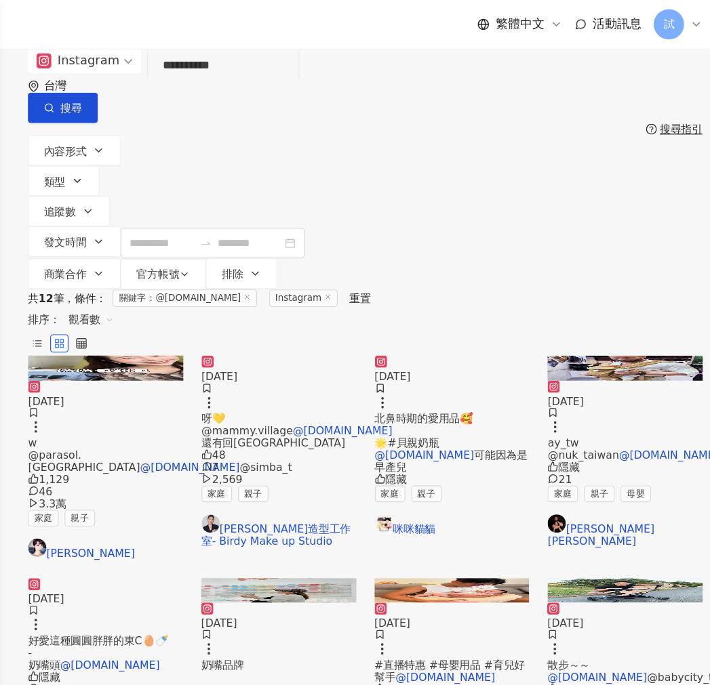
drag, startPoint x: 277, startPoint y: 81, endPoint x: 119, endPoint y: 77, distance: 158.0
click at [119, 77] on div "**********" at bounding box center [381, 76] width 601 height 66
paste input "search"
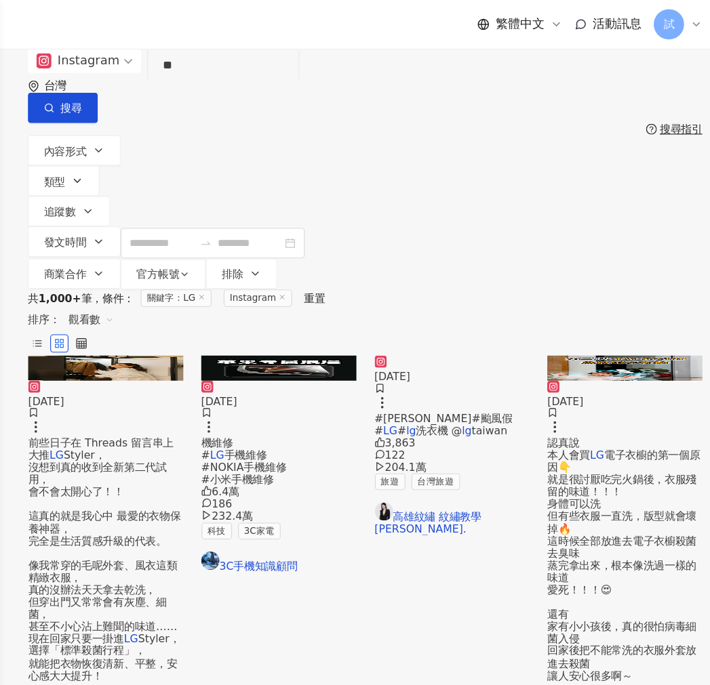
click at [146, 397] on span "前些日子在 Threads 留言串上大推" at bounding box center [145, 401] width 129 height 22
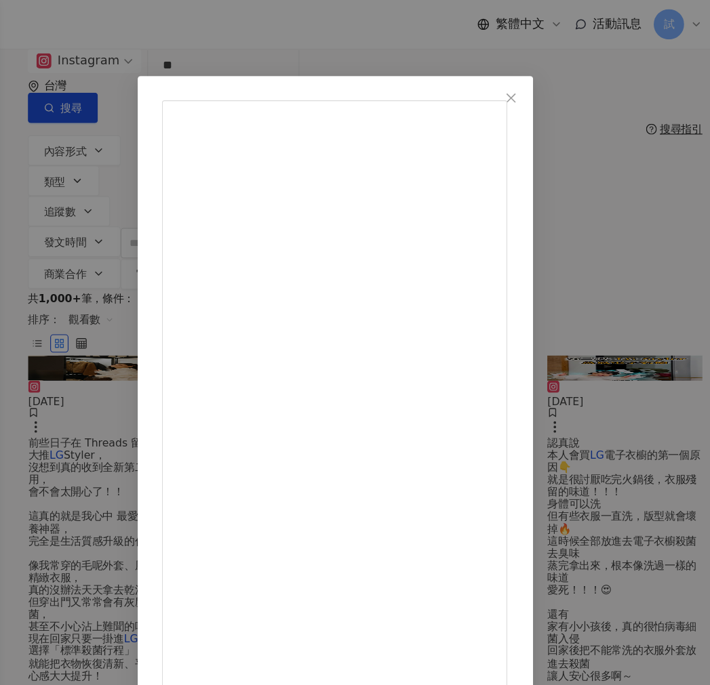
scroll to position [278, 0]
drag, startPoint x: 480, startPoint y: 527, endPoint x: 521, endPoint y: 525, distance: 41.4
copy div "LGStyler"
click at [332, 28] on div "陳艾琳 2025/4/11 2,173 61 327.8萬 查看原始貼文" at bounding box center [355, 342] width 710 height 685
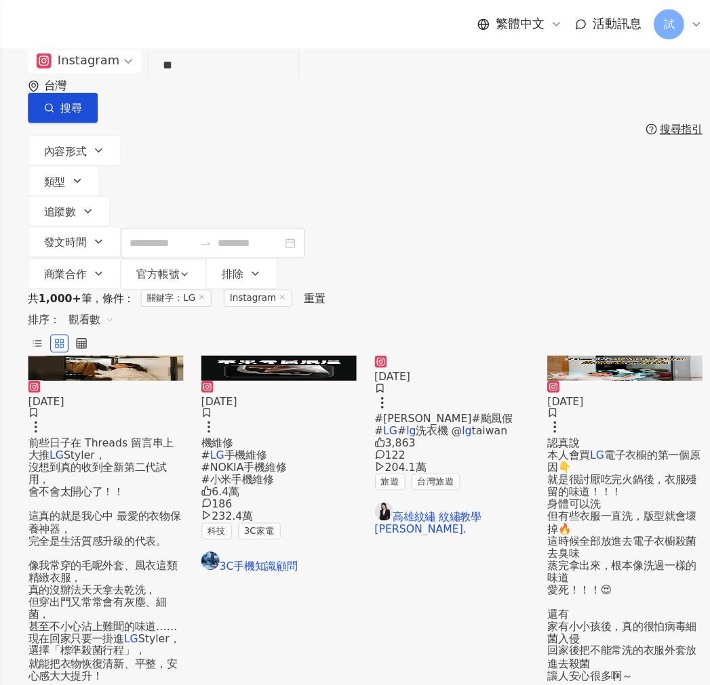
drag, startPoint x: 248, startPoint y: 77, endPoint x: 131, endPoint y: 85, distance: 116.9
click at [131, 85] on div "Instagram LG ** 台灣 搜尋 searchOperator 插入語法 完全符合 "" 聯集 OR 交集 AND 排除 - 群組 {}" at bounding box center [381, 76] width 601 height 66
paste input "******"
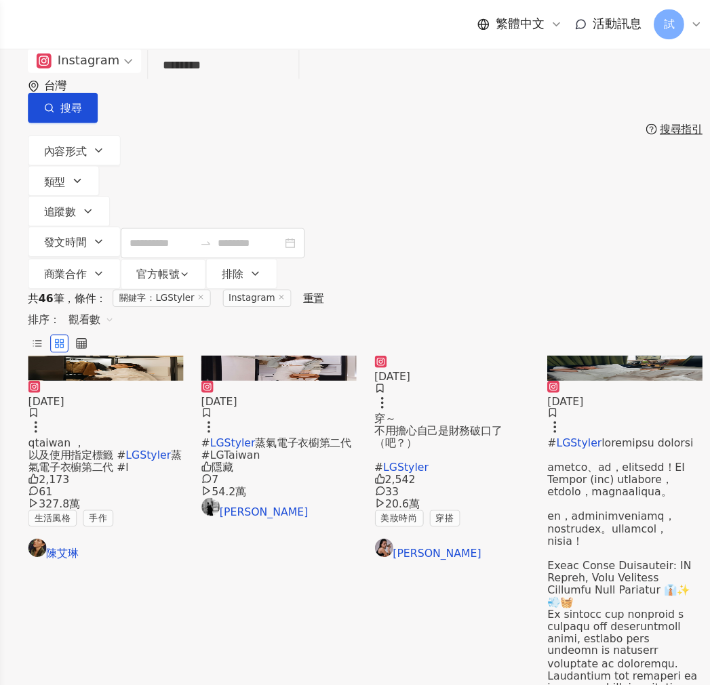
drag, startPoint x: 269, startPoint y: 77, endPoint x: 199, endPoint y: 77, distance: 70.5
click at [199, 73] on input "********" at bounding box center [255, 58] width 123 height 29
paste input "search"
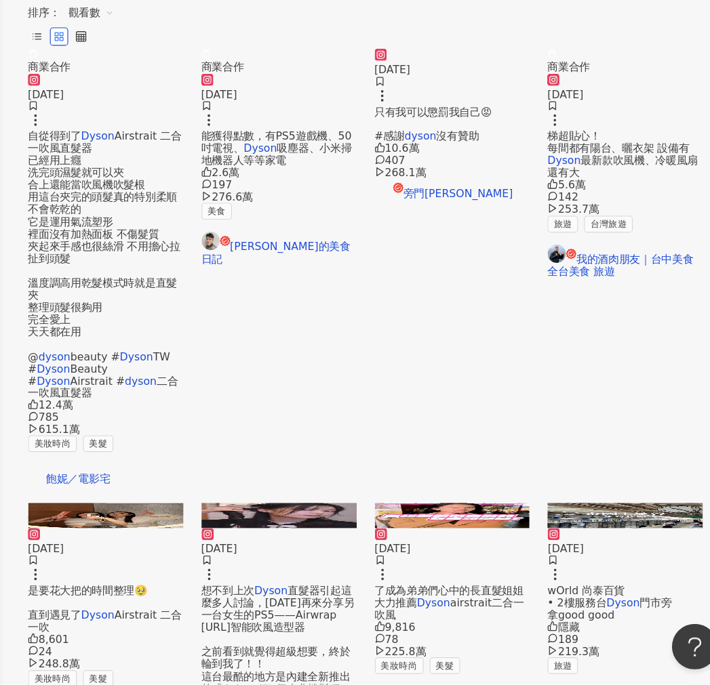
scroll to position [201, 0]
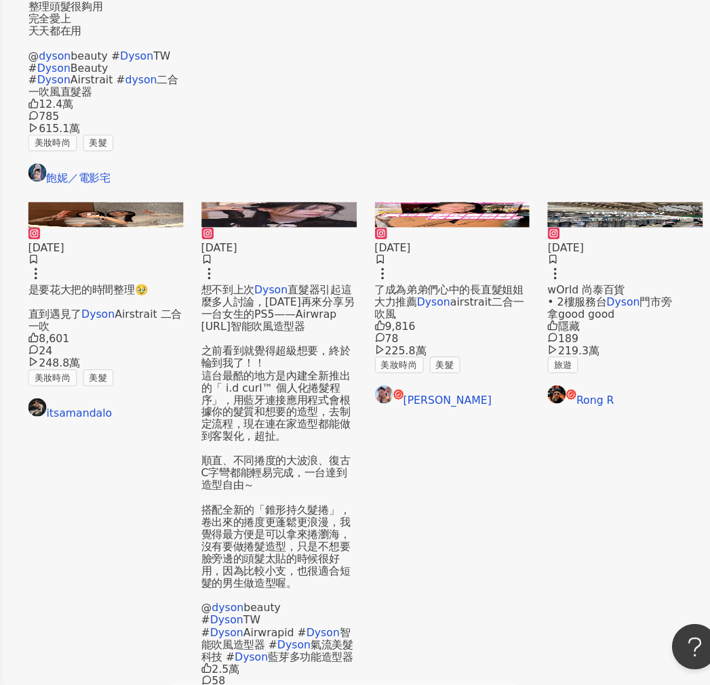
scroll to position [470, 0]
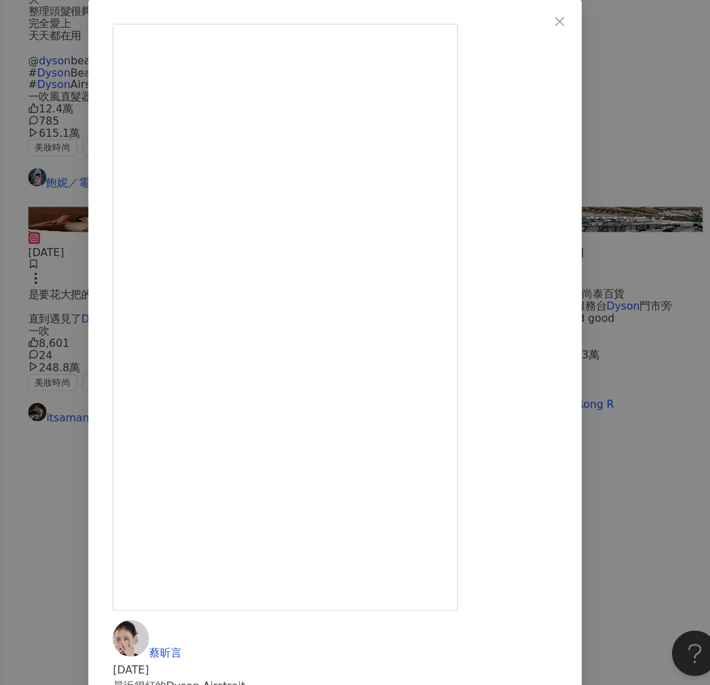
scroll to position [99, 0]
drag, startPoint x: 447, startPoint y: 509, endPoint x: 375, endPoint y: 514, distance: 72.0
copy div "@dysonbeauty"
click at [675, 420] on div "蔡昕言 2024/7/11 最近很紅的Dyson Airstrait （二合一吹風直髮器） 給超級笨手笨腳的直男舜試用 一開始還夾到我的耳朵？ 但還好三兩下就…" at bounding box center [355, 342] width 710 height 685
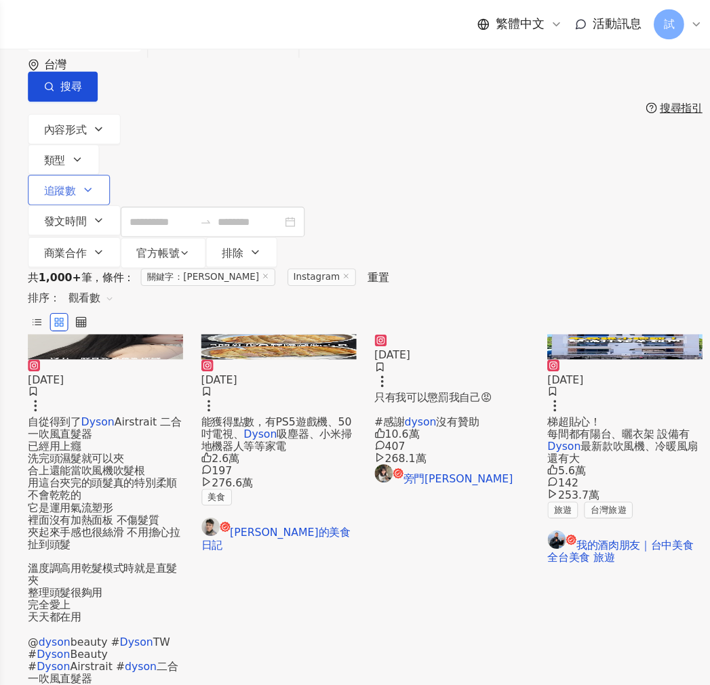
scroll to position [0, 0]
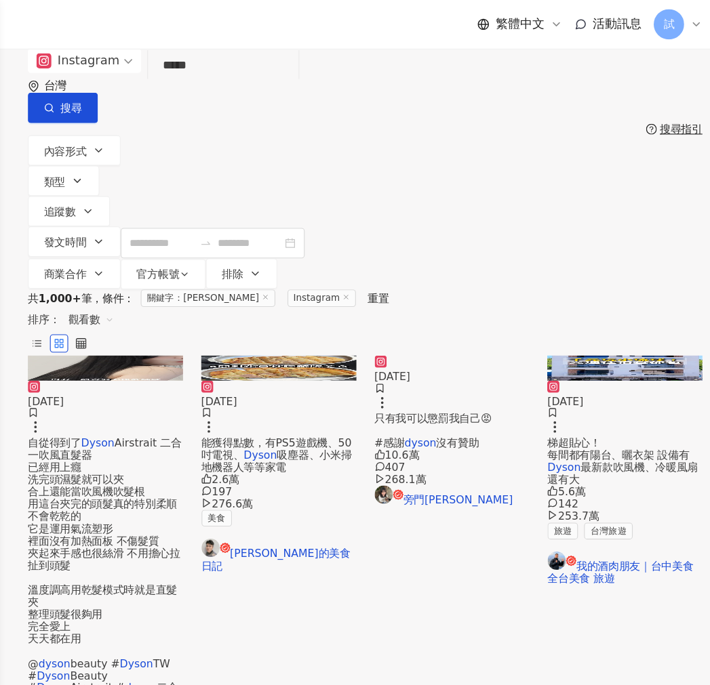
drag, startPoint x: 236, startPoint y: 87, endPoint x: 158, endPoint y: 92, distance: 78.1
click at [158, 92] on div "Instagram Dyson ***** 台灣 搜尋 searchOperator 插入語法 完全符合 "" 聯集 OR 交集 AND 排除 - 群組 {}" at bounding box center [381, 76] width 601 height 66
paste input "*******"
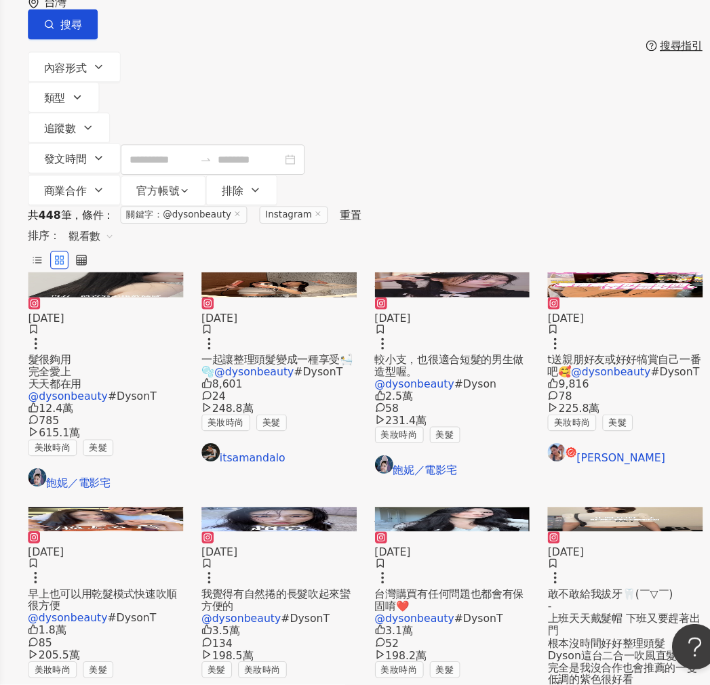
drag, startPoint x: 288, startPoint y: 88, endPoint x: 38, endPoint y: 111, distance: 251.2
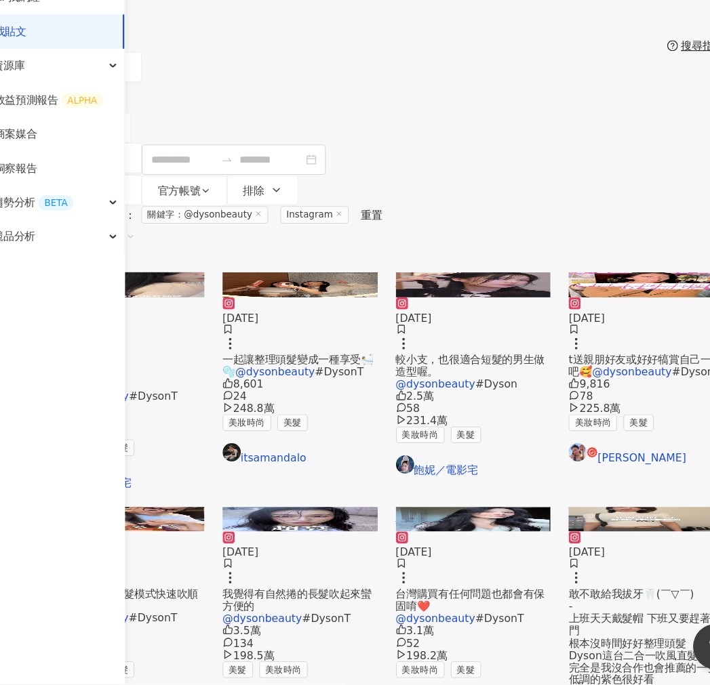
paste input "search"
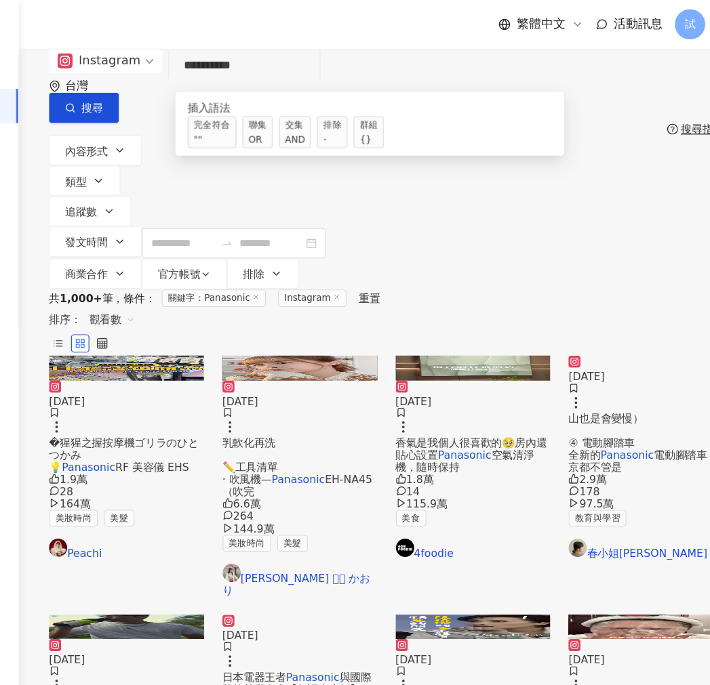
drag, startPoint x: 155, startPoint y: 88, endPoint x: 125, endPoint y: 95, distance: 29.9
click at [125, 95] on div "Instagram ********* 台灣 搜尋 searchOperator 插入語法 完全符合 "" 聯集 OR 交集 AND 排除 - 群組 {}" at bounding box center [381, 76] width 601 height 66
paste input "search"
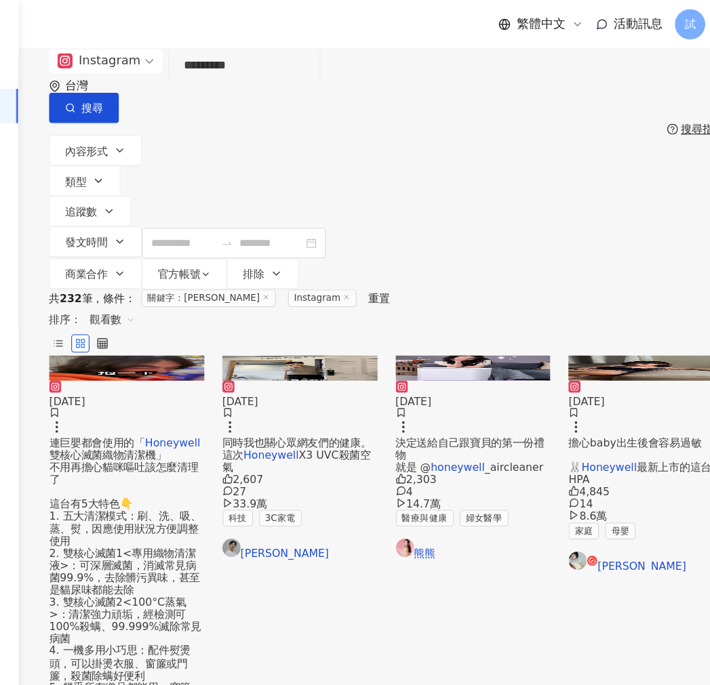
drag, startPoint x: 260, startPoint y: 77, endPoint x: 121, endPoint y: 55, distance: 141.3
click at [121, 55] on div "Instagram Honeywell ********* 台灣 搜尋 searchOperator 插入語法 完全符合 "" 聯集 OR 交集 AND 排除…" at bounding box center [381, 150] width 655 height 215
paste input "search"
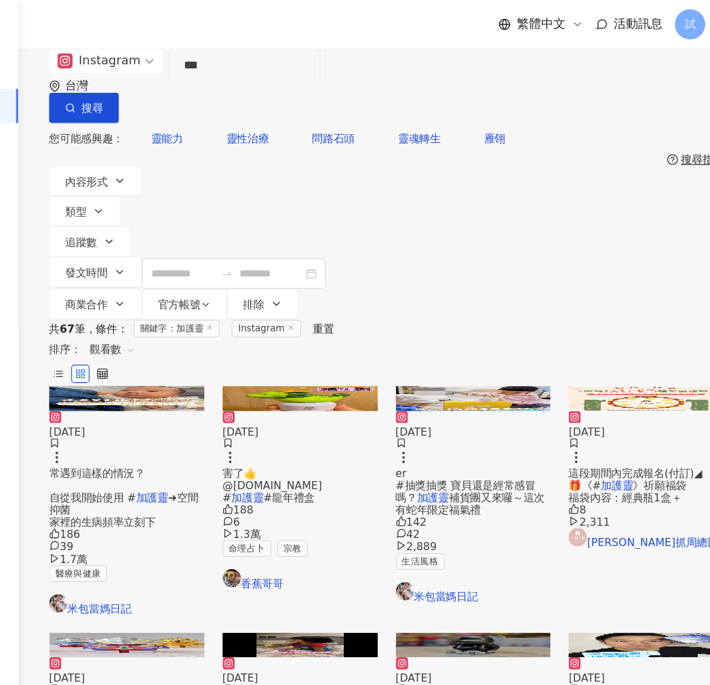
drag, startPoint x: 216, startPoint y: 73, endPoint x: 153, endPoint y: 73, distance: 62.4
click at [153, 73] on div "Instagram 加護靈 *** 台灣 搜尋 searchOperator 插入語法 完全符合 "" 聯集 OR 交集 AND 排除 - 群組 {}" at bounding box center [381, 76] width 601 height 66
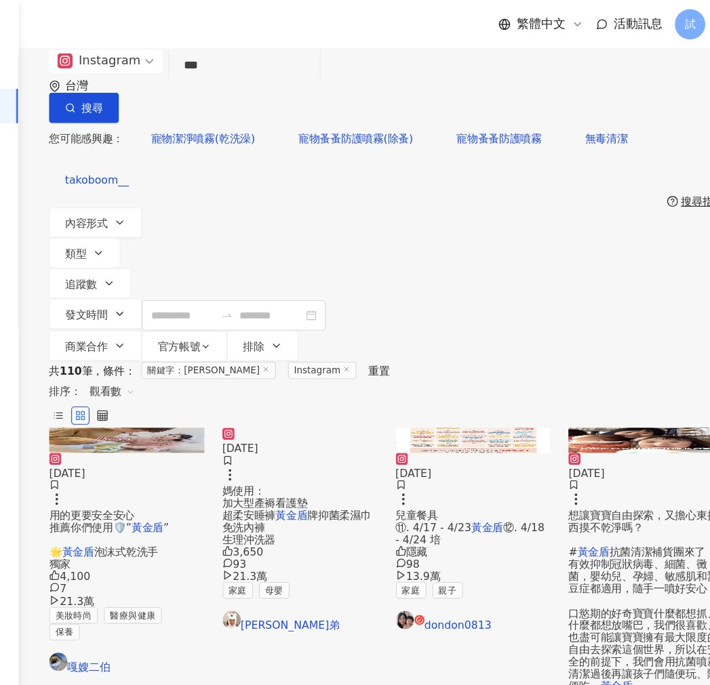
drag, startPoint x: 197, startPoint y: 86, endPoint x: 181, endPoint y: 89, distance: 16.5
click at [181, 88] on div "Instagram 黃金盾 *** 台灣 搜尋 searchOperator 插入語法 完全符合 "" 聯集 OR 交集 AND 排除 - 群組 {}" at bounding box center [381, 76] width 601 height 66
paste input "*"
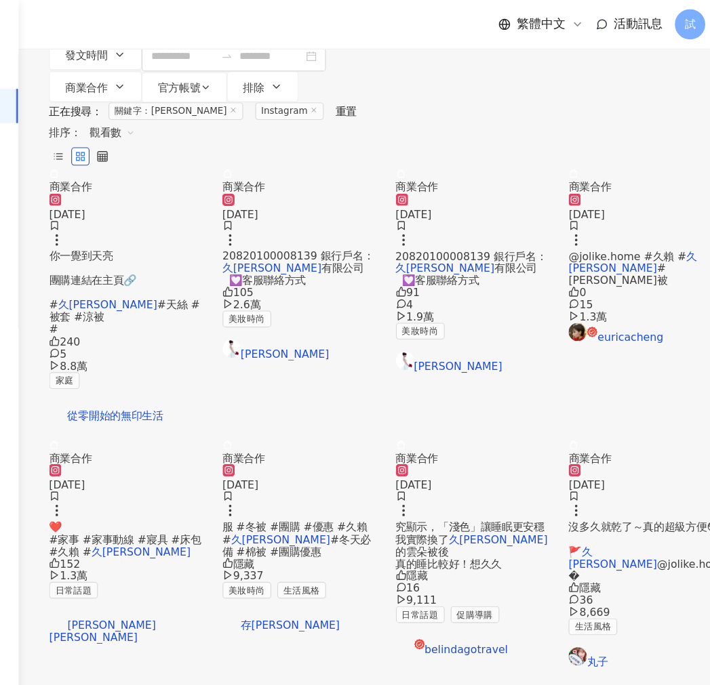
scroll to position [27, 0]
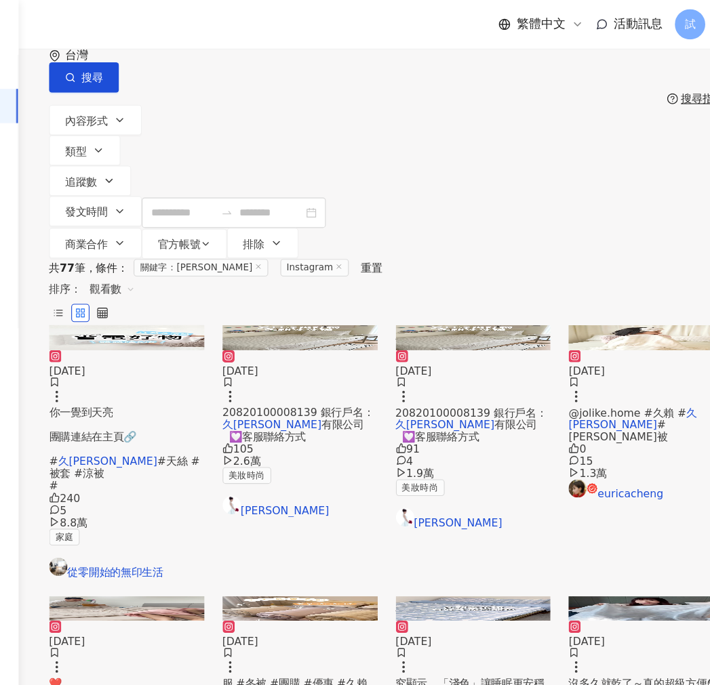
drag, startPoint x: 108, startPoint y: 60, endPoint x: 110, endPoint y: 32, distance: 27.8
click at [64, 58] on div "Instagram **** 台灣 搜尋 searchOperator 插入語法 完全符合 "" 聯集 OR 交集 AND 排除 - 群組 {} 搜尋指引 內…" at bounding box center [381, 123] width 655 height 215
paste input "search"
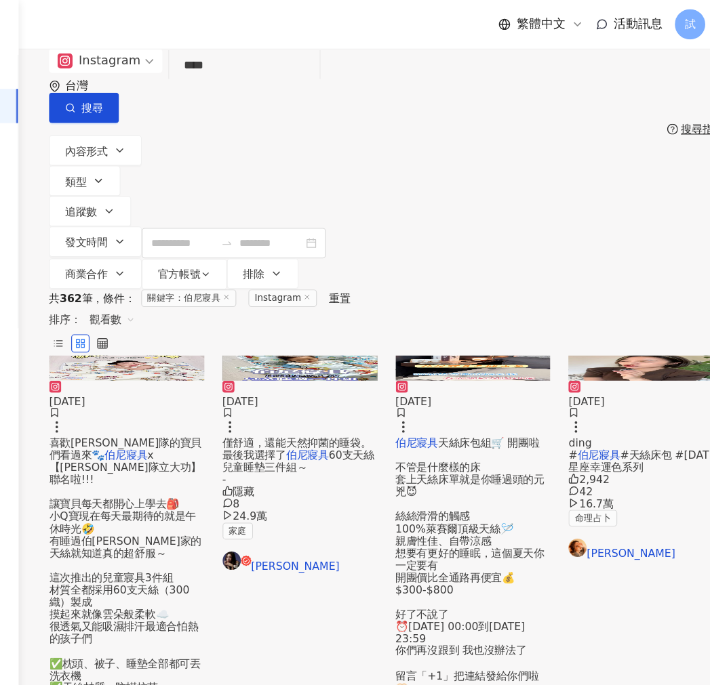
drag, startPoint x: 232, startPoint y: 83, endPoint x: 168, endPoint y: 71, distance: 65.5
click at [168, 71] on div "Instagram 伯尼寢具 **** 台灣 搜尋 searchOperator 插入語法 完全符合 "" 聯集 OR 交集 AND 排除 - 群組 {}" at bounding box center [381, 76] width 601 height 66
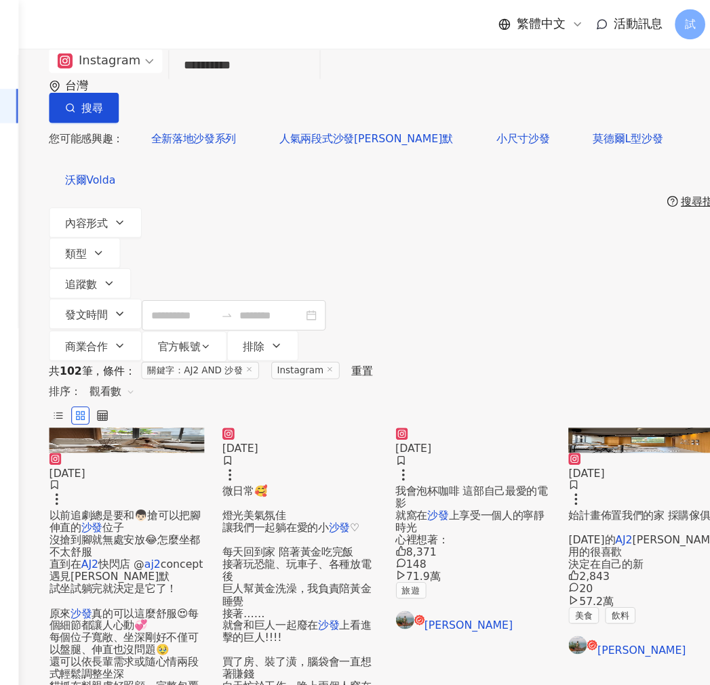
drag, startPoint x: 230, startPoint y: 71, endPoint x: 167, endPoint y: 73, distance: 63.1
click at [167, 73] on div "**********" at bounding box center [381, 76] width 601 height 66
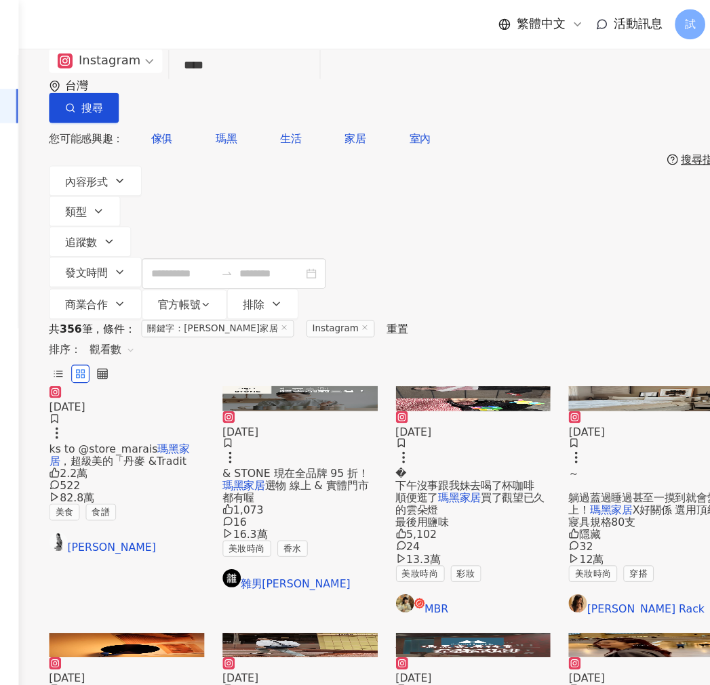
drag, startPoint x: 211, startPoint y: 85, endPoint x: 161, endPoint y: 92, distance: 50.0
click at [161, 92] on div "Instagram 瑪黑家居 **** 台灣 搜尋 searchOperator 插入語法 完全符合 "" 聯集 OR 交集 AND 排除 - 群組 {}" at bounding box center [381, 76] width 601 height 66
paste input "search"
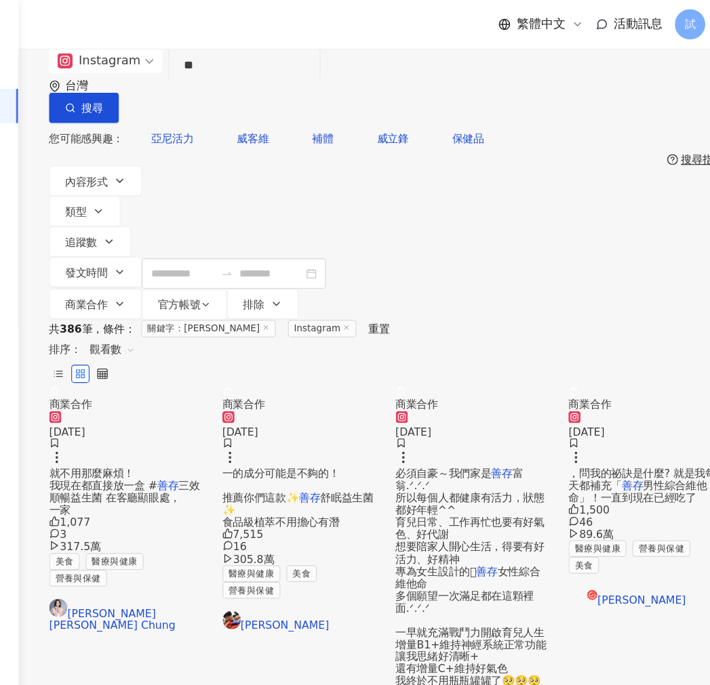
type input "*"
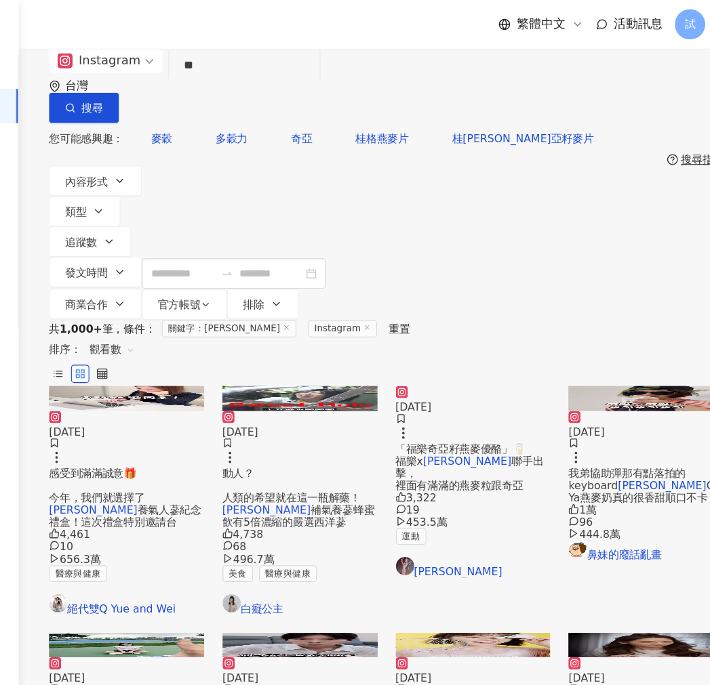
drag, startPoint x: 267, startPoint y: 86, endPoint x: 195, endPoint y: 92, distance: 72.1
click at [195, 73] on input "**" at bounding box center [255, 58] width 123 height 29
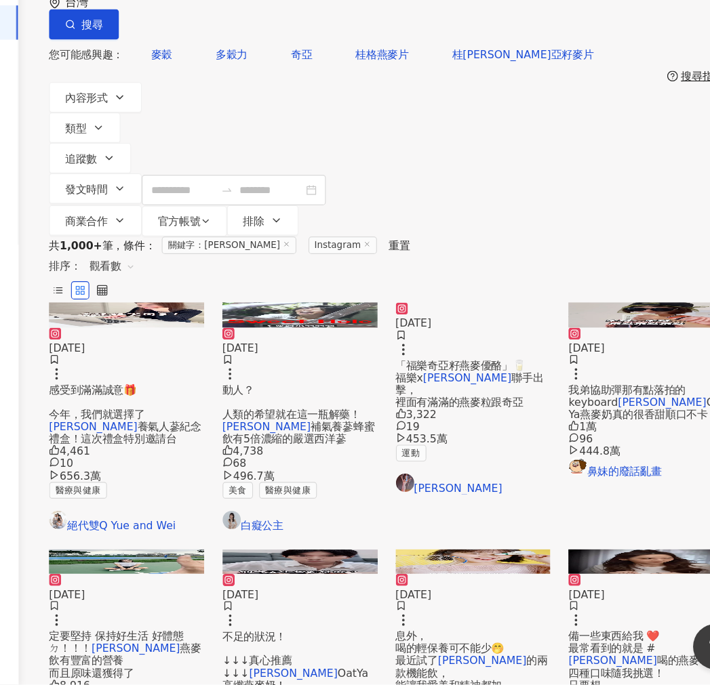
paste input "******"
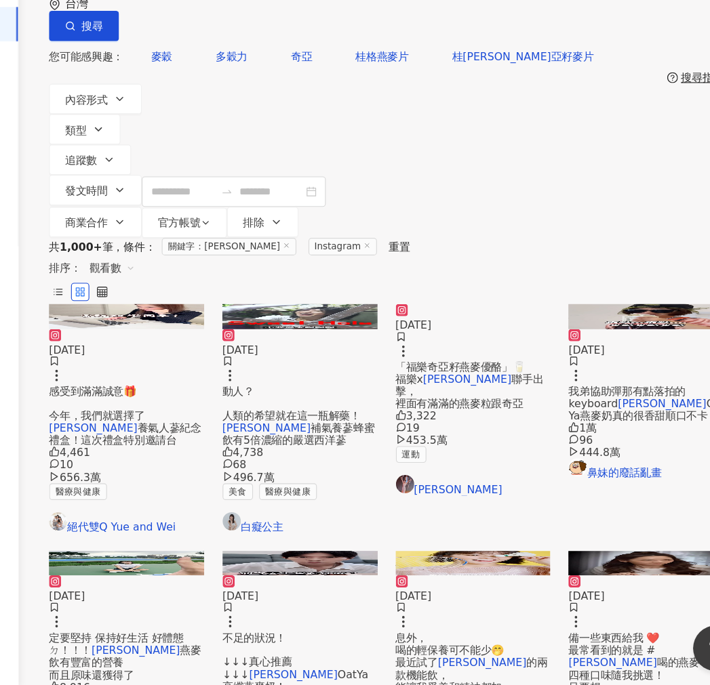
click at [237, 73] on input "********" at bounding box center [255, 58] width 123 height 29
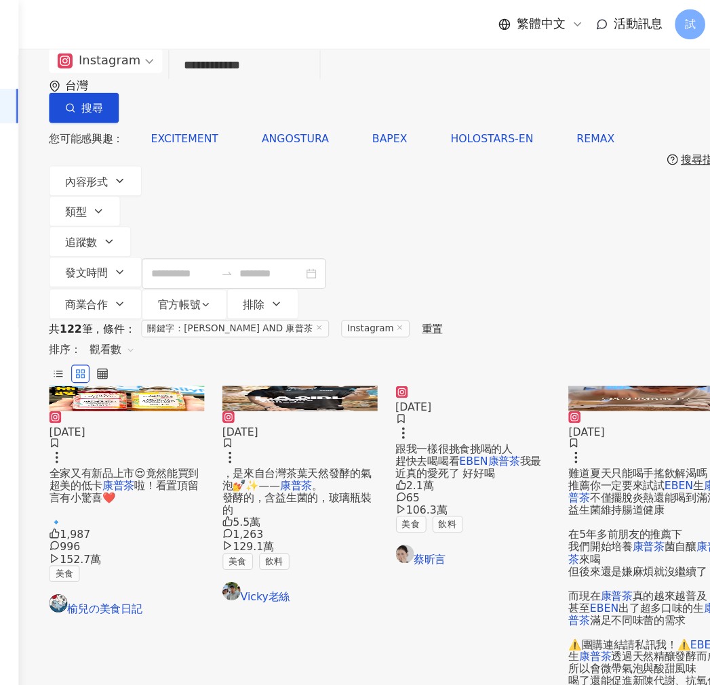
drag, startPoint x: 304, startPoint y: 88, endPoint x: 198, endPoint y: 93, distance: 106.5
click at [198, 73] on input "**********" at bounding box center [255, 58] width 123 height 29
paste input "search"
click at [233, 73] on input "********" at bounding box center [255, 58] width 123 height 29
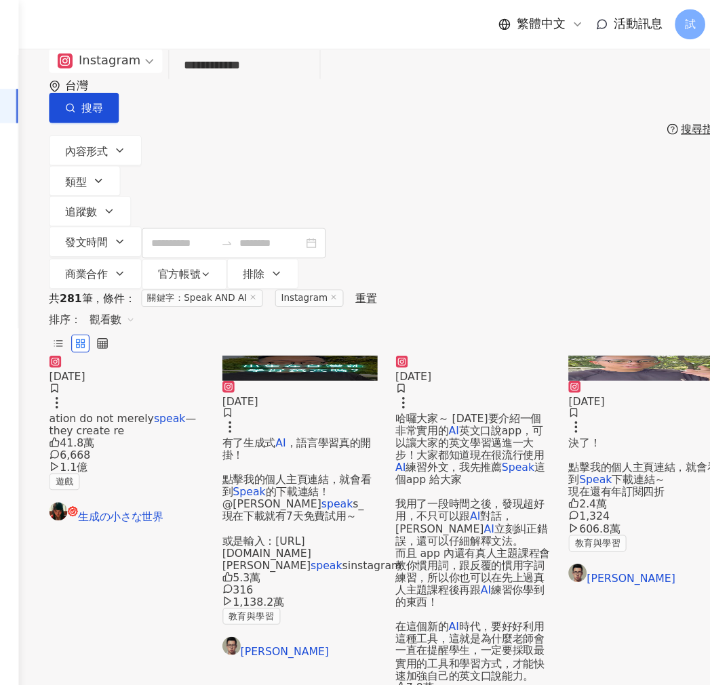
click at [319, 392] on span "，語言學習真的開掛！ 點擊我的個人主頁連結，就會看到" at bounding box center [302, 417] width 133 height 54
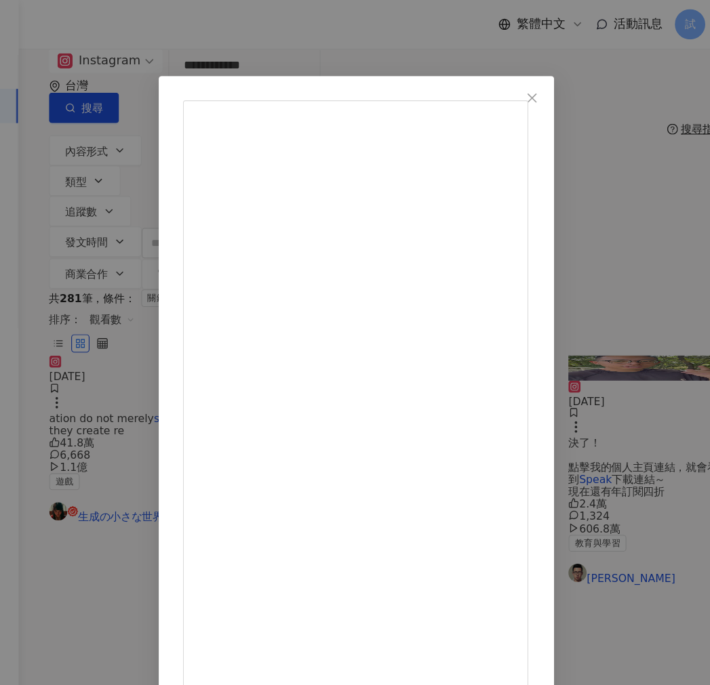
click at [525, 93] on button "Close" at bounding box center [511, 87] width 27 height 27
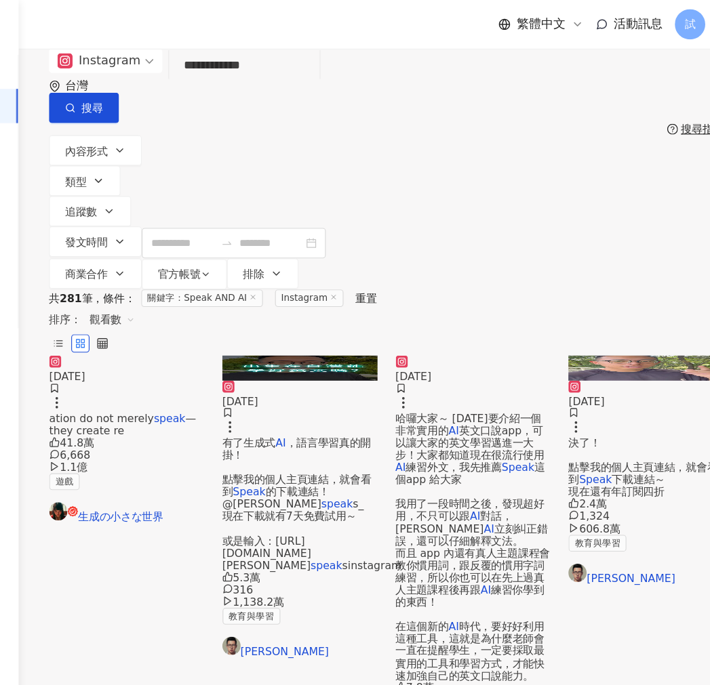
click at [449, 390] on span "哈囉大家～ 今天要介紹一個非常實用的" at bounding box center [455, 379] width 130 height 22
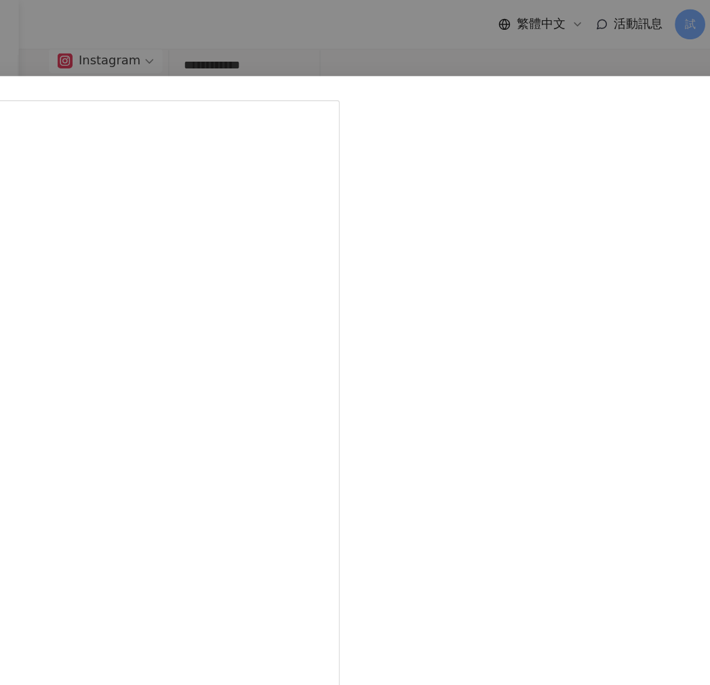
drag, startPoint x: 447, startPoint y: 181, endPoint x: 506, endPoint y: 176, distance: 59.2
drag, startPoint x: 648, startPoint y: 82, endPoint x: 636, endPoint y: 94, distance: 16.8
click at [666, 82] on span "Close" at bounding box center [679, 87] width 27 height 11
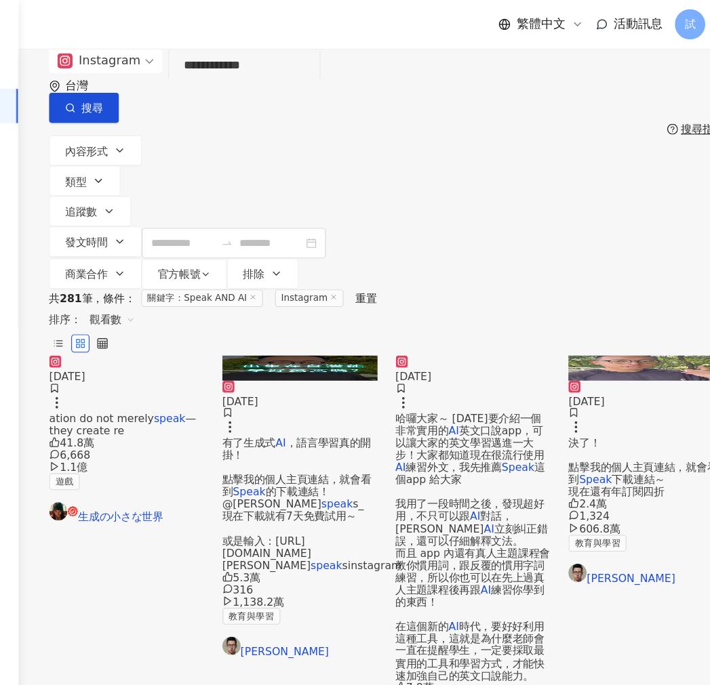
click at [270, 73] on input "**********" at bounding box center [255, 58] width 123 height 29
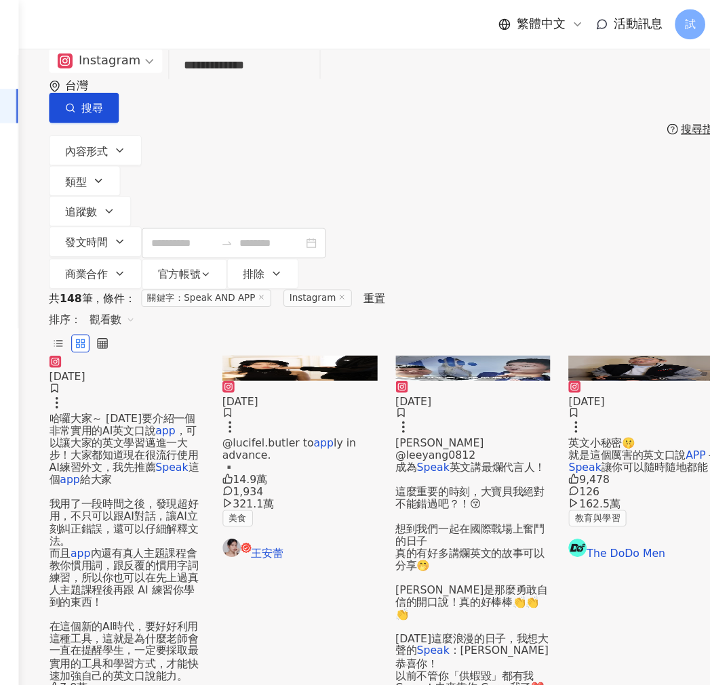
click at [326, 396] on span "ly in advance. ▪️" at bounding box center [295, 406] width 119 height 33
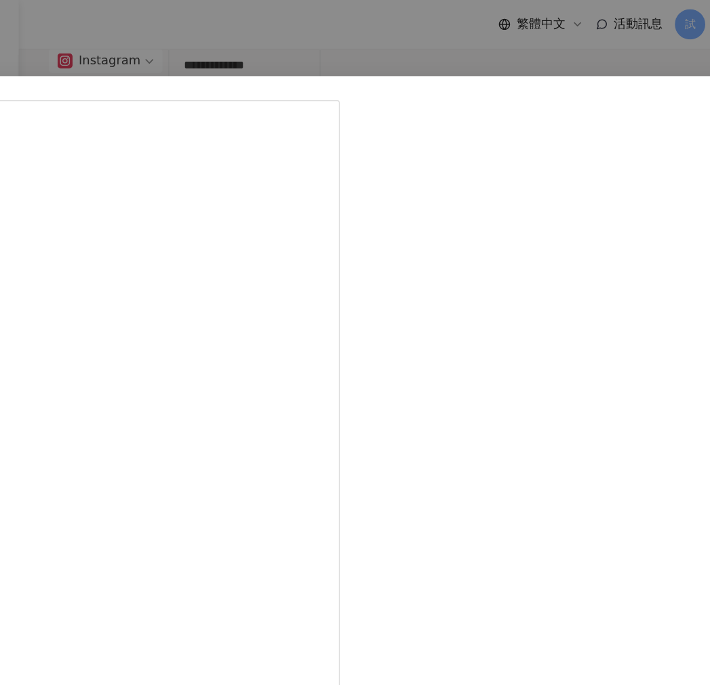
scroll to position [378, 0]
click at [666, 94] on button "Close" at bounding box center [679, 87] width 27 height 27
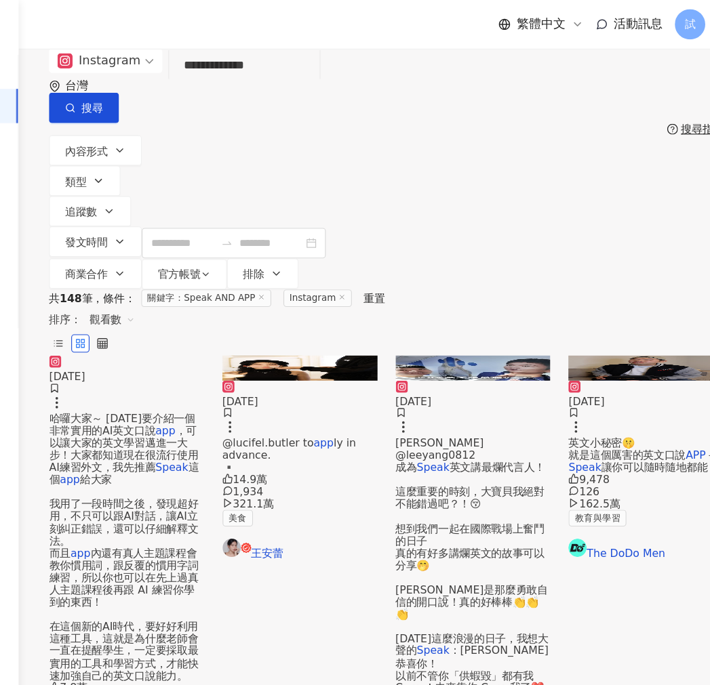
click at [599, 390] on span "英文小秘密🤫 就是這個厲害的英文口說" at bounding box center [596, 401] width 104 height 22
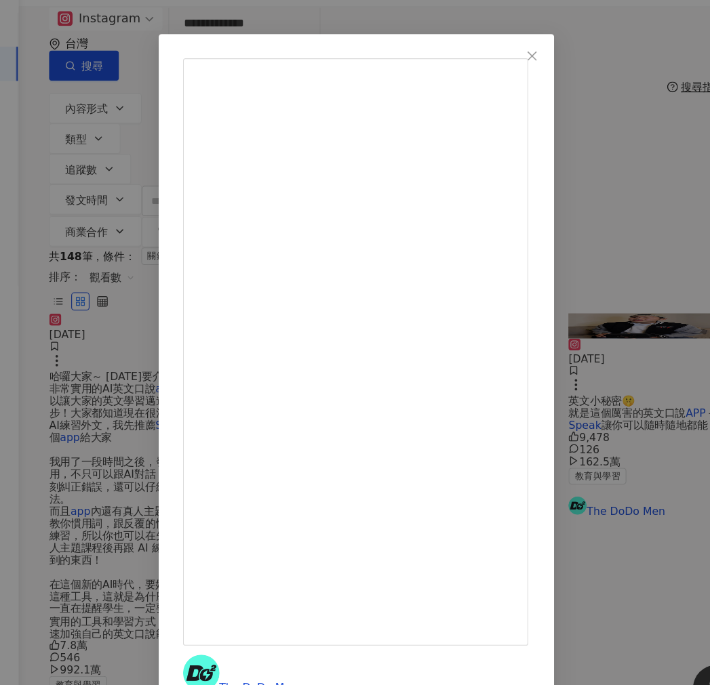
scroll to position [0, 0]
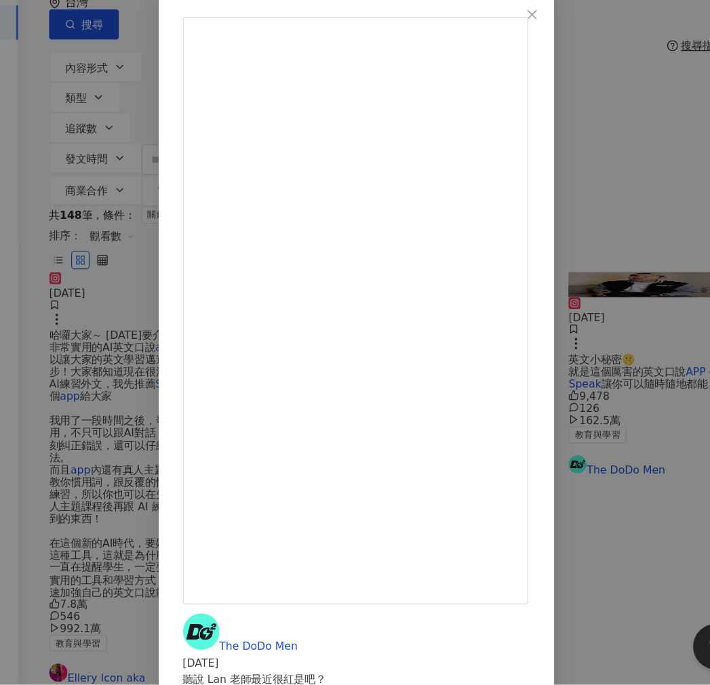
click at [463, 619] on div "The DoDo Men 2024/12/6 聽說 Lan 老師最近很紅是吧？ 哼😤來看看誰才是最強英文菁英！！ 好啦在這裡要傳授一個練英文小秘密🤫 就是這個…" at bounding box center [355, 342] width 710 height 685
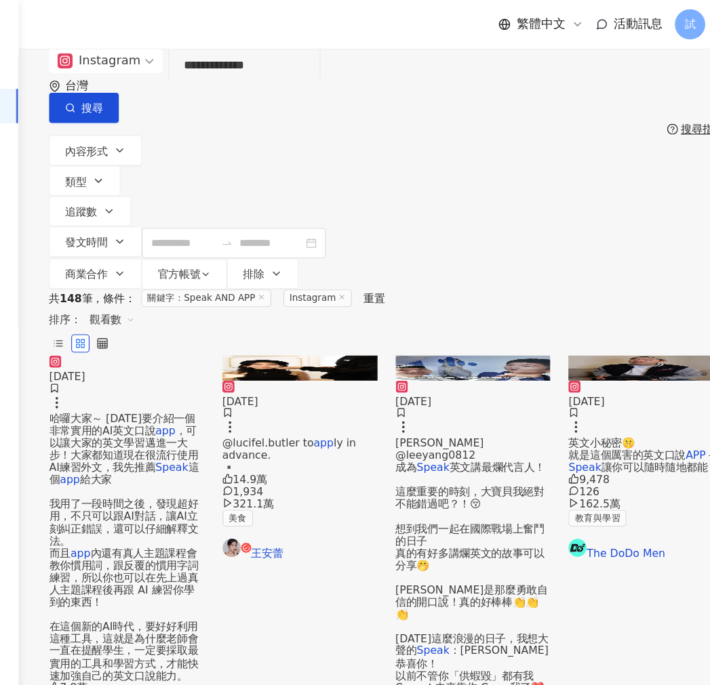
click at [287, 73] on input "**********" at bounding box center [255, 58] width 123 height 29
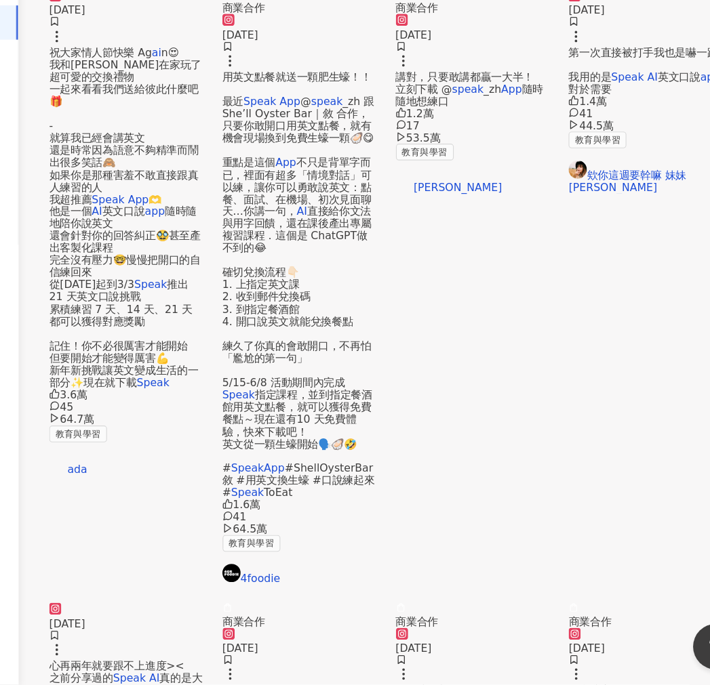
scroll to position [647, 0]
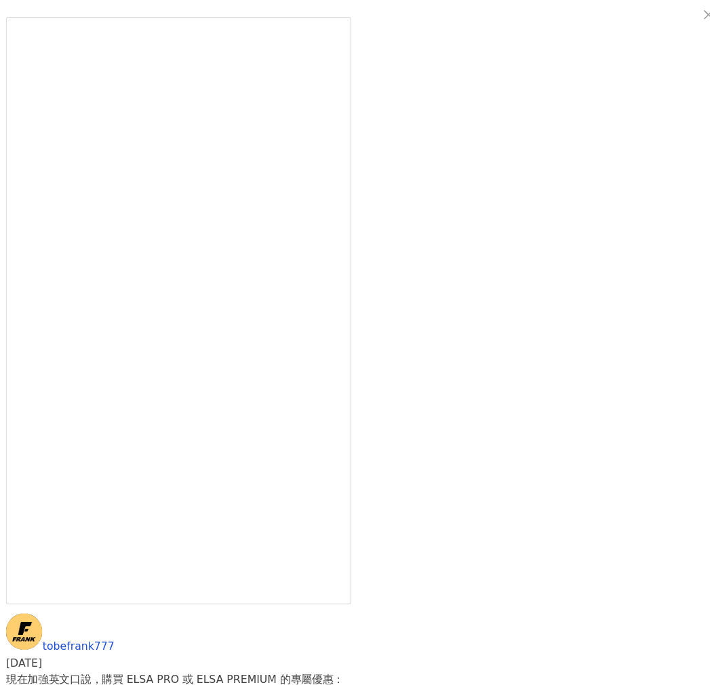
click at [360, 625] on div "tobefrank777 2024/10/23 現在加強英文口說，購買 ELSA PRO 或 ELSA PREMIUM 的專屬優惠： https://bit.…" at bounding box center [355, 342] width 710 height 685
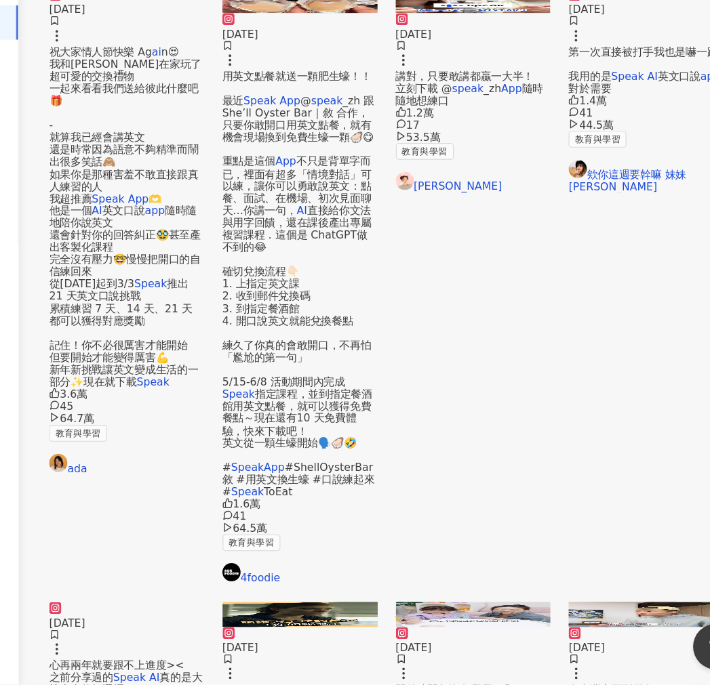
click at [486, 327] on div "收藏此貼文" at bounding box center [492, 330] width 58 height 23
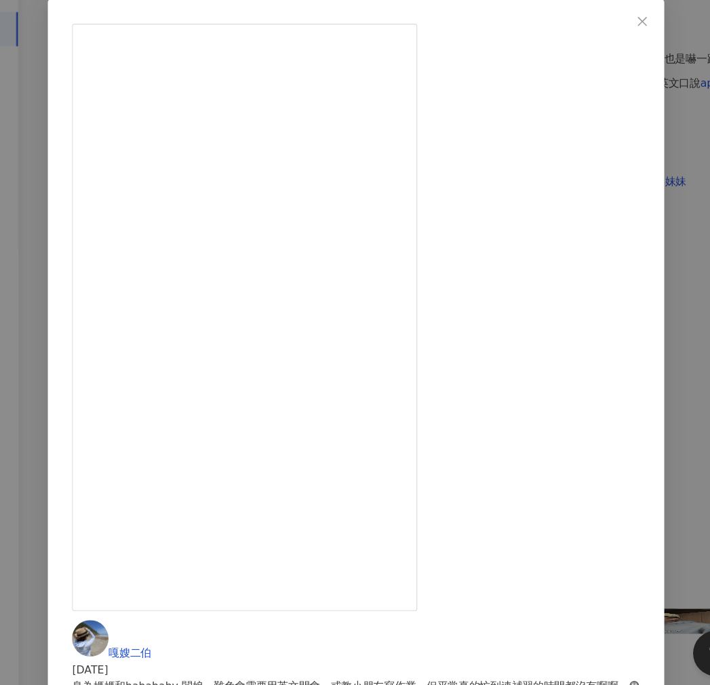
click at [239, 611] on div "嘎嫂二伯 2025/6/18 身為媽媽和hahababy 闆娘，難免會需要用英文開會，或教小朋友寫作業，但平常真的忙到連補習的時間都沒有啊啊…😨 還好我有了「…" at bounding box center [355, 342] width 710 height 685
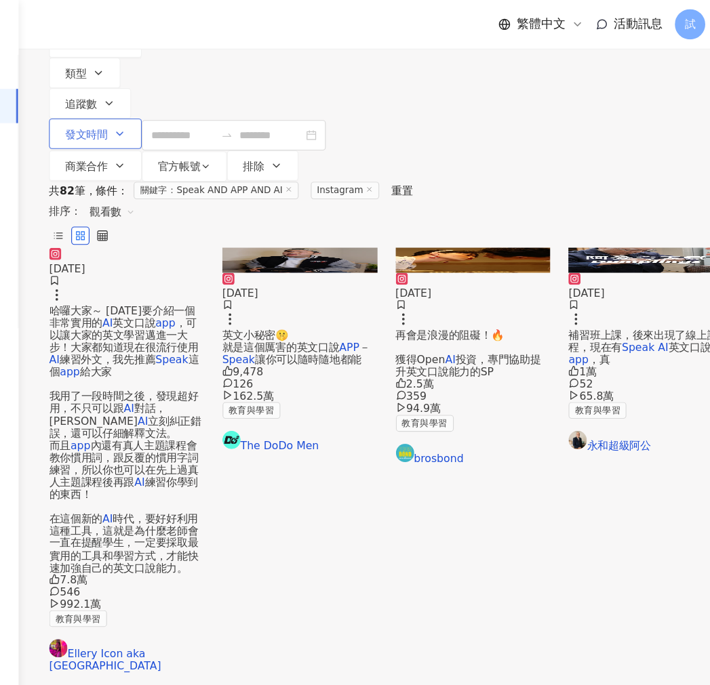
scroll to position [0, 0]
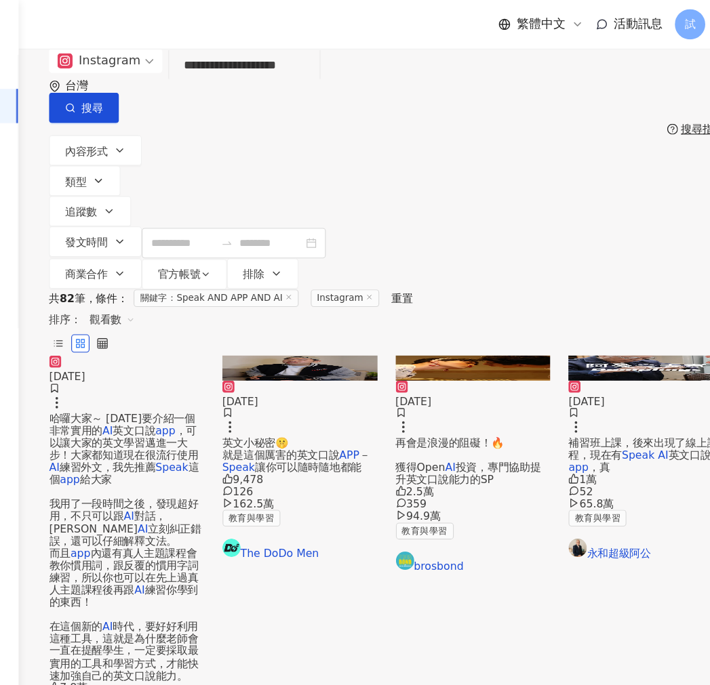
drag, startPoint x: 325, startPoint y: 85, endPoint x: 151, endPoint y: 86, distance: 173.5
click at [147, 81] on div "**********" at bounding box center [381, 76] width 601 height 66
paste input "search"
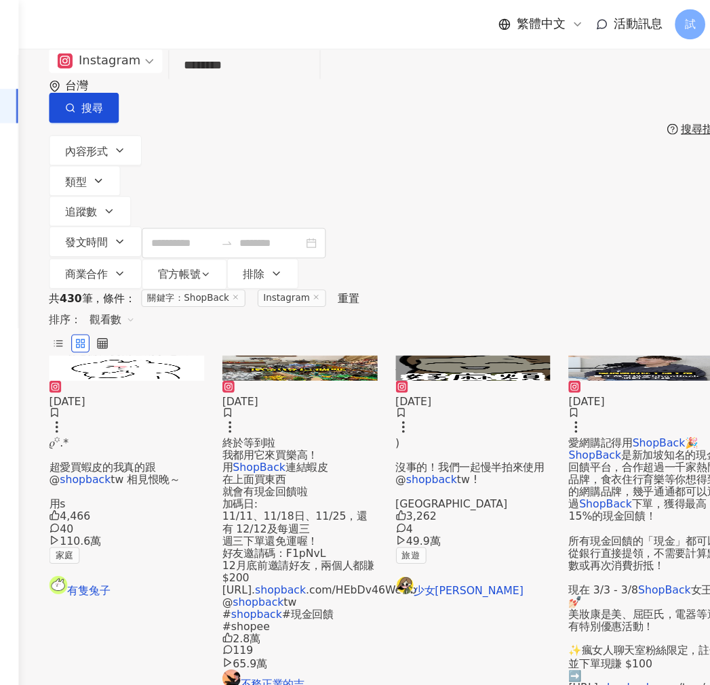
click at [263, 390] on span "終於等到啦 我都用它來買樂高！ 用" at bounding box center [278, 406] width 85 height 33
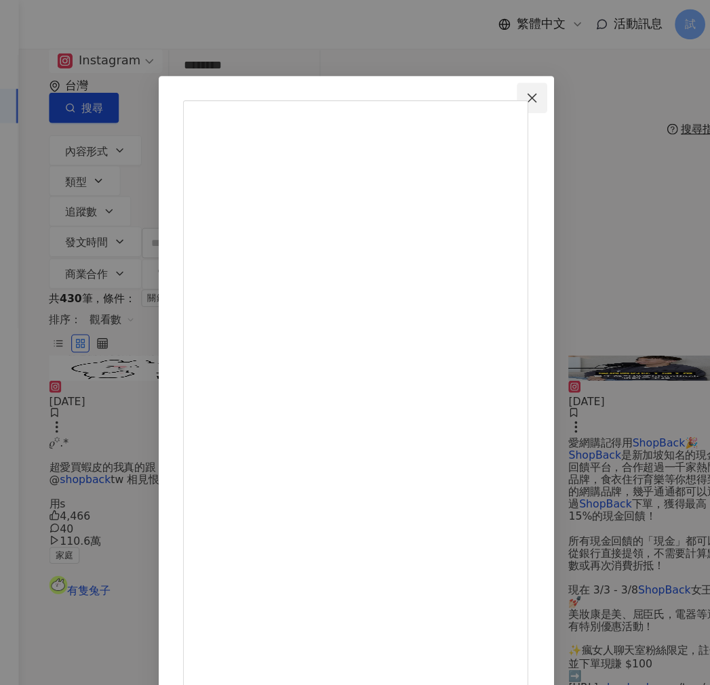
click at [525, 80] on button "Close" at bounding box center [511, 87] width 27 height 27
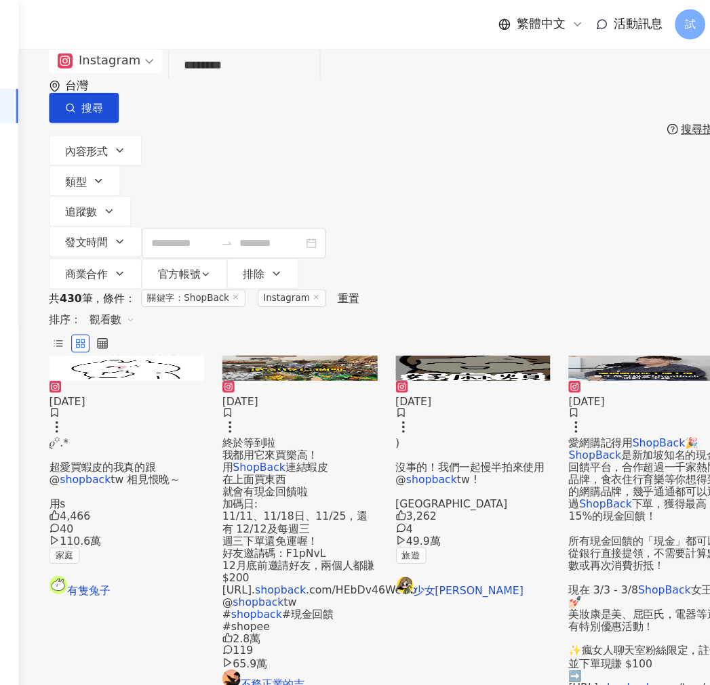
click at [434, 392] on span ") 沒事的！我們一起慢半拍來使用 @" at bounding box center [456, 411] width 133 height 43
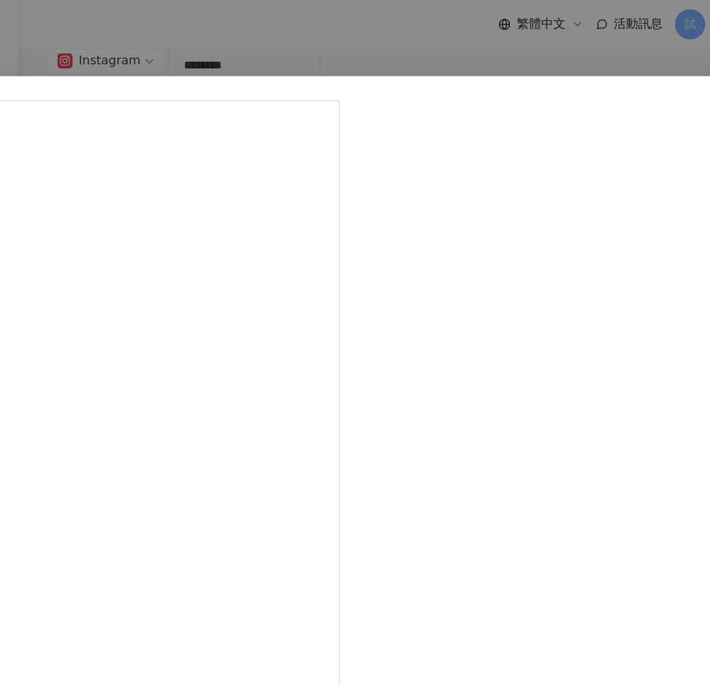
drag, startPoint x: 481, startPoint y: 447, endPoint x: 441, endPoint y: 443, distance: 39.5
drag, startPoint x: 438, startPoint y: 442, endPoint x: 477, endPoint y: 437, distance: 39.6
drag, startPoint x: 465, startPoint y: 445, endPoint x: 436, endPoint y: 449, distance: 29.3
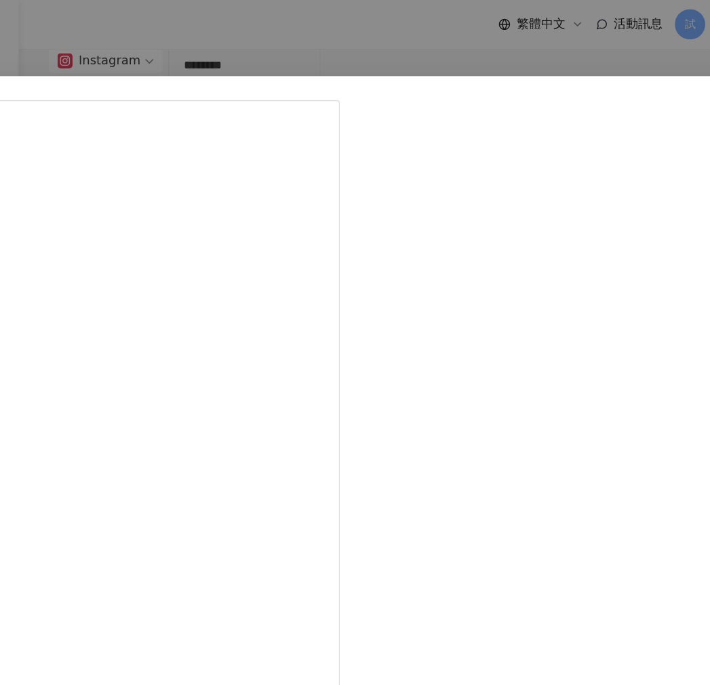
copy div "金回饋"
click at [407, 596] on div "少女阿妙 2025/1/19 有人跟我一樣，對於金錢超級頓感嗎？ 明明很努力賺錢，但是對於莫名花掉的錢完全沒有概念 (;´༎ຶД༎ຶ`) 沒事的！我們一起慢半…" at bounding box center [355, 342] width 710 height 685
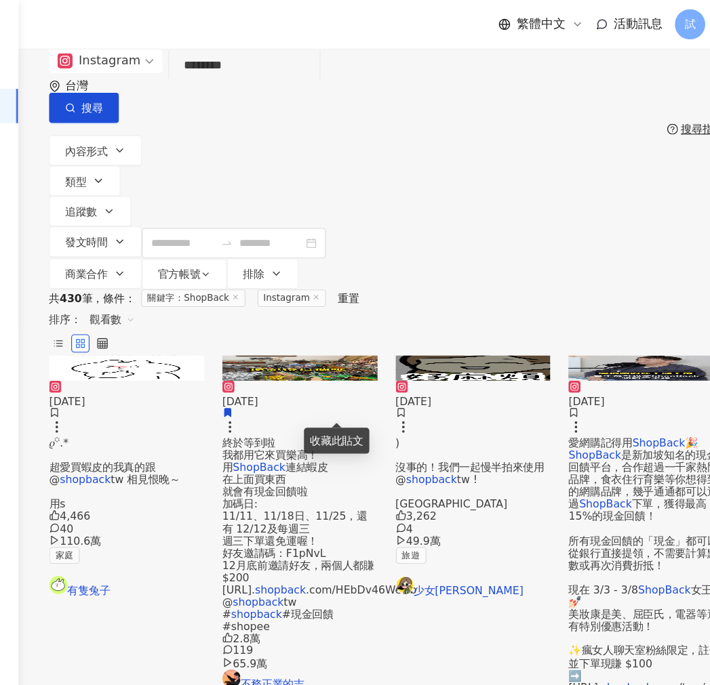
click at [297, 73] on input "********" at bounding box center [255, 58] width 123 height 29
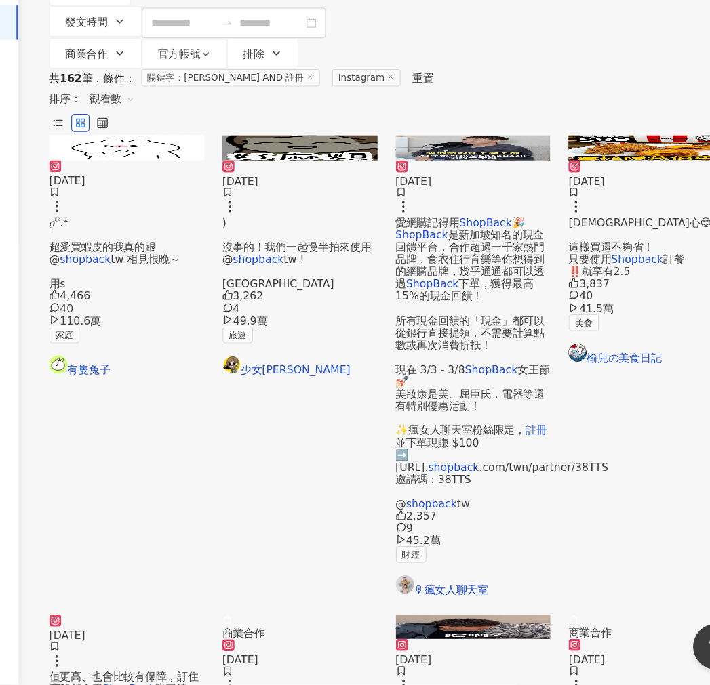
scroll to position [403, 0]
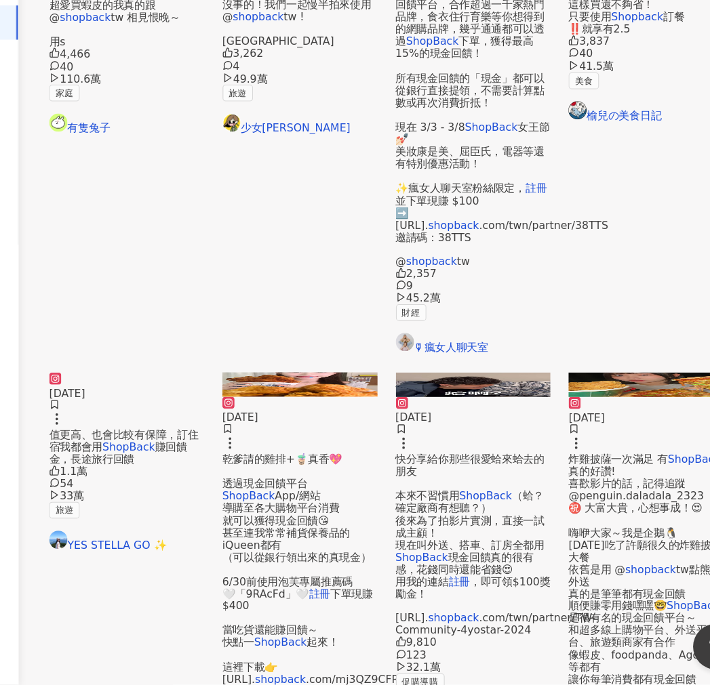
click at [320, 479] on span "乾爹請的雞排+🧋真香💖 透過現金回饋平台" at bounding box center [289, 495] width 107 height 33
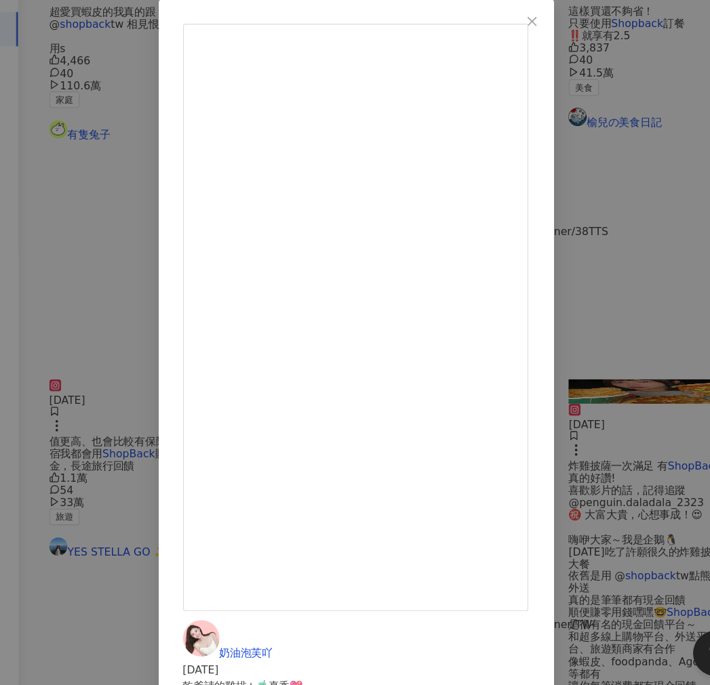
click at [466, 636] on div "奶油泡芙吖 2025/6/2 乾爹請的雞排+🧋真香💖 透過現金回饋平台ShopBack App/網站 導購至各大購物平台消費 就可以獲得現金回饋😘 甚至連我常…" at bounding box center [355, 342] width 710 height 685
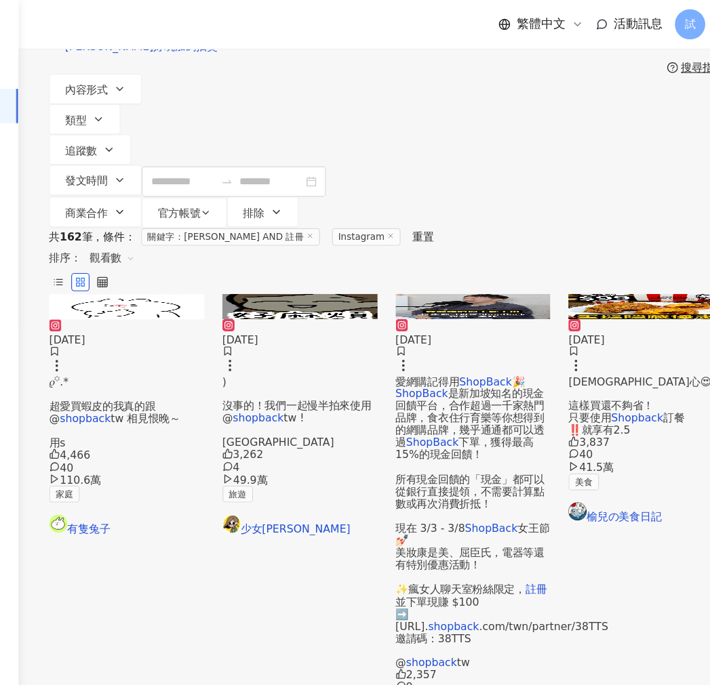
scroll to position [0, 0]
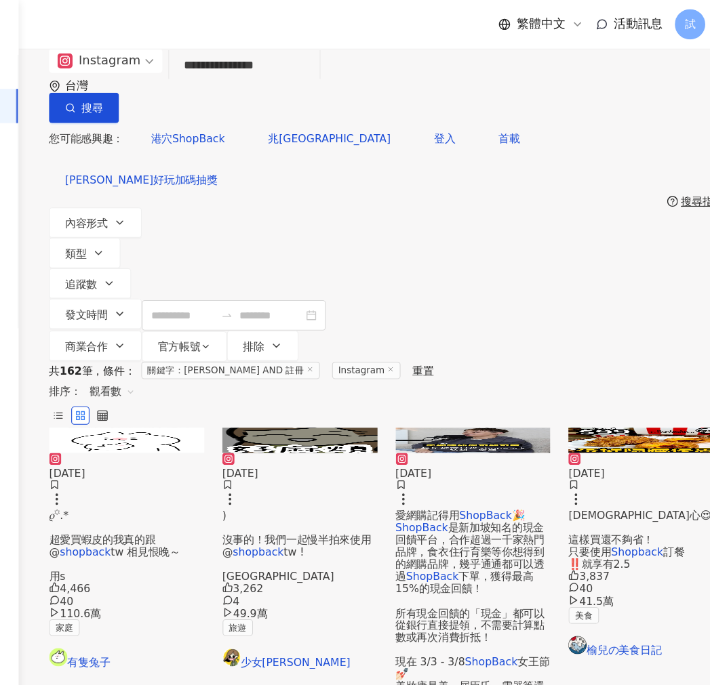
drag, startPoint x: 355, startPoint y: 75, endPoint x: 175, endPoint y: 93, distance: 181.2
click at [176, 92] on div "**********" at bounding box center [381, 76] width 601 height 66
paste input "search"
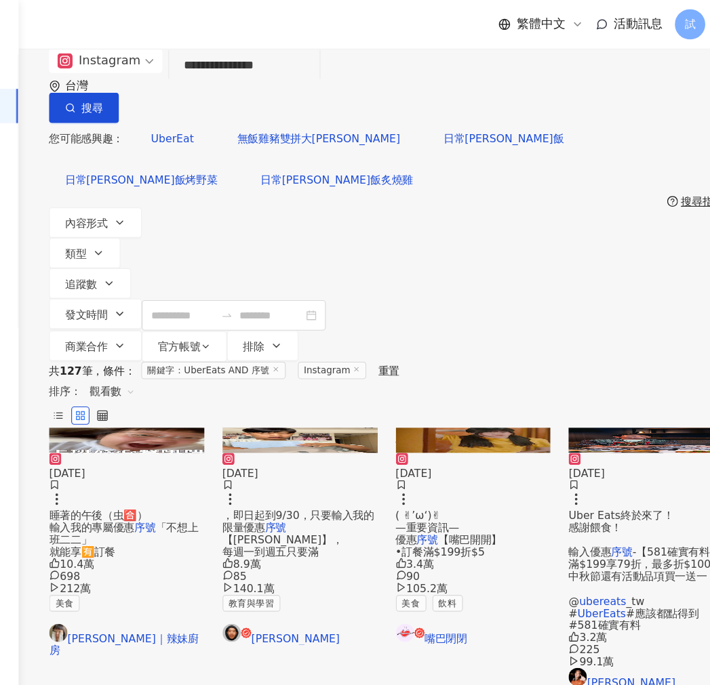
click at [280, 454] on span "，即日起到9/30，只要輸入我的限量優惠" at bounding box center [303, 465] width 135 height 22
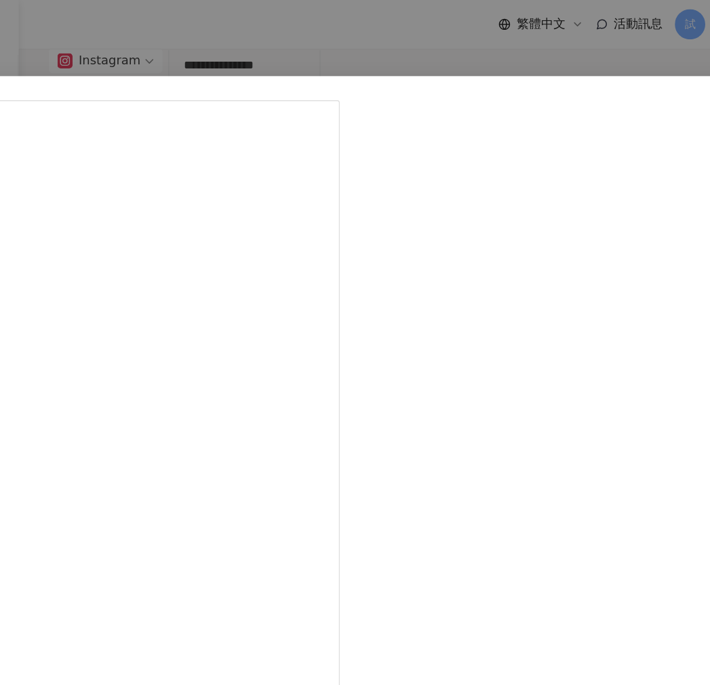
drag, startPoint x: 505, startPoint y: 38, endPoint x: 493, endPoint y: 45, distance: 14.0
click at [503, 39] on div "滌綸木子李 2024/8/30 大學最難的題目不是課業，絕對是午餐吃什麼，每次都要花個30分鐘決定，加上台灣的夏天實在讓人不想出門買午餐 欸，那就讓Uber …" at bounding box center [355, 342] width 710 height 685
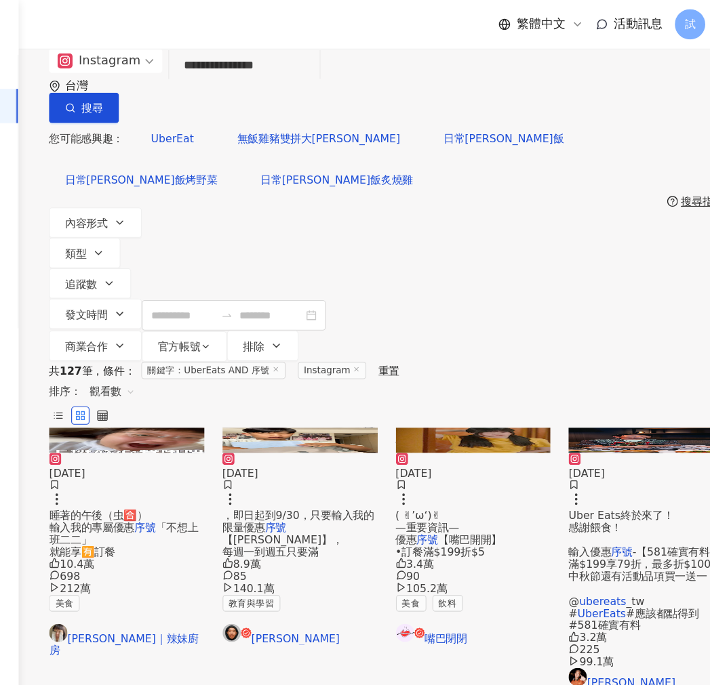
drag, startPoint x: 211, startPoint y: 75, endPoint x: 180, endPoint y: 75, distance: 31.9
click at [180, 75] on div "**********" at bounding box center [381, 76] width 601 height 66
click at [317, 73] on input "**********" at bounding box center [255, 58] width 123 height 29
drag, startPoint x: 317, startPoint y: 85, endPoint x: 227, endPoint y: 87, distance: 90.2
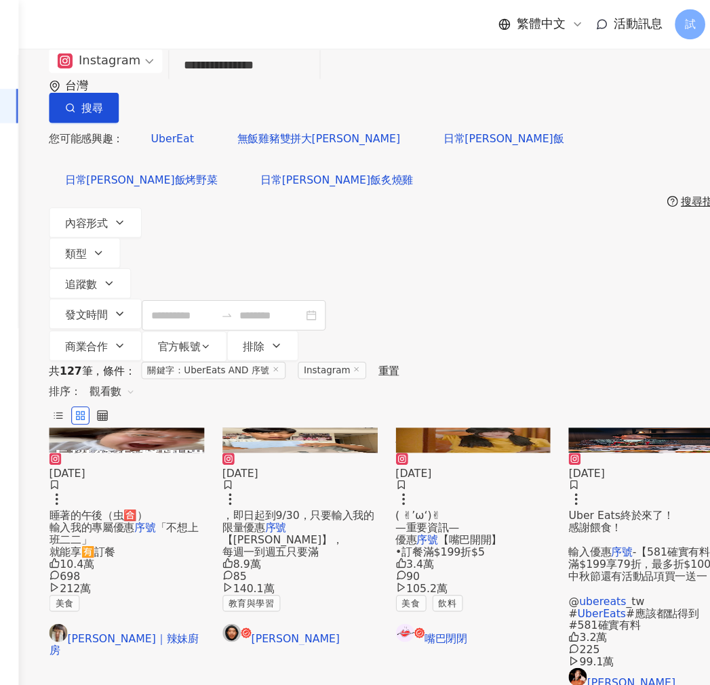
click at [227, 73] on input "**********" at bounding box center [255, 58] width 123 height 29
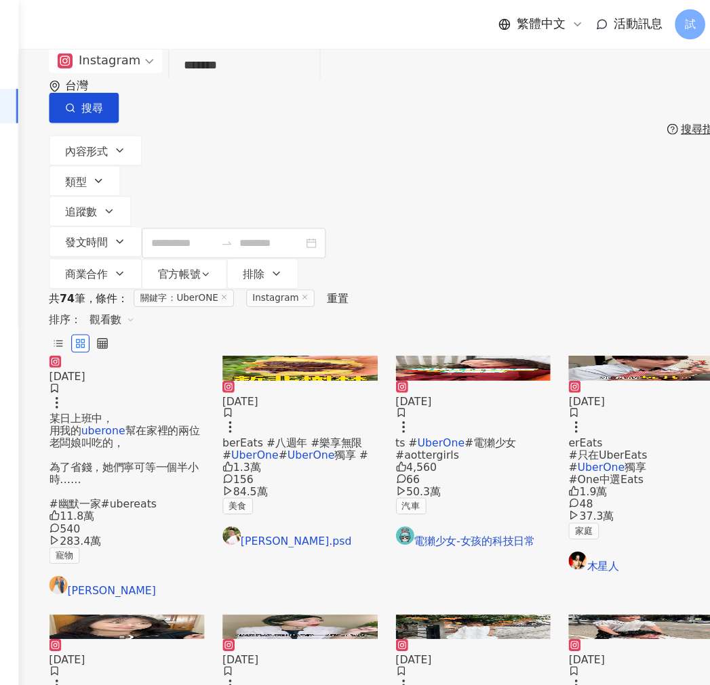
click at [470, 397] on span "#電獺少女 #aottergirls" at bounding box center [444, 401] width 108 height 22
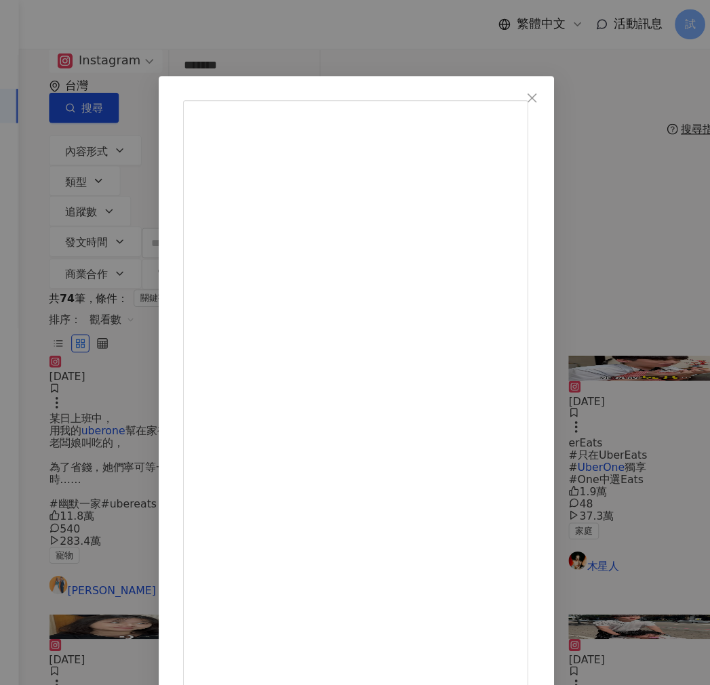
drag, startPoint x: 503, startPoint y: 196, endPoint x: 459, endPoint y: 190, distance: 44.4
click at [503, 43] on div "電獺少女-女孩的科技日常 2024/2/9 Uber One 年費六折小秘訣！ 好快樂喔 #Uber #UberEats #UberOne #電獺少女 #ao…" at bounding box center [355, 342] width 710 height 685
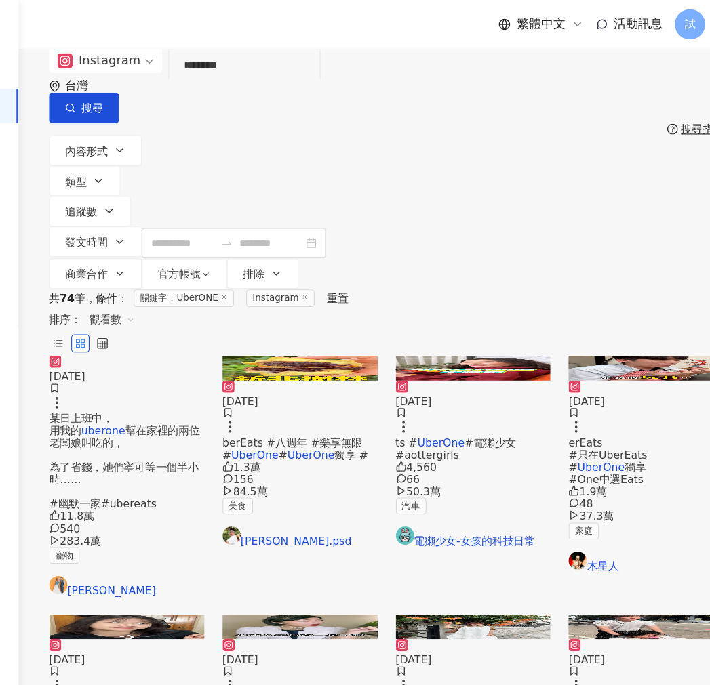
drag, startPoint x: 367, startPoint y: 80, endPoint x: 140, endPoint y: 70, distance: 228.0
click at [141, 94] on div "Instagram UberONE ******* 台灣 搜尋 searchOperator 插入語法 完全符合 "" 聯集 OR 交集 AND 排除 - 群…" at bounding box center [381, 76] width 601 height 66
paste input "search"
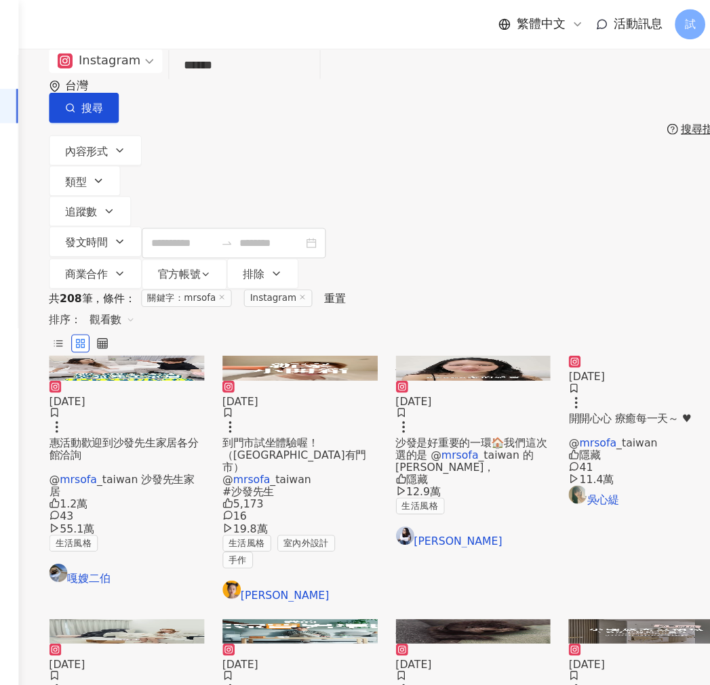
drag, startPoint x: 262, startPoint y: 89, endPoint x: 87, endPoint y: 98, distance: 175.1
click at [87, 98] on div "Instagram mrsofa ****** 台灣 搜尋 searchOperator 插入語法 完全符合 "" 聯集 OR 交集 AND 排除 - 群組 …" at bounding box center [381, 76] width 601 height 66
paste input "**********"
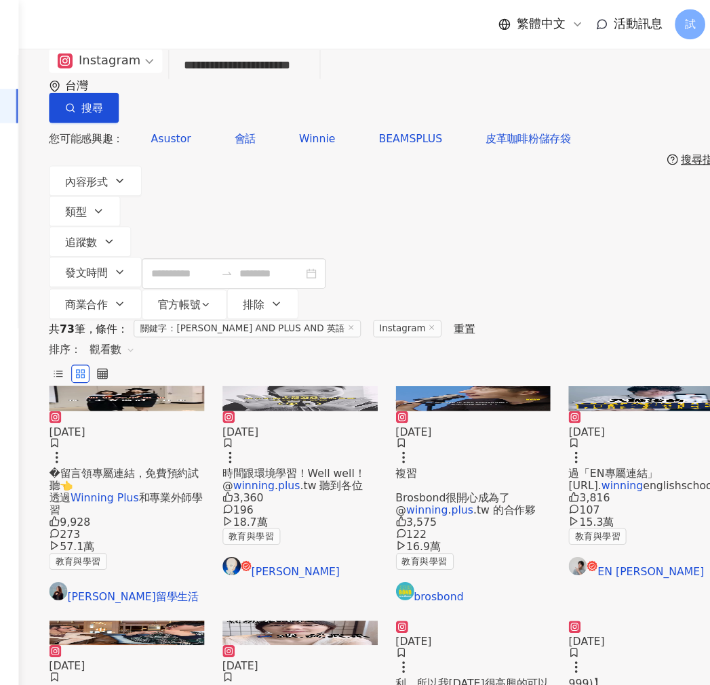
drag, startPoint x: 241, startPoint y: 98, endPoint x: 94, endPoint y: 94, distance: 146.5
click at [92, 96] on div "**********" at bounding box center [381, 76] width 601 height 66
paste input "search"
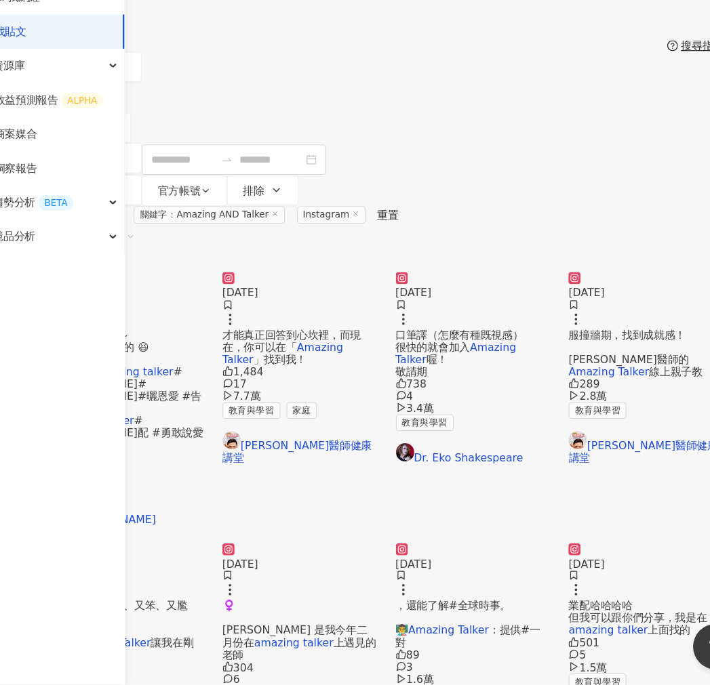
drag, startPoint x: 319, startPoint y: 92, endPoint x: 34, endPoint y: 89, distance: 284.7
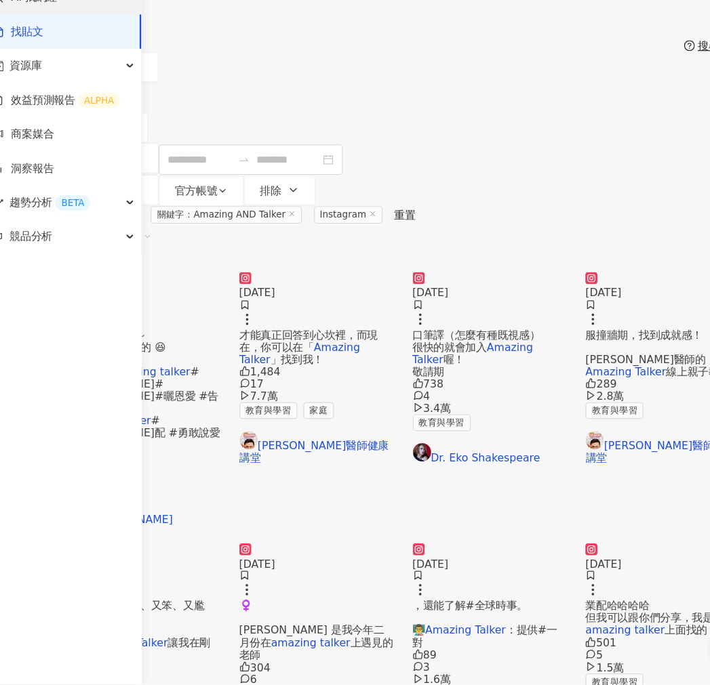
paste input "search"
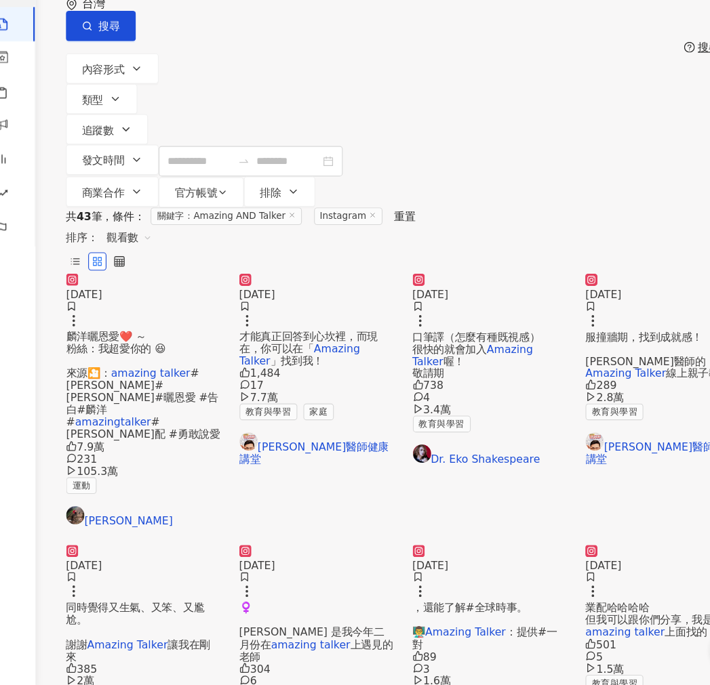
type input "*****"
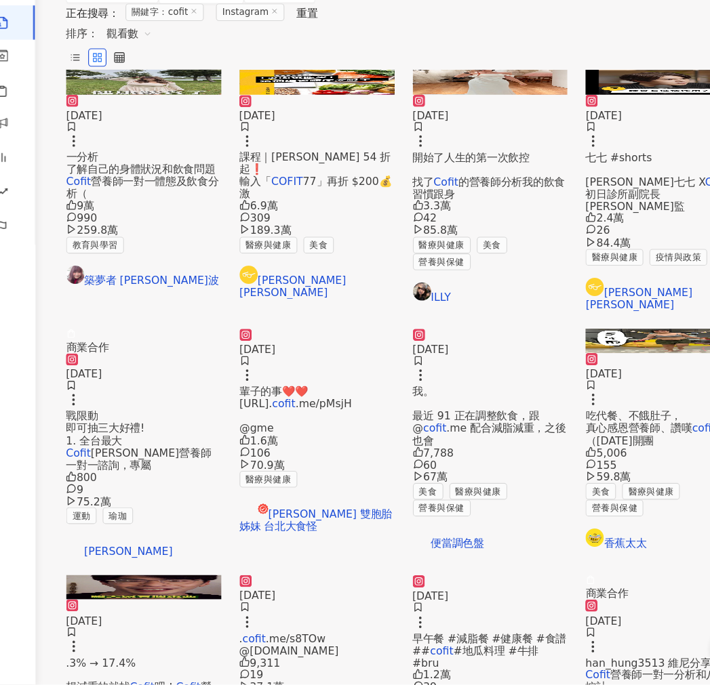
scroll to position [401, 0]
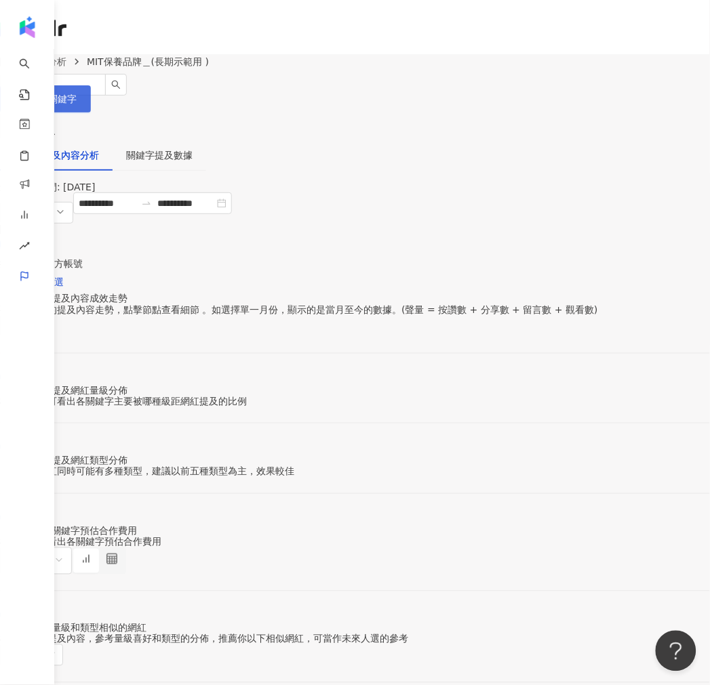
click at [77, 100] on span "設定關鍵字" at bounding box center [52, 99] width 47 height 11
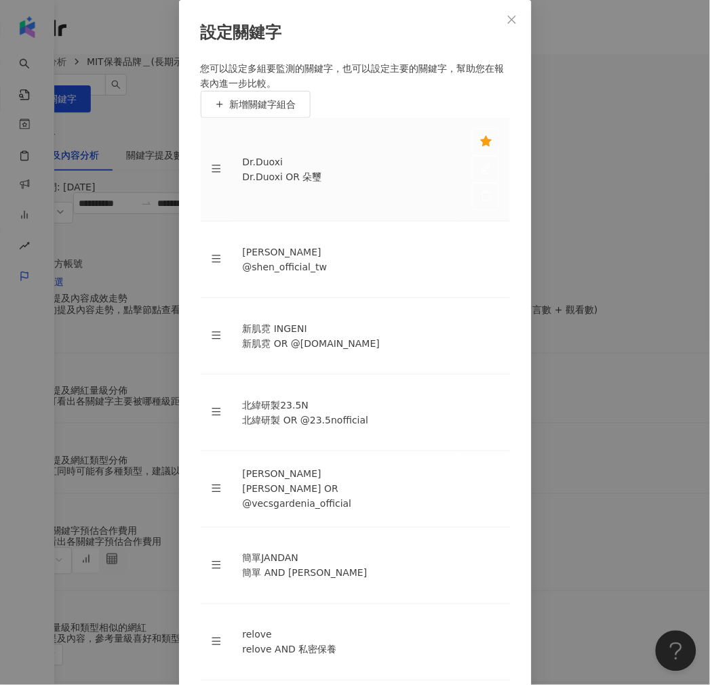
scroll to position [226, 0]
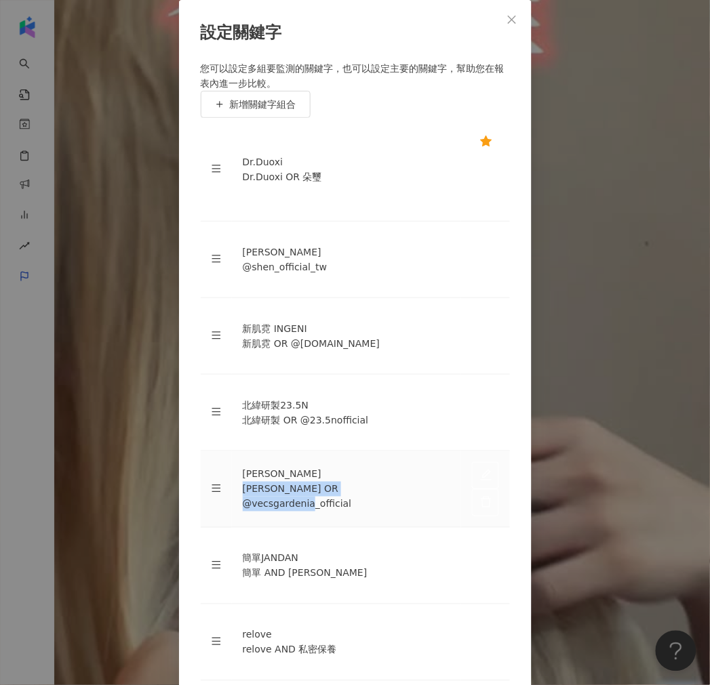
drag, startPoint x: 247, startPoint y: 334, endPoint x: 386, endPoint y: 346, distance: 139.4
click at [386, 482] on div "嘉丹妮爾 OR @vecsgardenia_official" at bounding box center [346, 497] width 207 height 30
drag, startPoint x: 247, startPoint y: 401, endPoint x: 361, endPoint y: 388, distance: 114.5
click at [361, 551] on div "簡單JANDAN 簡單 AND JANDAN" at bounding box center [346, 566] width 207 height 30
drag, startPoint x: 344, startPoint y: 401, endPoint x: 272, endPoint y: 398, distance: 71.2
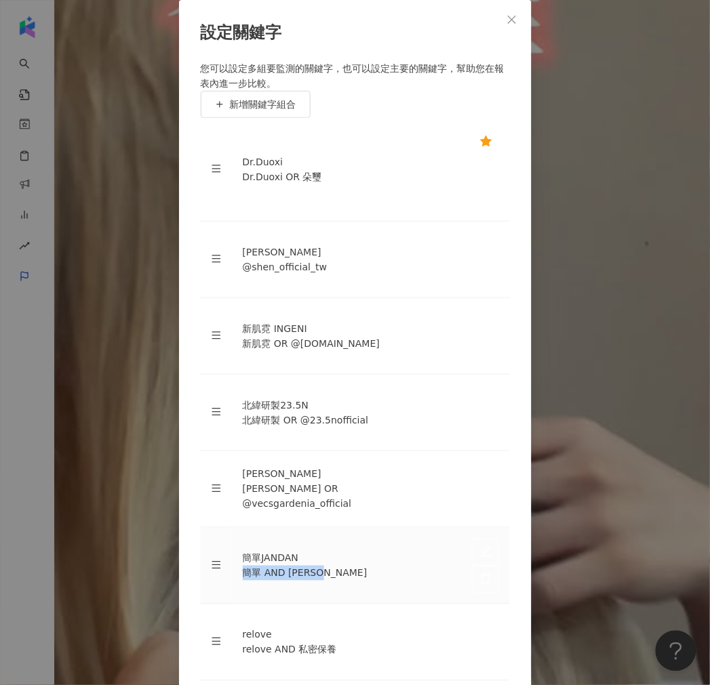
click at [249, 566] on div "簡單 AND JANDAN" at bounding box center [346, 573] width 207 height 15
click at [283, 566] on div "簡單 AND JANDAN" at bounding box center [346, 573] width 207 height 15
drag, startPoint x: 290, startPoint y: 401, endPoint x: 364, endPoint y: 369, distance: 80.2
click at [333, 566] on div "簡單 AND JANDAN" at bounding box center [346, 573] width 207 height 15
copy div "JANDAN"
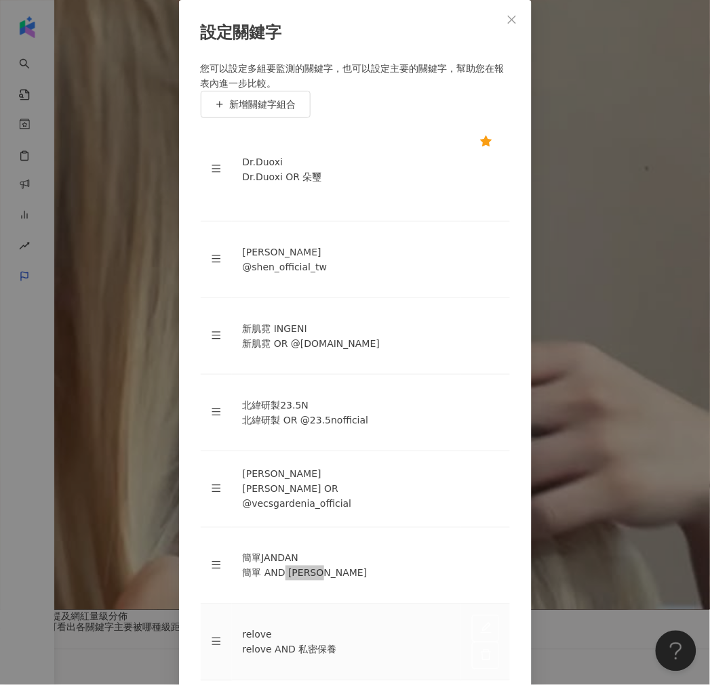
scroll to position [150, 0]
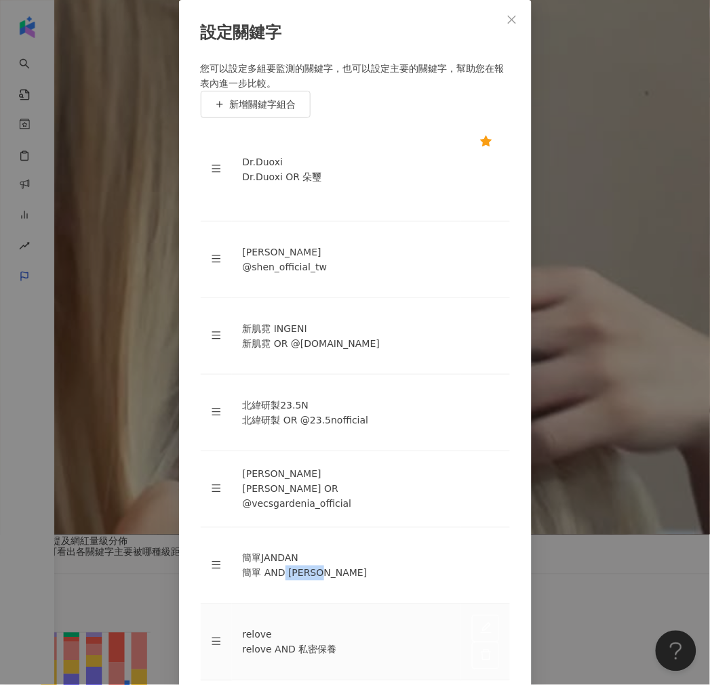
click at [289, 628] on div "relove" at bounding box center [346, 635] width 207 height 15
drag, startPoint x: 246, startPoint y: 456, endPoint x: 276, endPoint y: 455, distance: 29.9
click at [276, 643] on div "relove AND 私密保養" at bounding box center [346, 650] width 207 height 15
copy div "relove"
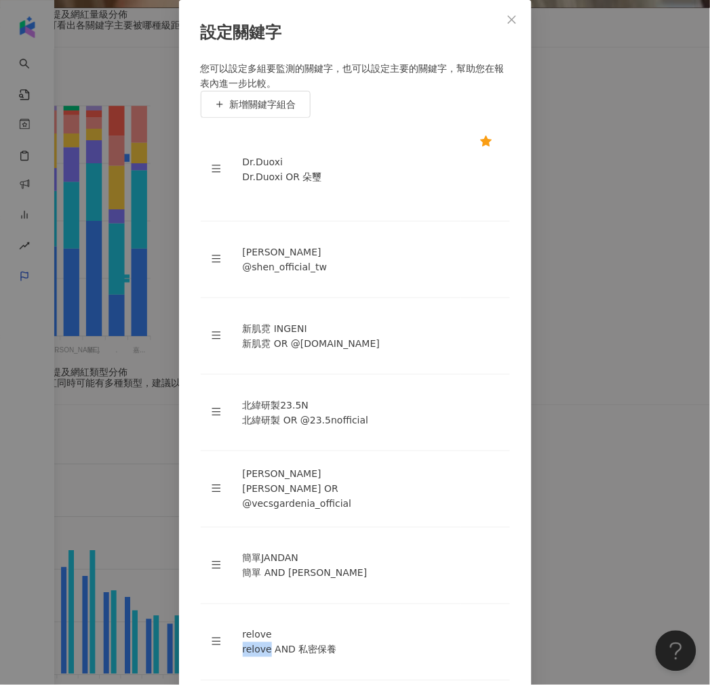
scroll to position [75, 0]
drag, startPoint x: 248, startPoint y: 369, endPoint x: 274, endPoint y: 365, distance: 26.1
click at [274, 351] on div "新肌霓 OR @ingeni.tw" at bounding box center [346, 343] width 207 height 15
copy div "新肌霓"
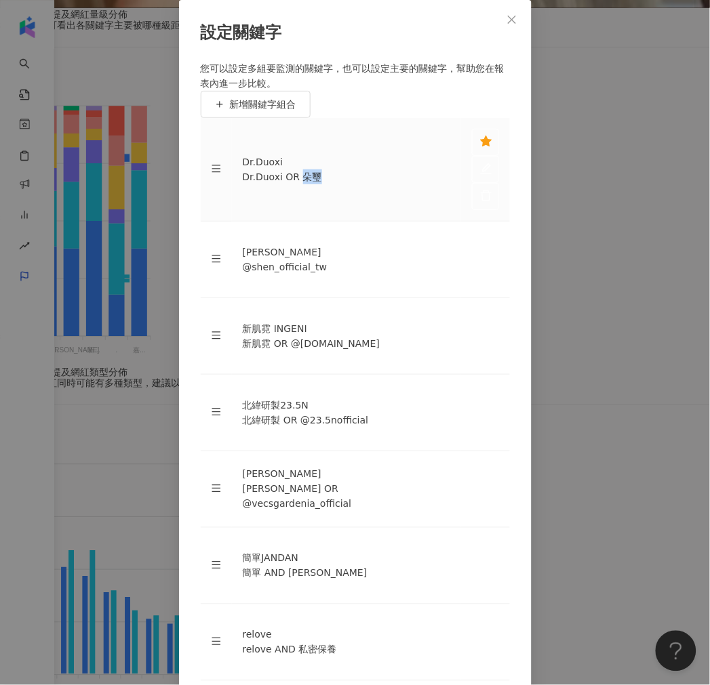
drag, startPoint x: 309, startPoint y: 334, endPoint x: 327, endPoint y: 333, distance: 17.6
click at [327, 184] on div "Dr.Duoxi OR 朵璽" at bounding box center [346, 176] width 207 height 15
copy div "朵璽"
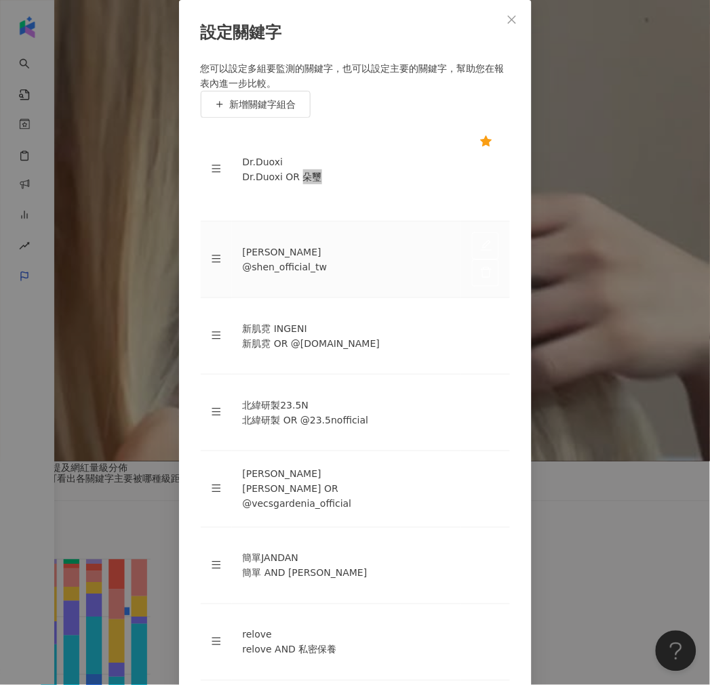
scroll to position [150, 0]
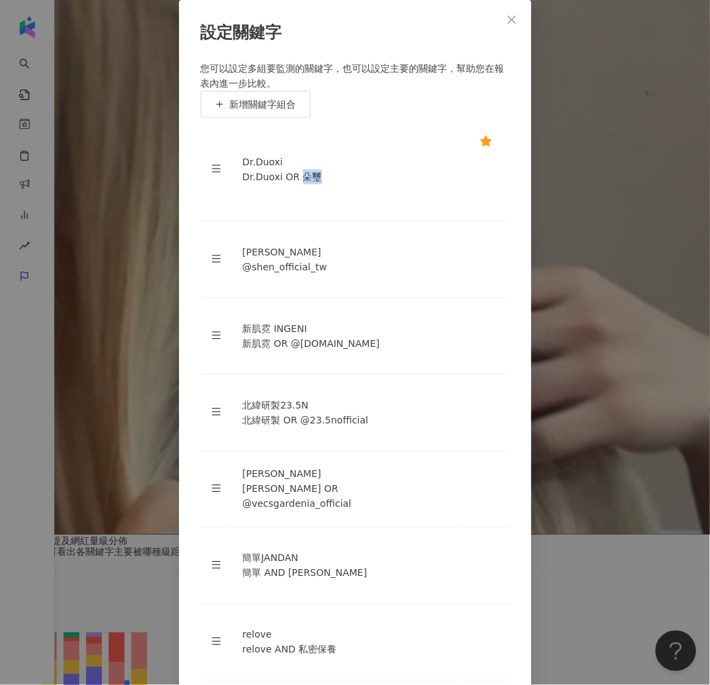
click at [506, 25] on icon "close" at bounding box center [511, 19] width 11 height 11
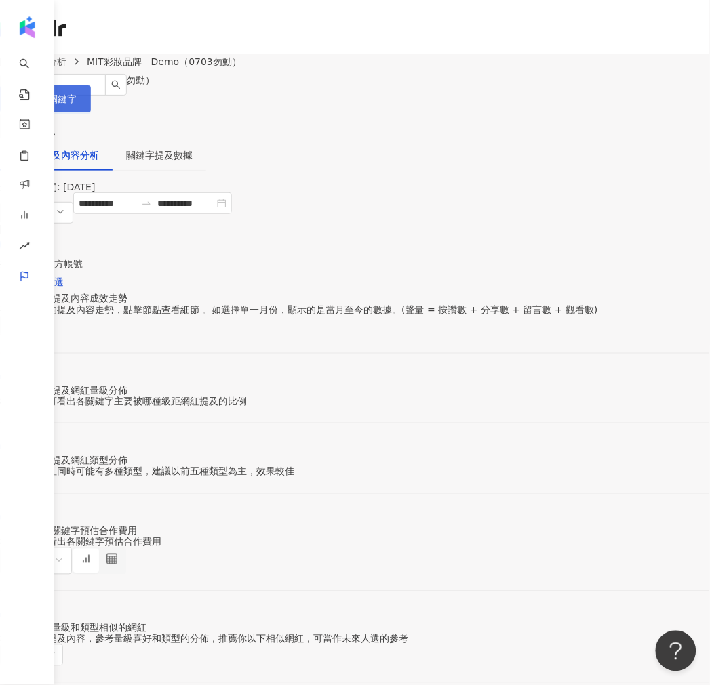
click at [91, 87] on button "設定關鍵字" at bounding box center [45, 98] width 91 height 27
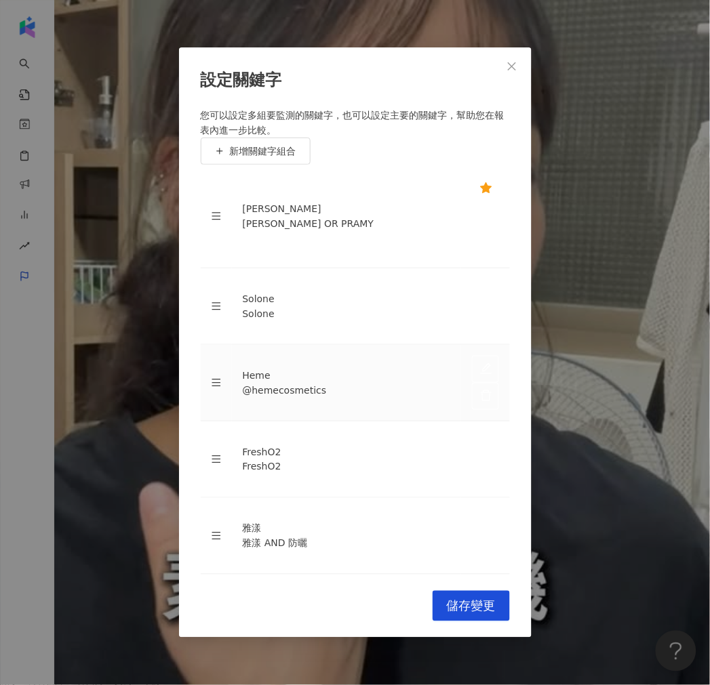
scroll to position [100, 0]
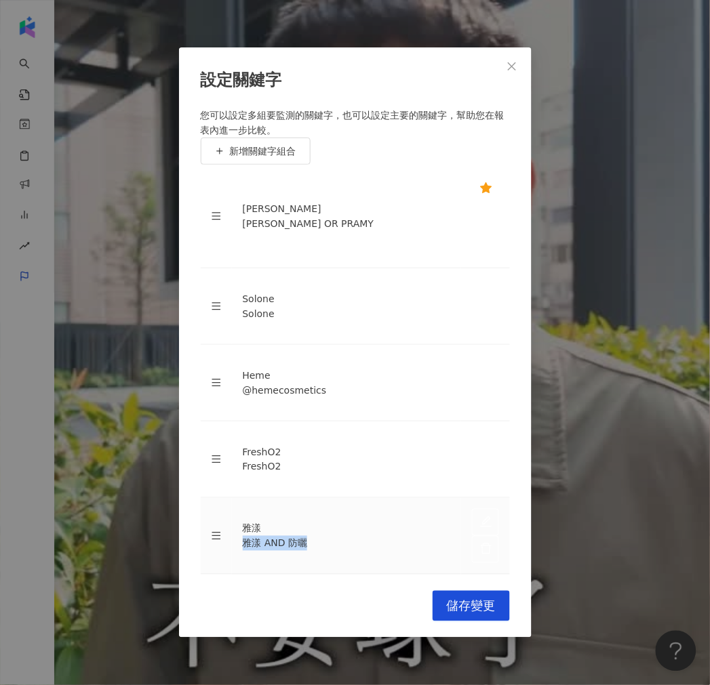
drag, startPoint x: 248, startPoint y: 457, endPoint x: 312, endPoint y: 454, distance: 64.4
click at [312, 536] on div "雅漾 AND 防曬" at bounding box center [346, 543] width 207 height 15
click at [274, 536] on div "雅漾 AND 防曬" at bounding box center [346, 543] width 207 height 15
click at [263, 536] on div "雅漾 AND 防曬" at bounding box center [346, 543] width 207 height 15
drag, startPoint x: 264, startPoint y: 457, endPoint x: 244, endPoint y: 455, distance: 20.4
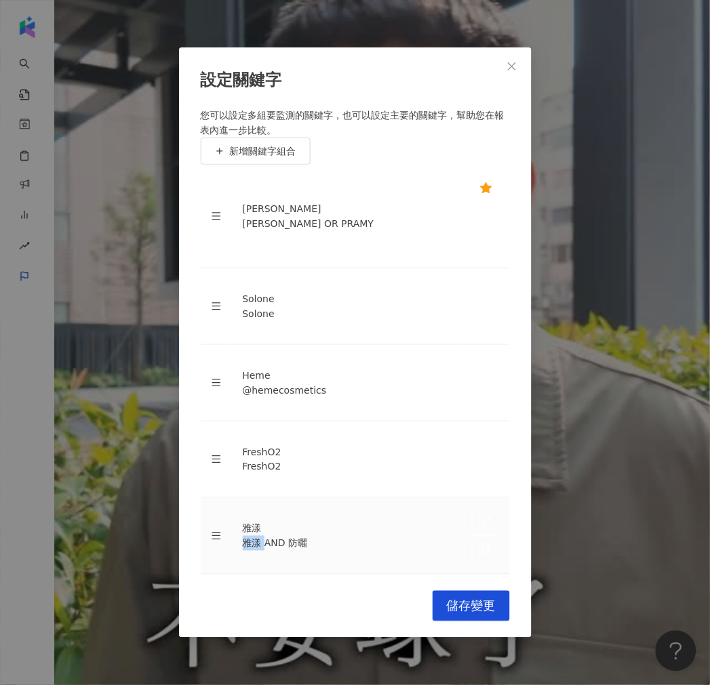
click at [244, 498] on td "雅漾 雅漾 AND 防曬" at bounding box center [346, 536] width 229 height 77
click at [509, 72] on icon "close" at bounding box center [511, 66] width 11 height 11
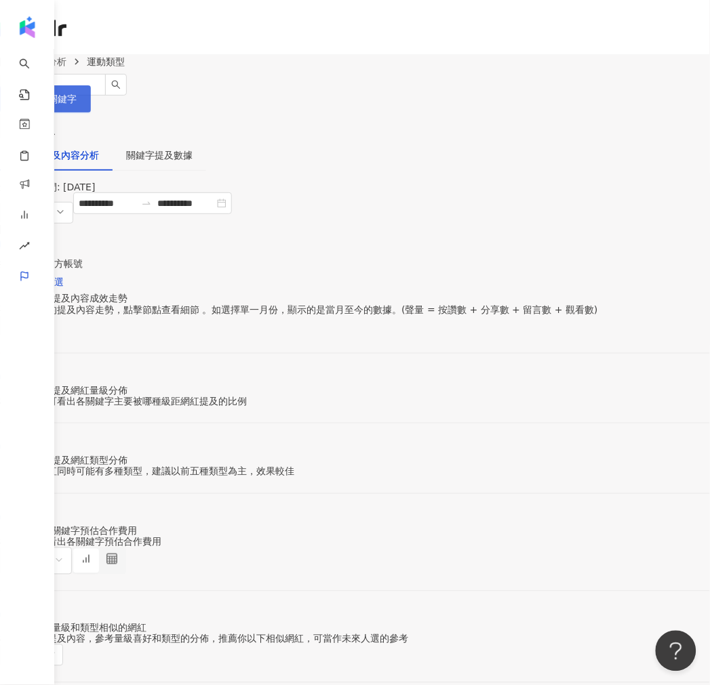
click at [91, 98] on button "設定關鍵字" at bounding box center [45, 98] width 91 height 27
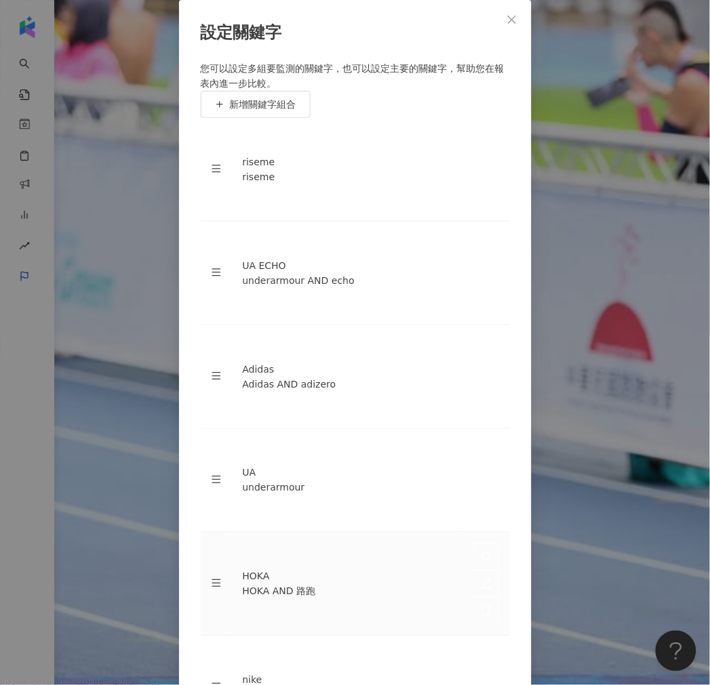
scroll to position [100, 0]
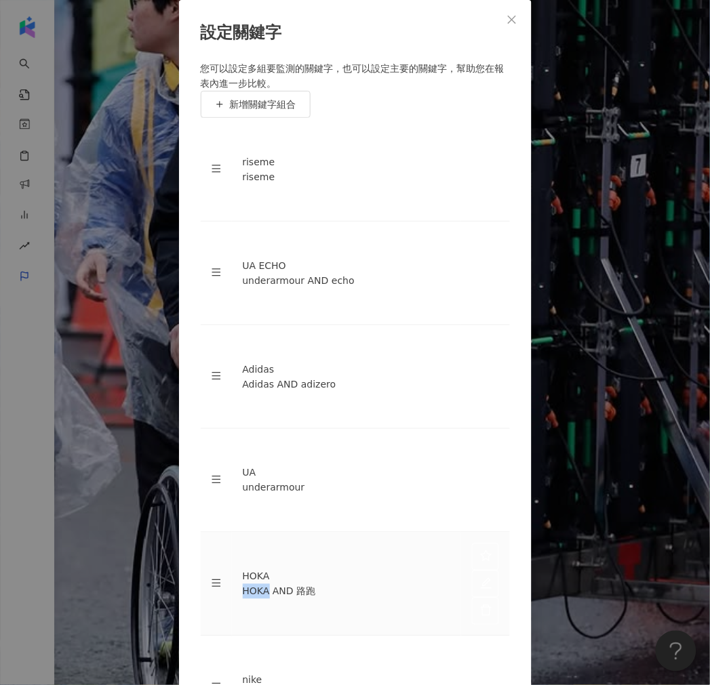
drag, startPoint x: 249, startPoint y: 453, endPoint x: 274, endPoint y: 451, distance: 25.2
click at [274, 584] on div "HOKA AND 路跑" at bounding box center [346, 591] width 207 height 15
copy div "HOKA"
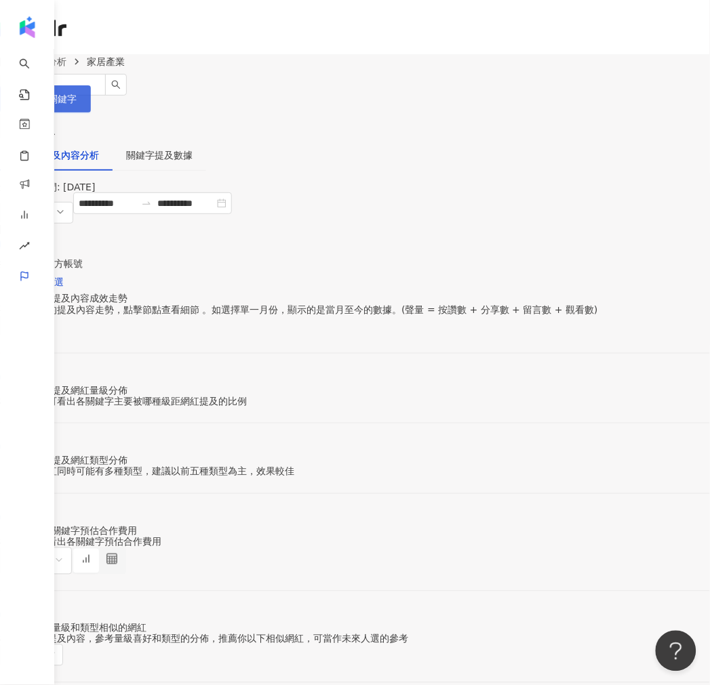
click at [77, 104] on span "設定關鍵字" at bounding box center [52, 99] width 47 height 11
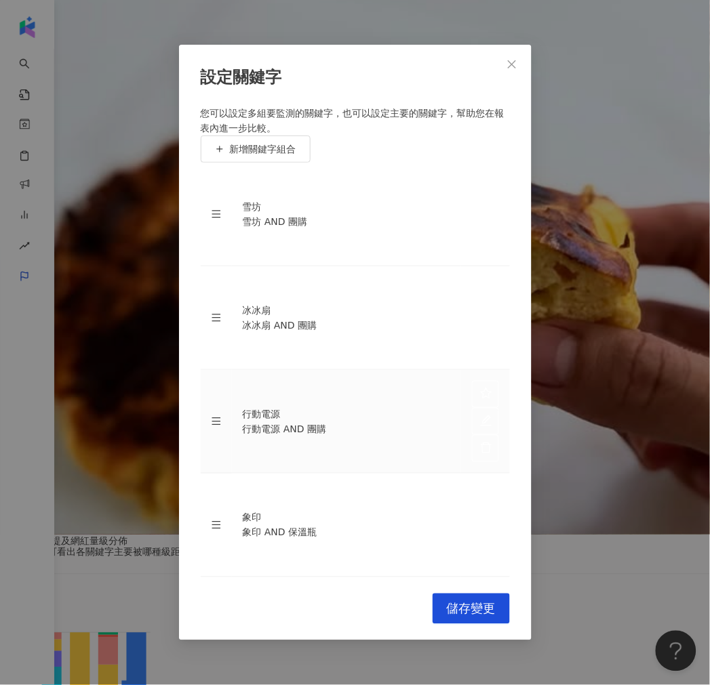
scroll to position [44, 0]
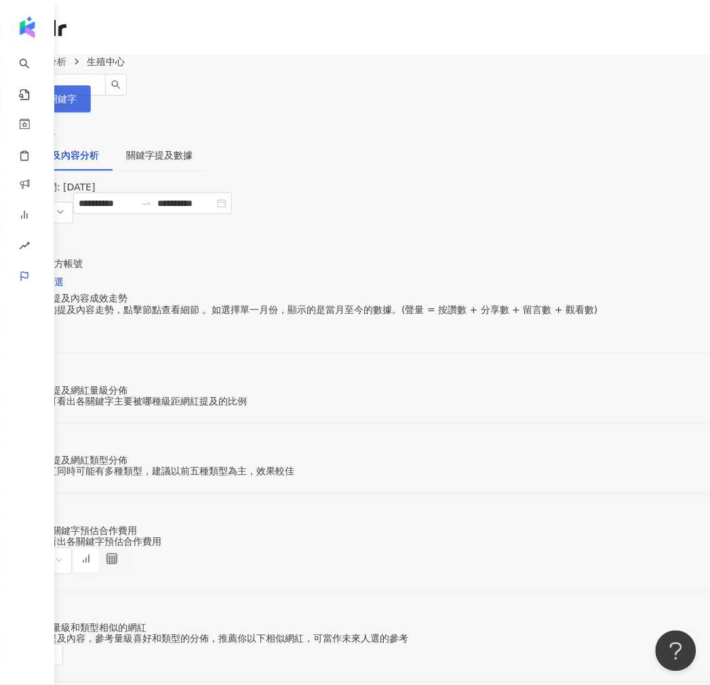
click at [91, 99] on button "設定關鍵字" at bounding box center [45, 98] width 91 height 27
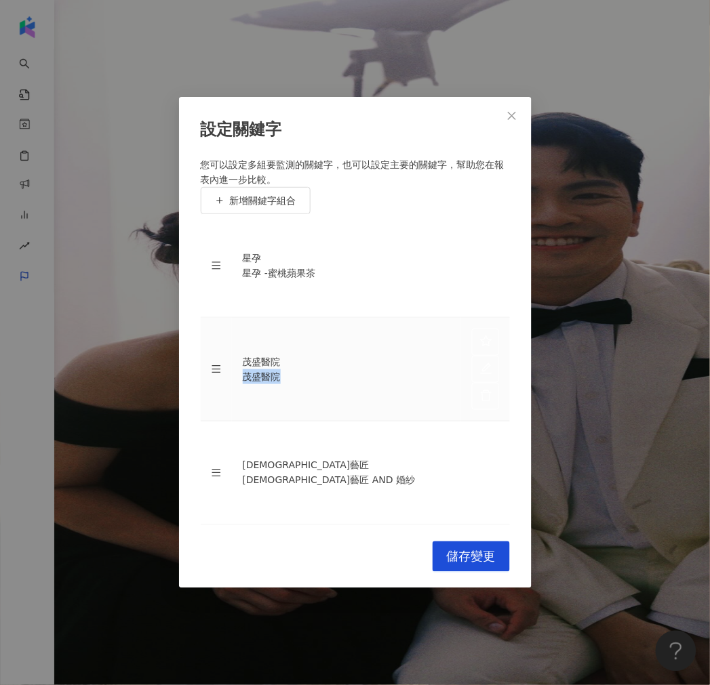
drag, startPoint x: 245, startPoint y: 392, endPoint x: 293, endPoint y: 383, distance: 48.9
click at [293, 383] on td "[GEOGRAPHIC_DATA]" at bounding box center [346, 370] width 229 height 104
copy div "茂盛醫院"
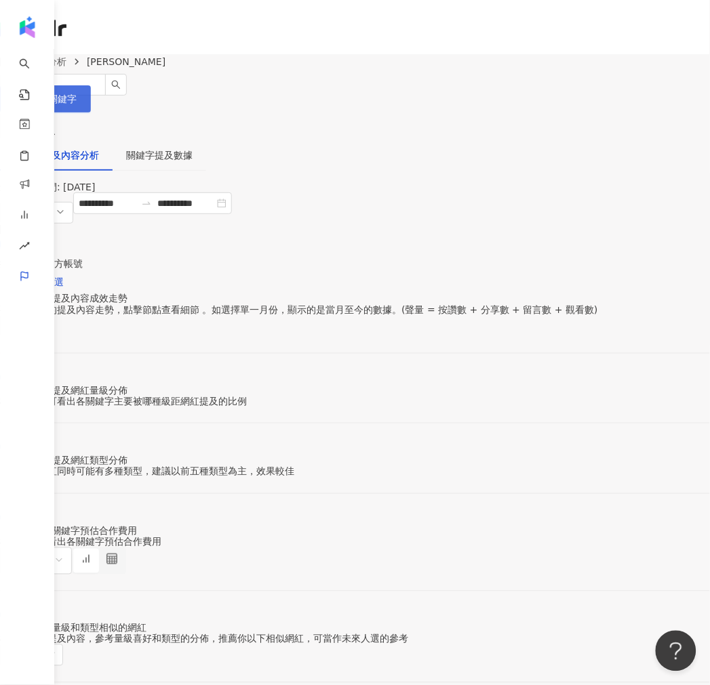
click at [77, 96] on span "設定關鍵字" at bounding box center [52, 99] width 47 height 11
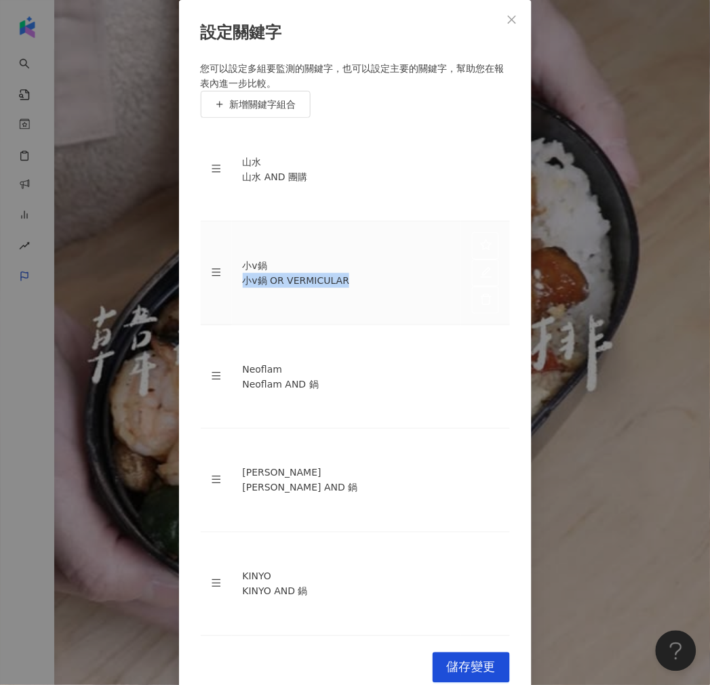
drag, startPoint x: 247, startPoint y: 388, endPoint x: 396, endPoint y: 383, distance: 149.2
click at [396, 288] on div "小v鍋 OR VERMICULAR" at bounding box center [346, 280] width 207 height 15
drag, startPoint x: 510, startPoint y: 157, endPoint x: 425, endPoint y: 18, distance: 163.3
click at [510, 33] on button "Close" at bounding box center [511, 19] width 27 height 27
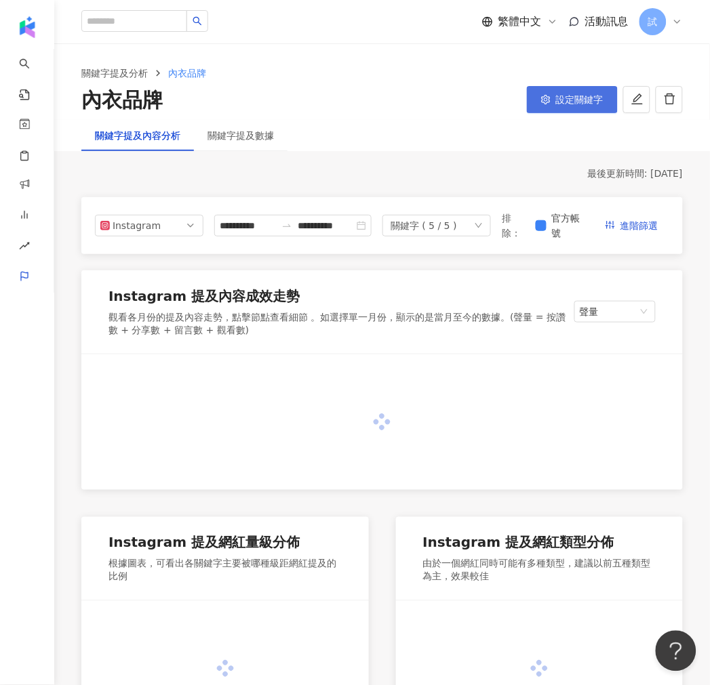
click at [538, 102] on button "設定關鍵字" at bounding box center [572, 99] width 91 height 27
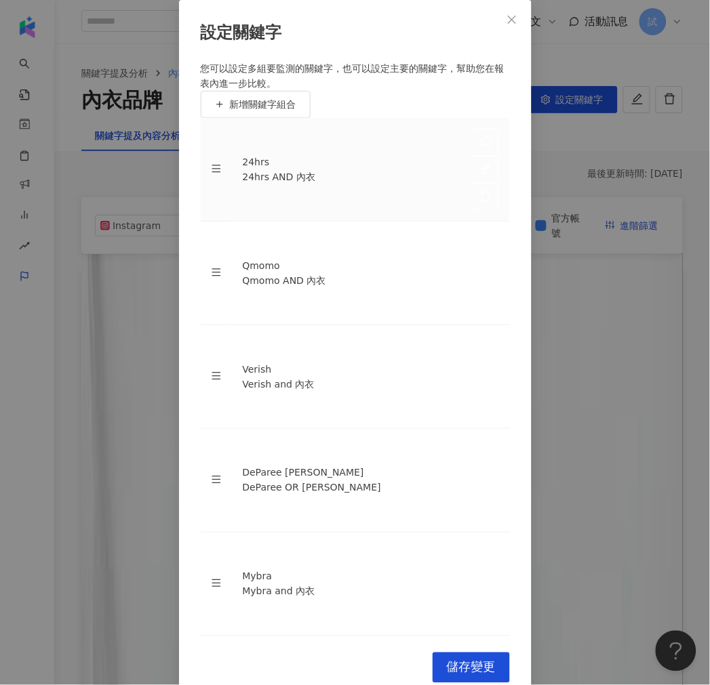
click at [247, 184] on div "24hrs AND 內衣" at bounding box center [346, 176] width 207 height 15
drag, startPoint x: 243, startPoint y: 330, endPoint x: 340, endPoint y: 327, distance: 97.6
click at [340, 222] on td "24hrs 24hrs AND 內衣" at bounding box center [346, 170] width 229 height 104
copy div "24hrs AND 內衣"
click at [513, 25] on icon "close" at bounding box center [511, 19] width 11 height 11
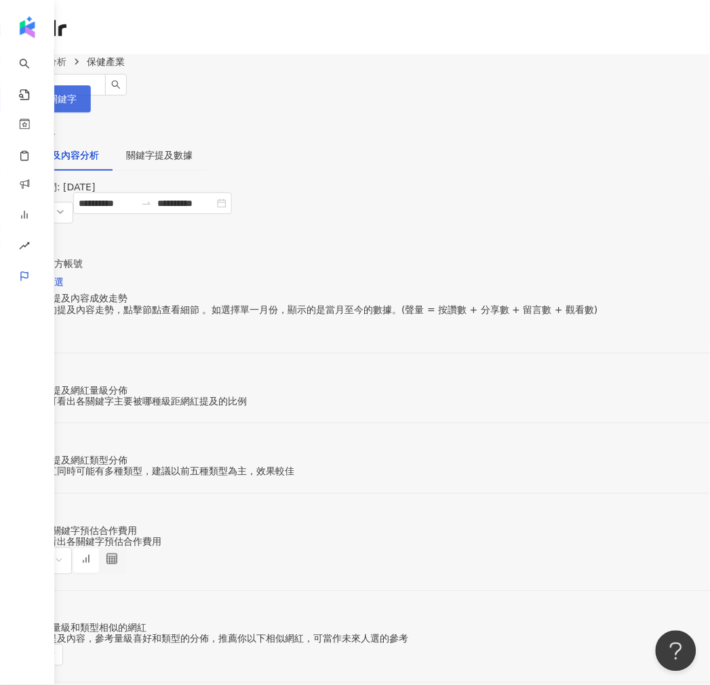
click at [91, 98] on button "設定關鍵字" at bounding box center [45, 98] width 91 height 27
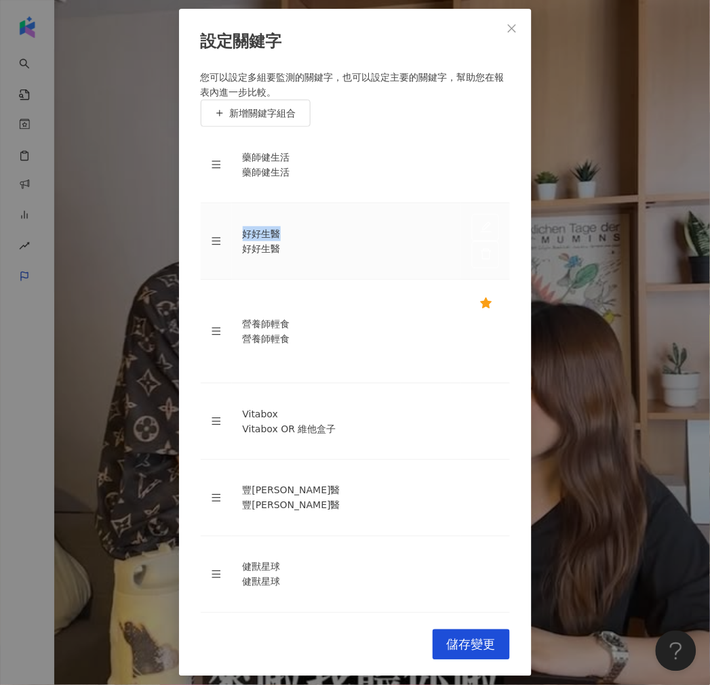
drag, startPoint x: 278, startPoint y: 373, endPoint x: 294, endPoint y: 376, distance: 16.5
click at [294, 256] on div "好好生醫 好好生醫" at bounding box center [346, 241] width 207 height 30
drag, startPoint x: 262, startPoint y: 418, endPoint x: 297, endPoint y: 417, distance: 35.3
click at [297, 384] on td "營養師輕食 營養師輕食" at bounding box center [346, 332] width 229 height 104
drag, startPoint x: 308, startPoint y: 310, endPoint x: 377, endPoint y: 308, distance: 68.5
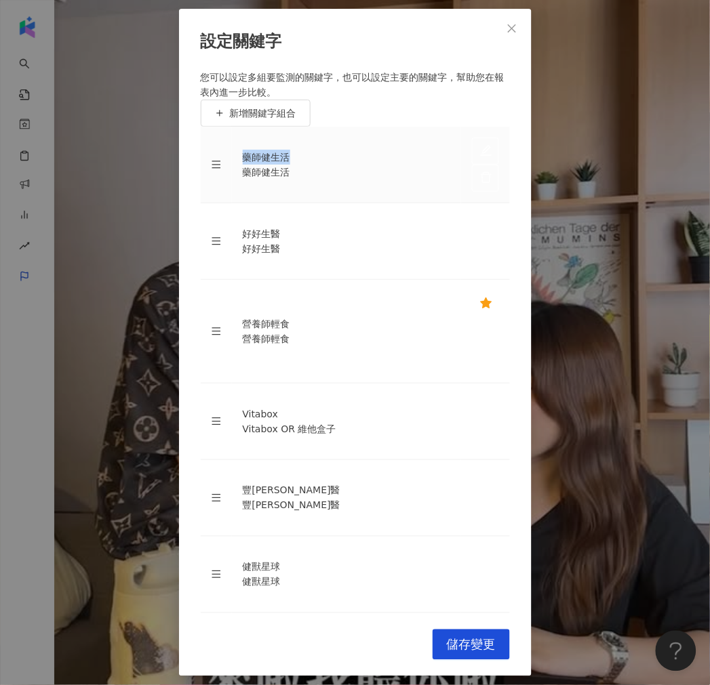
click at [381, 165] on div "藥師健生活" at bounding box center [346, 157] width 207 height 15
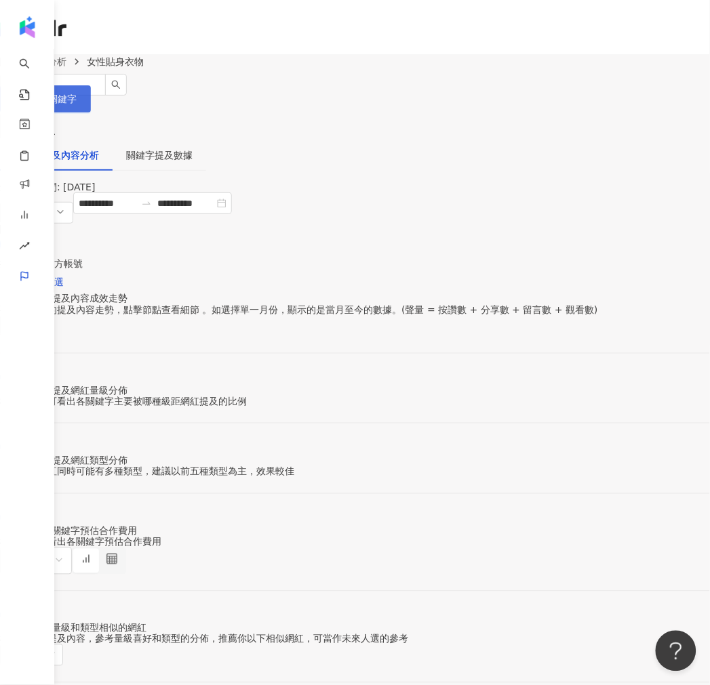
click at [77, 98] on span "設定關鍵字" at bounding box center [52, 99] width 47 height 11
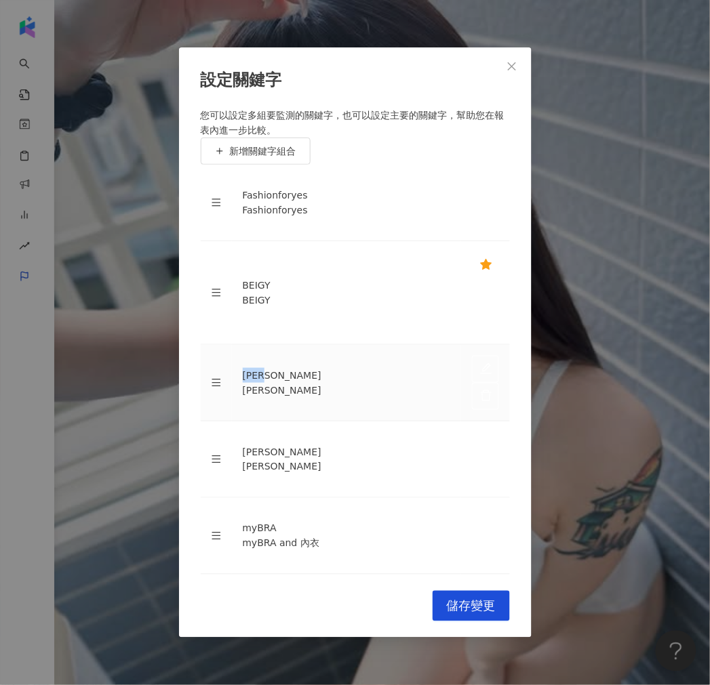
drag, startPoint x: 247, startPoint y: 422, endPoint x: 287, endPoint y: 427, distance: 40.3
click at [287, 383] on div "[PERSON_NAME]" at bounding box center [346, 375] width 207 height 15
copy div "[PERSON_NAME]"
drag, startPoint x: 260, startPoint y: 376, endPoint x: 281, endPoint y: 381, distance: 21.5
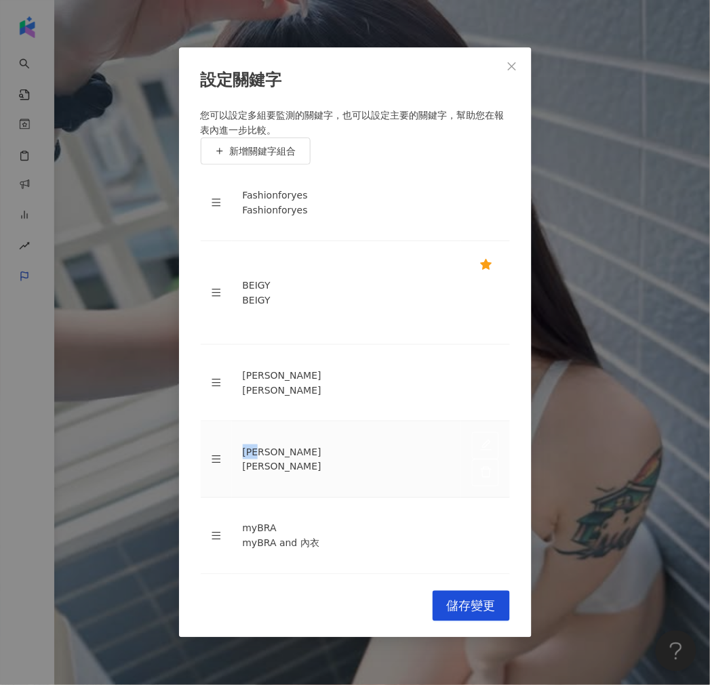
click at [281, 445] on div "[PERSON_NAME]" at bounding box center [346, 452] width 207 height 15
copy div "[PERSON_NAME]"
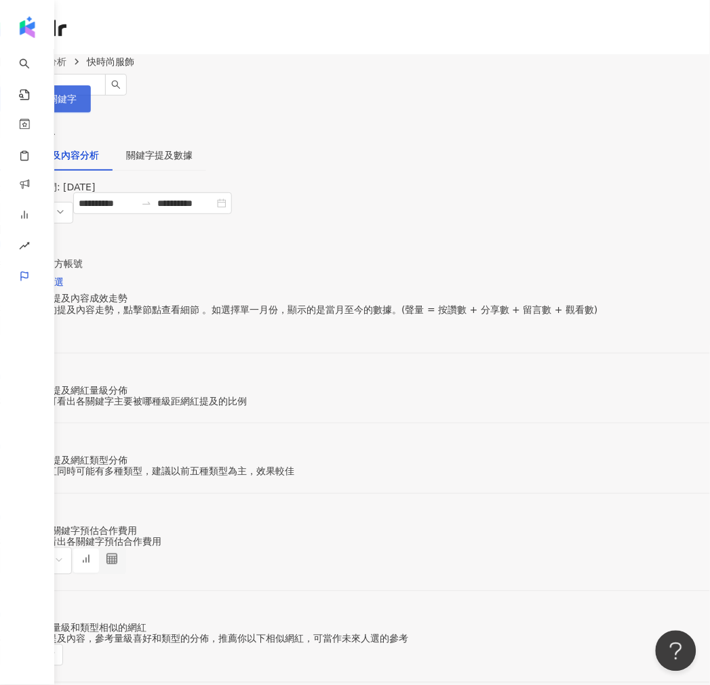
click at [23, 99] on icon "setting" at bounding box center [18, 98] width 9 height 9
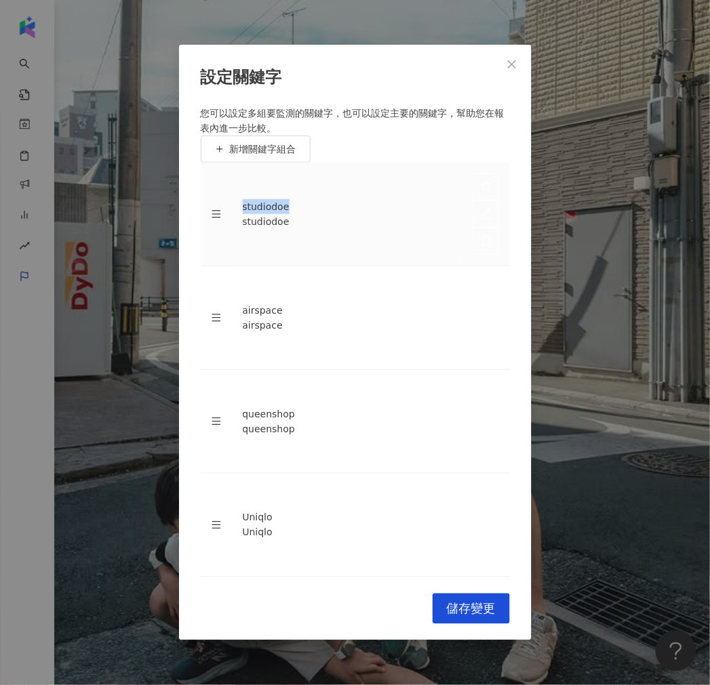
drag, startPoint x: 241, startPoint y: 317, endPoint x: 302, endPoint y: 317, distance: 60.3
click at [302, 266] on td "studiodoe studiodoe" at bounding box center [346, 215] width 229 height 104
copy div "studiodoe"
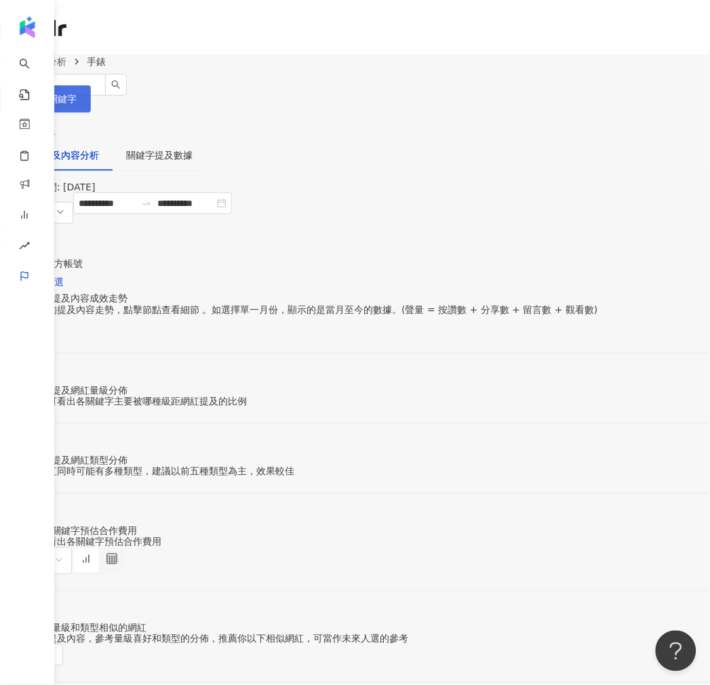
click at [77, 94] on span "設定關鍵字" at bounding box center [52, 99] width 47 height 11
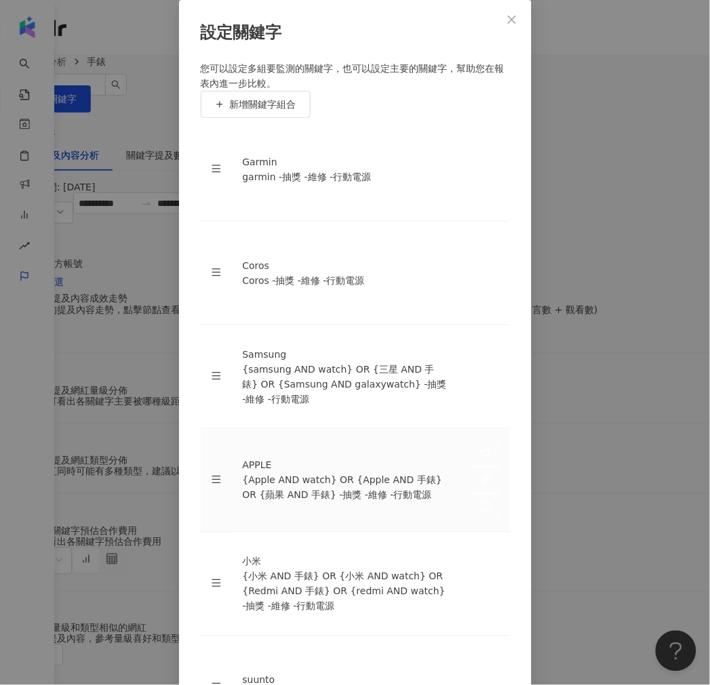
scroll to position [75, 0]
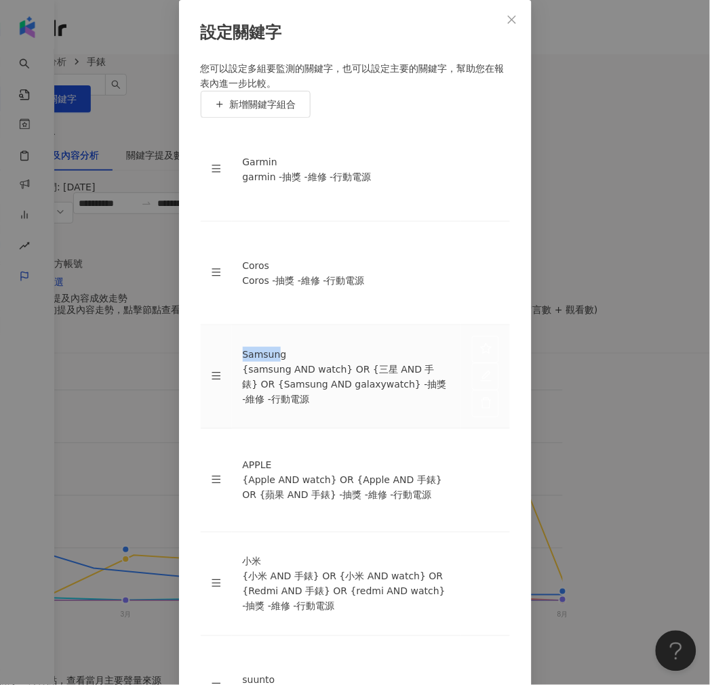
drag, startPoint x: 254, startPoint y: 349, endPoint x: 323, endPoint y: 347, distance: 68.5
click at [323, 347] on div "Samsung" at bounding box center [346, 354] width 207 height 15
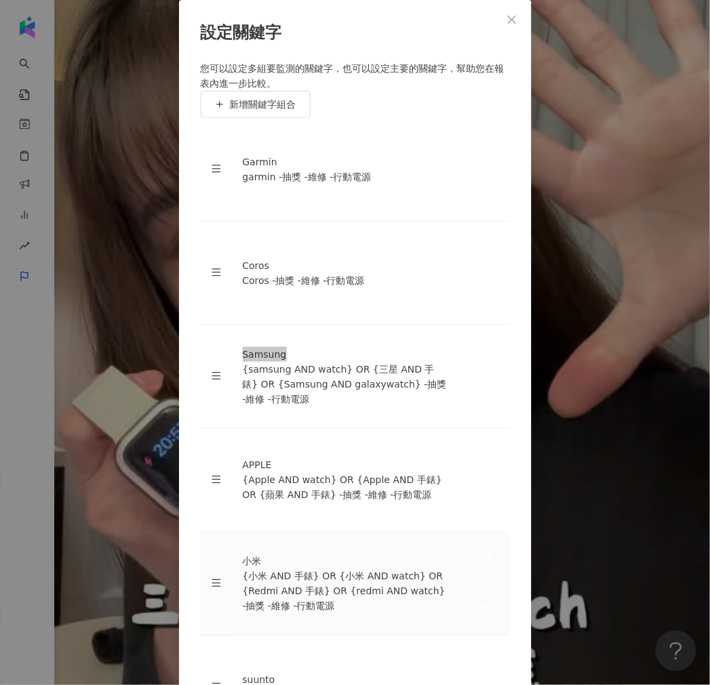
scroll to position [321, 0]
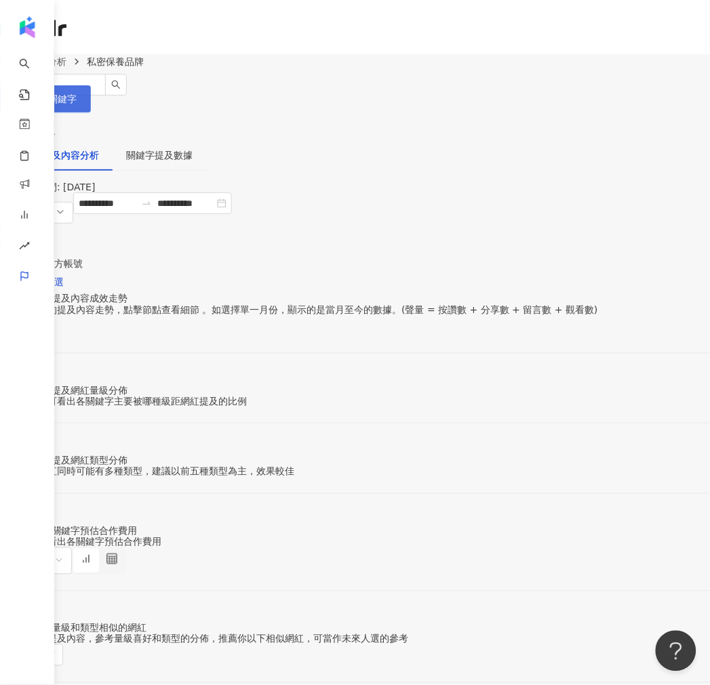
click at [91, 107] on button "設定關鍵字" at bounding box center [45, 98] width 91 height 27
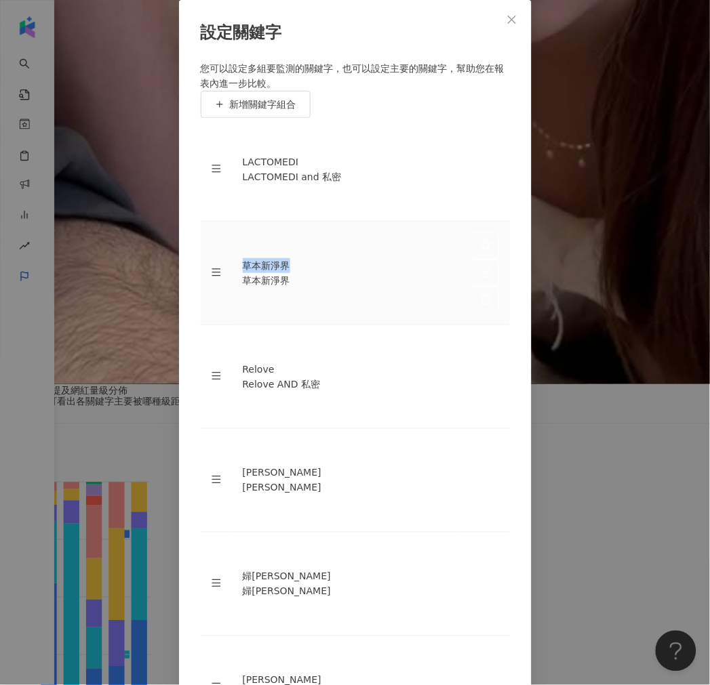
drag, startPoint x: 255, startPoint y: 366, endPoint x: 337, endPoint y: 360, distance: 82.2
click at [337, 273] on div "草本新淨界" at bounding box center [346, 265] width 207 height 15
copy div "草本新淨界"
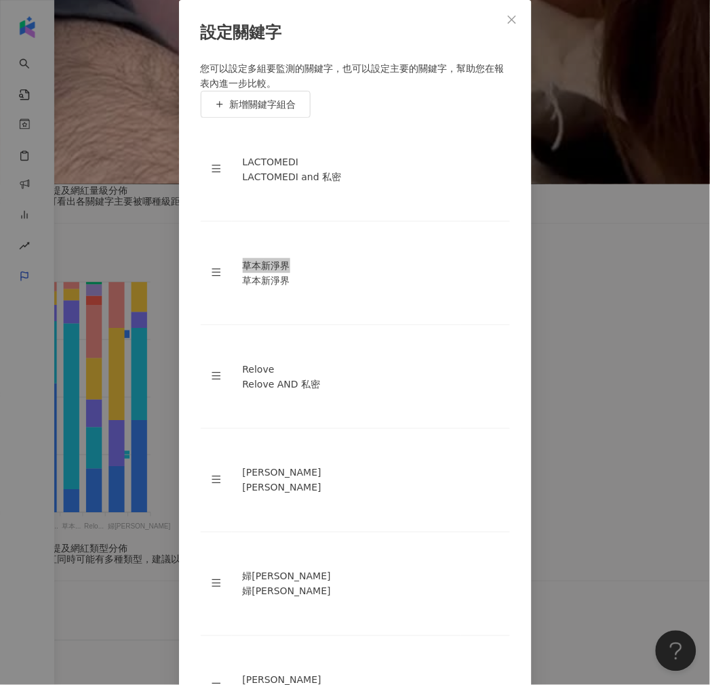
scroll to position [678, 0]
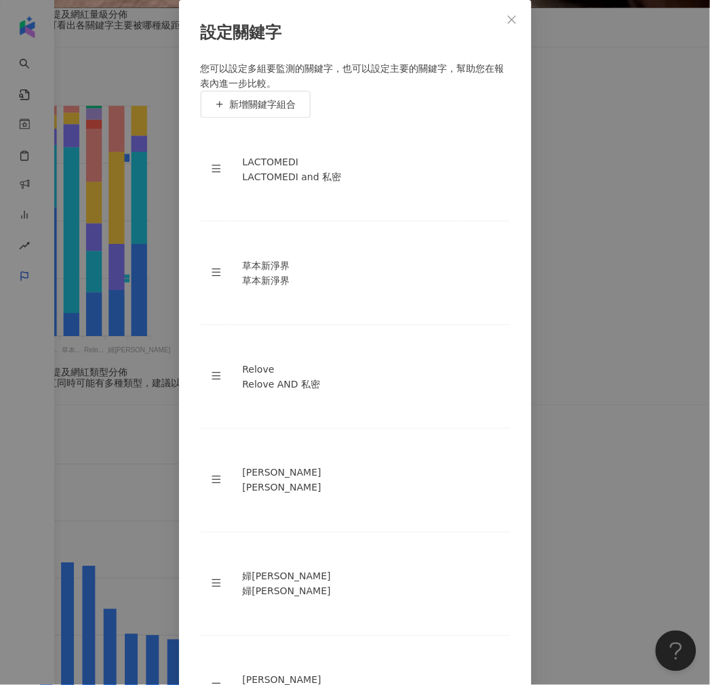
drag, startPoint x: 264, startPoint y: 436, endPoint x: 305, endPoint y: 434, distance: 40.7
copy div "森歐[PERSON_NAME]"
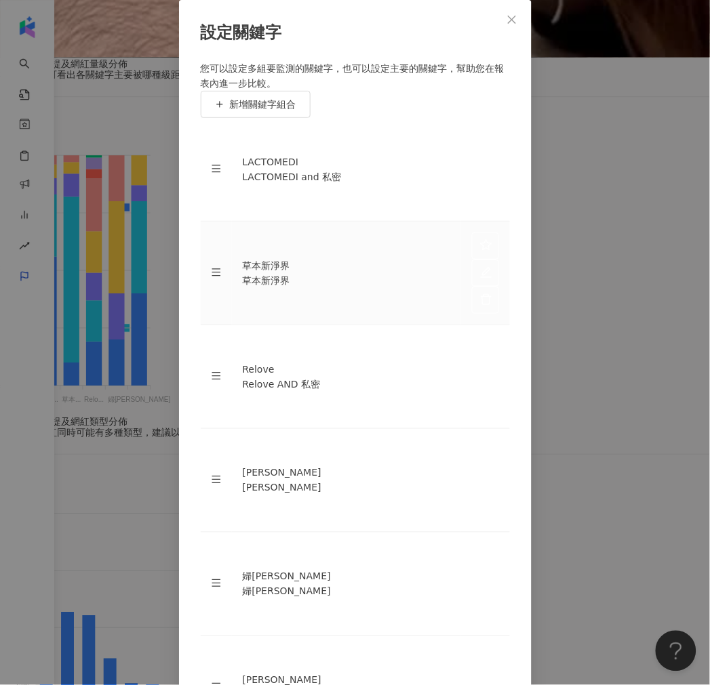
scroll to position [376, 0]
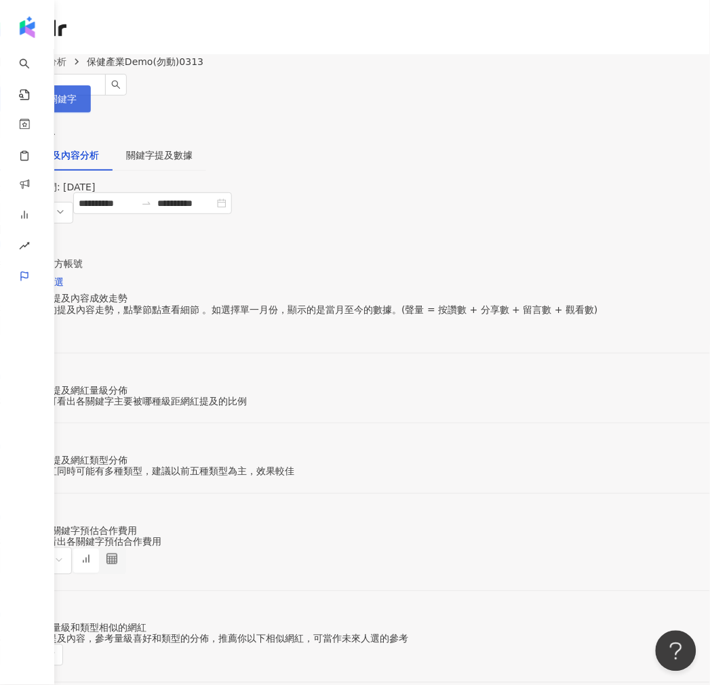
click at [91, 110] on button "設定關鍵字" at bounding box center [45, 98] width 91 height 27
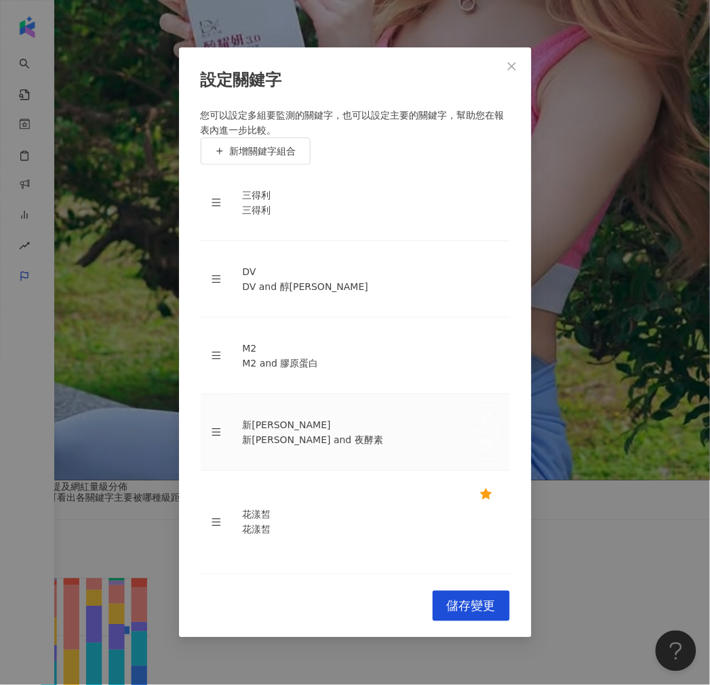
scroll to position [226, 0]
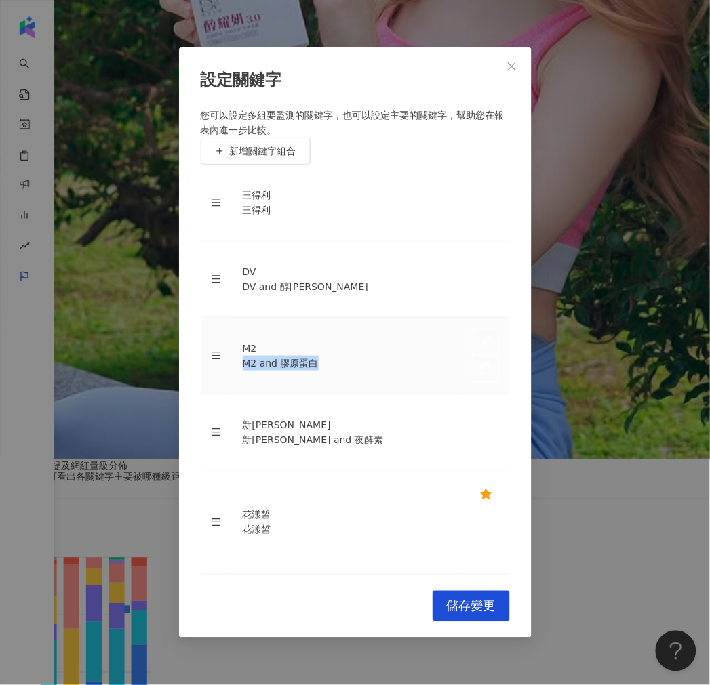
drag, startPoint x: 249, startPoint y: 344, endPoint x: 333, endPoint y: 349, distance: 83.5
click at [333, 349] on td "M2 M2 and 膠原蛋白" at bounding box center [346, 356] width 229 height 77
copy div "M2 and 膠原蛋白"
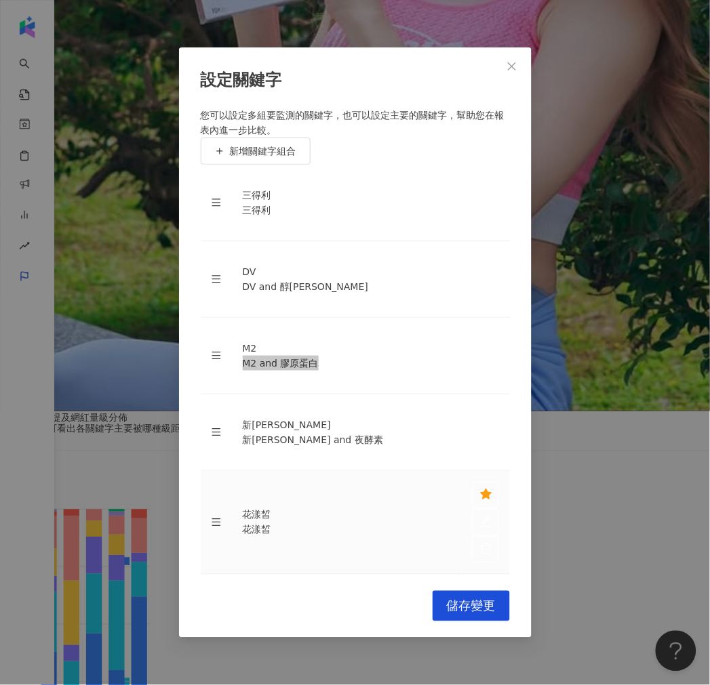
scroll to position [301, 0]
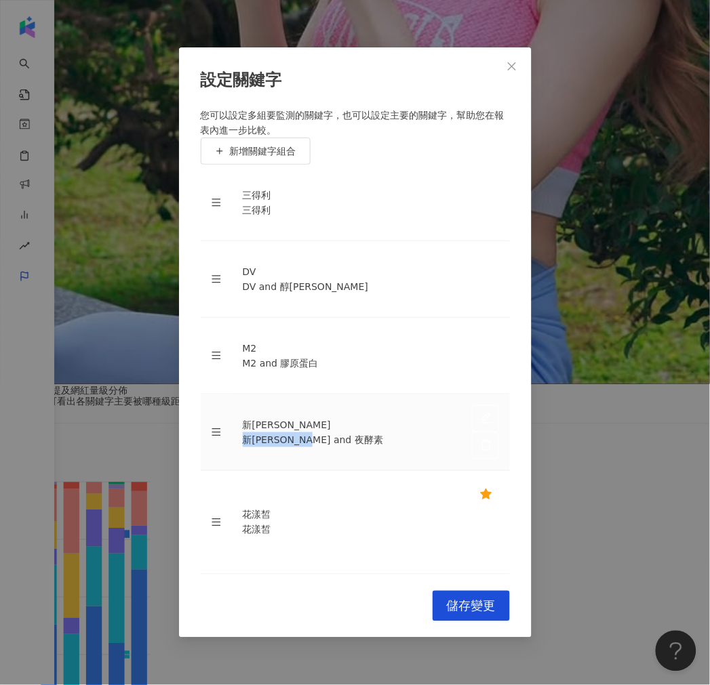
drag, startPoint x: 246, startPoint y: 397, endPoint x: 366, endPoint y: 390, distance: 120.2
click at [366, 418] on div "新普利 新普利 and 夜酵素" at bounding box center [346, 433] width 207 height 30
drag, startPoint x: 248, startPoint y: 376, endPoint x: 289, endPoint y: 374, distance: 40.7
click at [289, 418] on div "新普利" at bounding box center [346, 425] width 207 height 15
copy div "新普利"
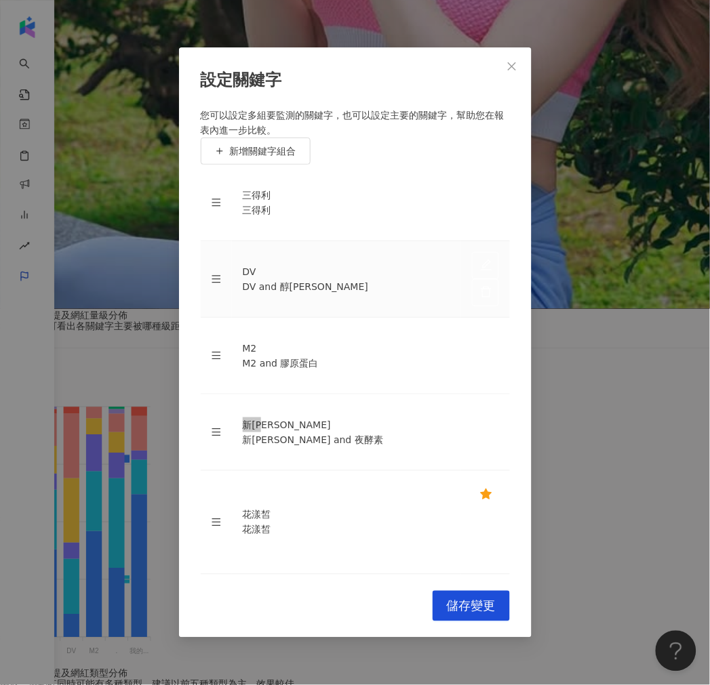
scroll to position [0, 0]
drag, startPoint x: 245, startPoint y: 444, endPoint x: 382, endPoint y: 435, distance: 136.5
click at [361, 394] on td "M2 M2 and 膠原蛋白" at bounding box center [346, 356] width 229 height 77
copy div "M2 and 膠原蛋白"
click at [281, 218] on div "三得利" at bounding box center [346, 210] width 207 height 15
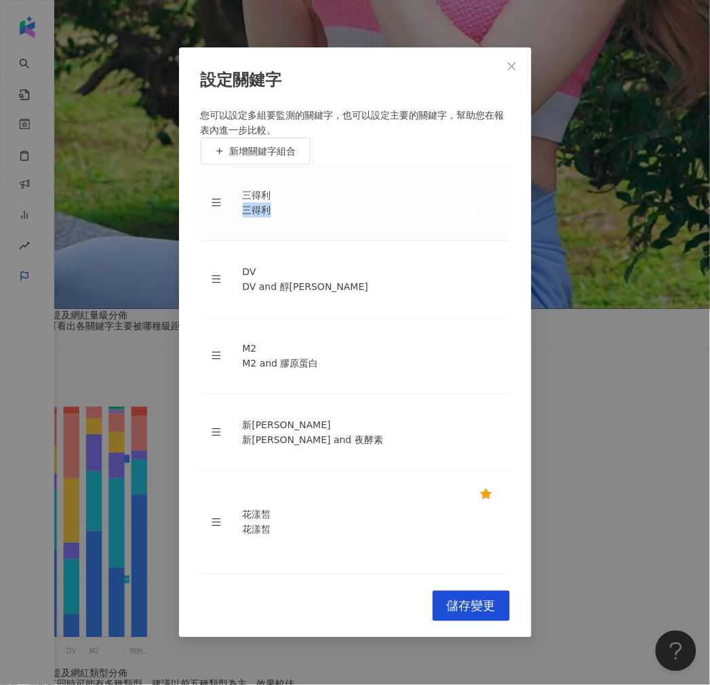
copy div "三得利"
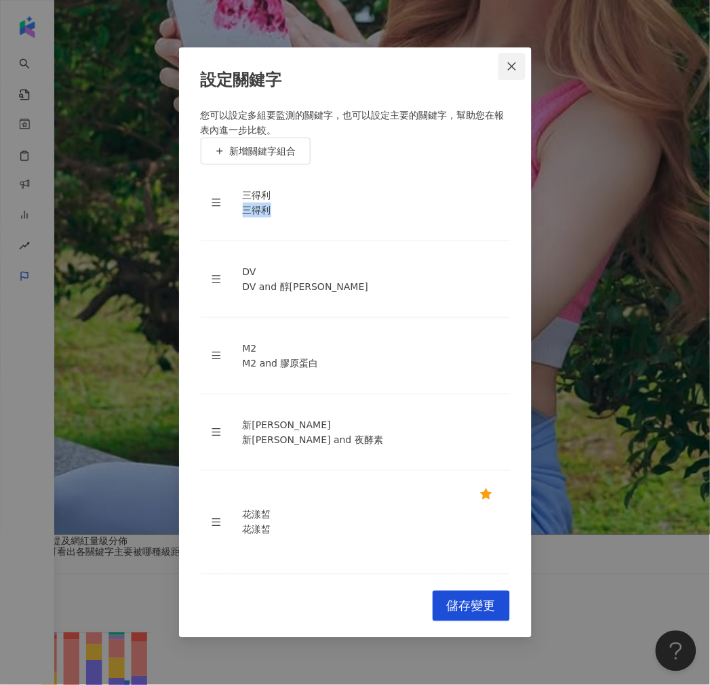
click at [518, 72] on span "Close" at bounding box center [511, 66] width 27 height 11
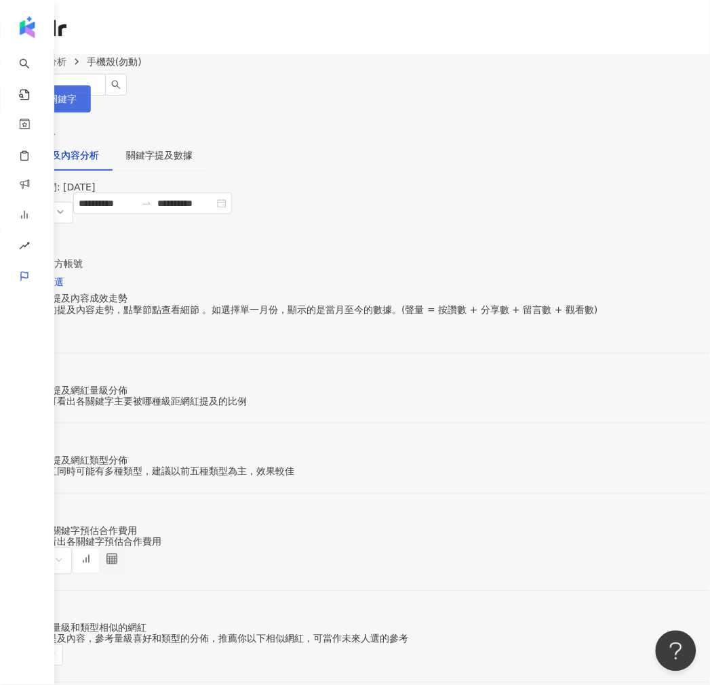
click at [24, 97] on icon "setting" at bounding box center [18, 98] width 9 height 9
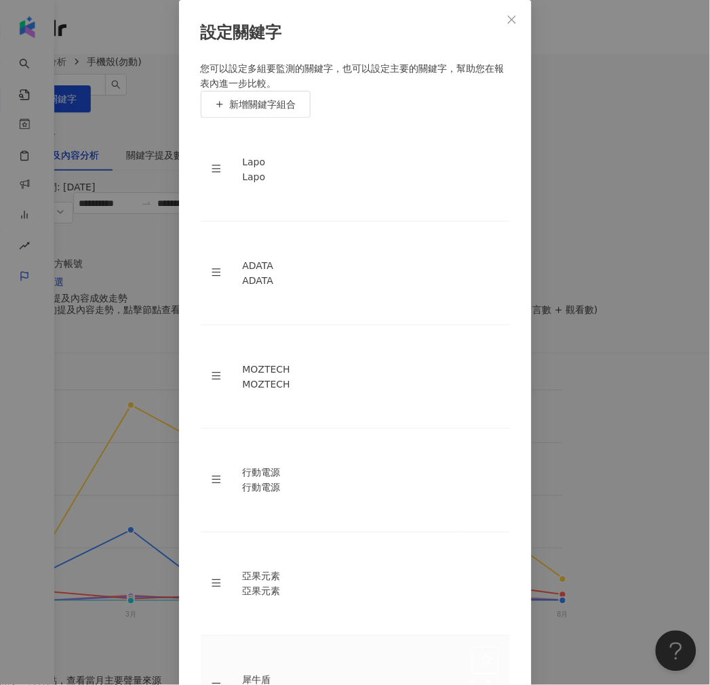
scroll to position [150, 0]
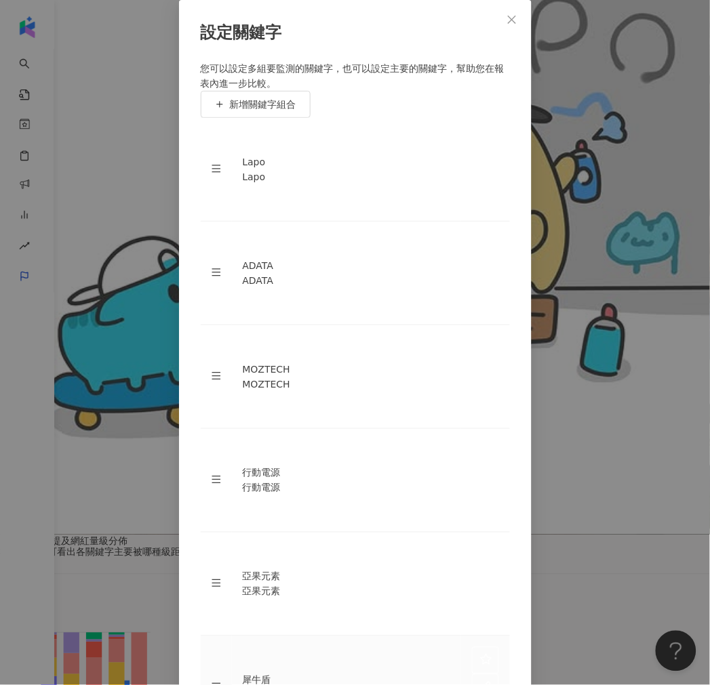
drag, startPoint x: 247, startPoint y: 458, endPoint x: 275, endPoint y: 458, distance: 27.1
click at [275, 685] on div "犀牛盾 AND 手機殼" at bounding box center [346, 695] width 207 height 15
copy div "犀牛盾"
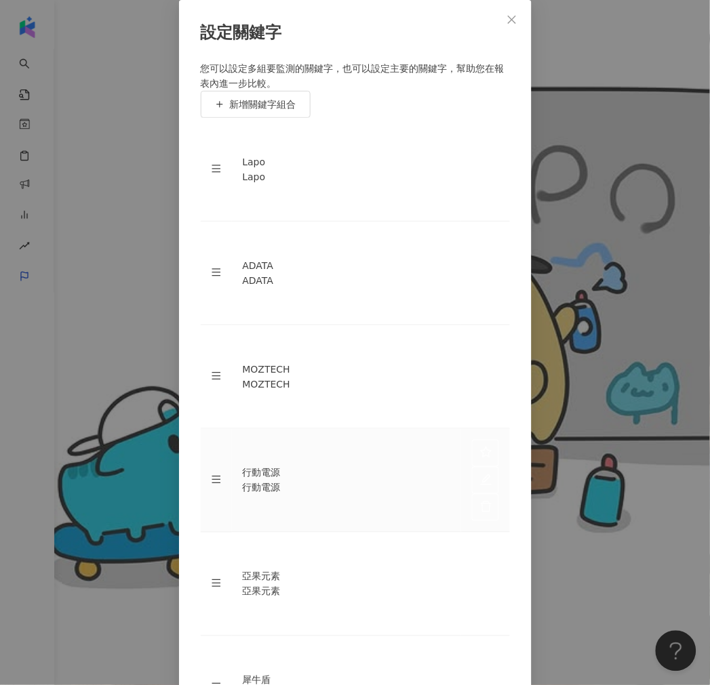
scroll to position [0, 0]
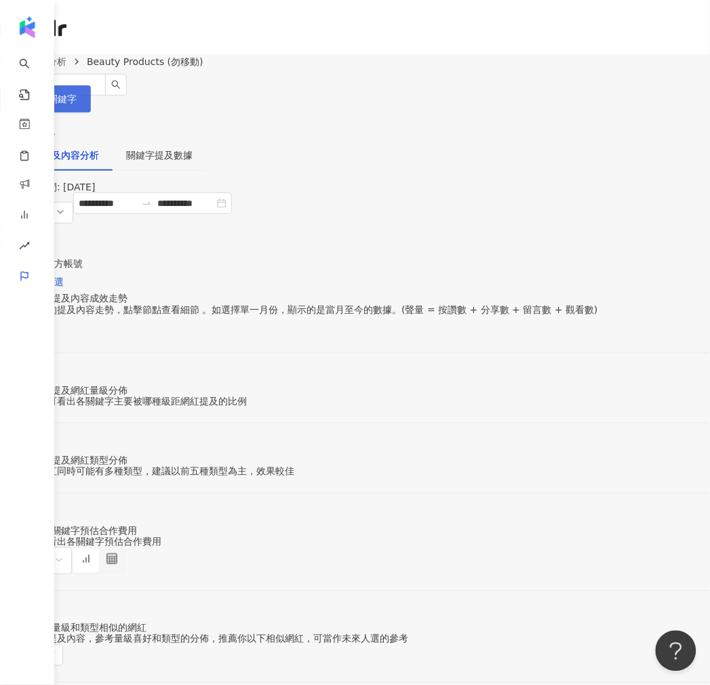
click at [91, 87] on button "設定關鍵字" at bounding box center [45, 98] width 91 height 27
click at [91, 97] on button "設定關鍵字" at bounding box center [45, 98] width 91 height 27
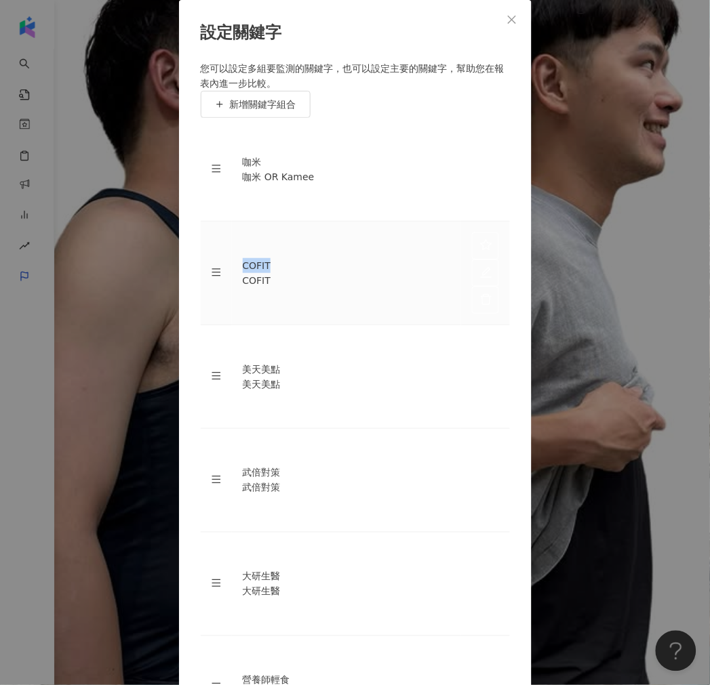
drag, startPoint x: 245, startPoint y: 365, endPoint x: 367, endPoint y: 348, distance: 123.2
click at [315, 325] on td "COFIT COFIT" at bounding box center [346, 274] width 229 height 104
click at [291, 569] on div "大研生醫" at bounding box center [346, 576] width 207 height 15
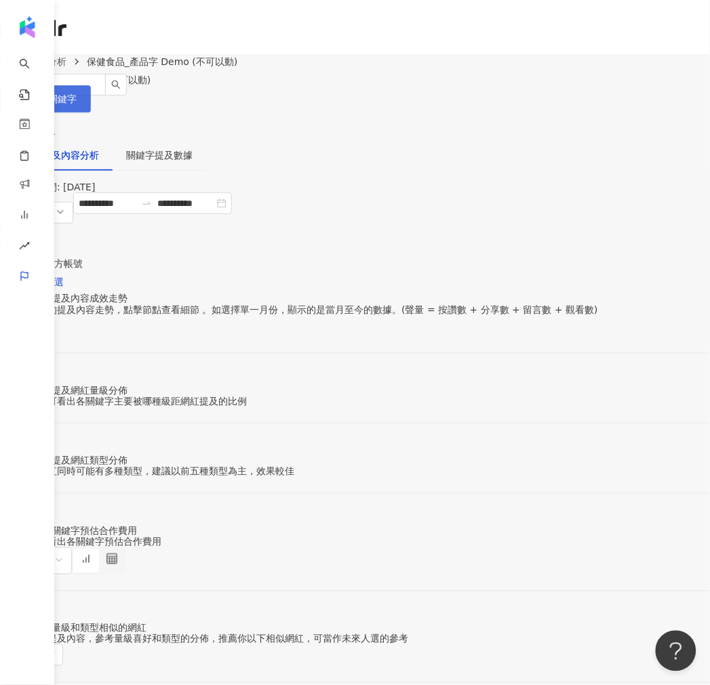
click at [91, 89] on button "設定關鍵字" at bounding box center [45, 98] width 91 height 27
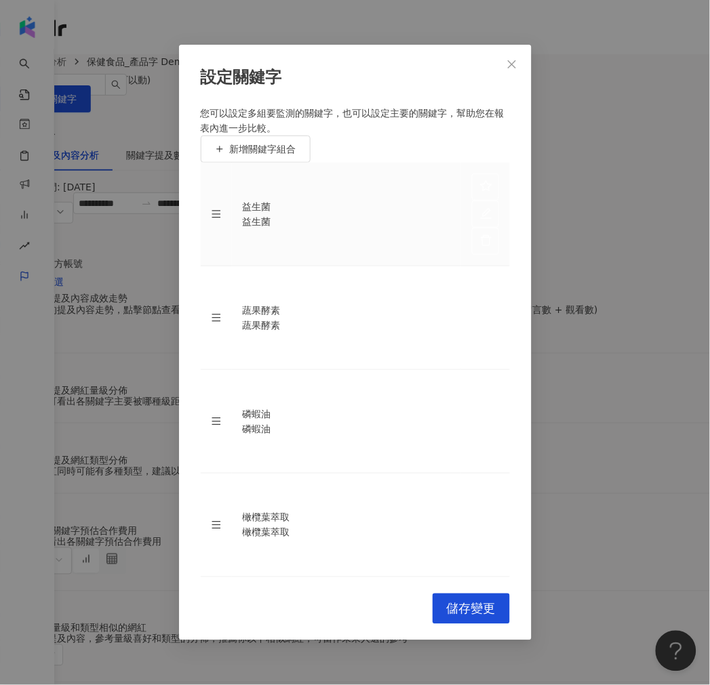
scroll to position [44, 0]
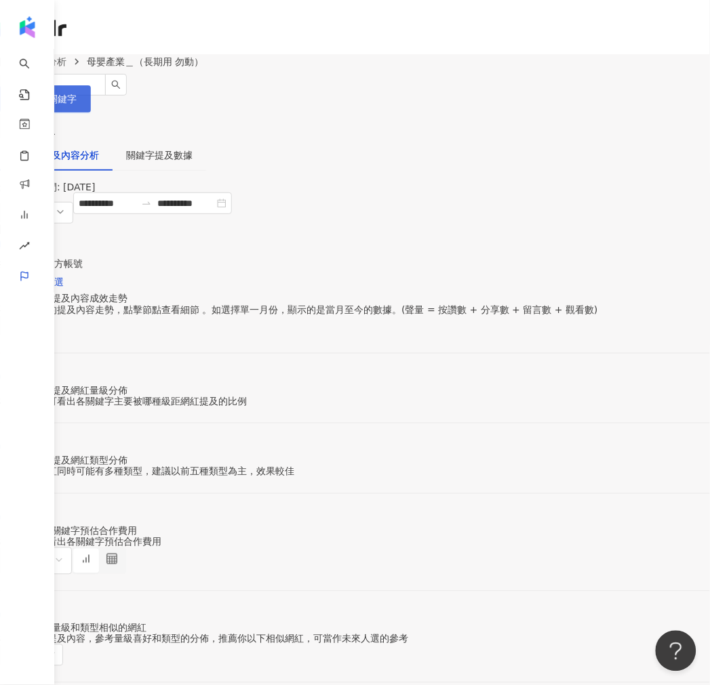
click at [91, 98] on button "設定關鍵字" at bounding box center [45, 98] width 91 height 27
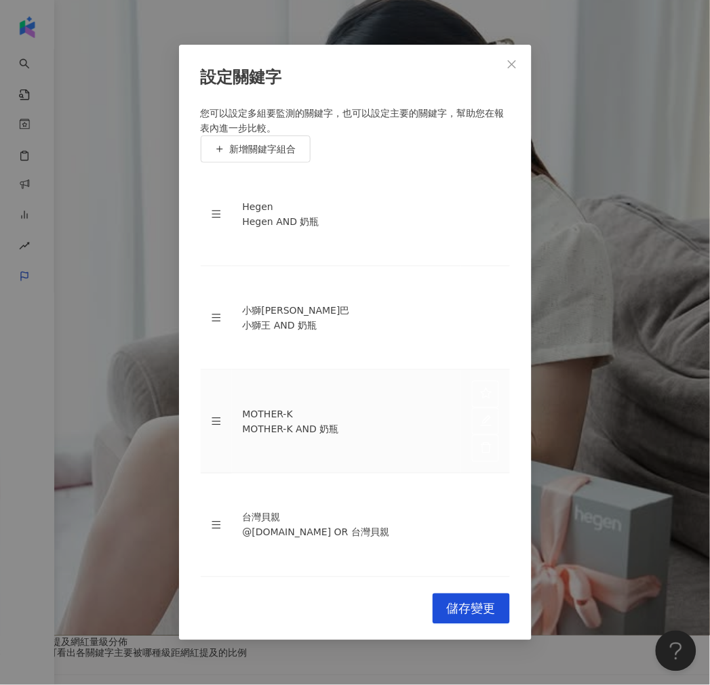
scroll to position [75, 0]
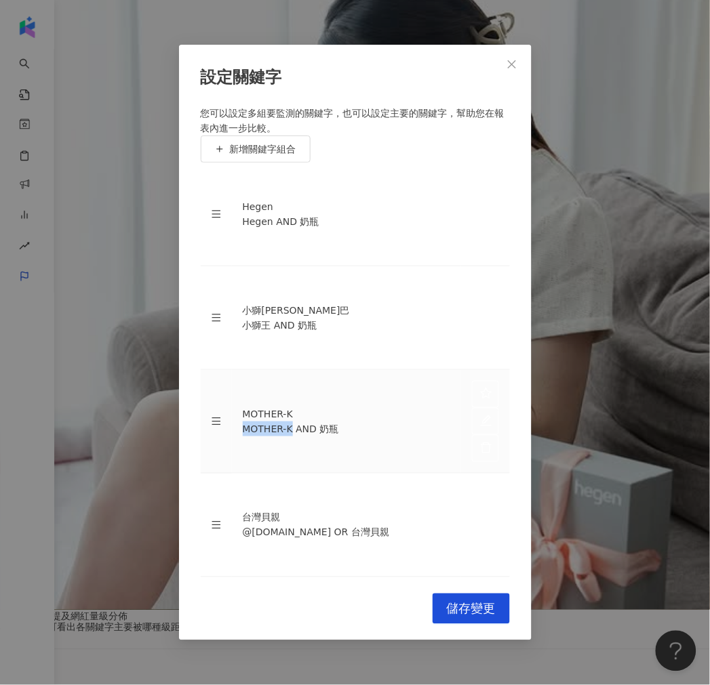
drag, startPoint x: 296, startPoint y: 396, endPoint x: 241, endPoint y: 396, distance: 55.6
click at [241, 396] on td "MOTHER-K MOTHER-K AND 奶瓶" at bounding box center [346, 422] width 229 height 104
copy div "MOTHER-K"
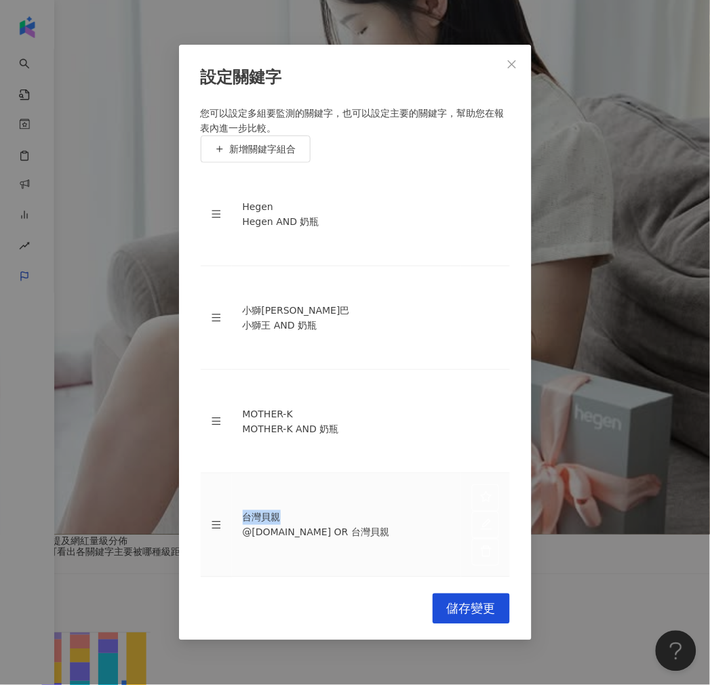
drag, startPoint x: 262, startPoint y: 438, endPoint x: 290, endPoint y: 439, distance: 27.8
click at [290, 510] on div "台灣貝親" at bounding box center [346, 517] width 207 height 15
copy div "台灣貝親"
drag, startPoint x: 283, startPoint y: 450, endPoint x: 302, endPoint y: 453, distance: 19.8
click at [302, 474] on td "台灣貝親 @pigeon.tw OR 台灣貝親" at bounding box center [346, 526] width 229 height 104
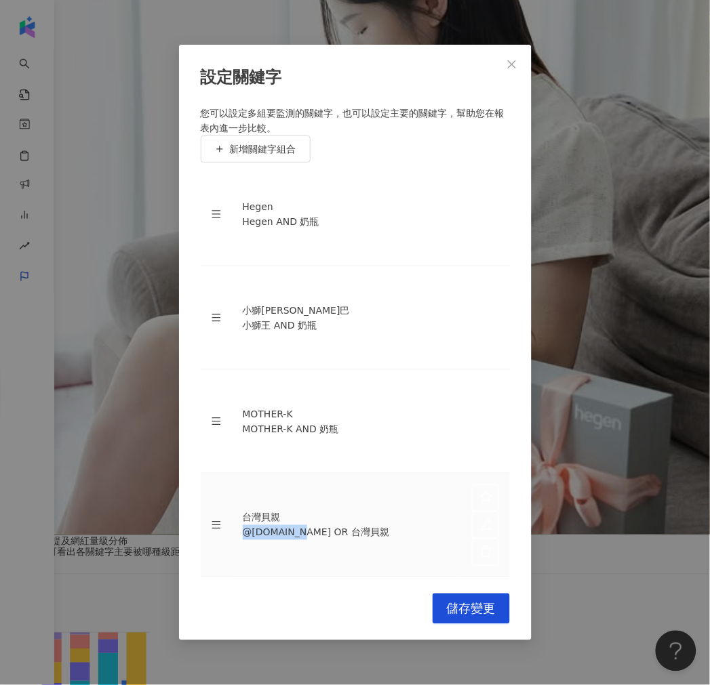
copy div "@pigeon.tw"
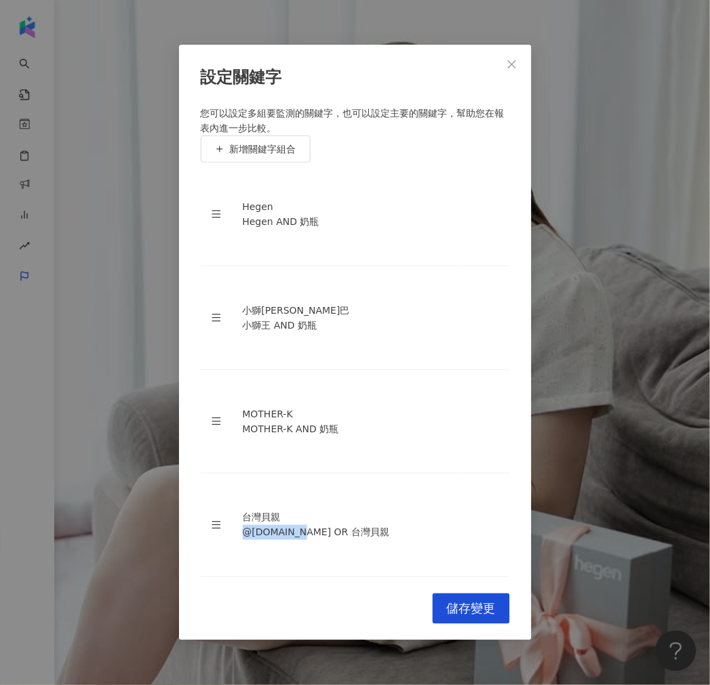
scroll to position [0, 0]
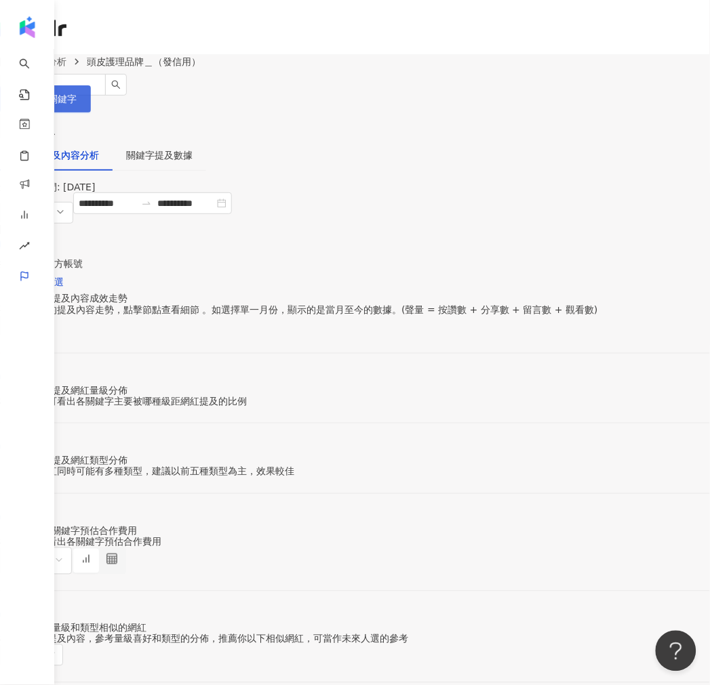
click at [77, 102] on span "設定關鍵字" at bounding box center [52, 99] width 47 height 11
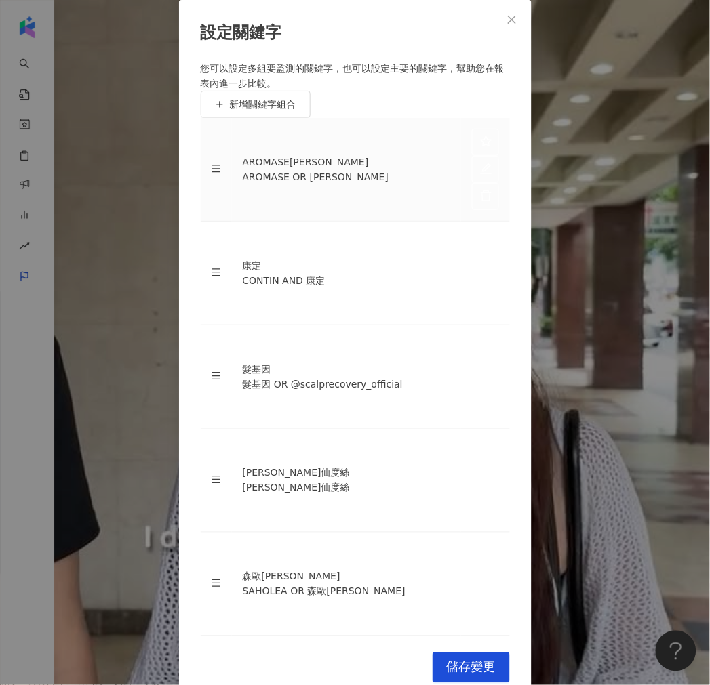
scroll to position [75, 0]
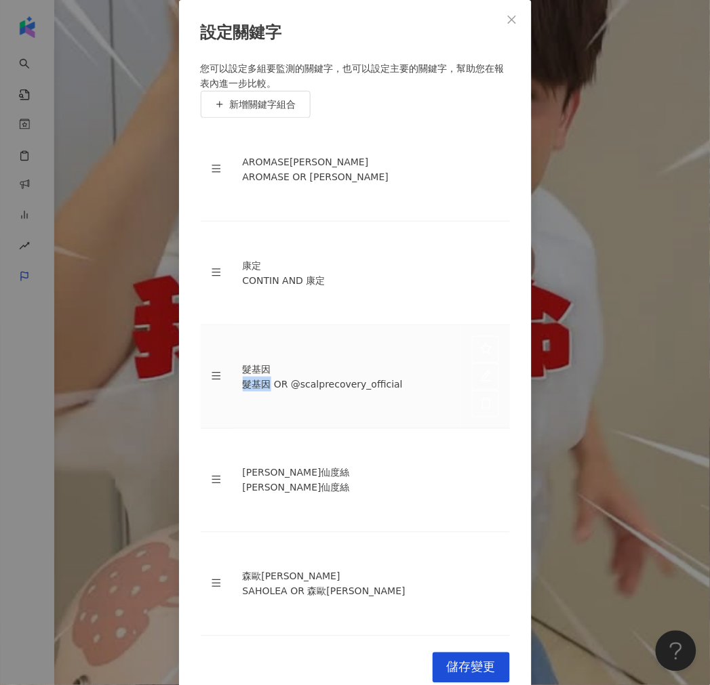
drag, startPoint x: 247, startPoint y: 367, endPoint x: 273, endPoint y: 371, distance: 26.7
click at [273, 377] on div "髮基因 OR @scalprecovery_official" at bounding box center [346, 384] width 207 height 15
copy div "髮基因"
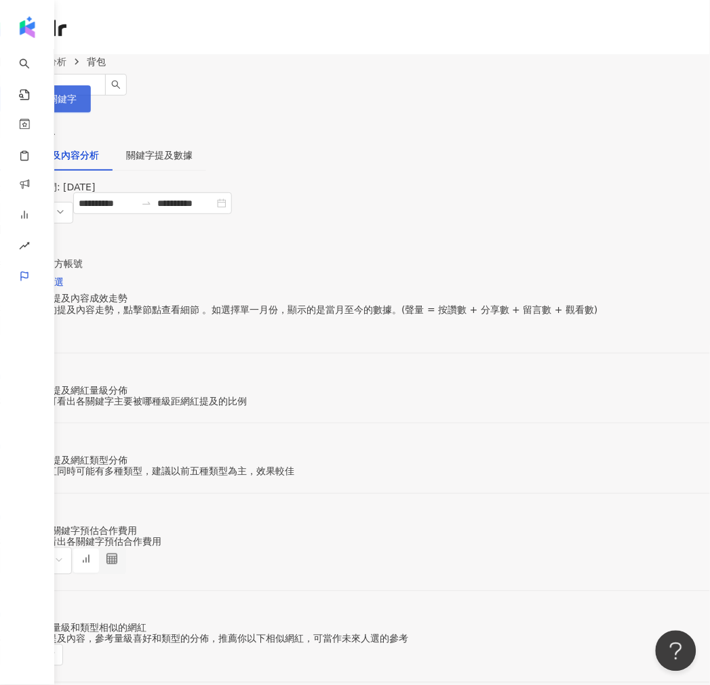
click at [77, 97] on span "設定關鍵字" at bounding box center [52, 99] width 47 height 11
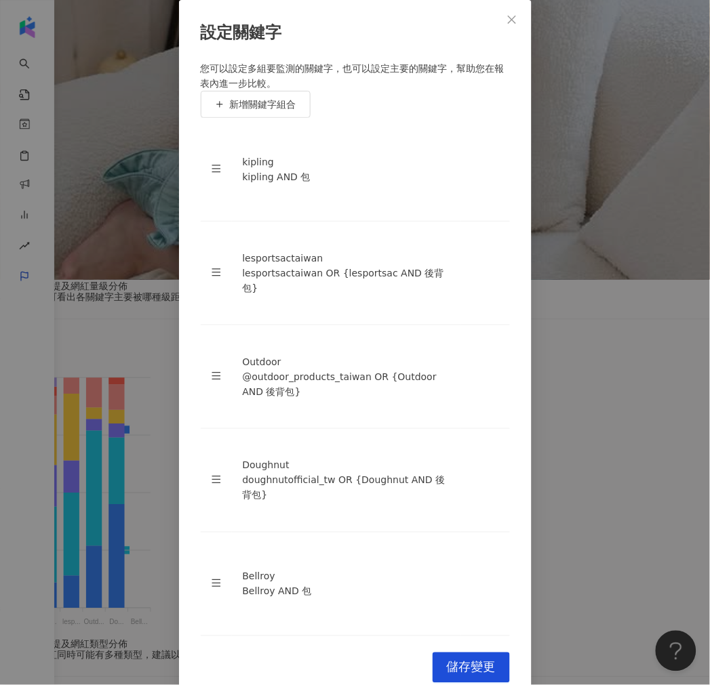
scroll to position [602, 0]
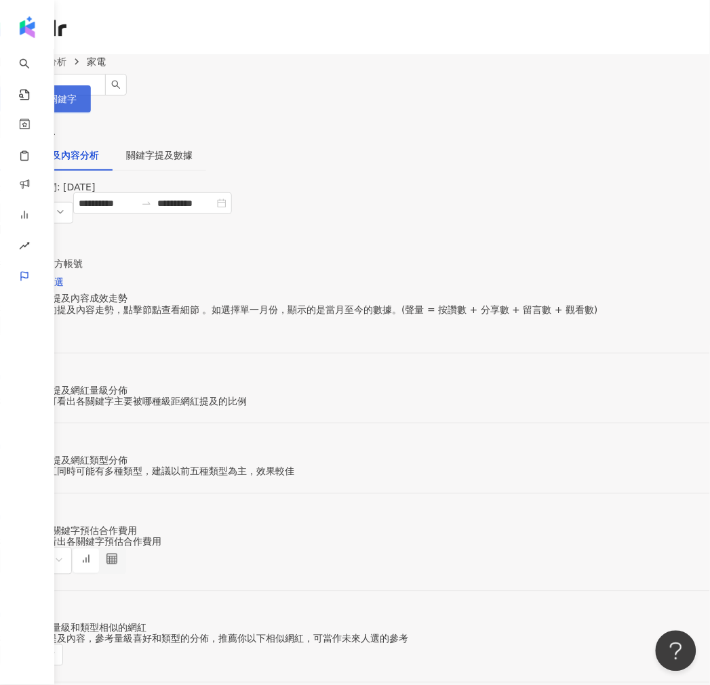
click at [91, 85] on button "設定關鍵字" at bounding box center [45, 98] width 91 height 27
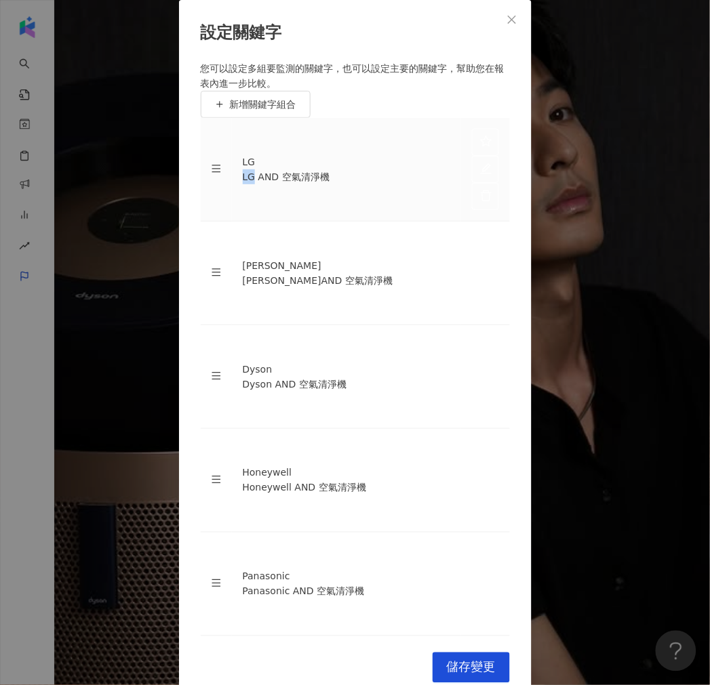
drag, startPoint x: 247, startPoint y: 333, endPoint x: 259, endPoint y: 334, distance: 12.3
click at [259, 184] on div "LG AND 空氣清淨機" at bounding box center [346, 176] width 207 height 15
copy div "LG"
drag, startPoint x: 245, startPoint y: 367, endPoint x: 275, endPoint y: 369, distance: 29.2
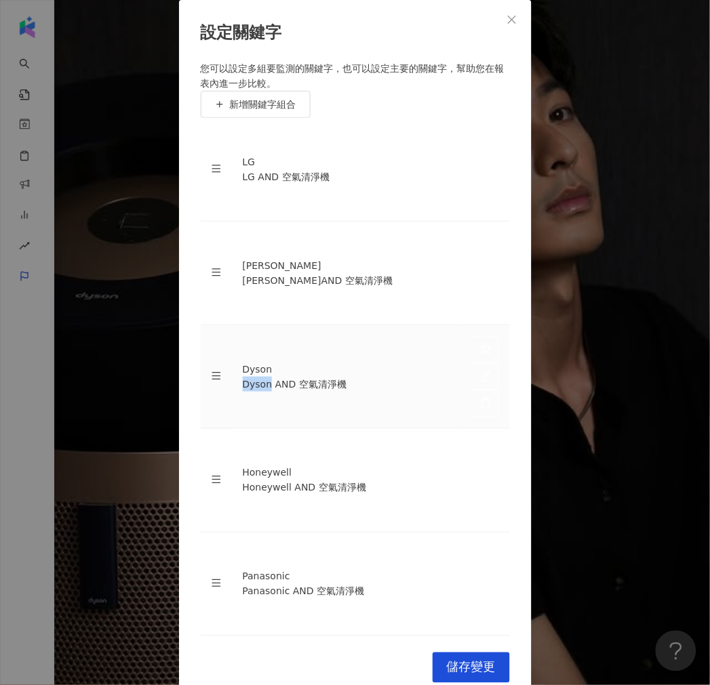
click at [275, 369] on td "Dyson Dyson AND 空氣清淨機" at bounding box center [346, 377] width 229 height 104
copy div "Dyson"
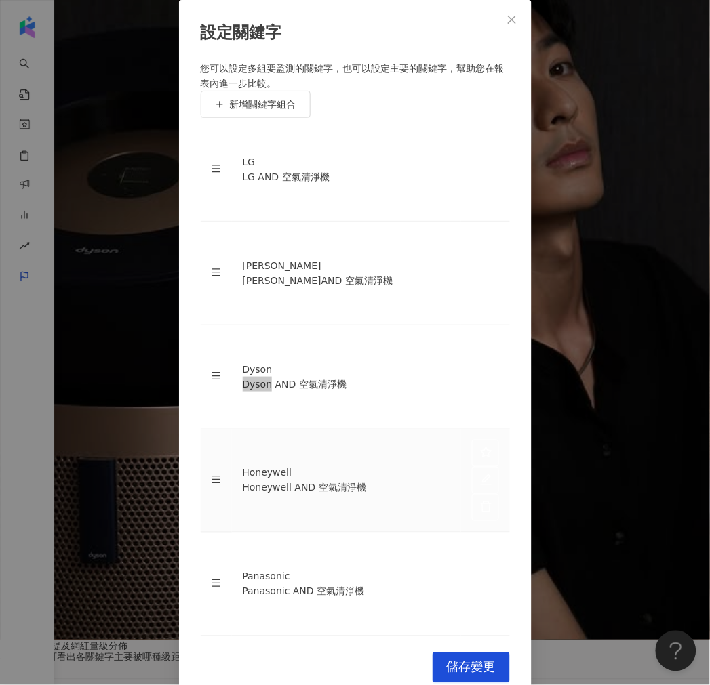
scroll to position [150, 0]
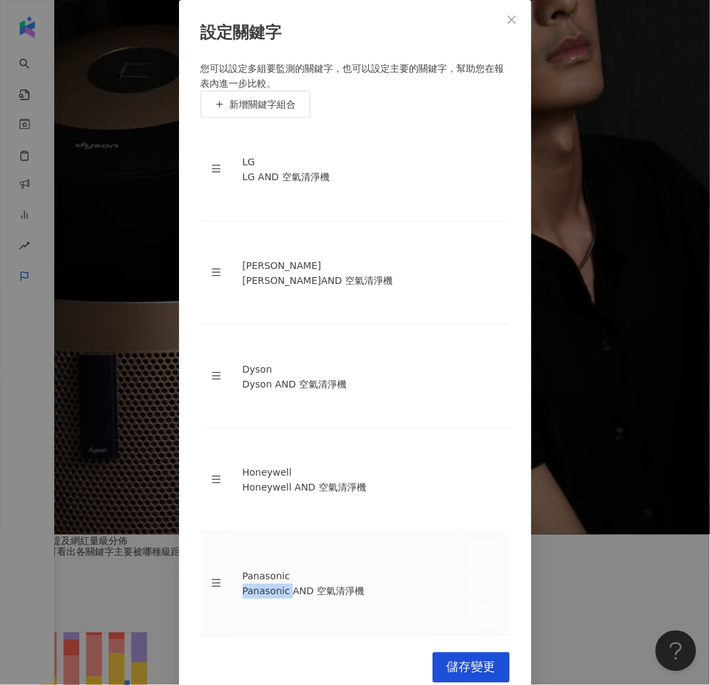
drag, startPoint x: 247, startPoint y: 458, endPoint x: 300, endPoint y: 449, distance: 53.6
click at [300, 584] on div "Panasonic AND 空氣清淨機" at bounding box center [346, 591] width 207 height 15
copy div "Panasonic"
drag, startPoint x: 258, startPoint y: 400, endPoint x: 296, endPoint y: 401, distance: 38.0
click at [296, 481] on div "Honeywell AND 空氣清淨機" at bounding box center [346, 488] width 207 height 15
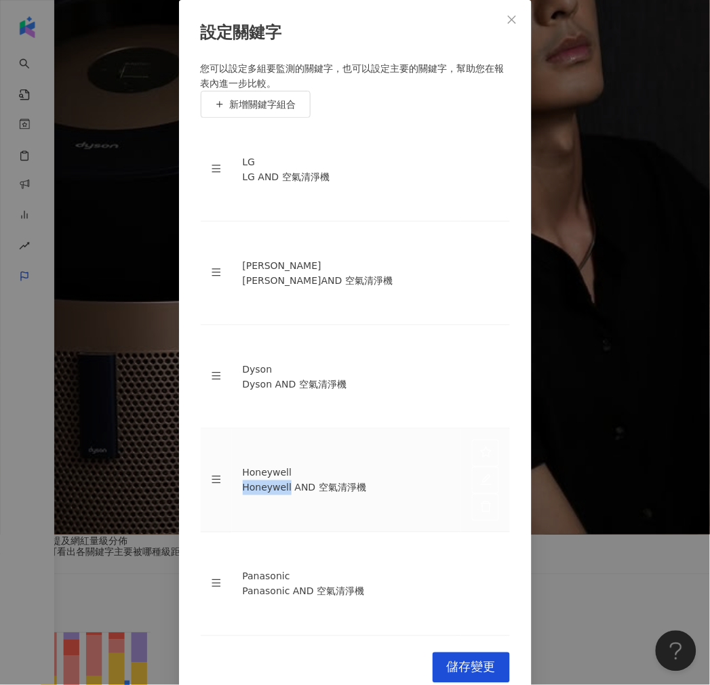
copy div "Honeywell"
click at [515, 25] on icon "close" at bounding box center [511, 19] width 11 height 11
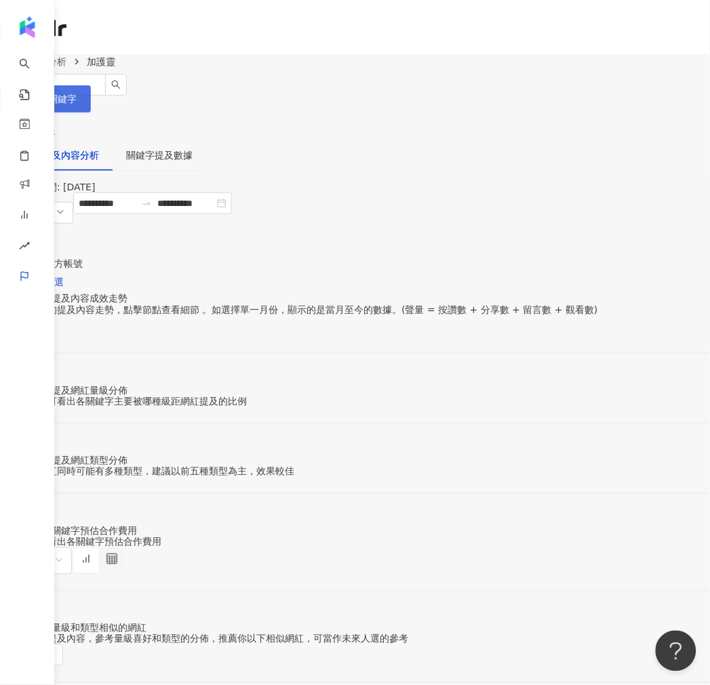
click at [91, 91] on button "設定關鍵字" at bounding box center [45, 98] width 91 height 27
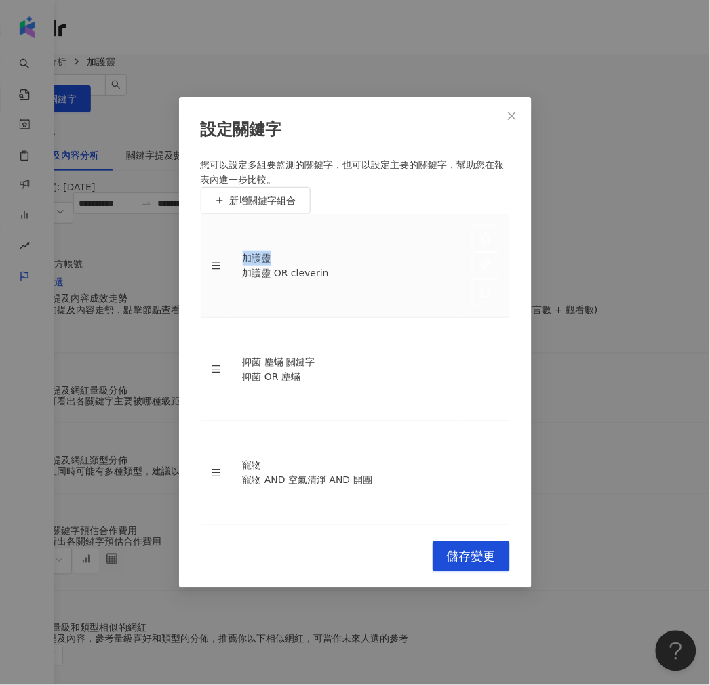
drag, startPoint x: 247, startPoint y: 312, endPoint x: 299, endPoint y: 296, distance: 54.5
click at [299, 296] on td "加護靈 加護靈 OR cleverin" at bounding box center [346, 266] width 229 height 104
copy div "加護靈"
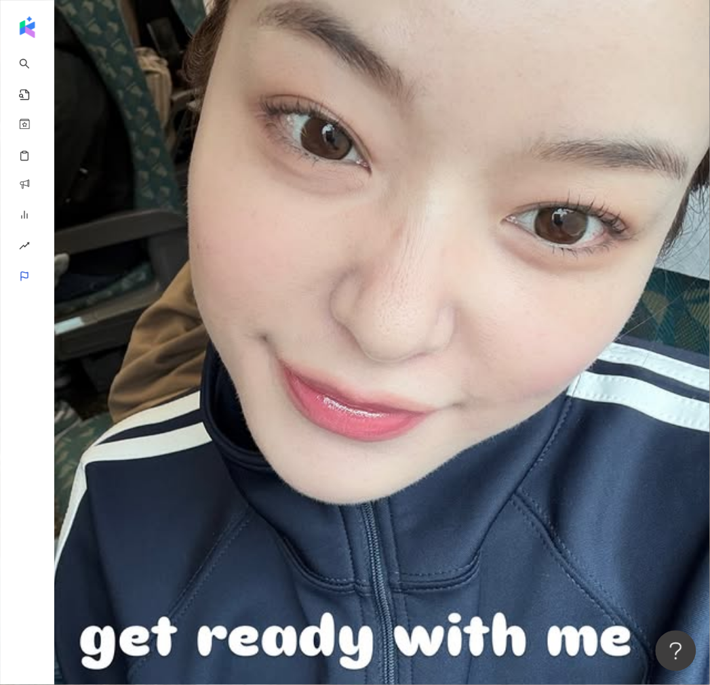
click at [77, 96] on span "設定關鍵字" at bounding box center [52, 99] width 47 height 11
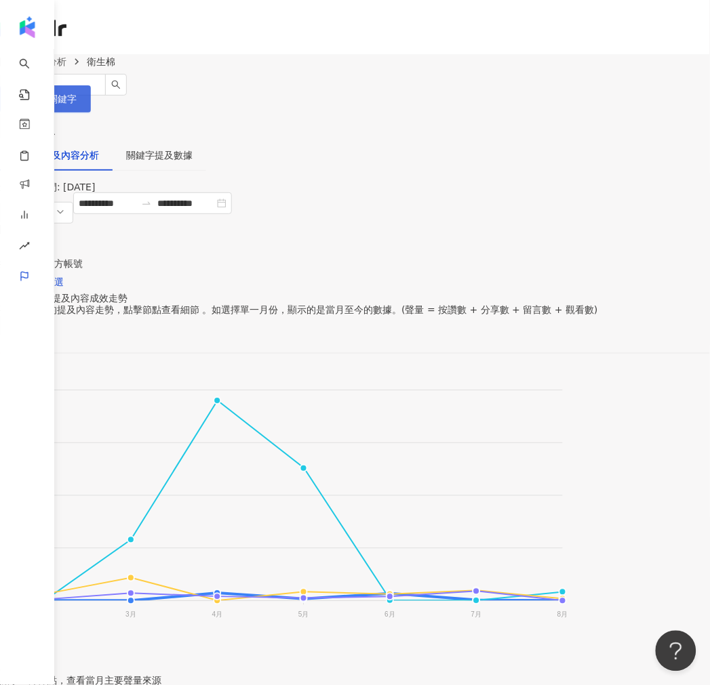
click at [77, 103] on span "設定關鍵字" at bounding box center [52, 99] width 47 height 11
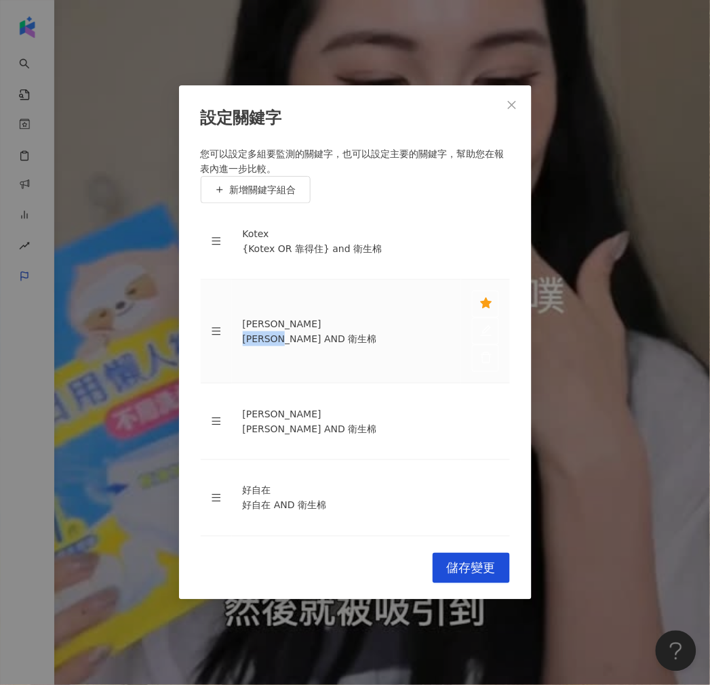
drag, startPoint x: 247, startPoint y: 389, endPoint x: 329, endPoint y: 388, distance: 82.0
click at [329, 346] on div "[PERSON_NAME] AND 衛生棉" at bounding box center [346, 338] width 207 height 15
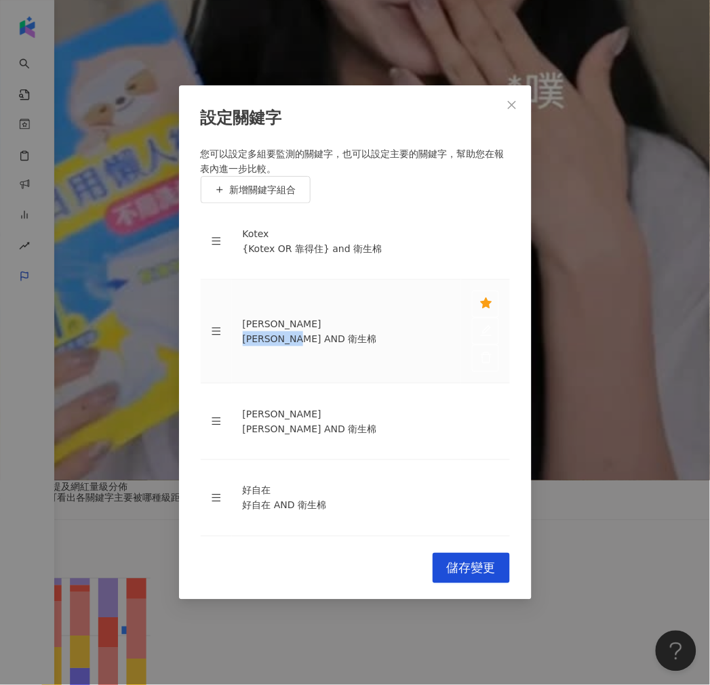
scroll to position [226, 0]
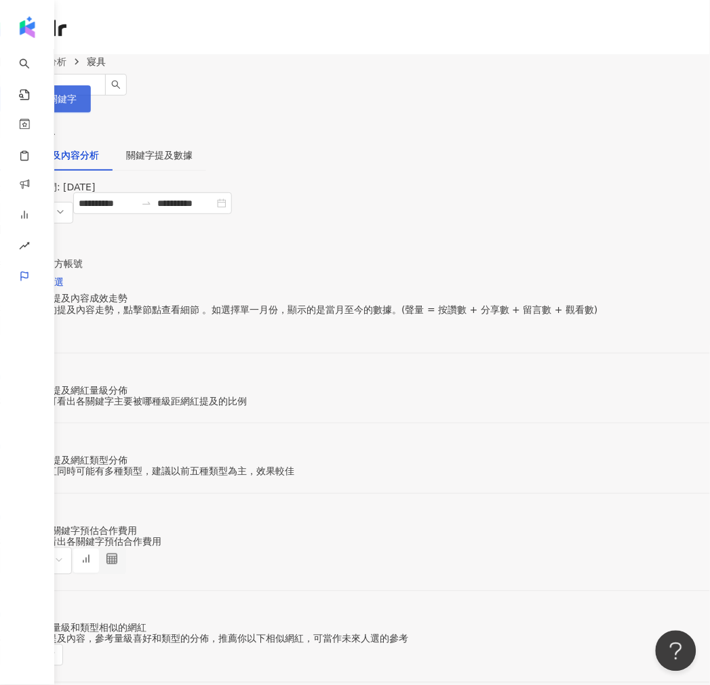
click at [91, 88] on button "設定關鍵字" at bounding box center [45, 98] width 91 height 27
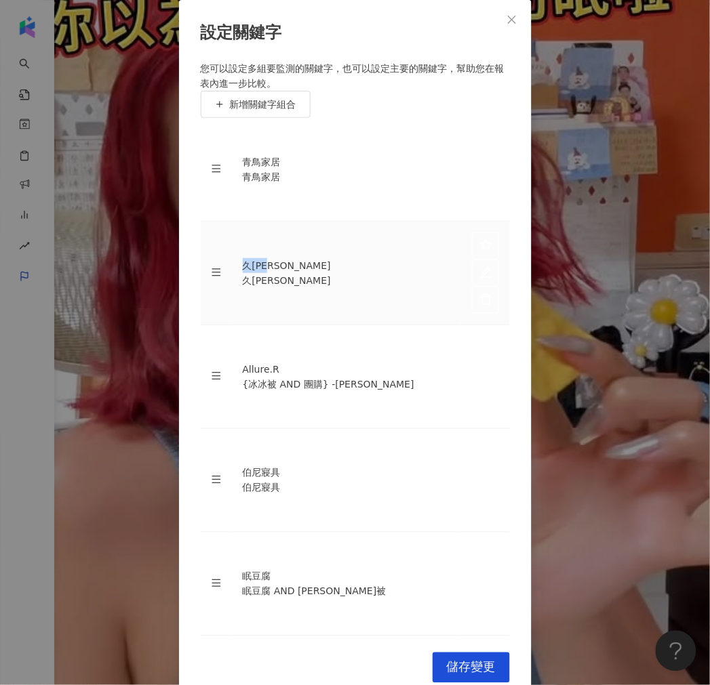
drag, startPoint x: 248, startPoint y: 366, endPoint x: 296, endPoint y: 369, distance: 48.2
click at [296, 273] on div "久賴家居" at bounding box center [346, 265] width 207 height 15
copy div "久賴家居"
drag, startPoint x: 246, startPoint y: 370, endPoint x: 300, endPoint y: 382, distance: 55.6
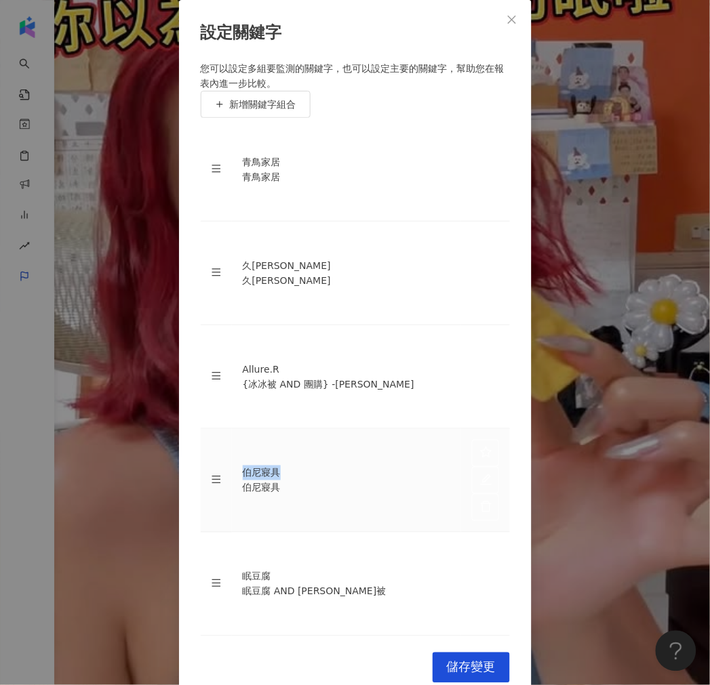
click at [300, 466] on div "伯尼寢具" at bounding box center [346, 473] width 207 height 15
copy div "伯尼寢具"
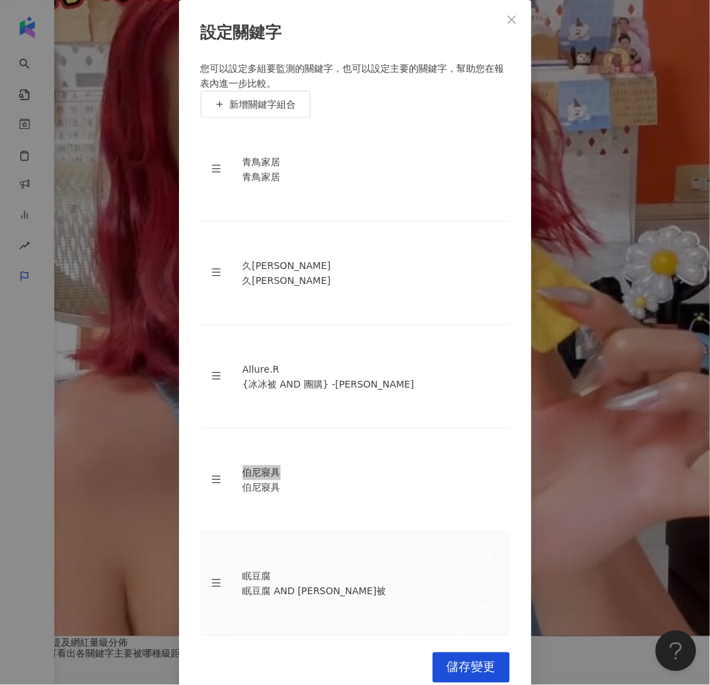
scroll to position [75, 0]
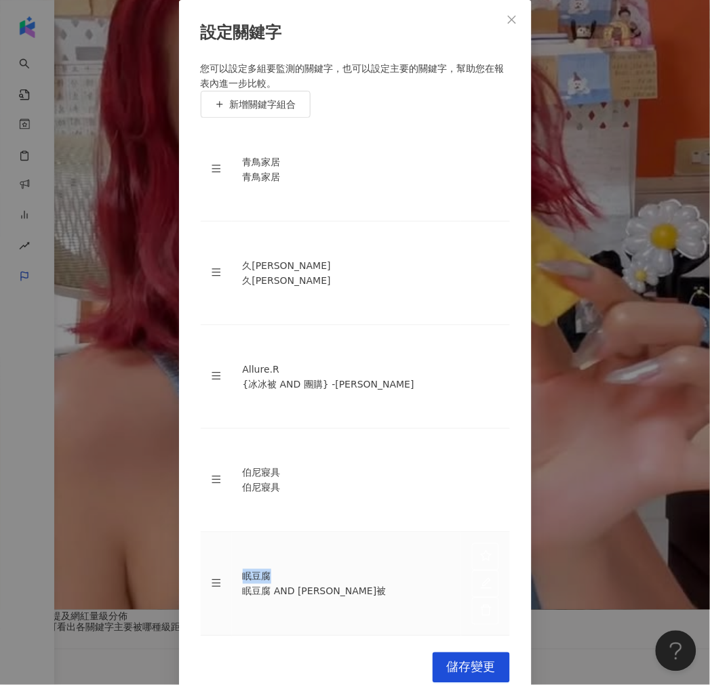
drag, startPoint x: 247, startPoint y: 436, endPoint x: 296, endPoint y: 429, distance: 49.3
click at [296, 569] on div "眠豆腐" at bounding box center [346, 576] width 207 height 15
copy div "眠豆腐"
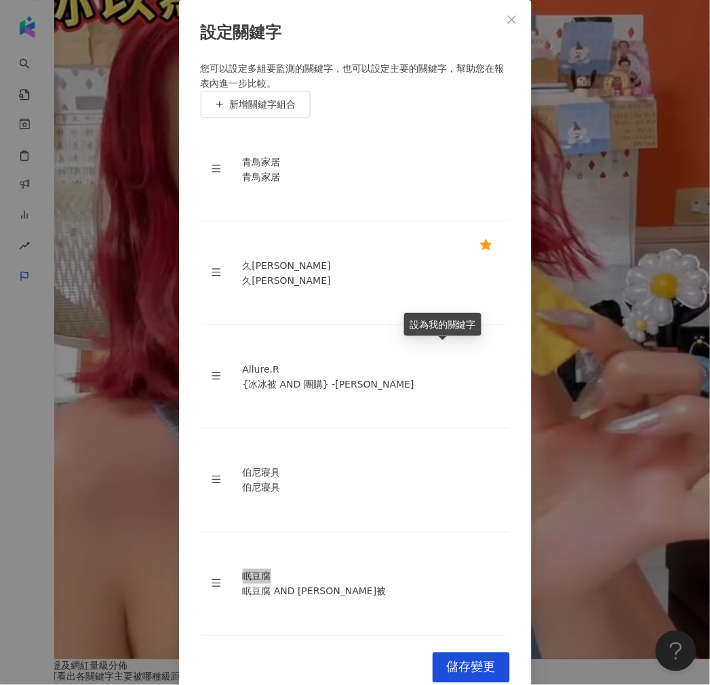
scroll to position [0, 0]
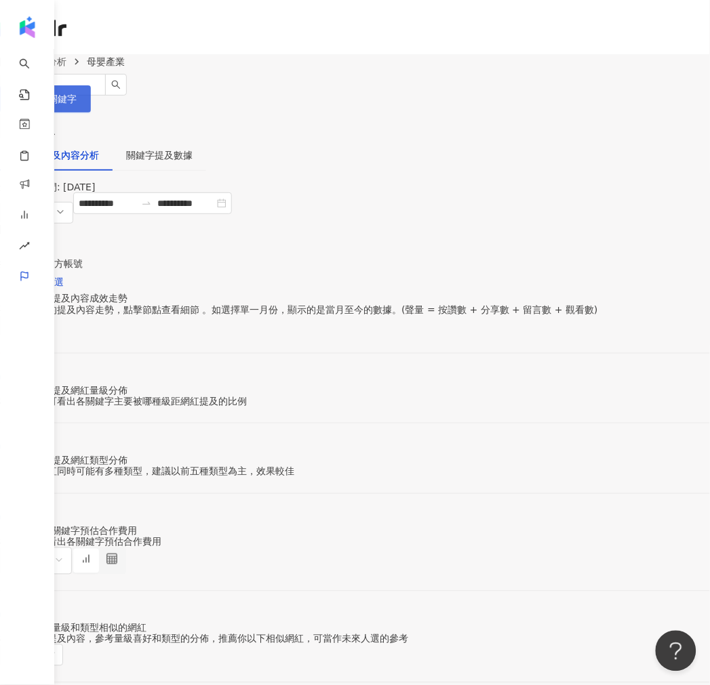
click at [91, 92] on button "設定關鍵字" at bounding box center [45, 98] width 91 height 27
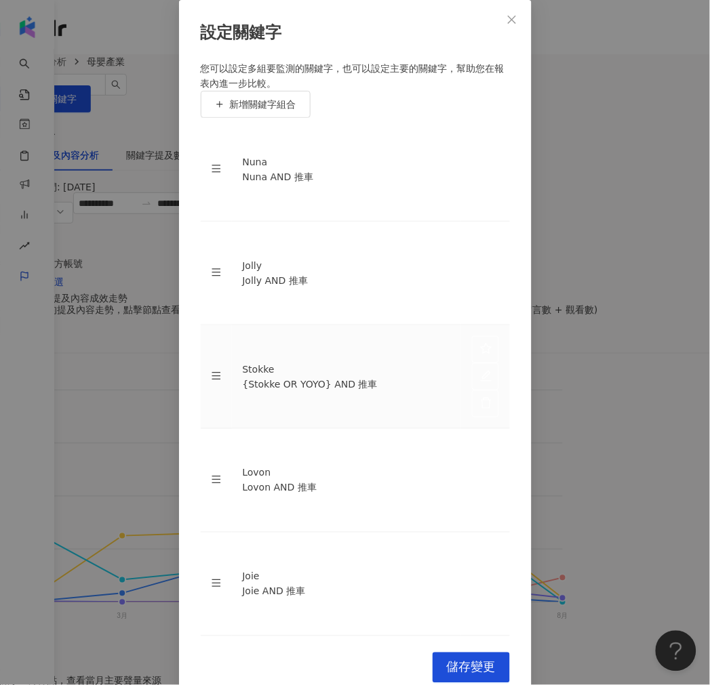
scroll to position [100, 0]
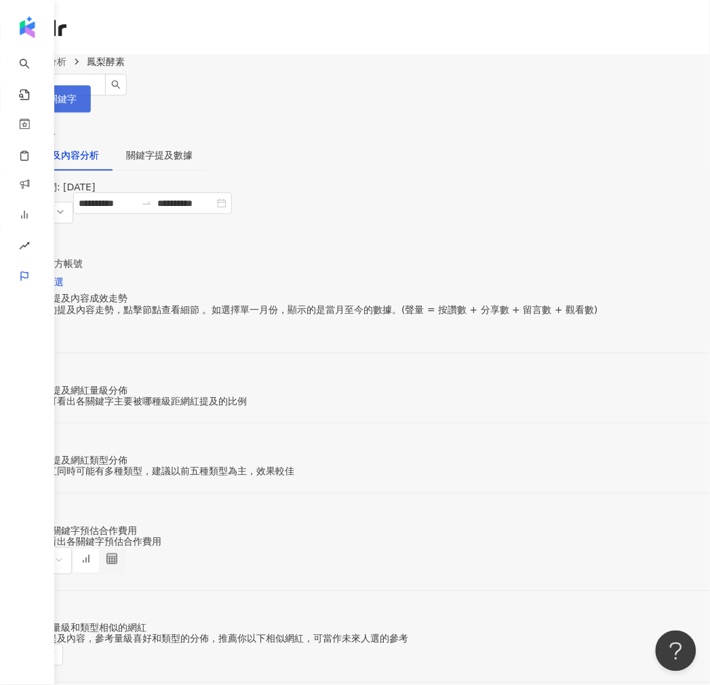
click at [77, 100] on span "設定關鍵字" at bounding box center [52, 99] width 47 height 11
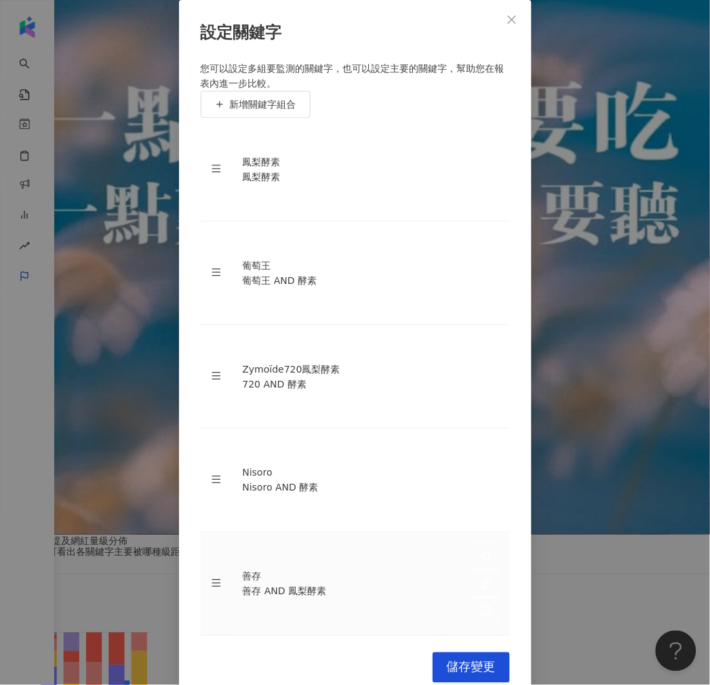
scroll to position [301, 0]
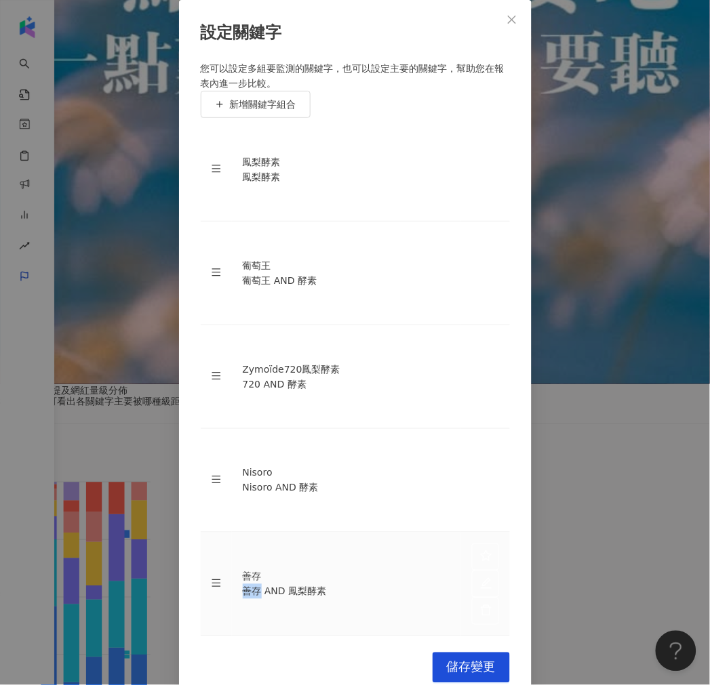
drag, startPoint x: 248, startPoint y: 455, endPoint x: 264, endPoint y: 453, distance: 16.4
click at [264, 584] on div "善存 AND 鳳梨酵素" at bounding box center [346, 591] width 207 height 15
copy div "善存"
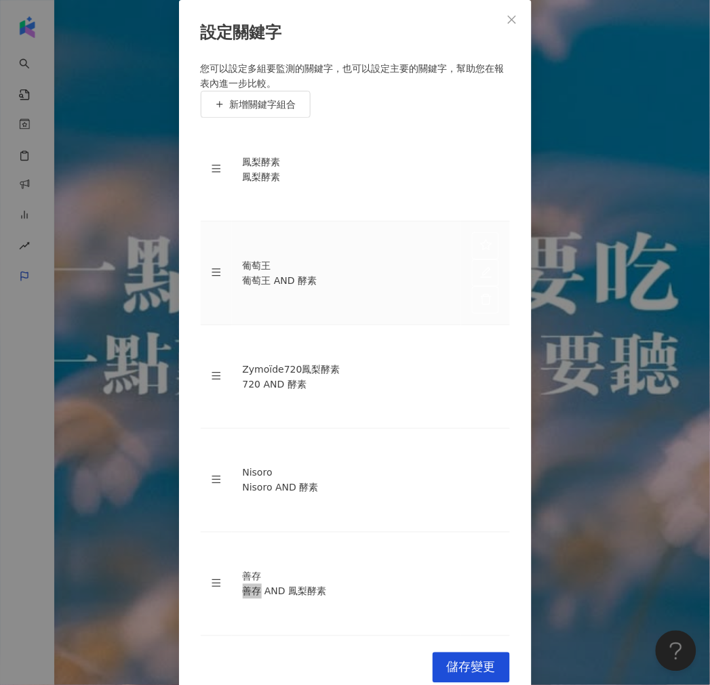
scroll to position [0, 0]
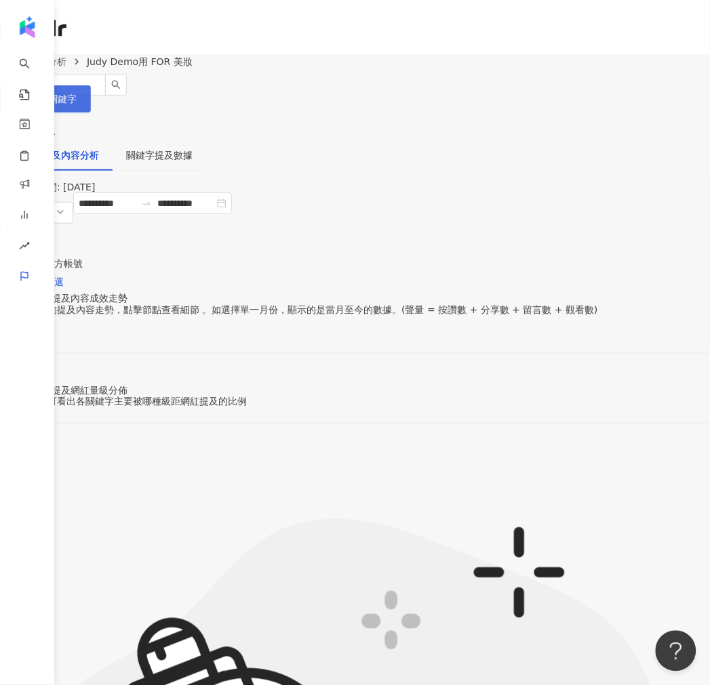
click at [77, 104] on span "設定關鍵字" at bounding box center [52, 99] width 47 height 11
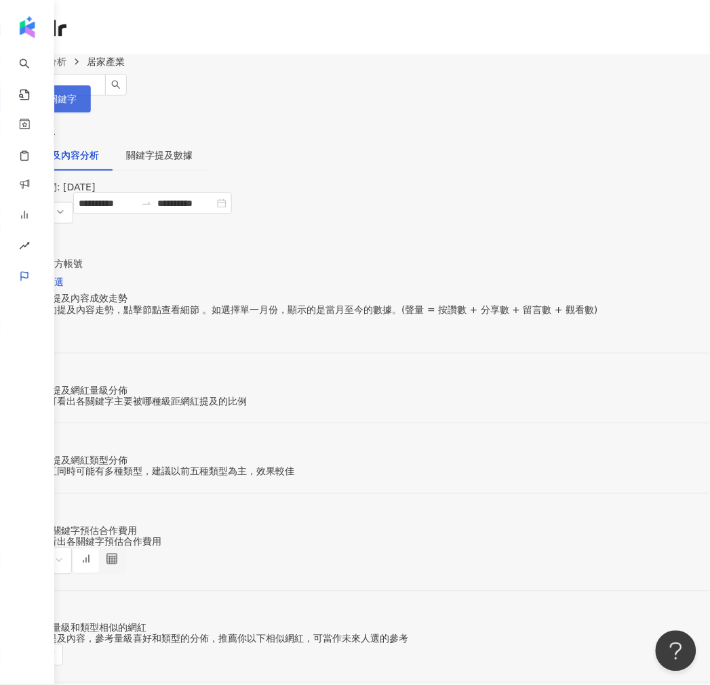
click at [24, 97] on icon "setting" at bounding box center [18, 98] width 9 height 9
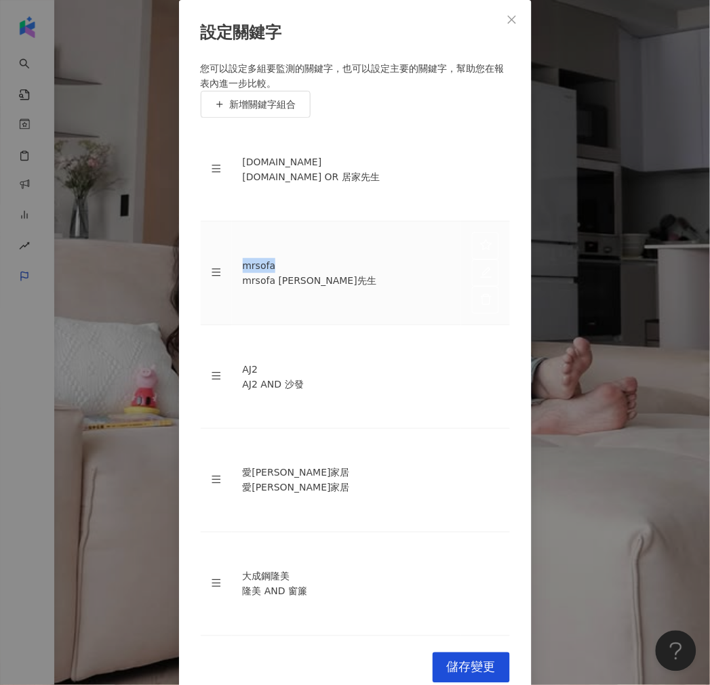
drag, startPoint x: 285, startPoint y: 363, endPoint x: 291, endPoint y: 363, distance: 6.8
click at [291, 273] on div "mrsofa" at bounding box center [346, 265] width 207 height 15
copy div "mrsofa"
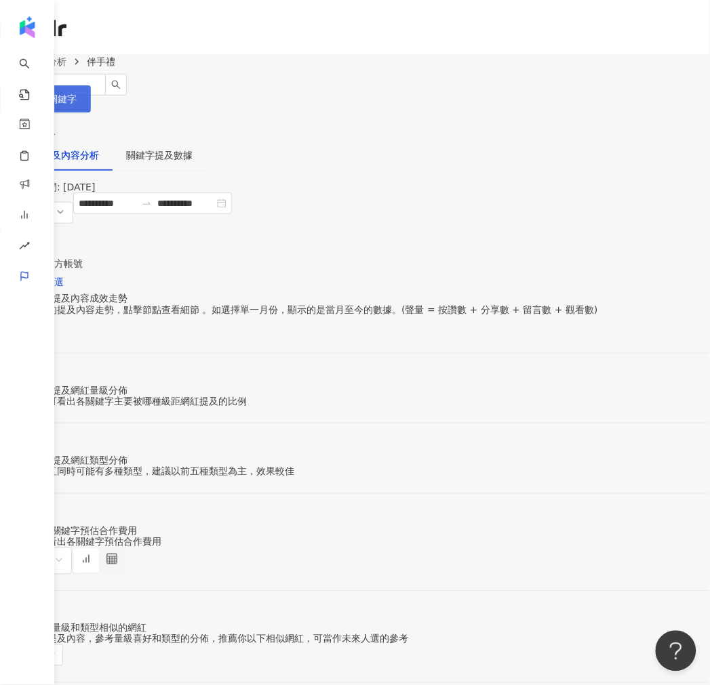
click at [24, 95] on icon "setting" at bounding box center [18, 98] width 9 height 9
click at [144, 69] on ol "關鍵字提及分析 英語教育平台" at bounding box center [72, 61] width 144 height 15
click at [91, 92] on button "設定關鍵字" at bounding box center [45, 98] width 91 height 27
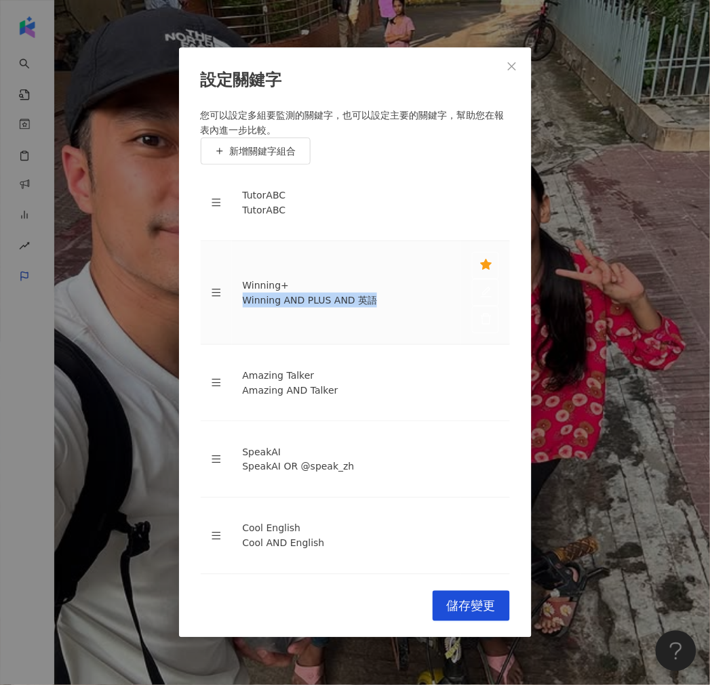
drag, startPoint x: 247, startPoint y: 387, endPoint x: 401, endPoint y: 382, distance: 154.0
click at [401, 308] on div "Winning AND PLUS AND 英語" at bounding box center [346, 300] width 207 height 15
copy div "Winning AND PLUS AND 英語"
drag, startPoint x: 246, startPoint y: 422, endPoint x: 350, endPoint y: 413, distance: 104.1
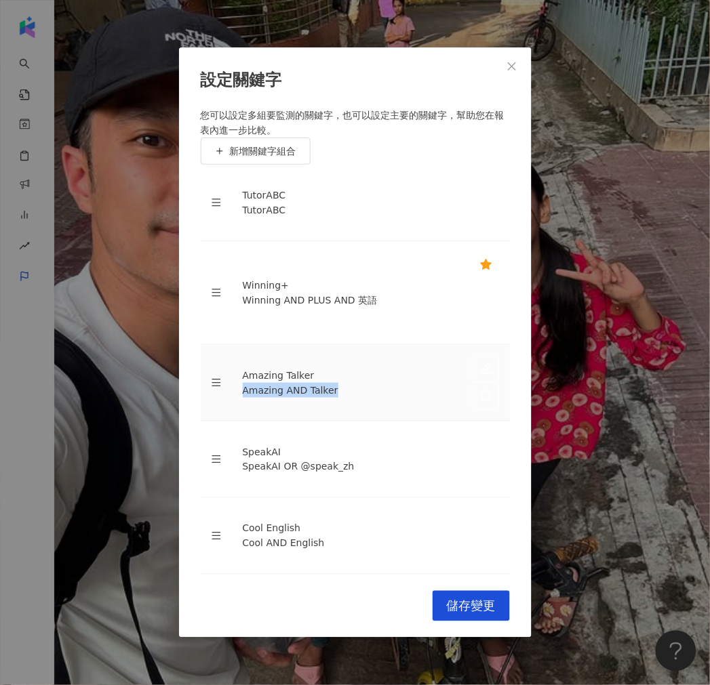
click at [350, 398] on div "Amazing AND Talker" at bounding box center [346, 390] width 207 height 15
copy div "Amazing AND Talker"
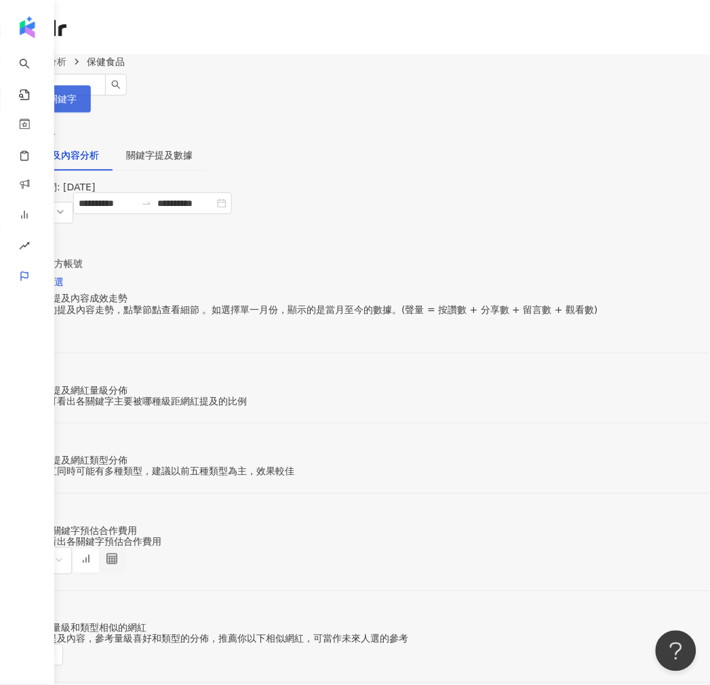
click at [77, 96] on span "設定關鍵字" at bounding box center [52, 99] width 47 height 11
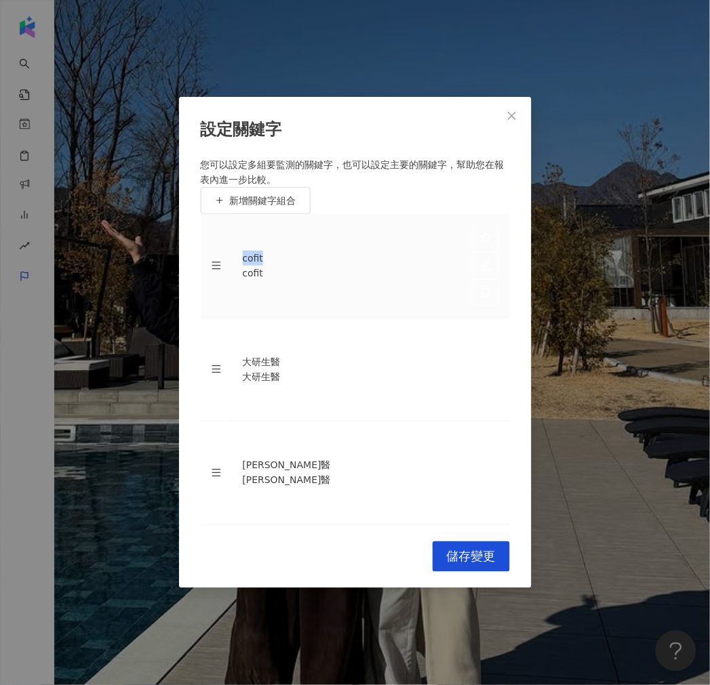
drag, startPoint x: 245, startPoint y: 316, endPoint x: 306, endPoint y: 310, distance: 61.2
click at [306, 310] on td "cofit cofit" at bounding box center [346, 266] width 229 height 104
copy div "cofit"
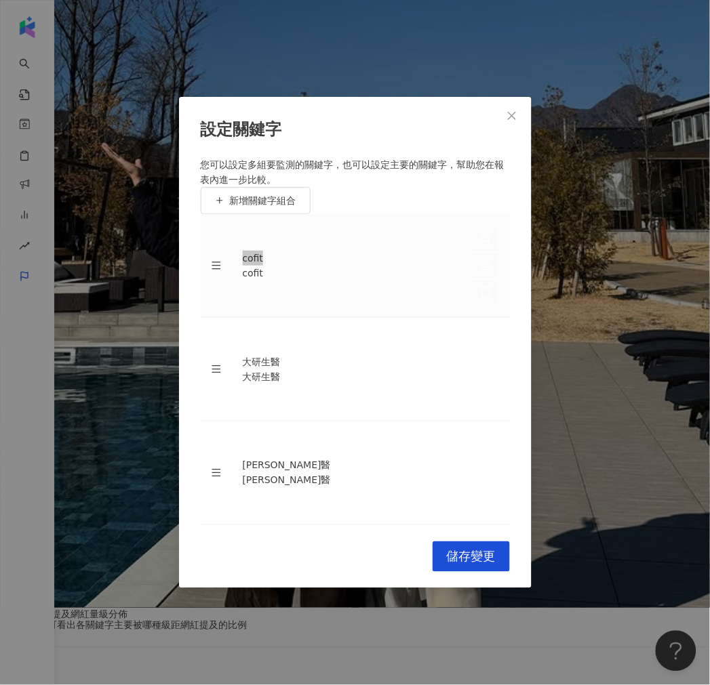
scroll to position [150, 0]
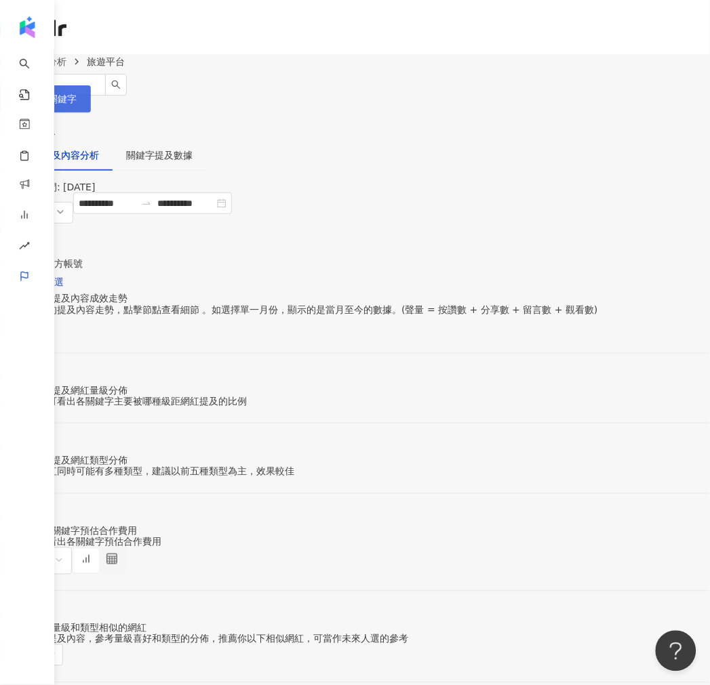
click at [77, 94] on span "設定關鍵字" at bounding box center [52, 99] width 47 height 11
click at [24, 100] on icon "setting" at bounding box center [18, 98] width 9 height 9
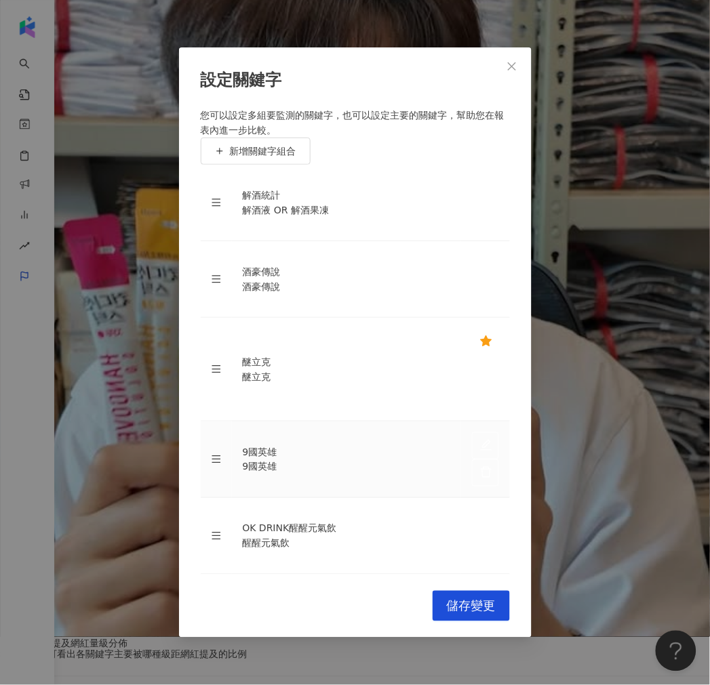
scroll to position [75, 0]
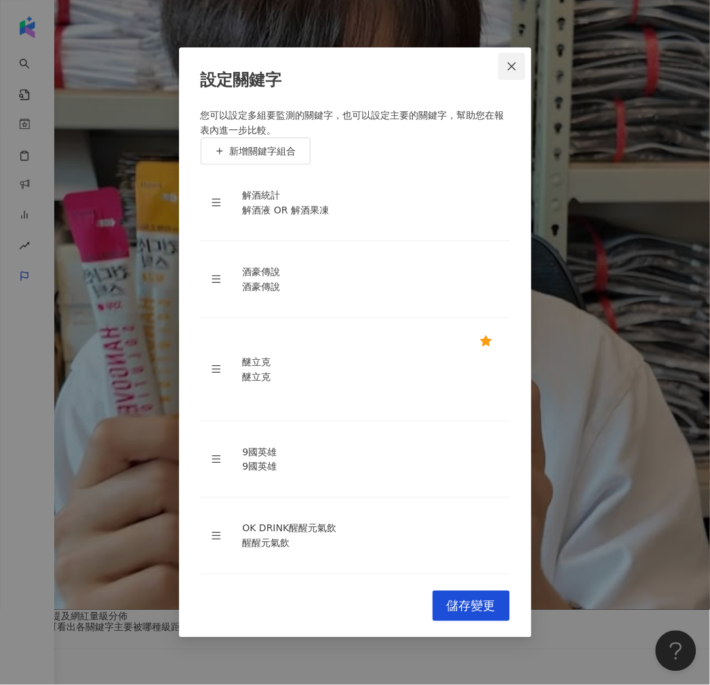
click at [502, 80] on button "Close" at bounding box center [511, 66] width 27 height 27
